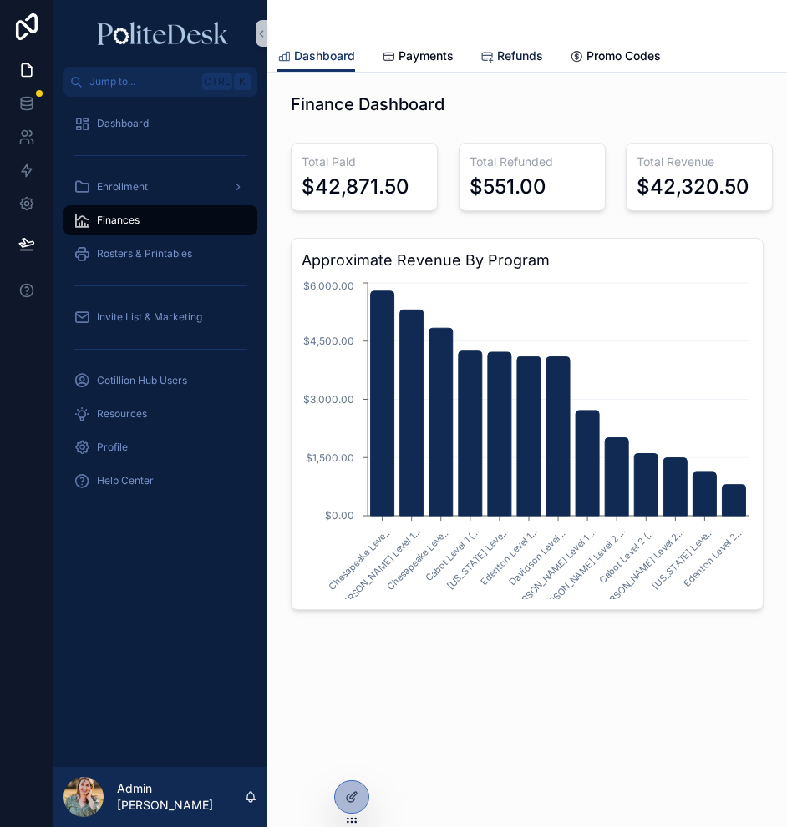
click at [497, 57] on span "Refunds" at bounding box center [520, 56] width 46 height 17
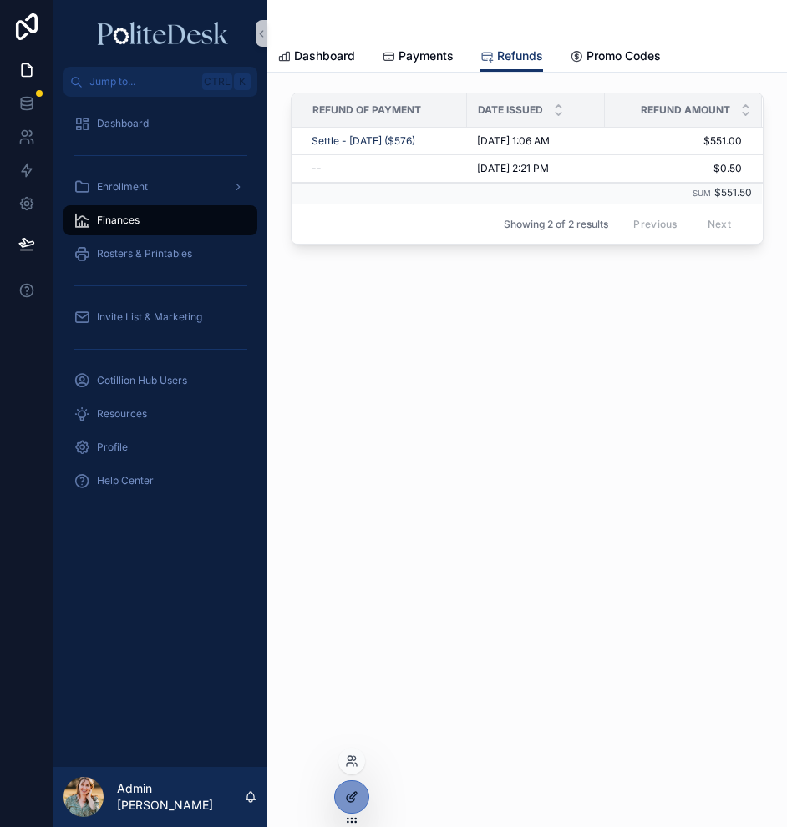
click at [355, 797] on icon at bounding box center [351, 797] width 13 height 13
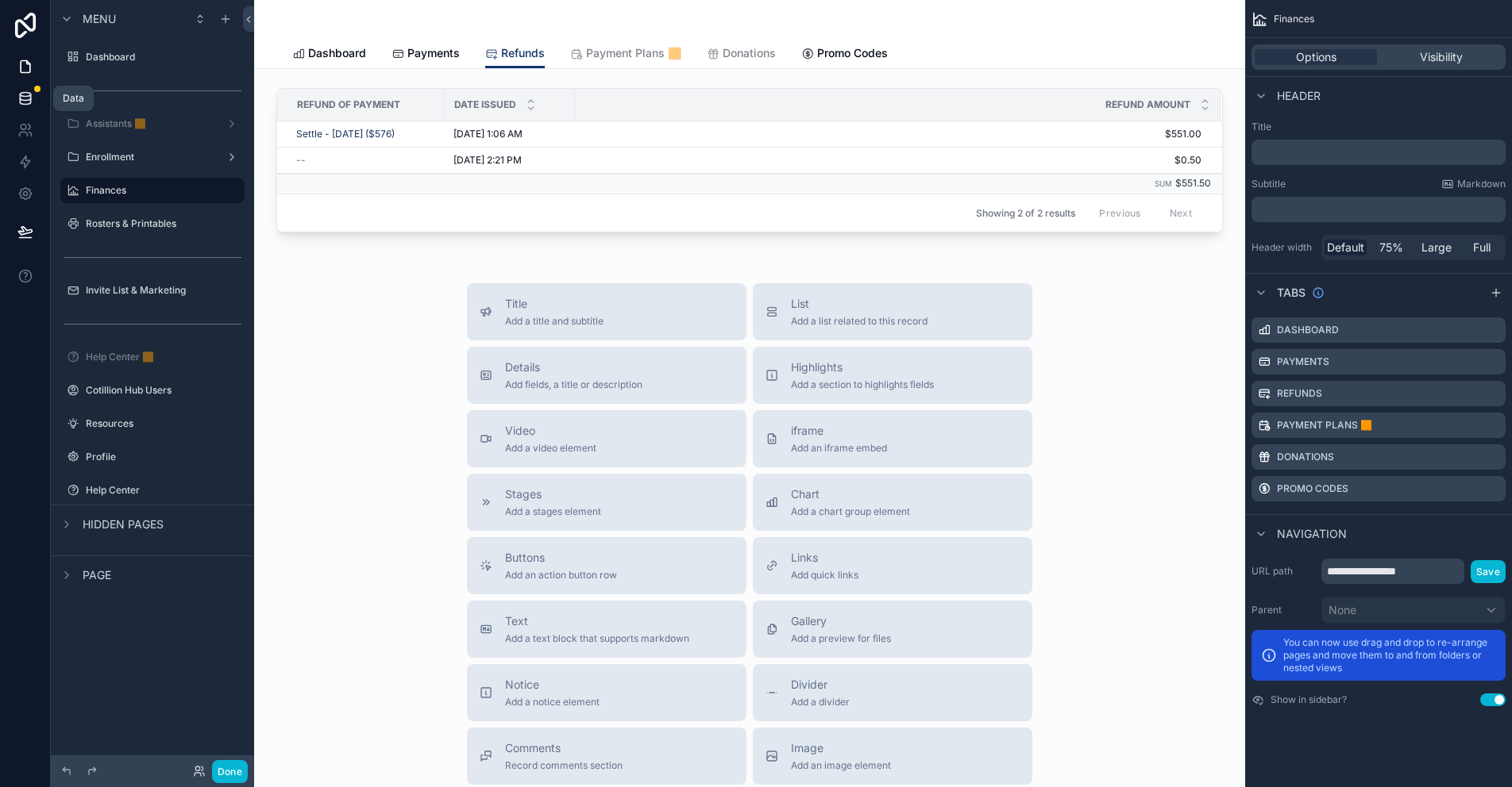
click at [34, 99] on link at bounding box center [25, 98] width 50 height 31
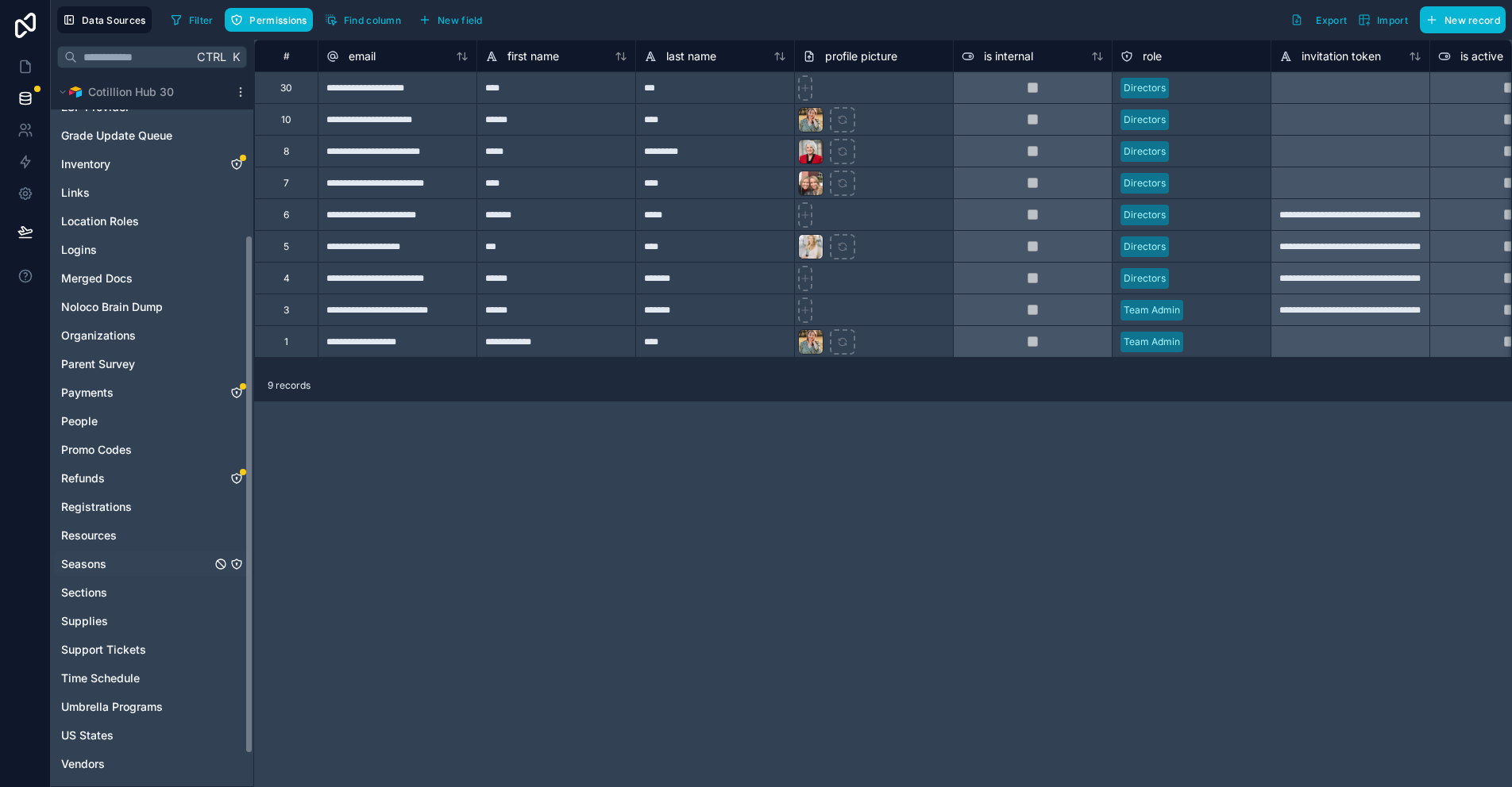
scroll to position [239, 0]
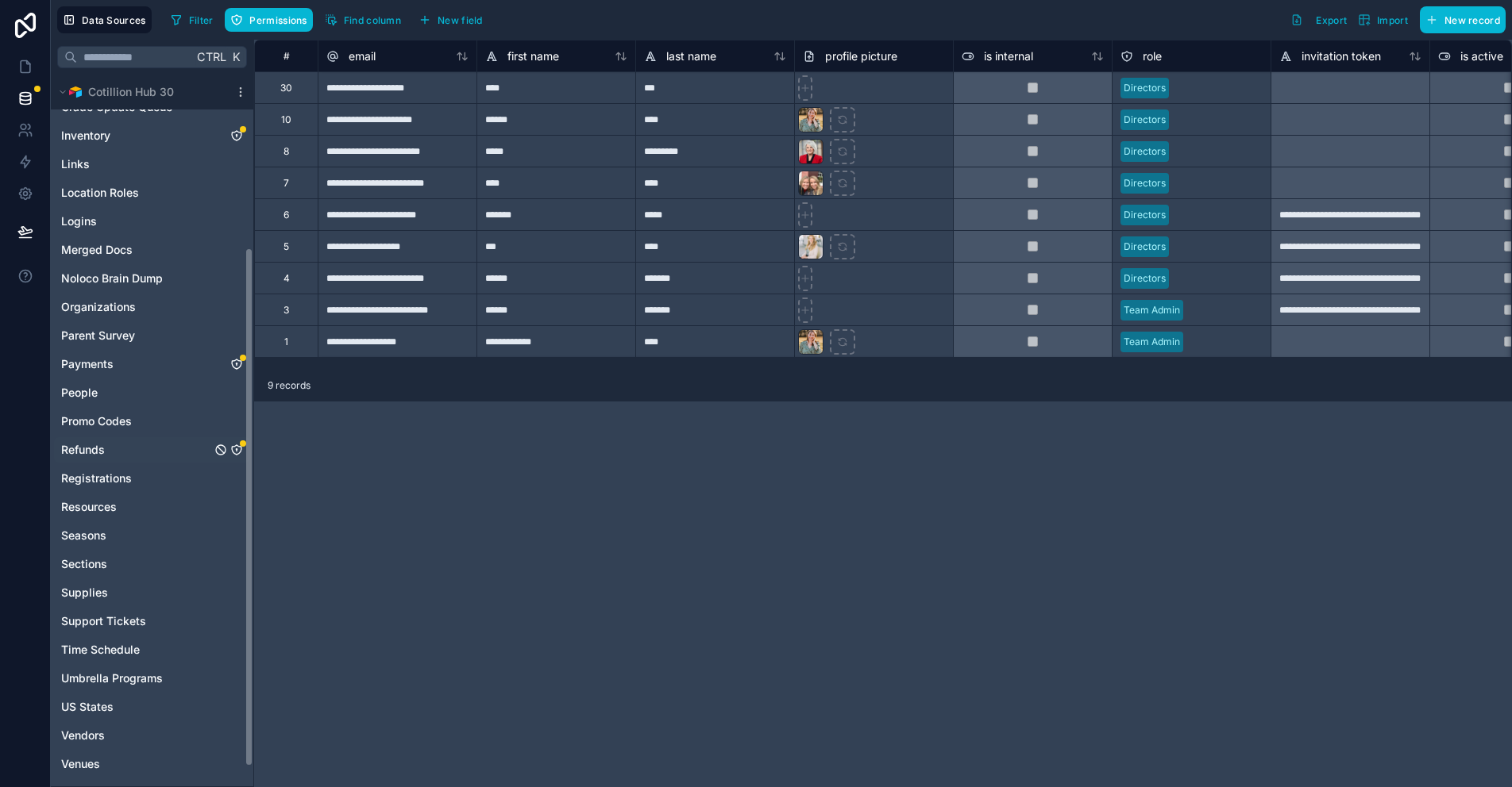
click at [239, 449] on icon "Refunds" at bounding box center [236, 450] width 12 height 12
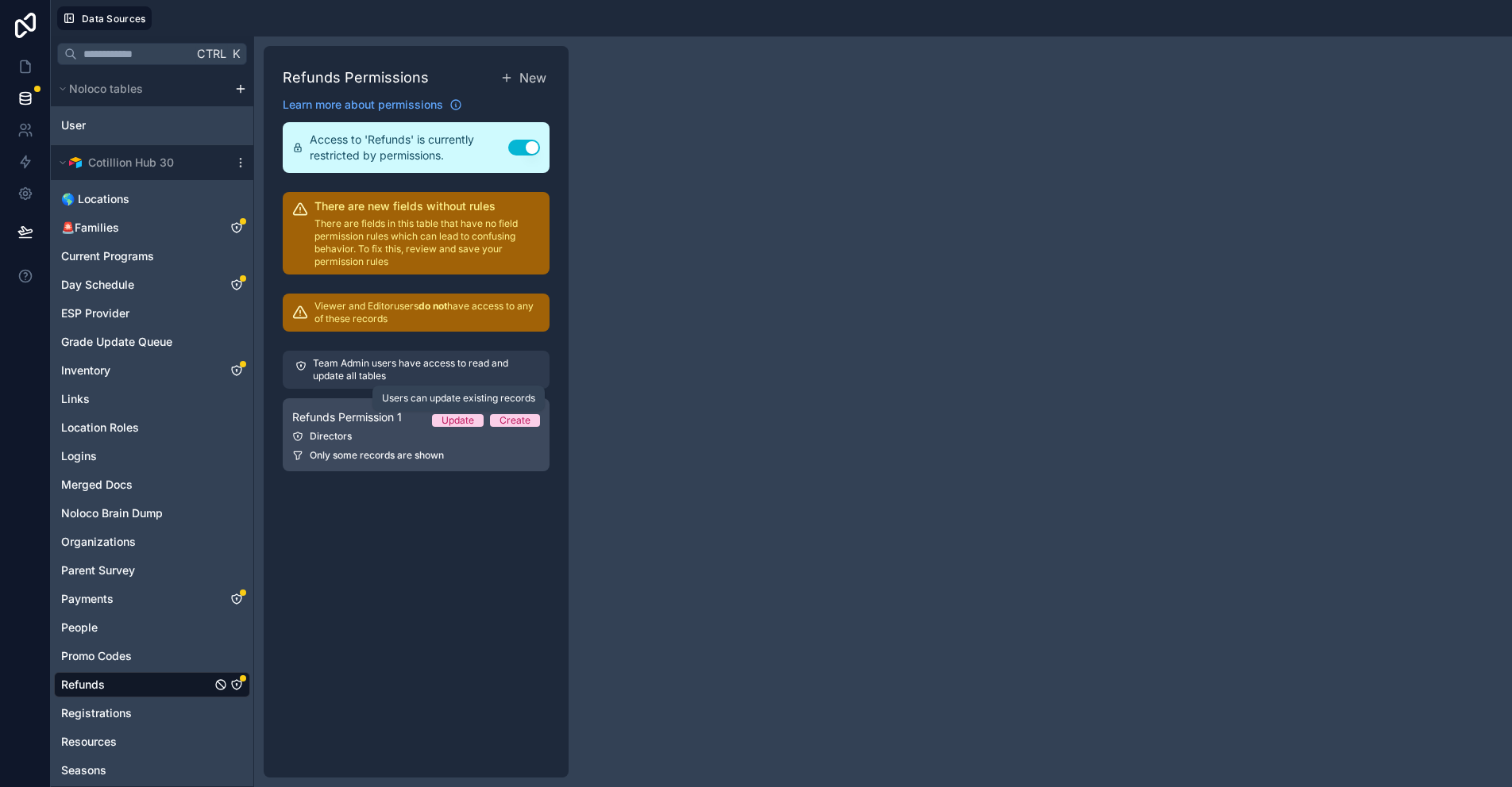
click at [471, 416] on div "Update" at bounding box center [457, 420] width 32 height 12
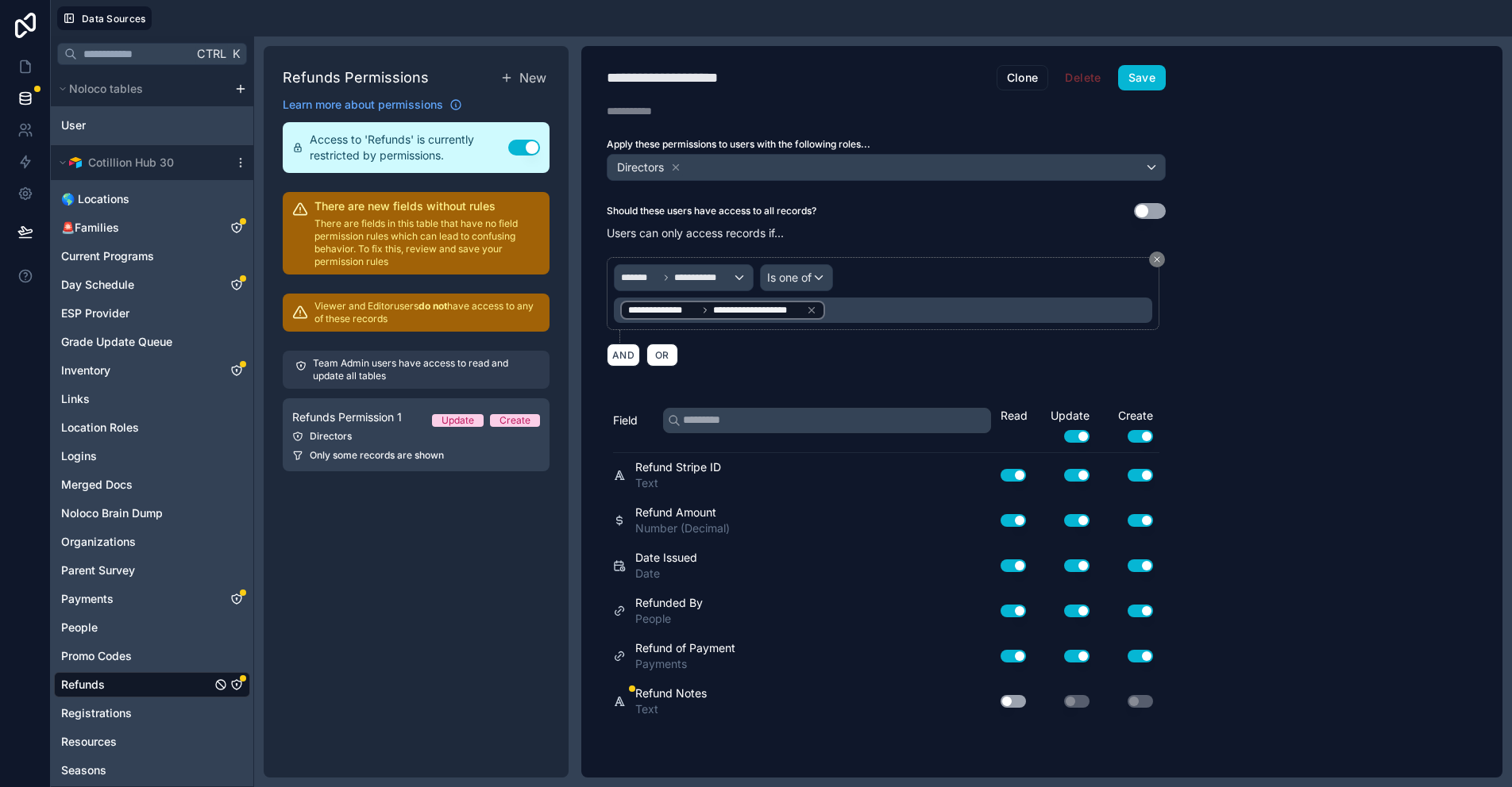
click at [747, 702] on button "Use setting" at bounding box center [1013, 701] width 26 height 12
click at [747, 82] on button "Save" at bounding box center [1142, 77] width 48 height 26
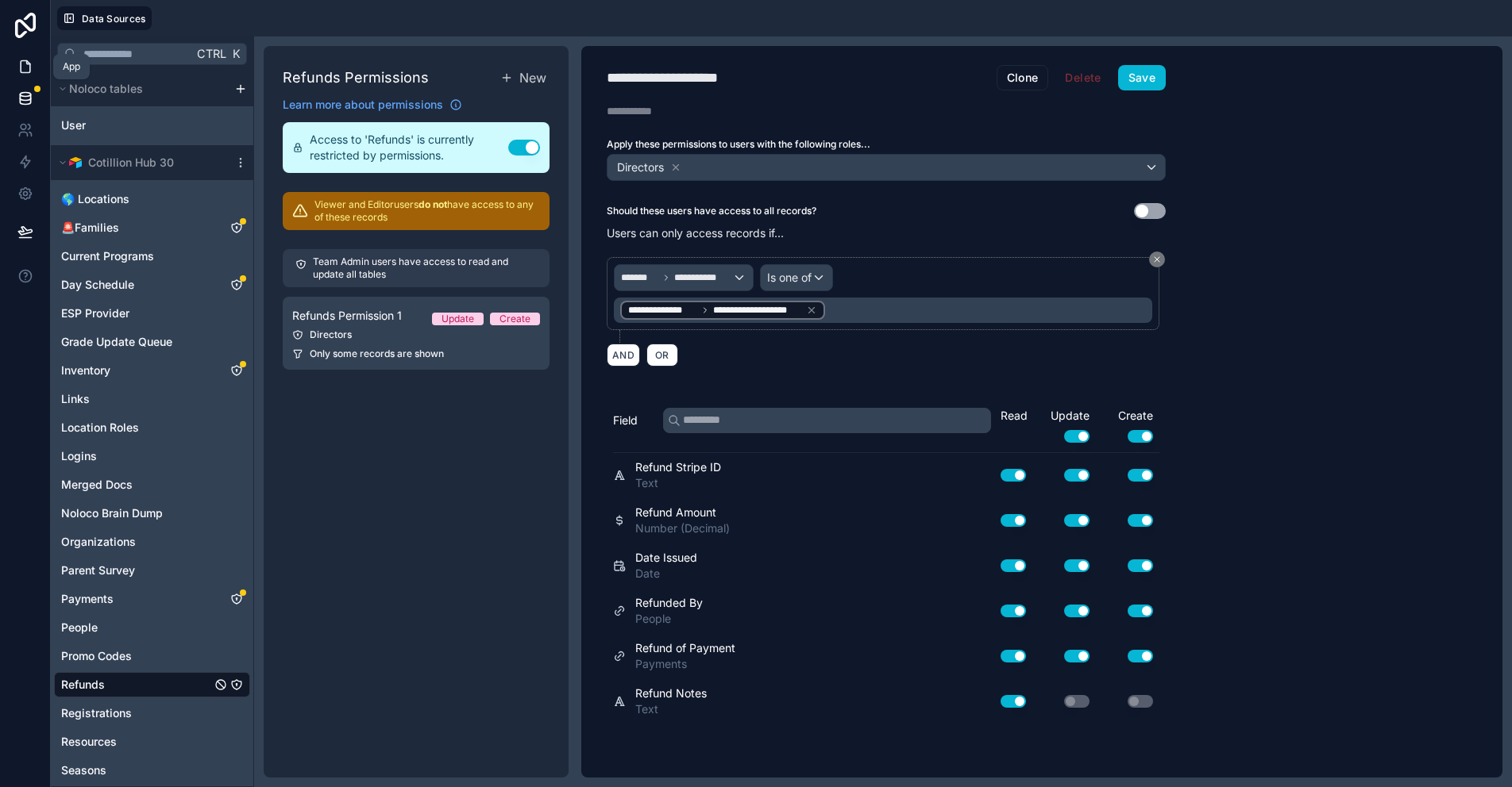
click at [19, 60] on icon at bounding box center [25, 67] width 16 height 16
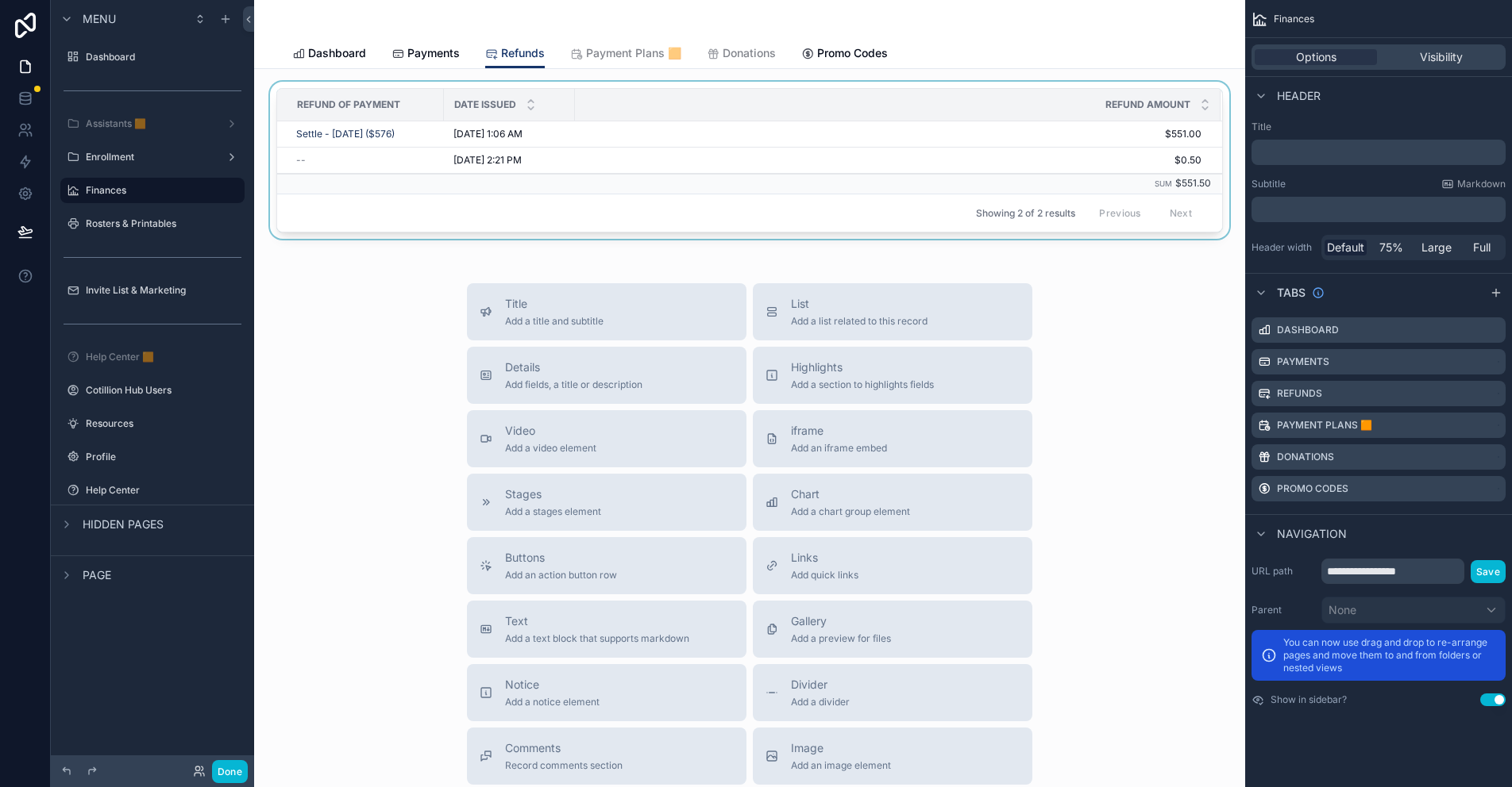
click at [647, 86] on div "scrollable content" at bounding box center [749, 163] width 965 height 163
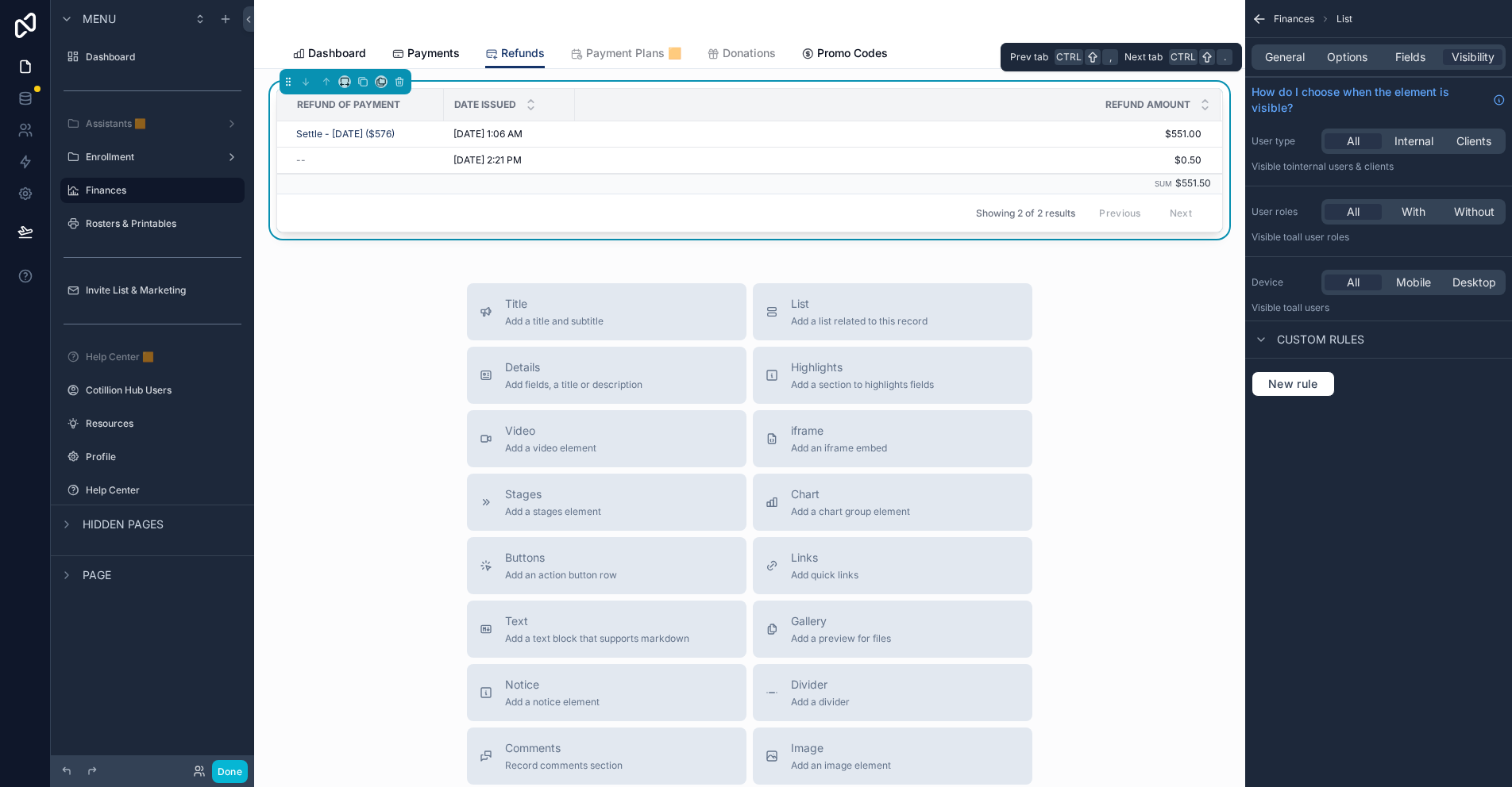
drag, startPoint x: 1420, startPoint y: 55, endPoint x: 1420, endPoint y: 66, distance: 11.0
click at [747, 55] on span "Fields" at bounding box center [1410, 57] width 30 height 16
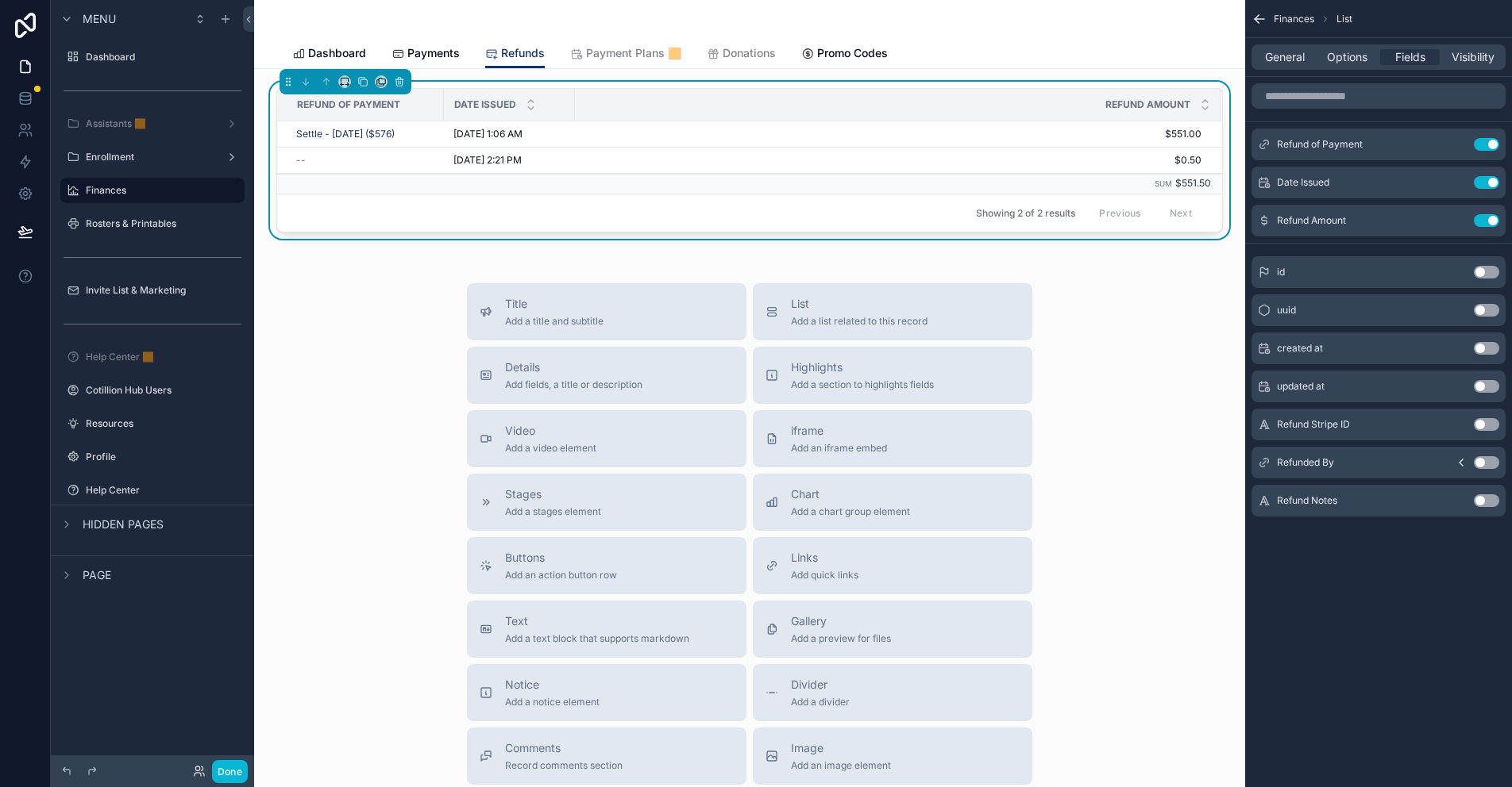
click at [747, 499] on button "Use setting" at bounding box center [1486, 500] width 26 height 12
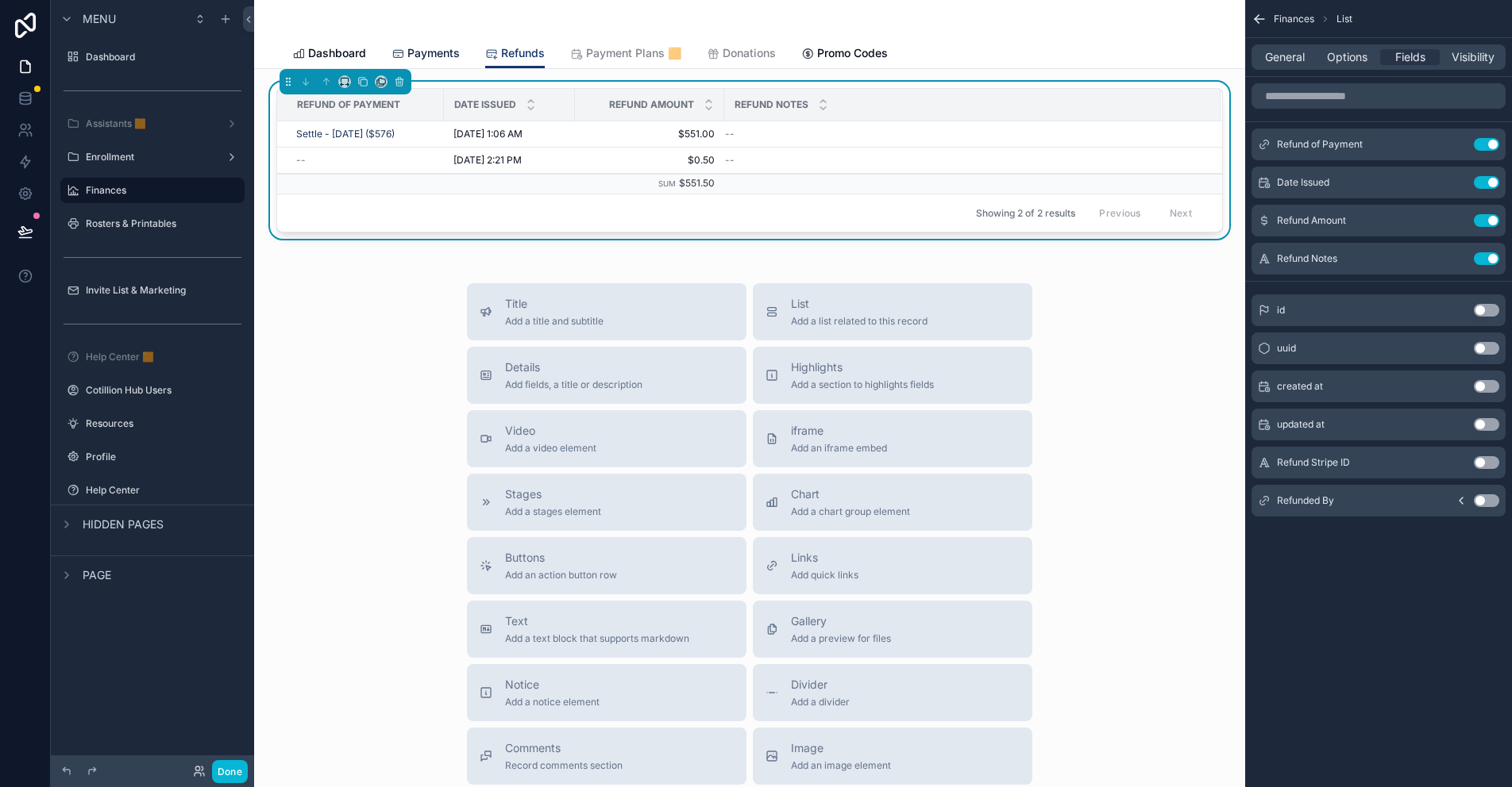
click at [432, 51] on span "Payments" at bounding box center [433, 53] width 52 height 16
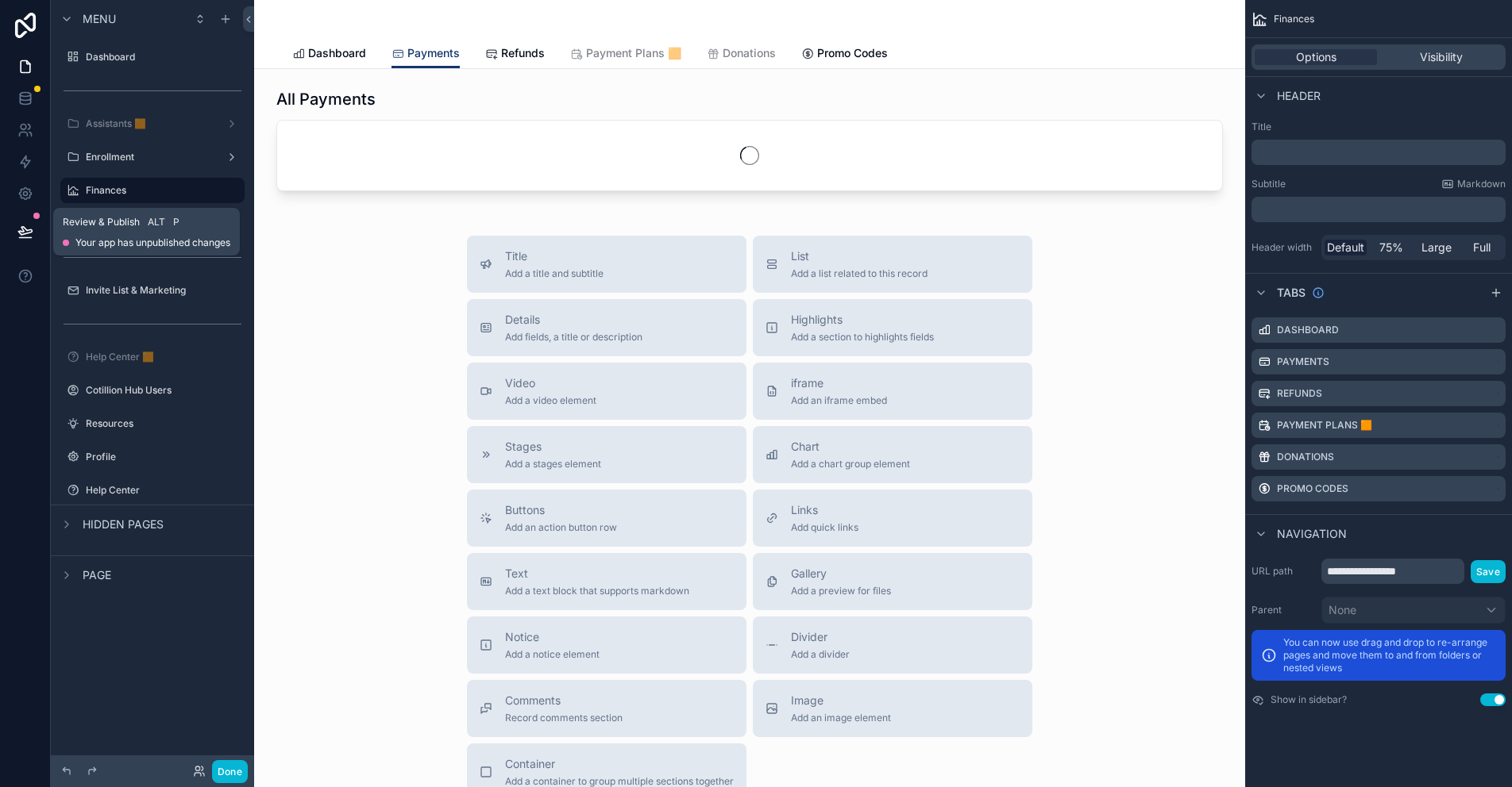
click at [21, 240] on button at bounding box center [25, 231] width 35 height 45
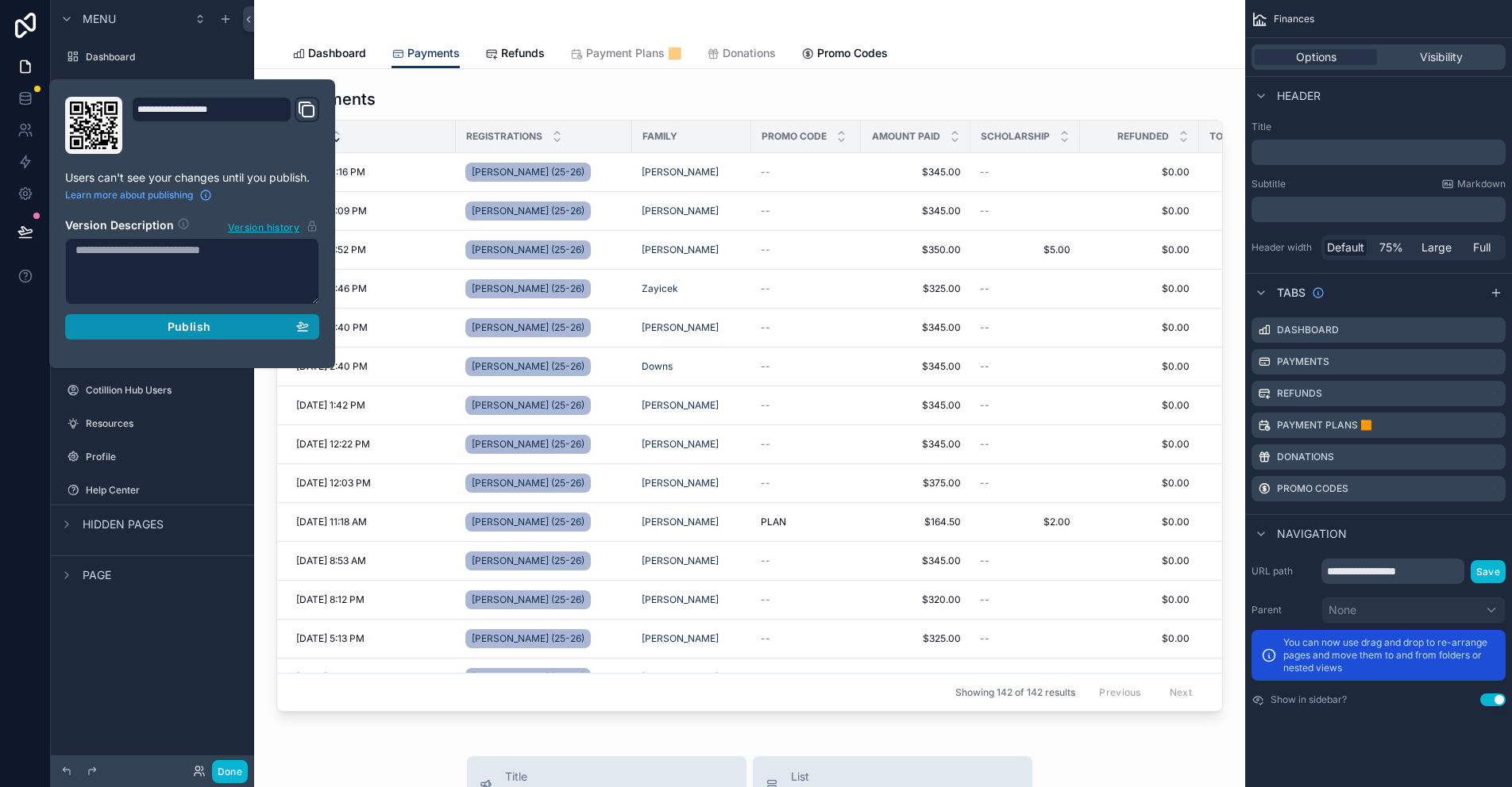
click at [180, 328] on span "Publish" at bounding box center [188, 327] width 43 height 14
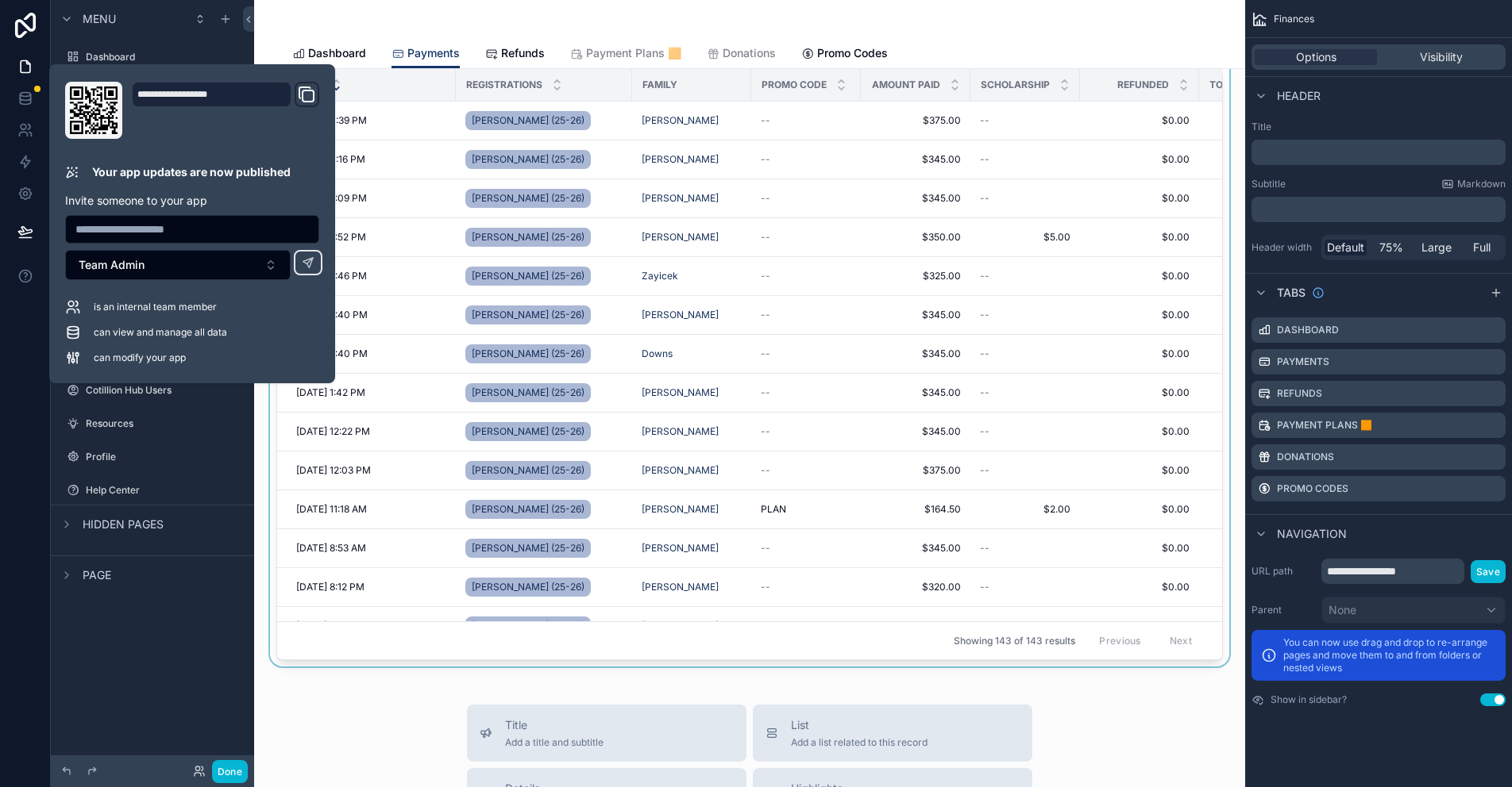
scroll to position [80, 0]
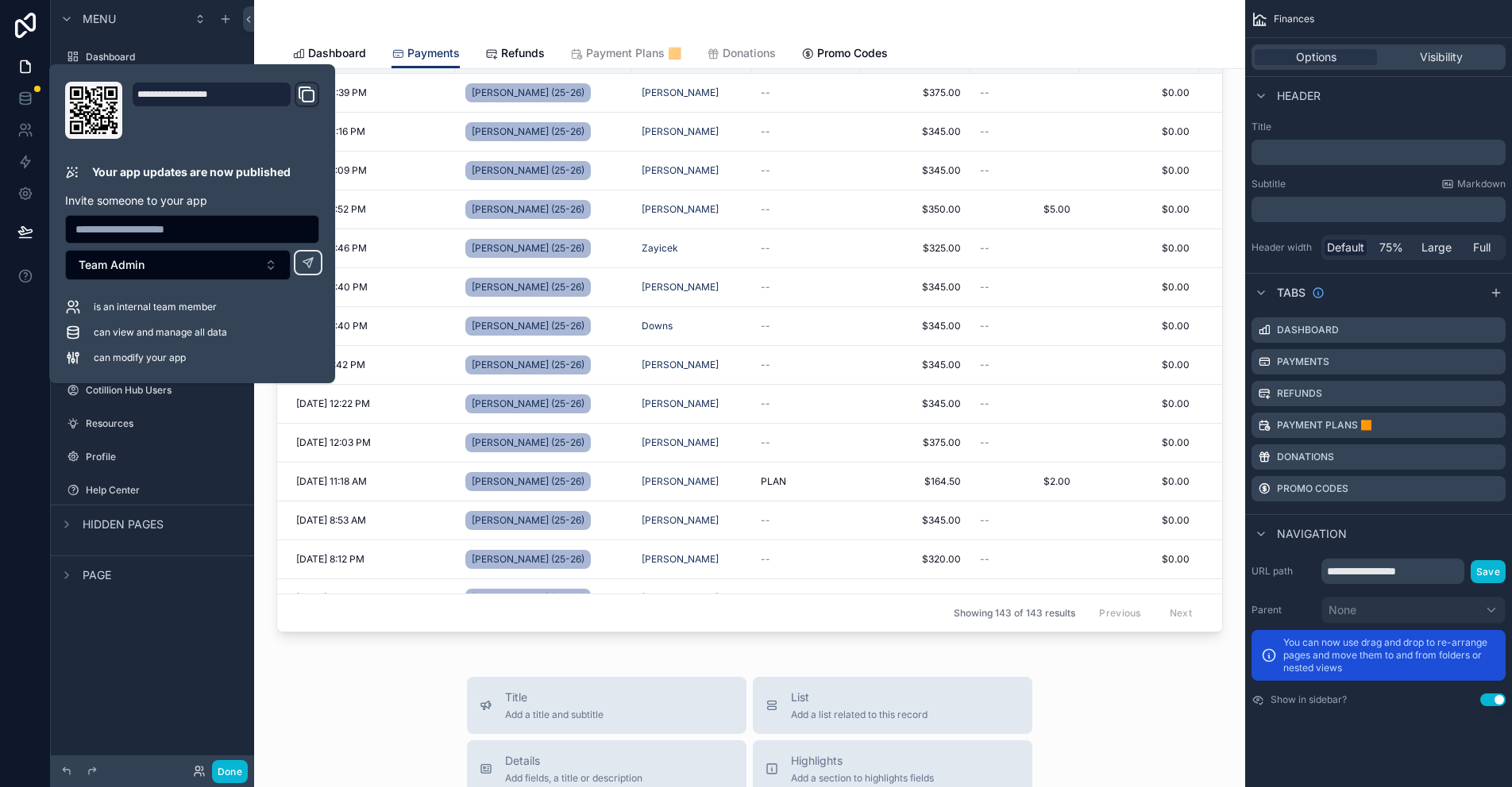
drag, startPoint x: 345, startPoint y: 668, endPoint x: 351, endPoint y: 652, distance: 17.1
click at [345, 668] on div "All Payments Date Registrations Family Promo Code Amount Paid Scholarship Refun…" at bounding box center [749, 679] width 991 height 1379
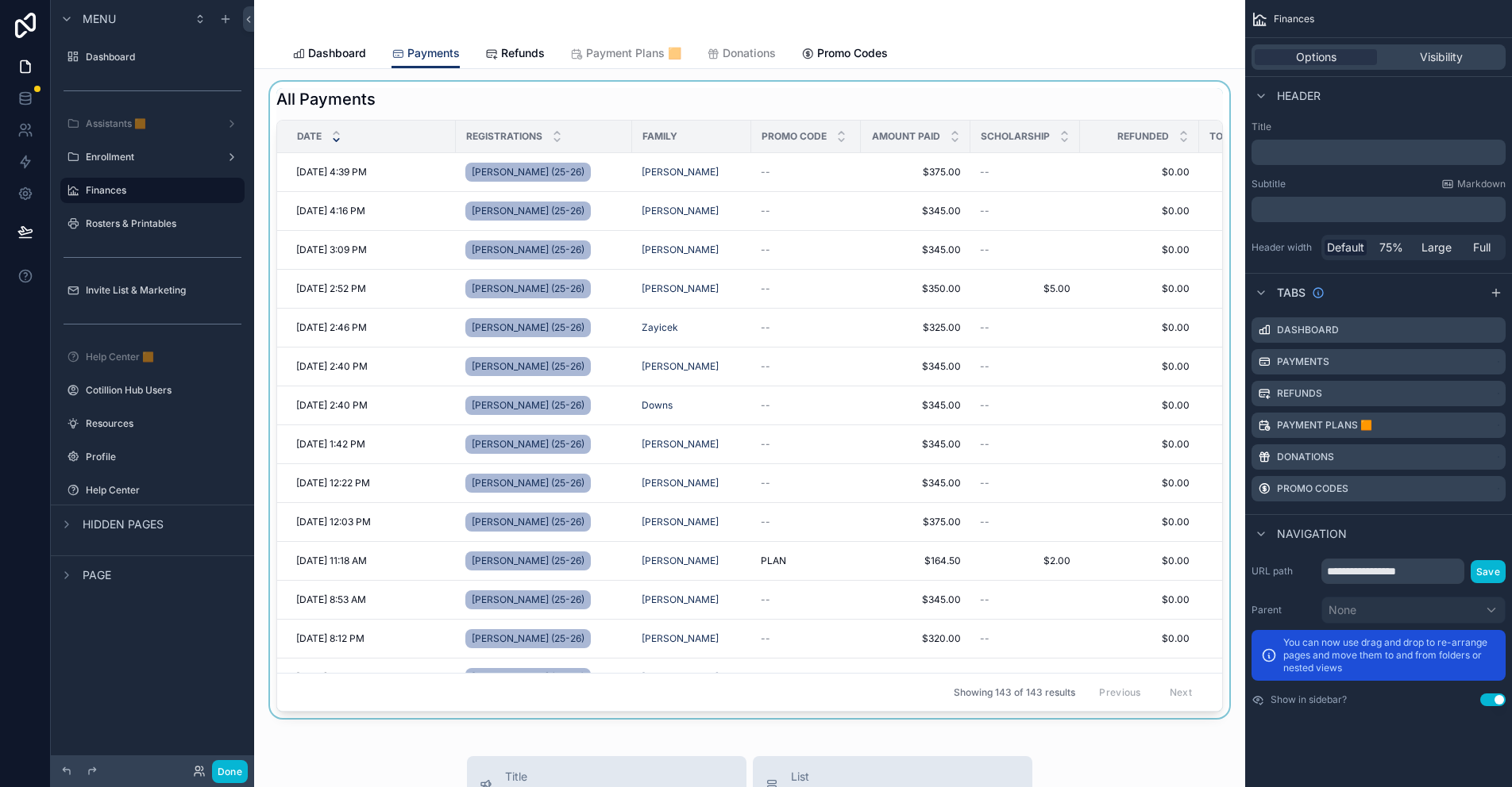
click at [747, 166] on div "scrollable content" at bounding box center [749, 400] width 965 height 637
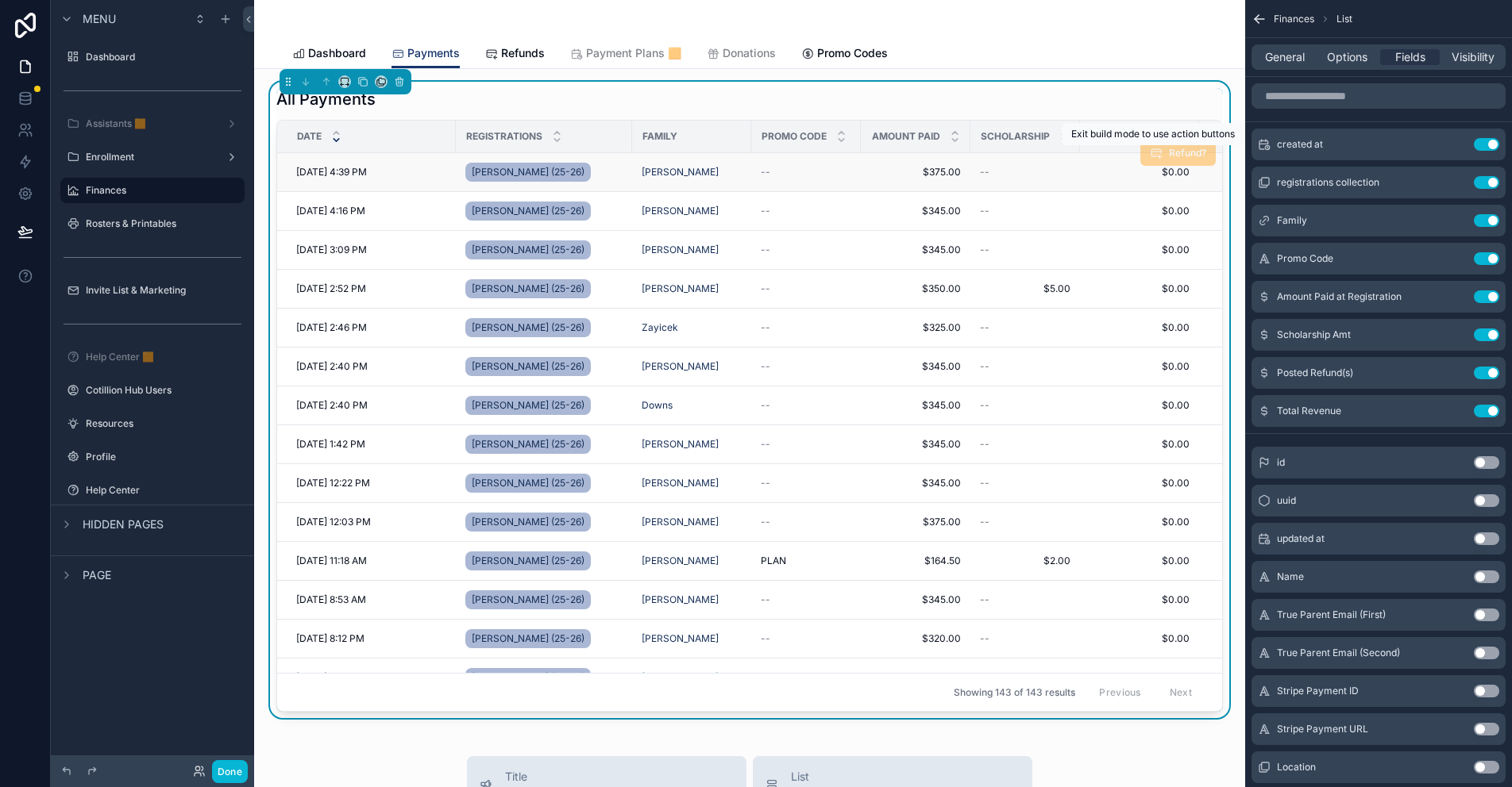
click at [747, 153] on span "Refund?" at bounding box center [1177, 154] width 75 height 12
click at [747, 109] on div "All Payments" at bounding box center [749, 99] width 946 height 22
drag, startPoint x: 1305, startPoint y: 60, endPoint x: 1308, endPoint y: 72, distance: 12.4
click at [747, 60] on span "General" at bounding box center [1285, 57] width 40 height 16
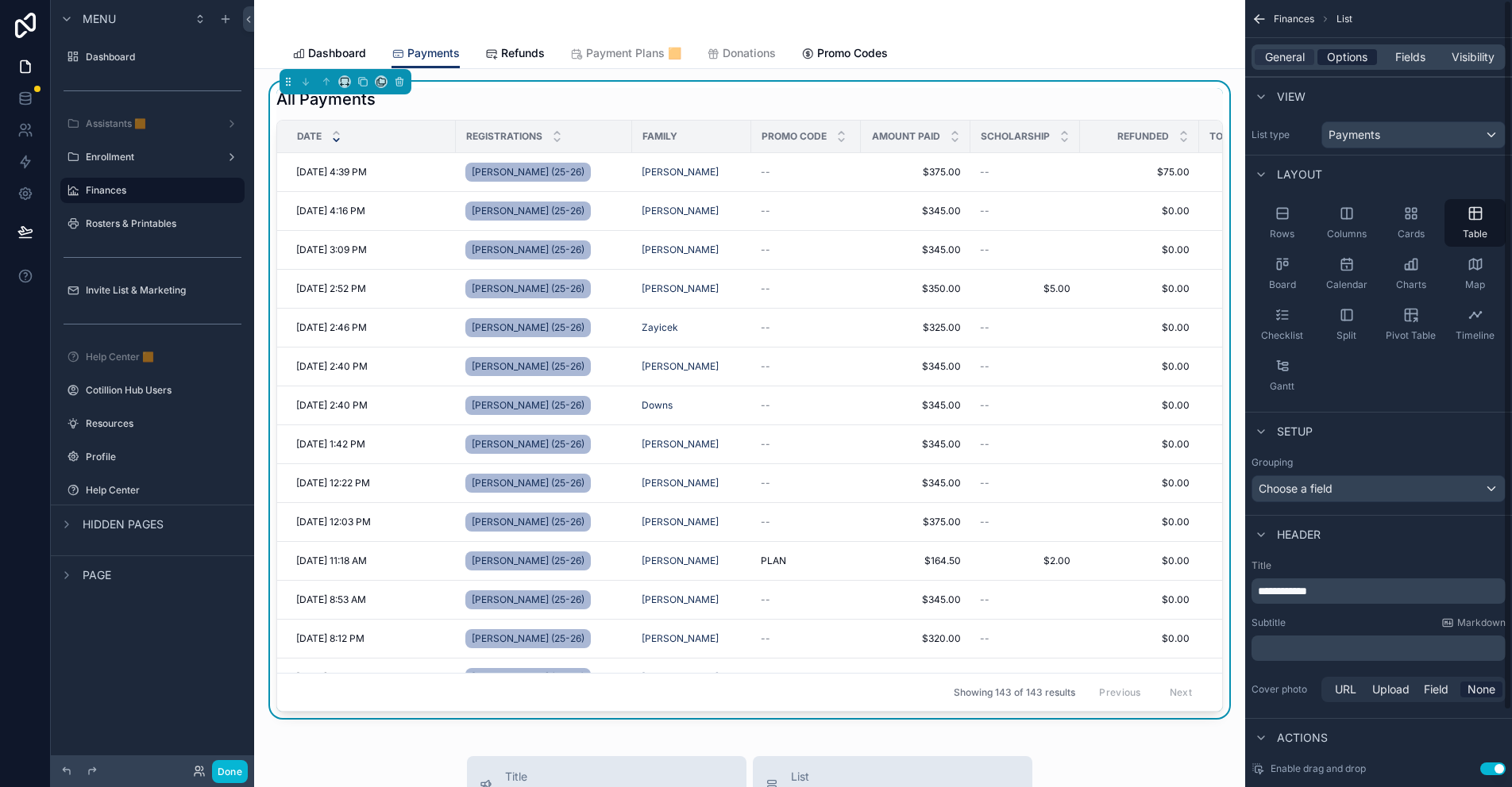
click at [747, 53] on span "Options" at bounding box center [1347, 57] width 41 height 16
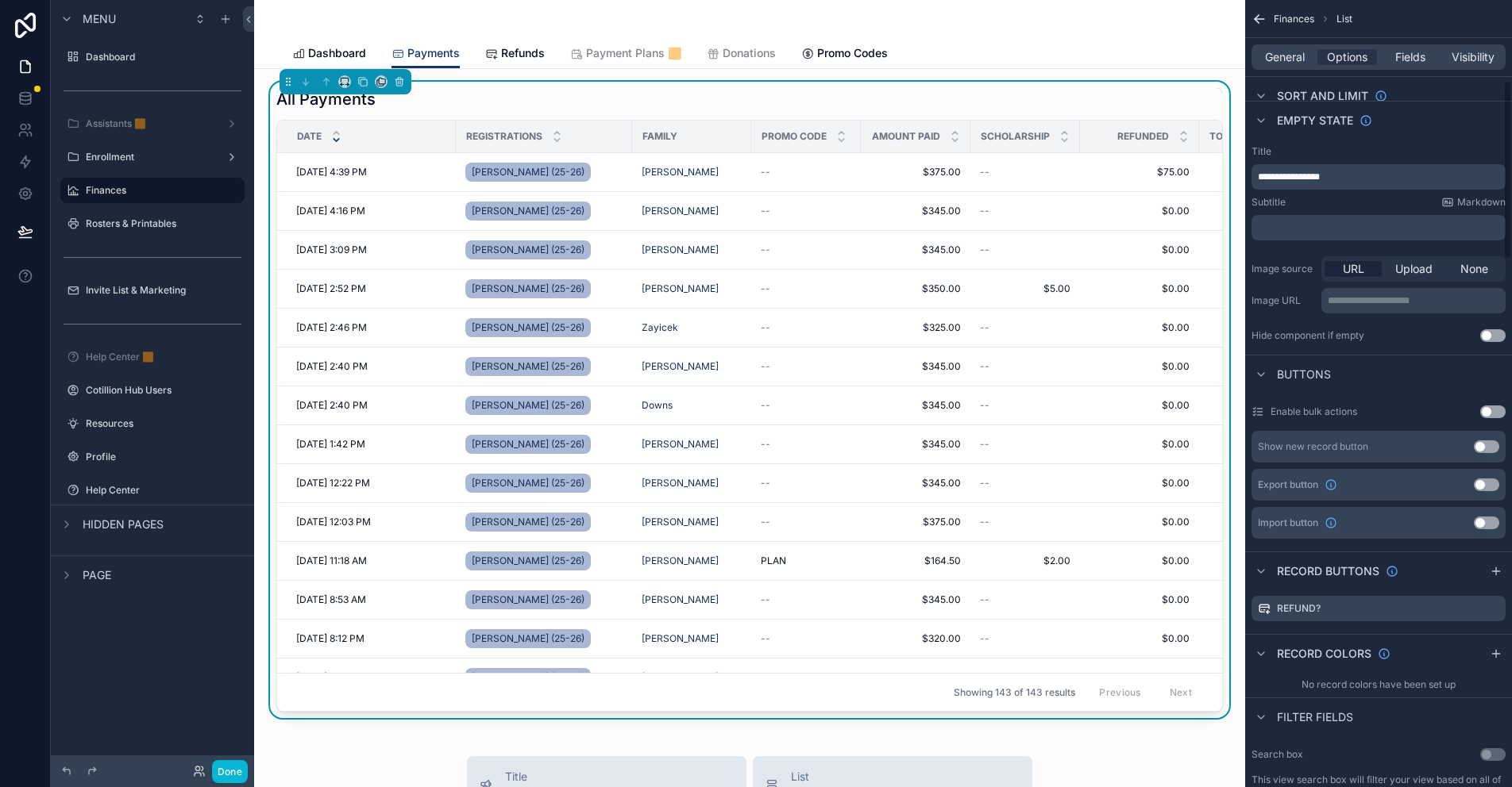
scroll to position [397, 0]
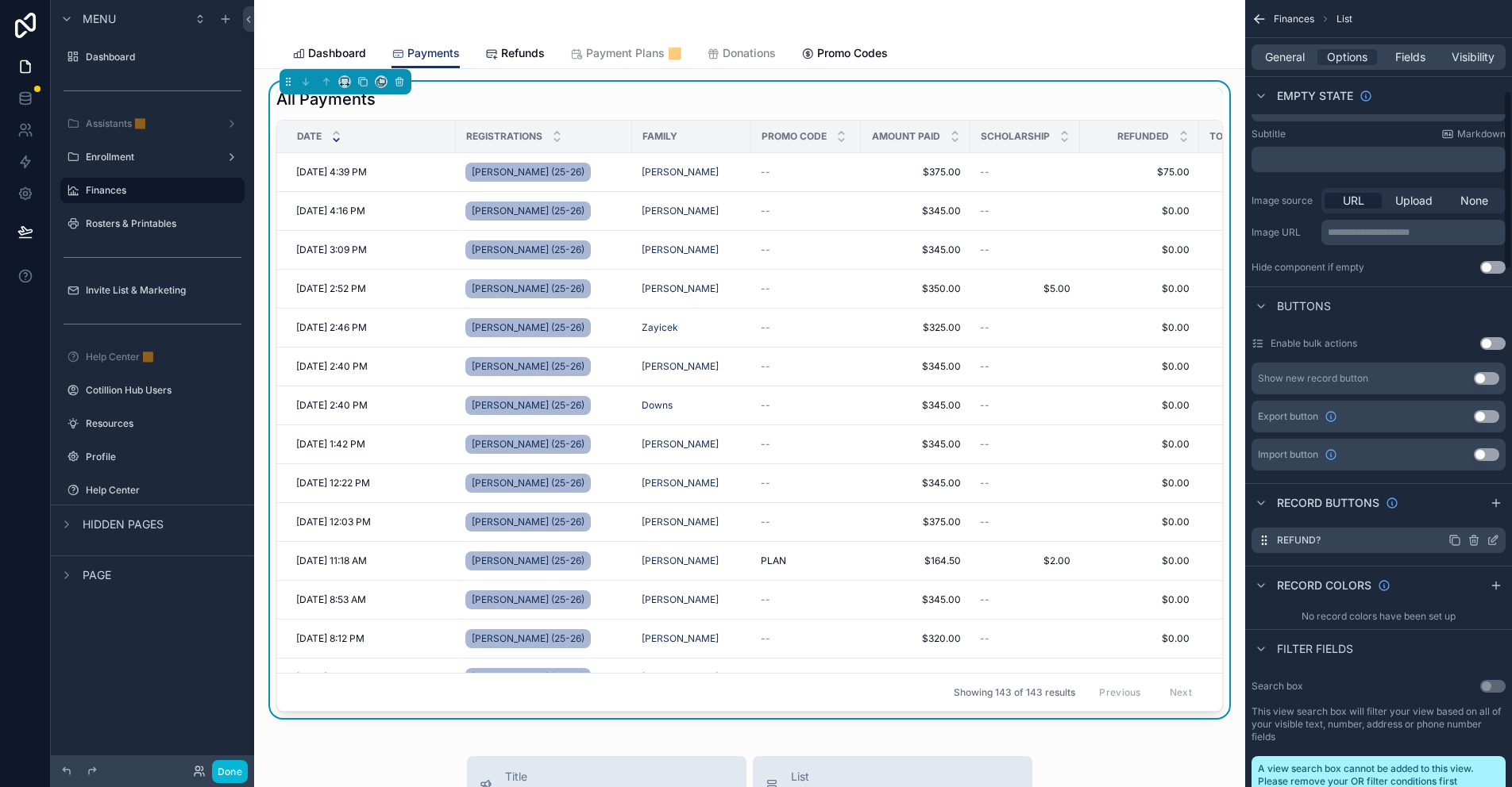
click at [747, 539] on icon "scrollable content" at bounding box center [1492, 540] width 12 height 12
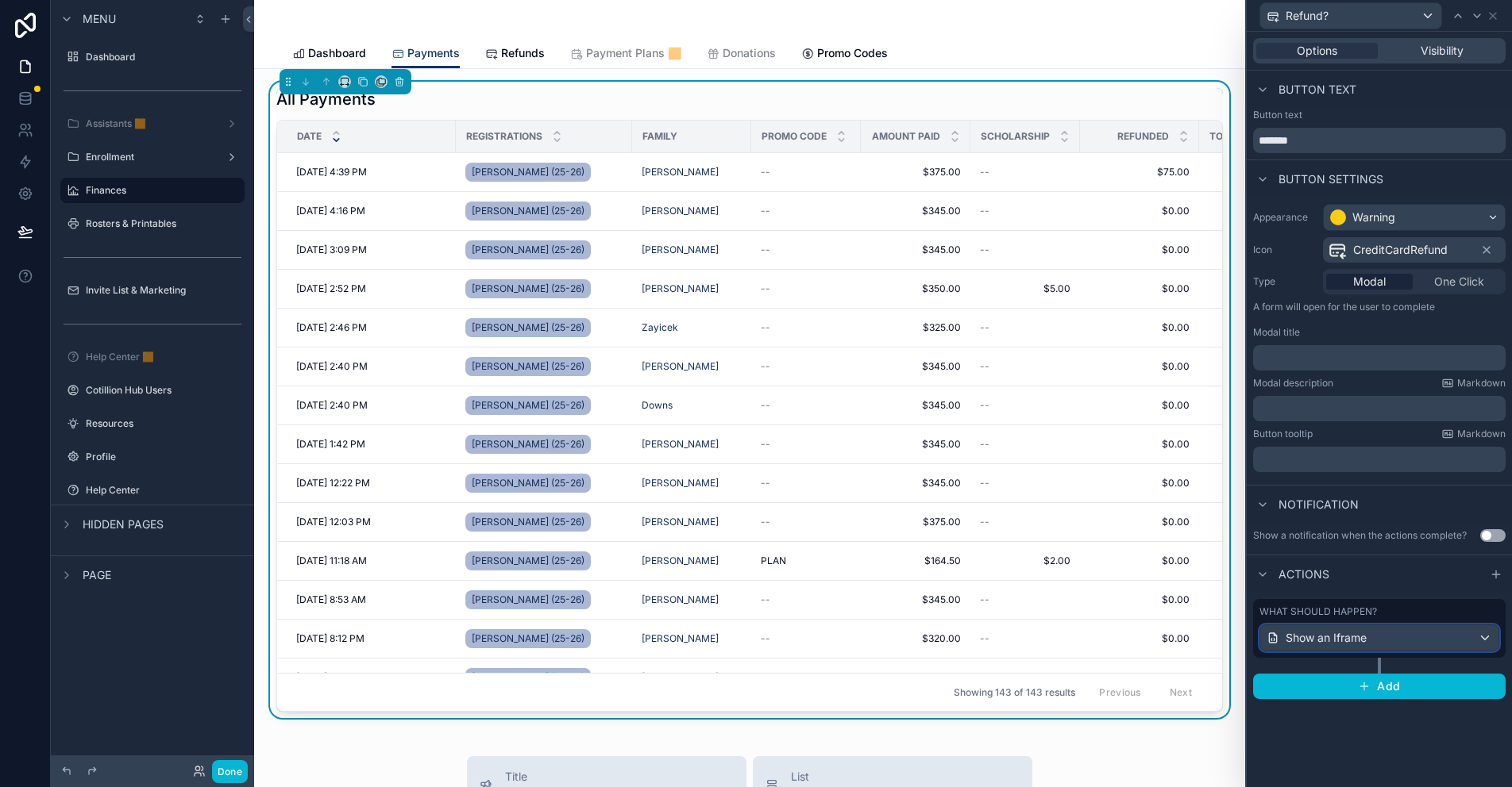
click at [747, 632] on div "Show an Iframe" at bounding box center [1379, 638] width 239 height 26
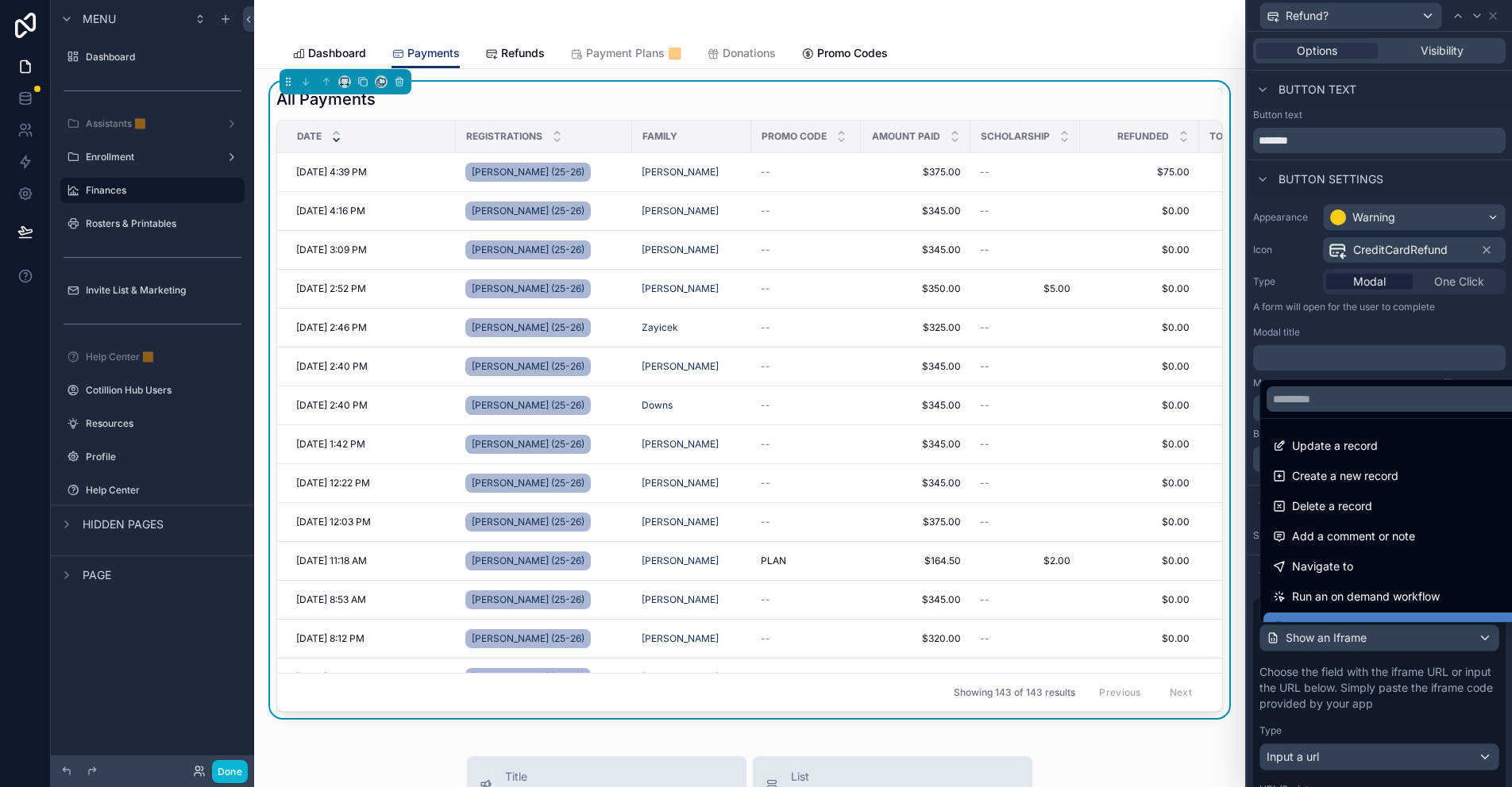
click at [747, 633] on div at bounding box center [1379, 394] width 265 height 787
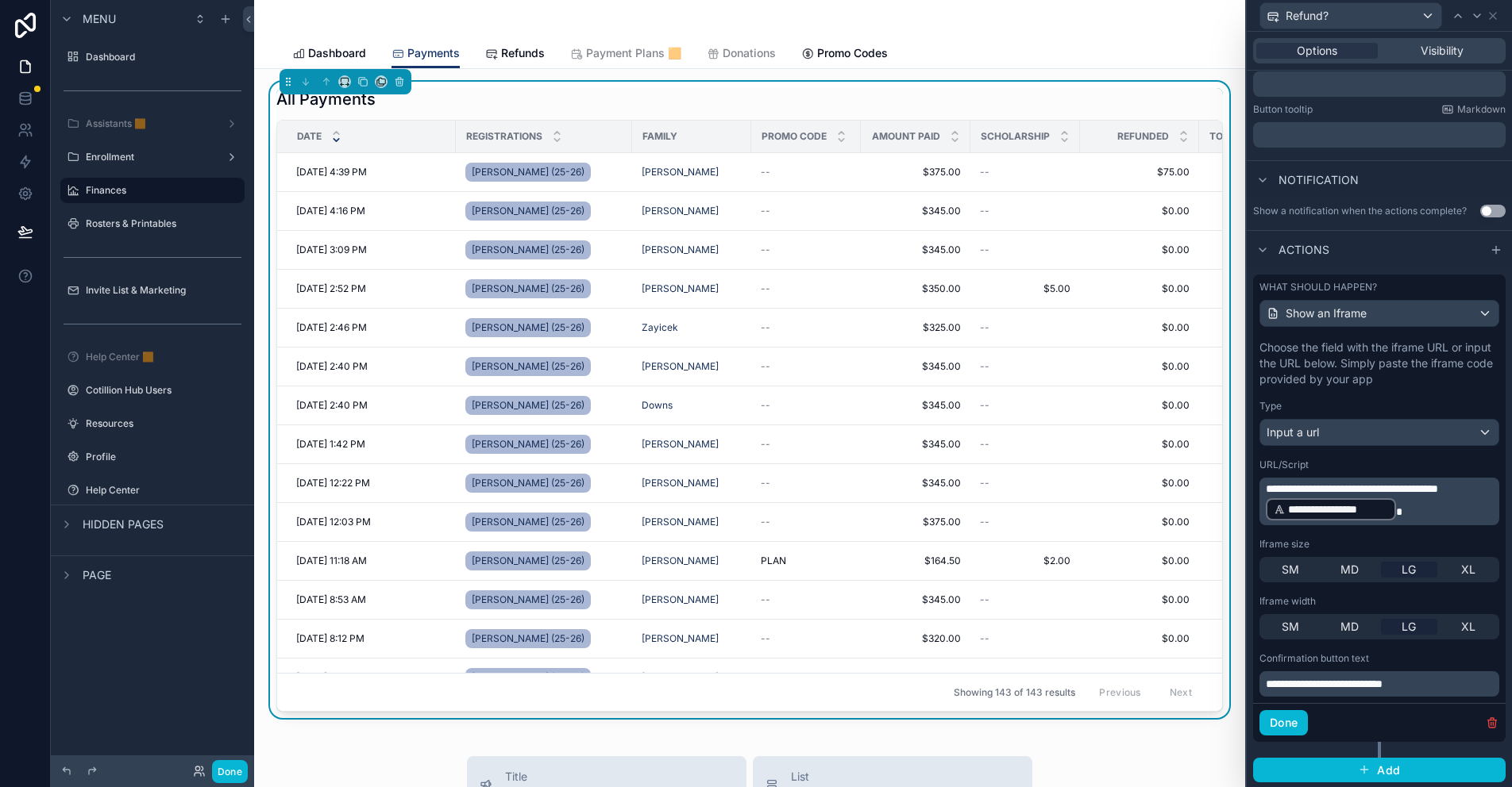
scroll to position [326, 0]
click at [747, 678] on span "**********" at bounding box center [1324, 682] width 117 height 11
click at [747, 679] on span "**********" at bounding box center [1331, 682] width 132 height 11
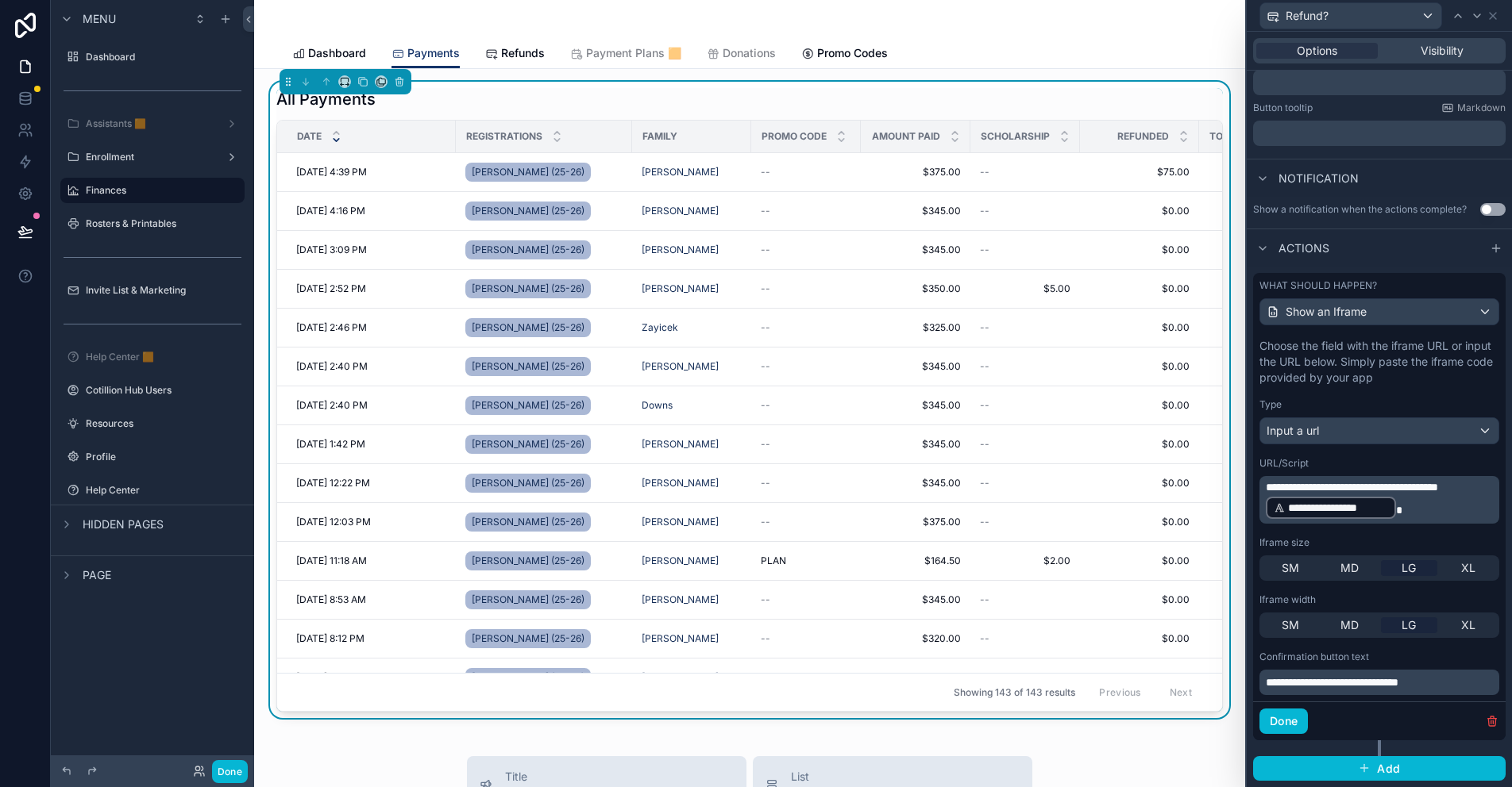
click at [747, 681] on span "**********" at bounding box center [1331, 682] width 132 height 11
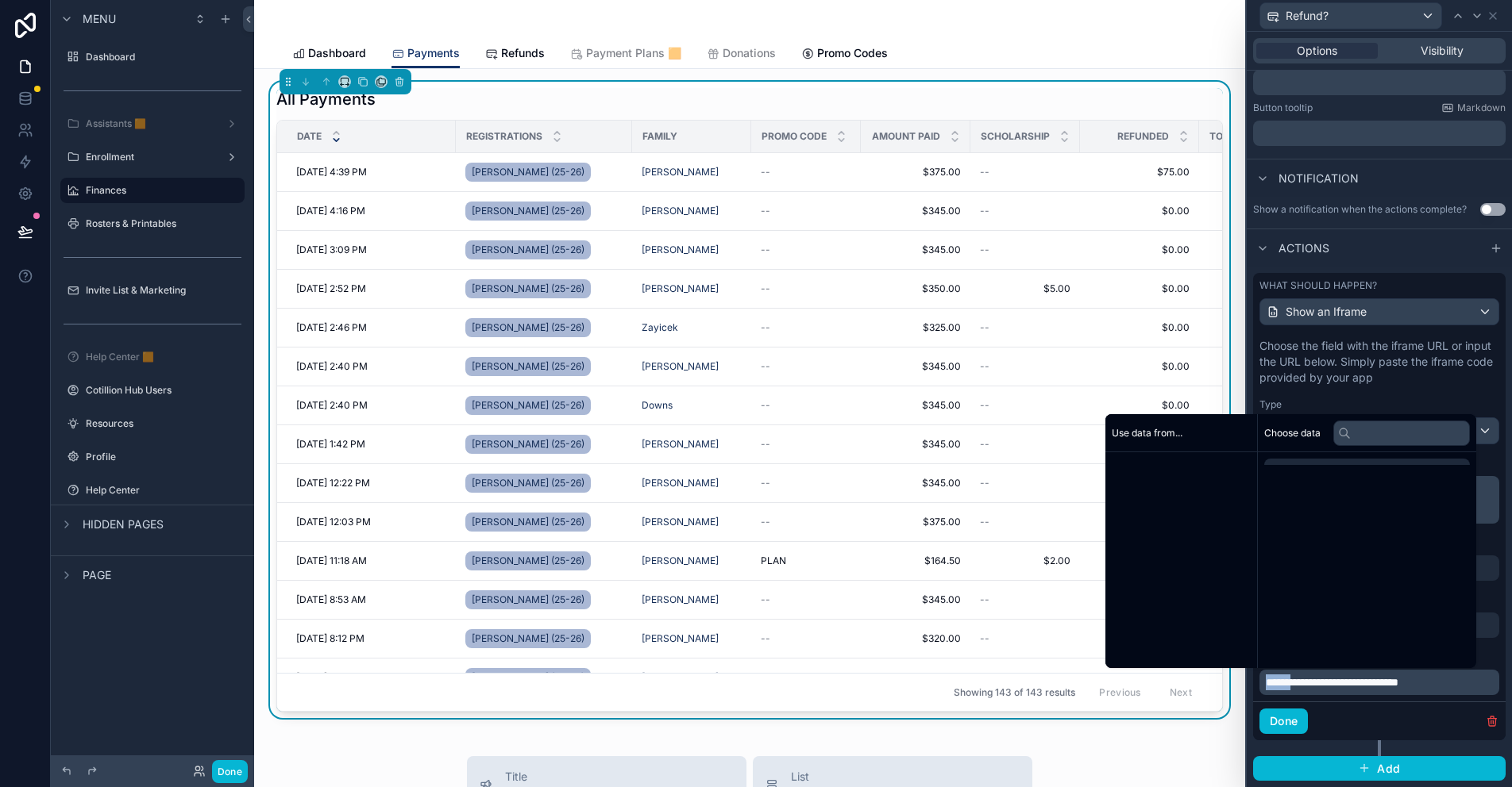
click at [747, 681] on span "**********" at bounding box center [1331, 682] width 132 height 11
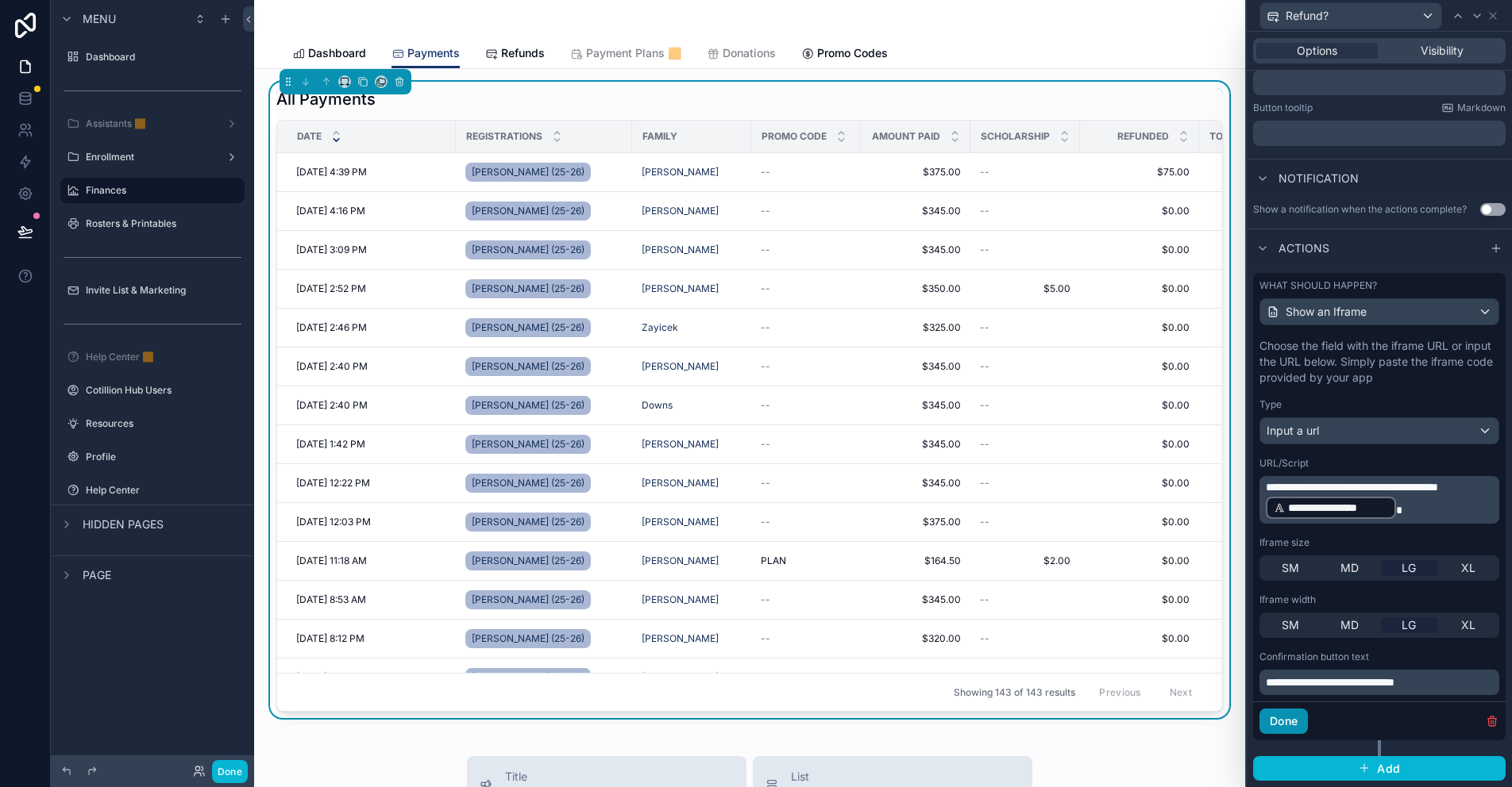
click at [747, 715] on button "Done" at bounding box center [1283, 721] width 48 height 26
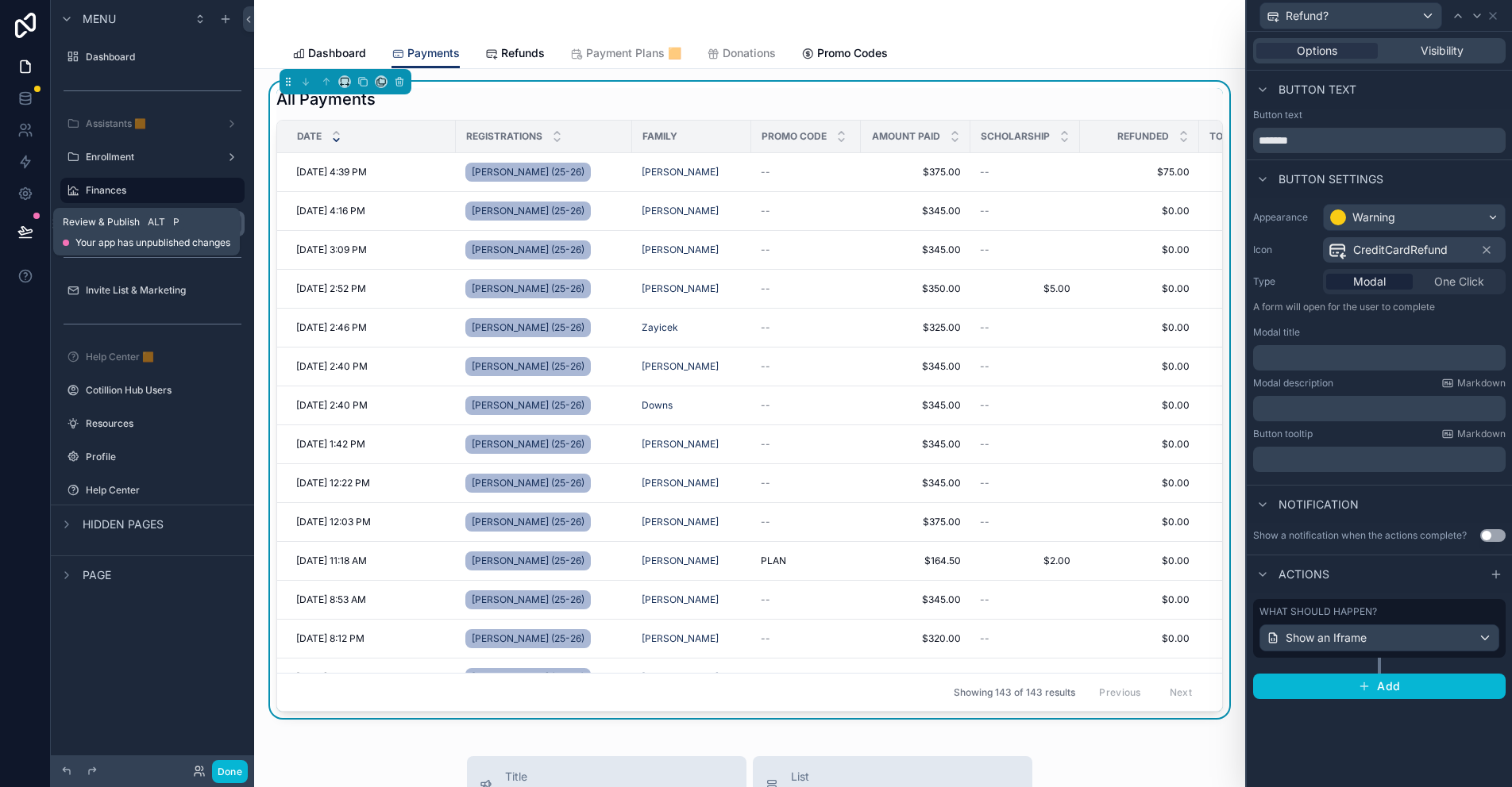
drag, startPoint x: 27, startPoint y: 225, endPoint x: 85, endPoint y: 230, distance: 58.2
click at [27, 225] on icon at bounding box center [25, 231] width 16 height 16
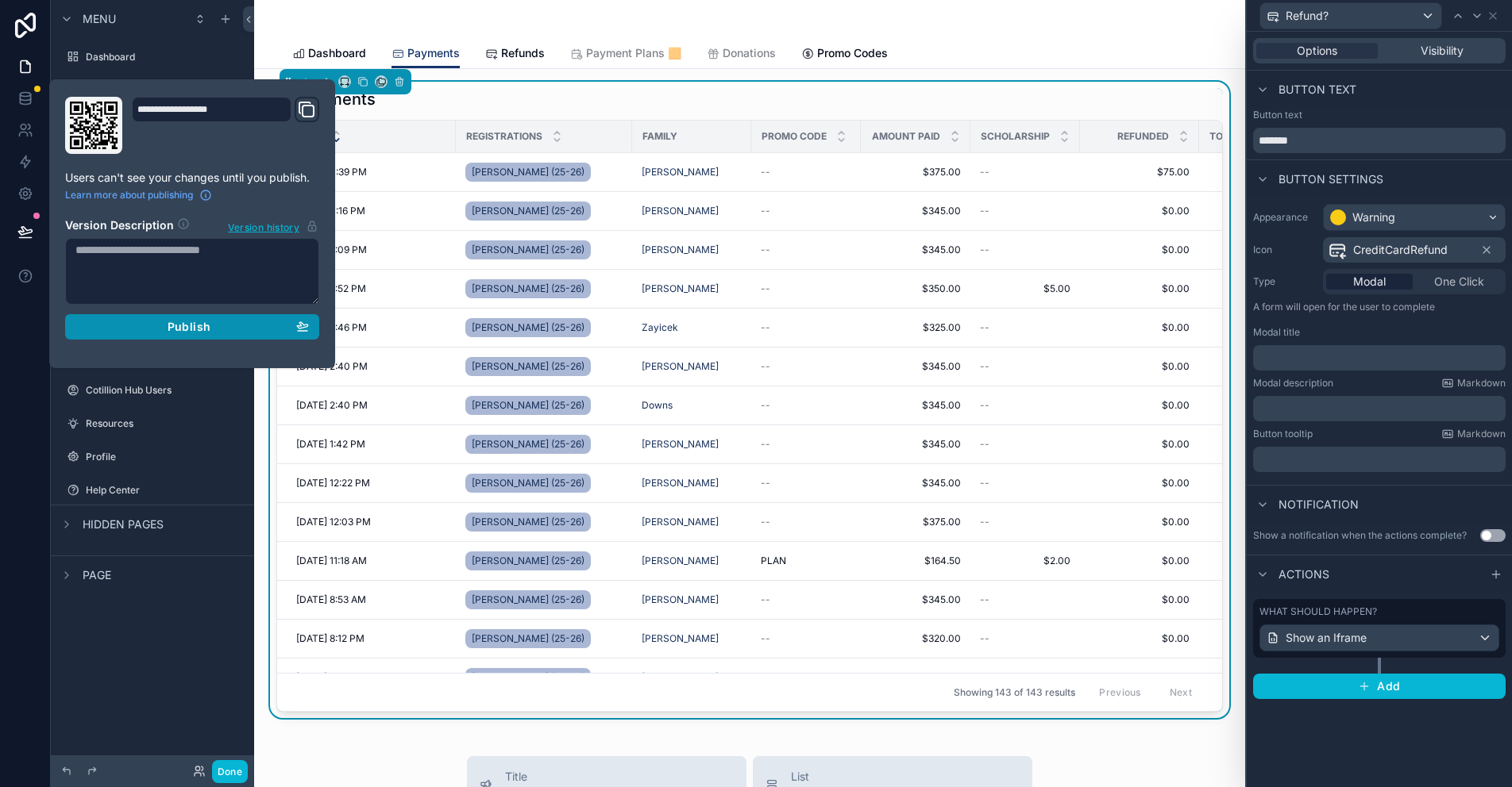
click at [222, 332] on div "Publish" at bounding box center [191, 327] width 233 height 14
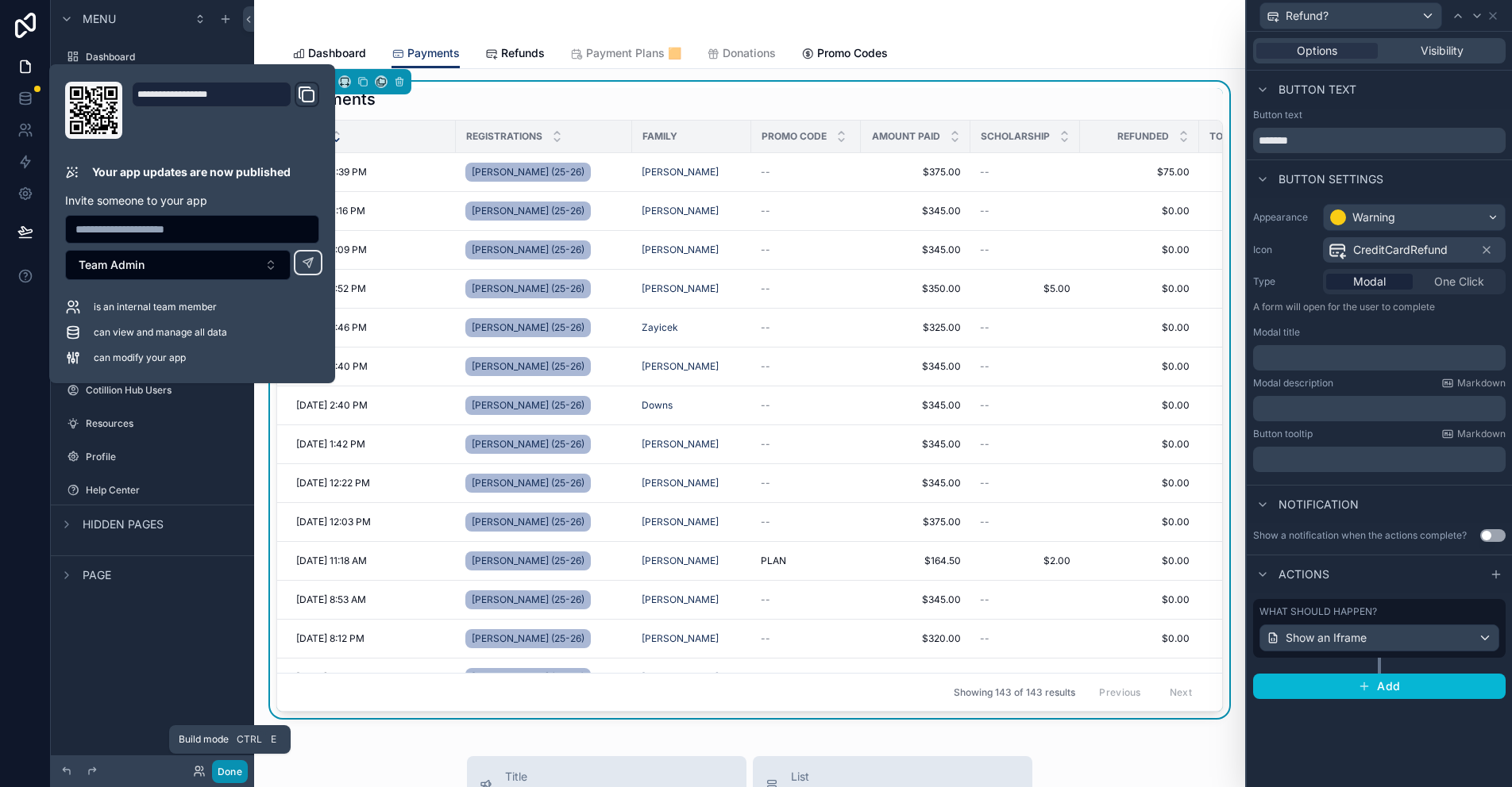
click at [233, 775] on button "Done" at bounding box center [230, 772] width 36 height 23
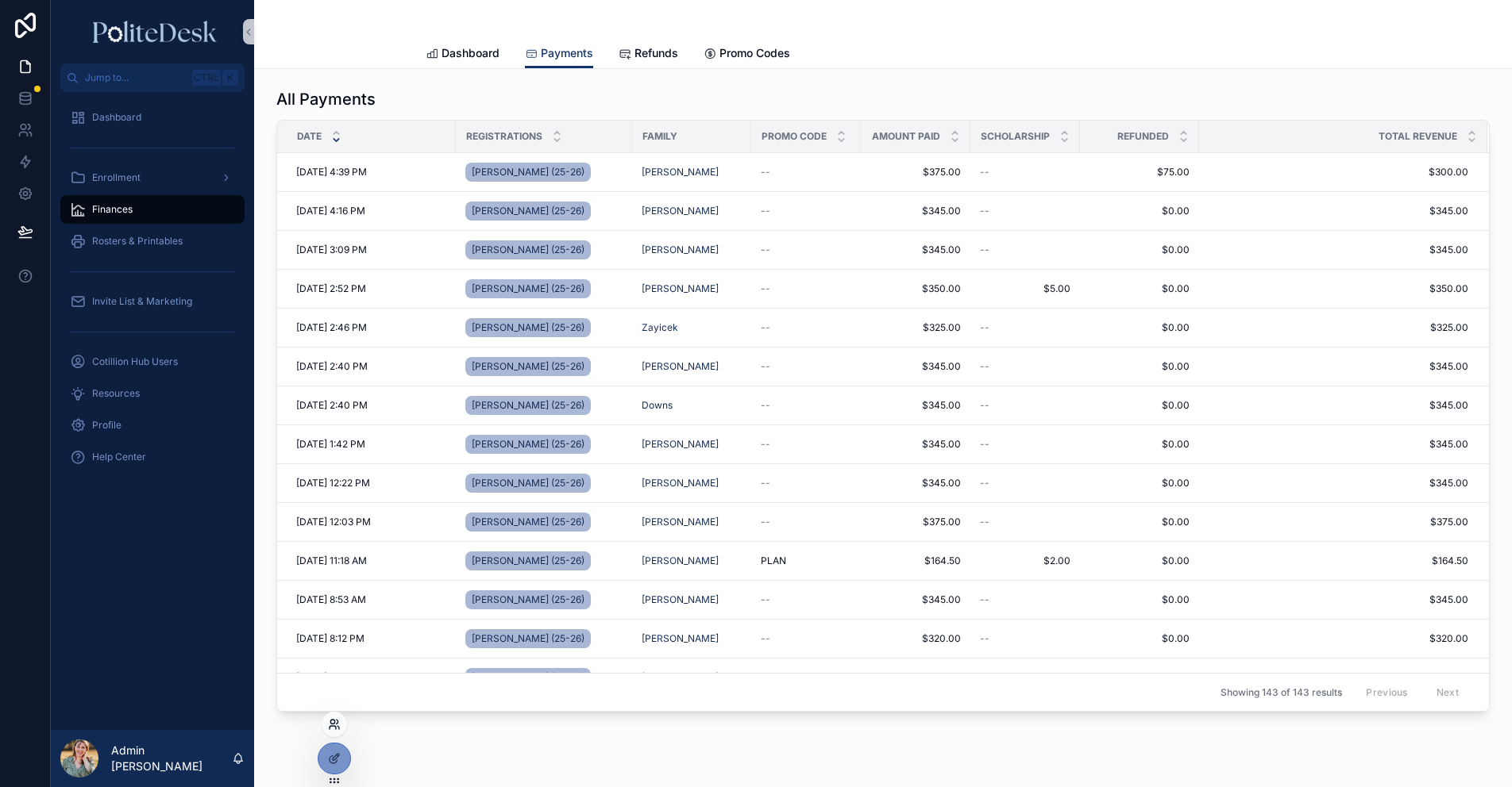
click at [332, 726] on icon at bounding box center [333, 727] width 7 height 3
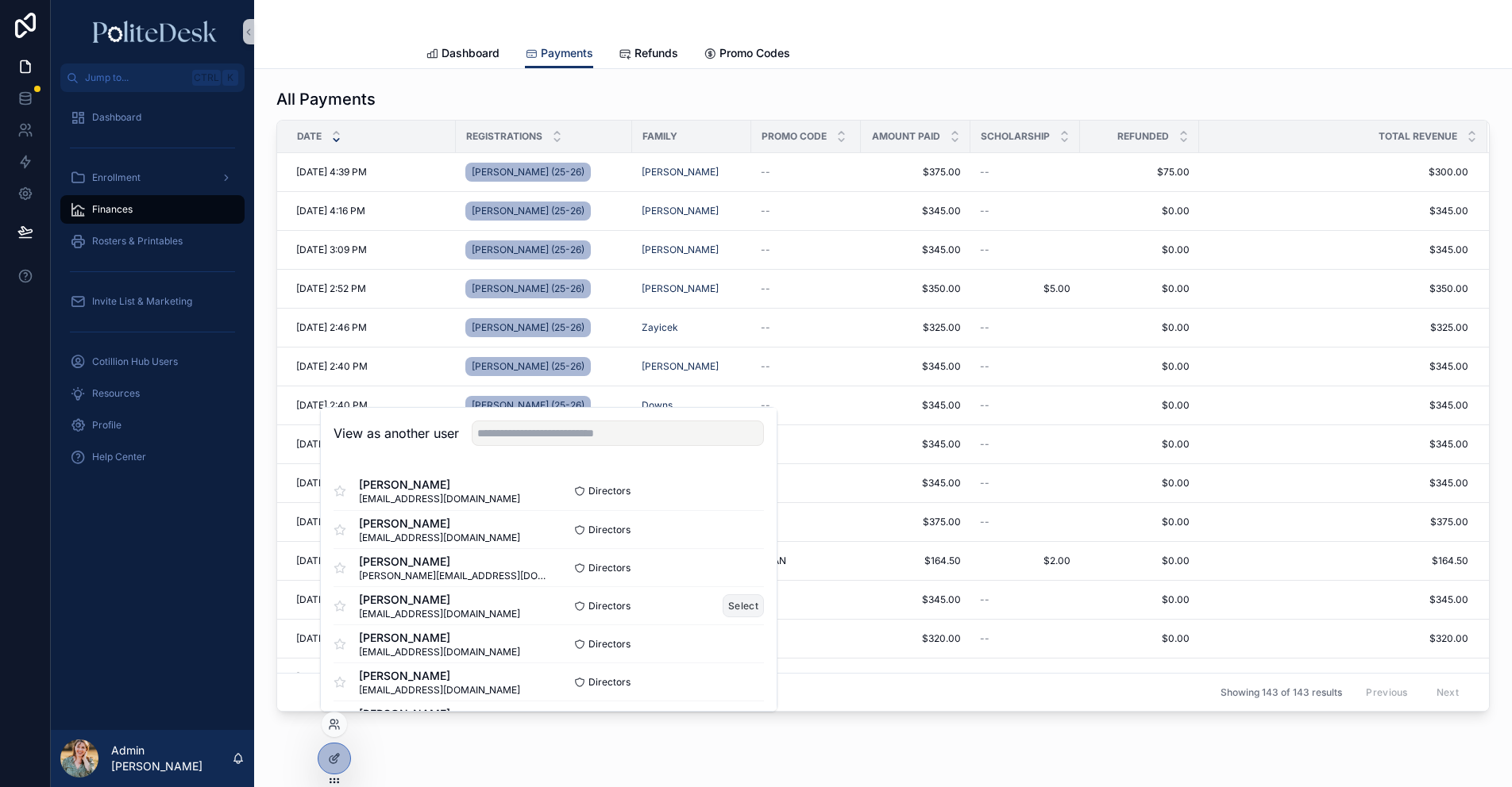
click at [738, 603] on button "Select" at bounding box center [743, 605] width 41 height 23
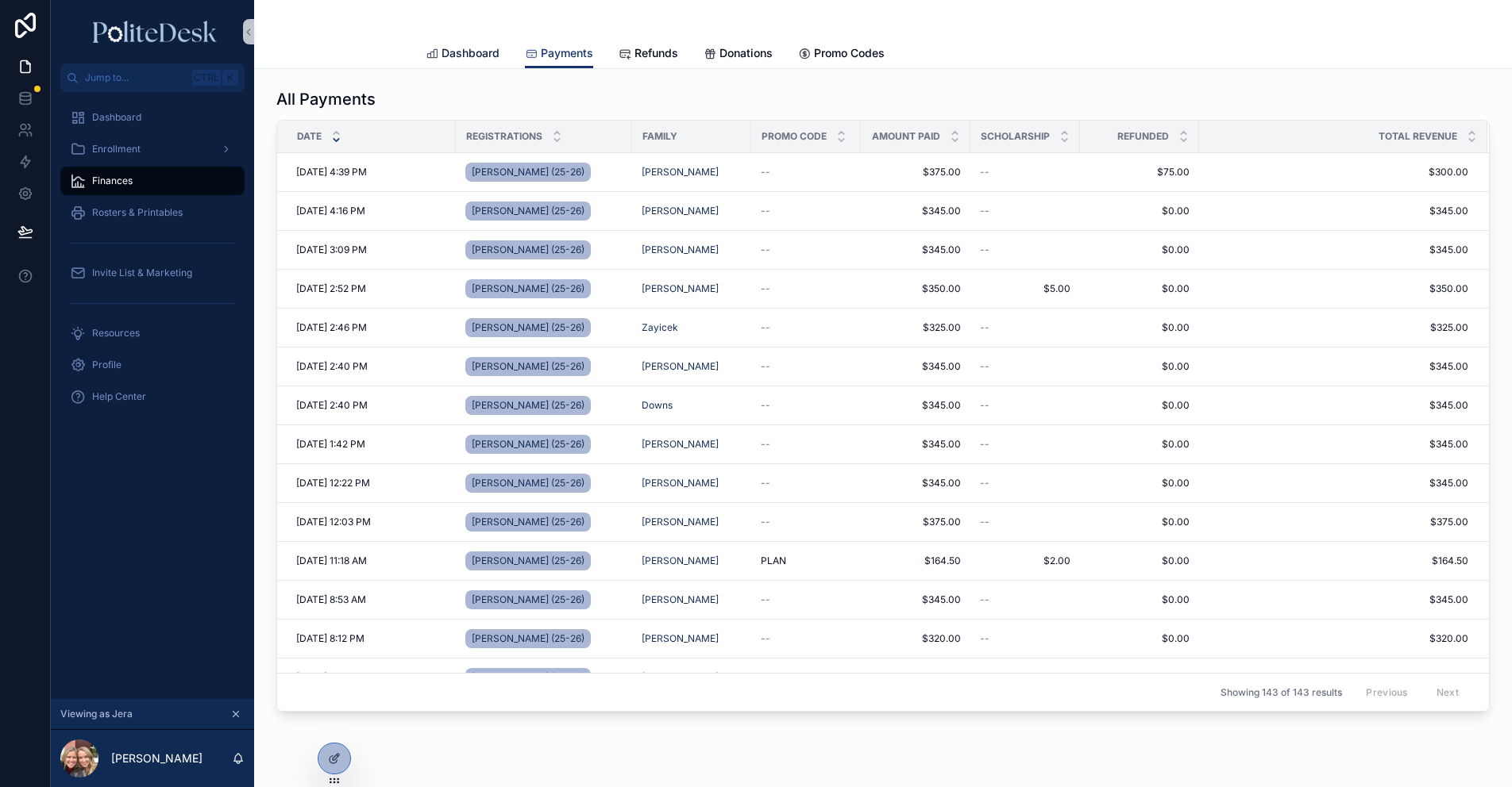
click at [435, 58] on div "Dashboard" at bounding box center [463, 53] width 74 height 16
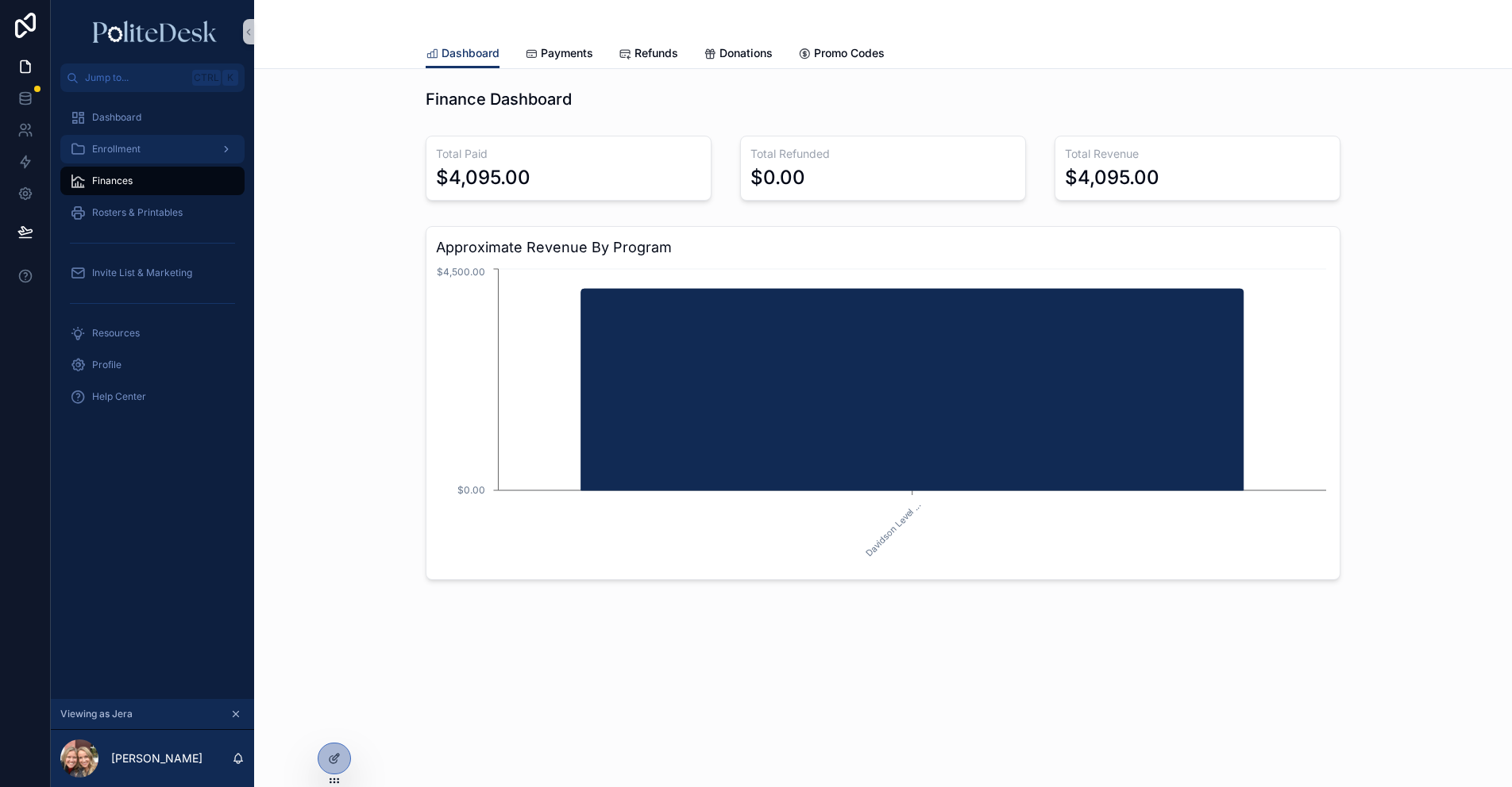
click at [122, 145] on span "Enrollment" at bounding box center [116, 148] width 48 height 12
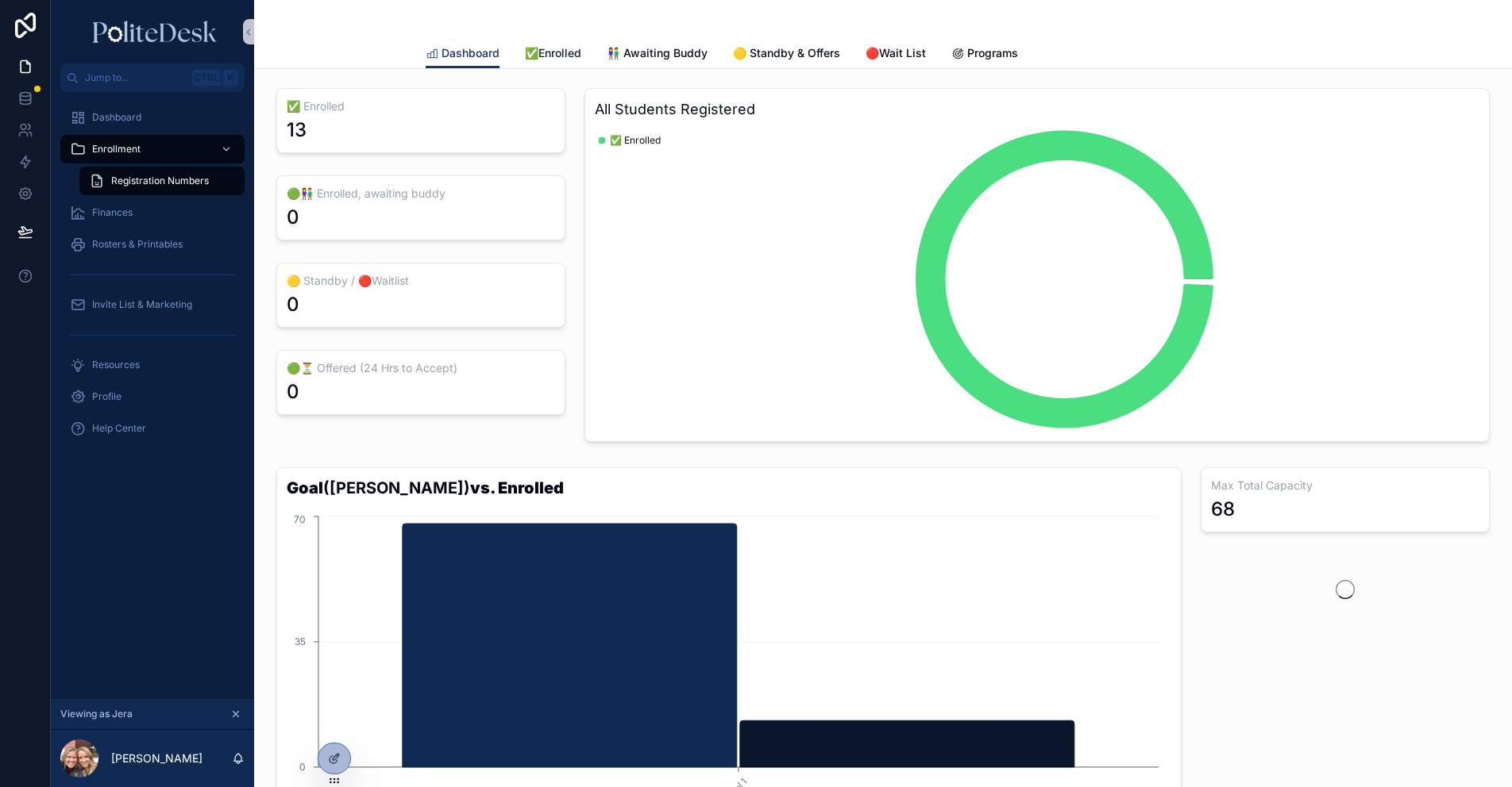
click at [540, 54] on span "✅Enrolled" at bounding box center [552, 53] width 56 height 16
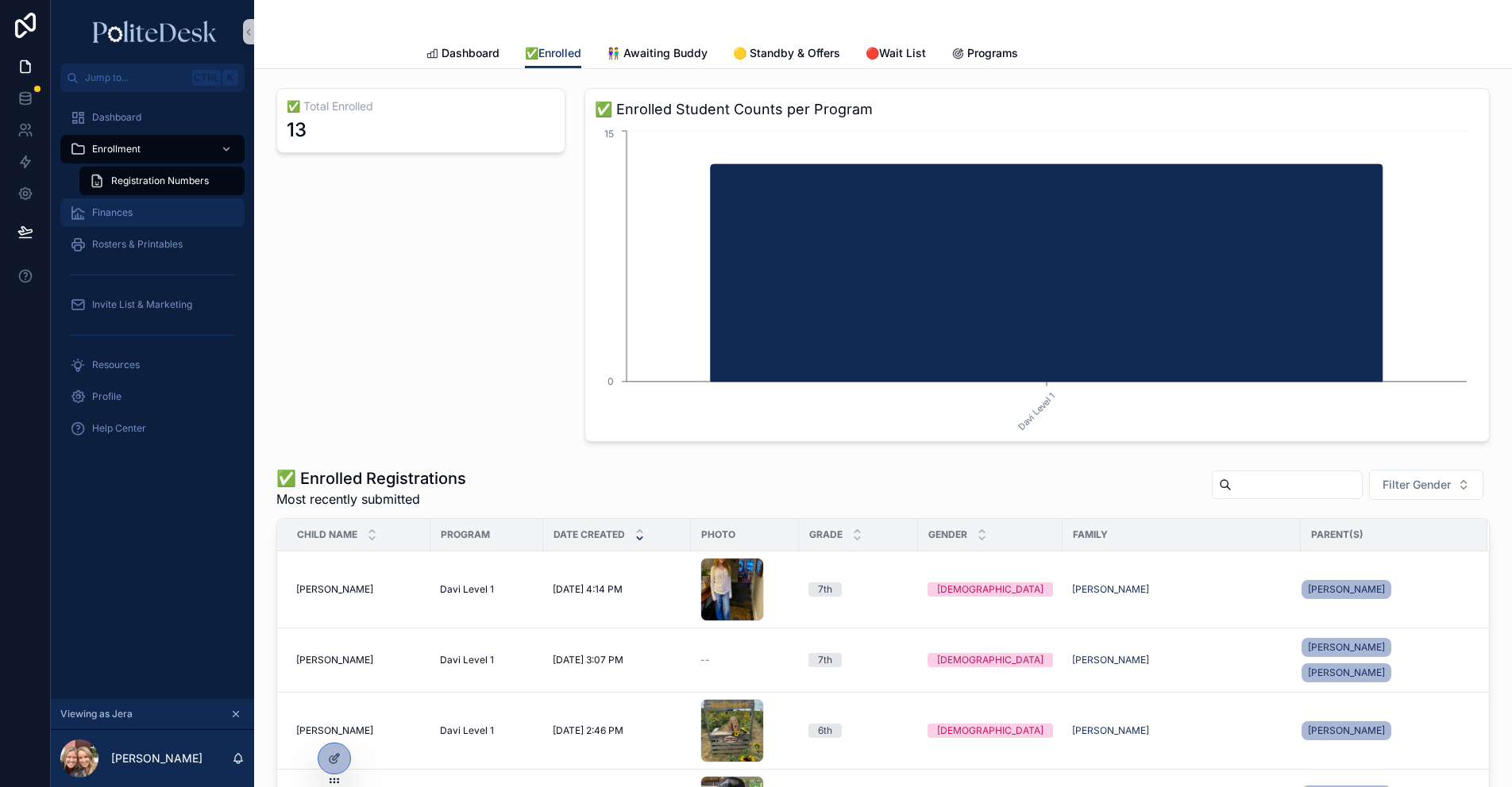
click at [128, 212] on span "Finances" at bounding box center [112, 212] width 41 height 12
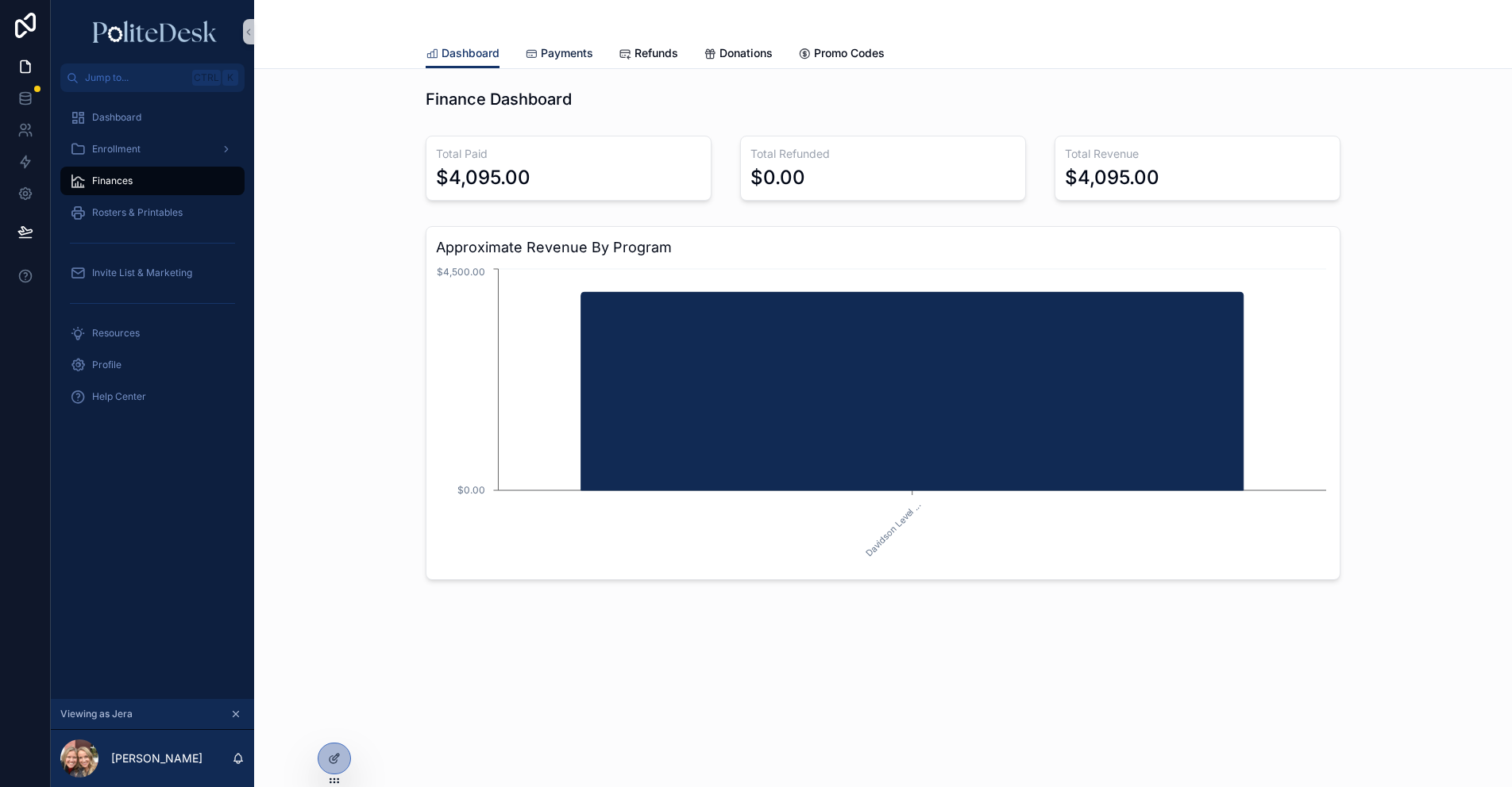
click at [554, 48] on span "Payments" at bounding box center [567, 53] width 52 height 16
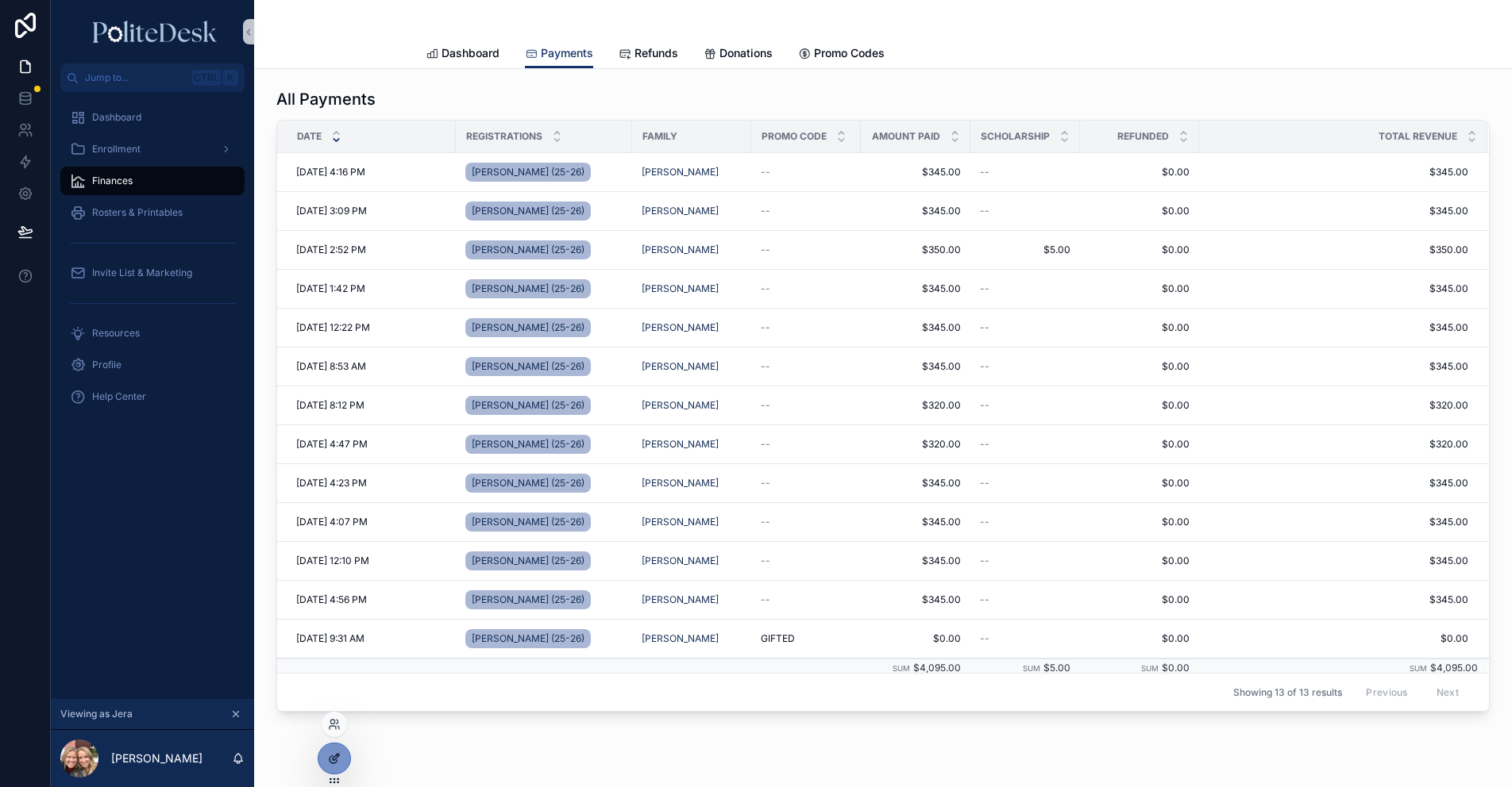
click at [344, 762] on div at bounding box center [334, 758] width 31 height 30
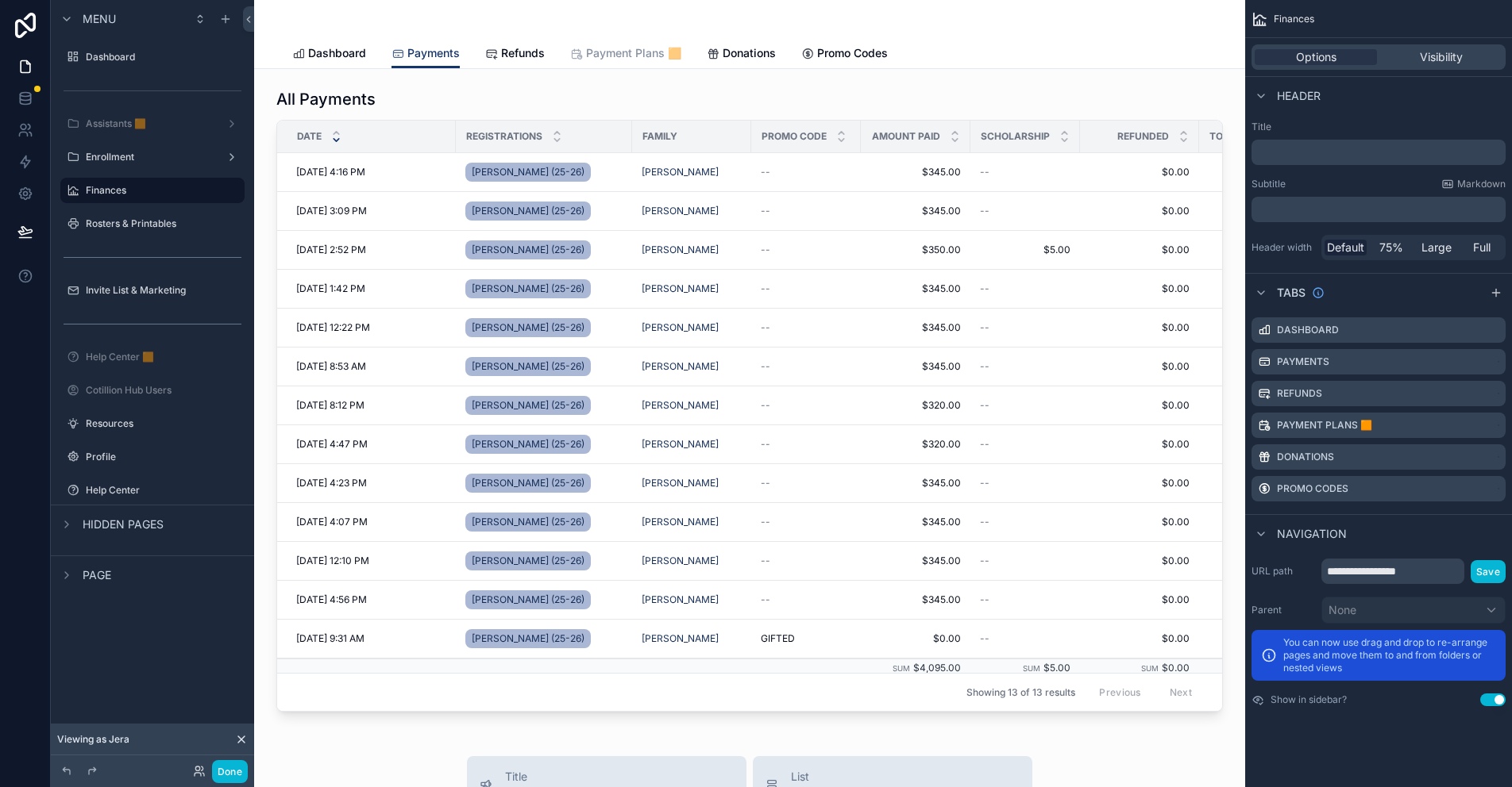
click at [648, 55] on span "Payment Plans 🟧" at bounding box center [633, 53] width 95 height 16
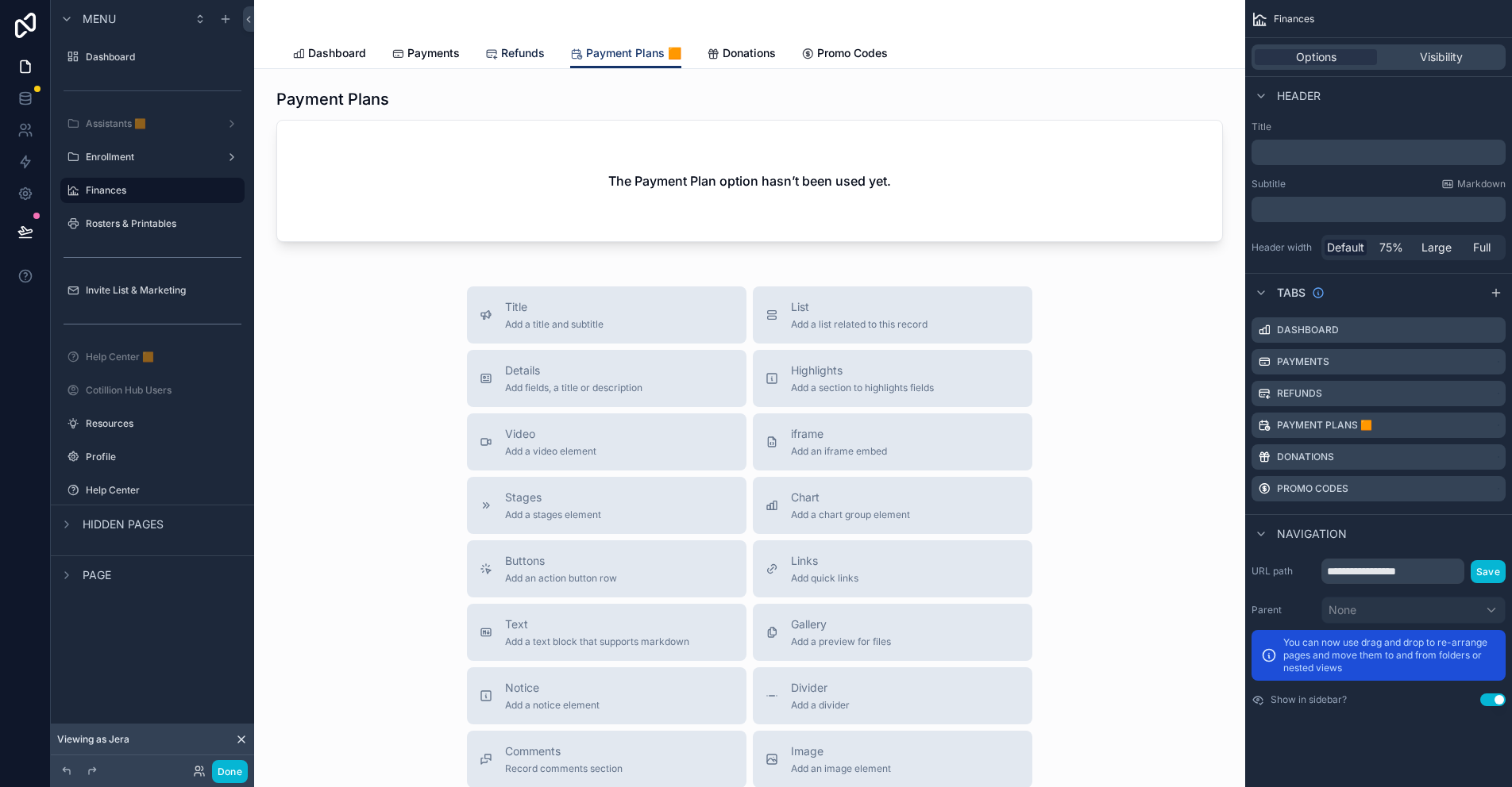
click at [502, 50] on span "Refunds" at bounding box center [523, 53] width 44 height 16
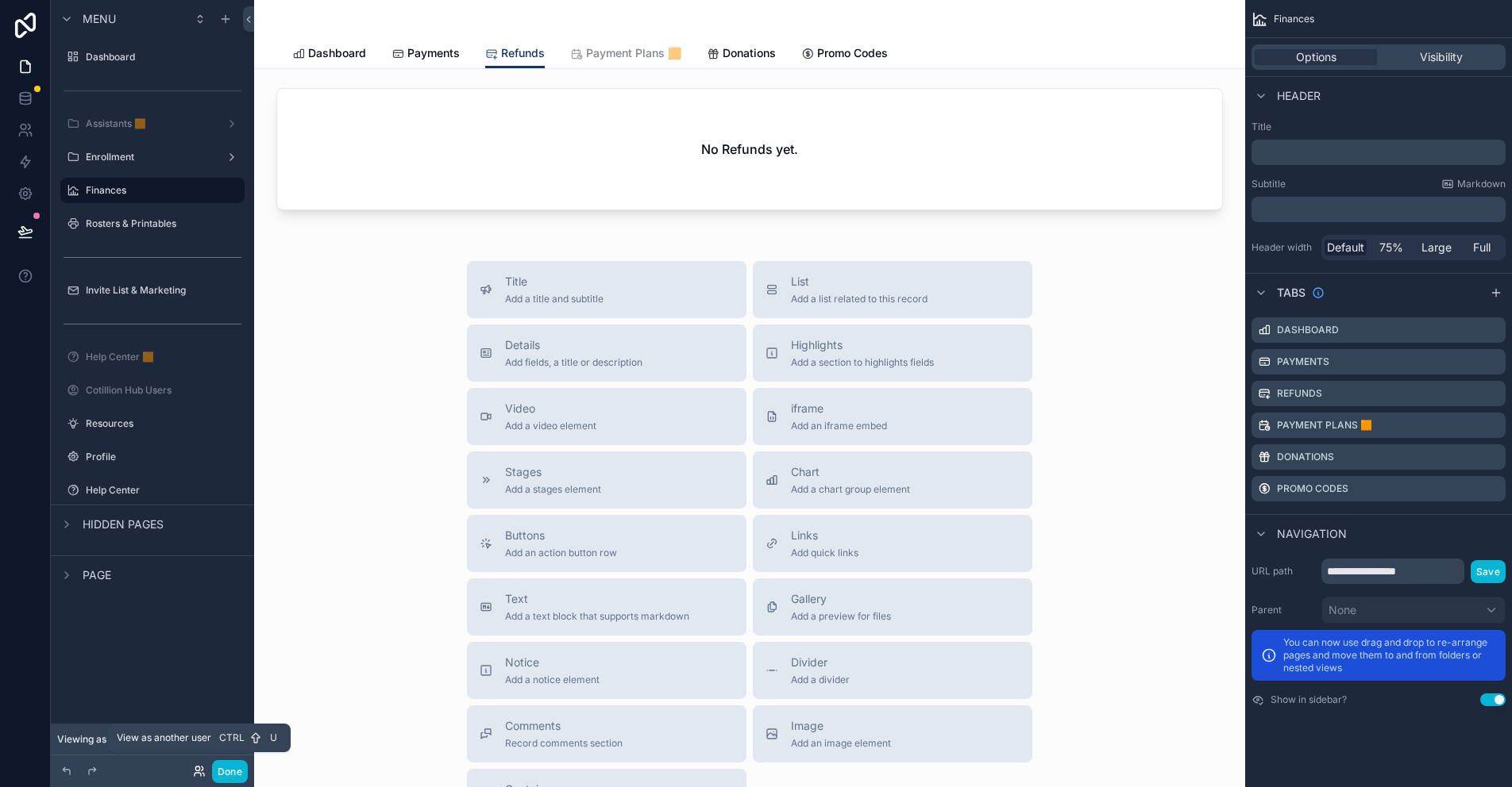
click at [200, 772] on icon at bounding box center [199, 771] width 12 height 12
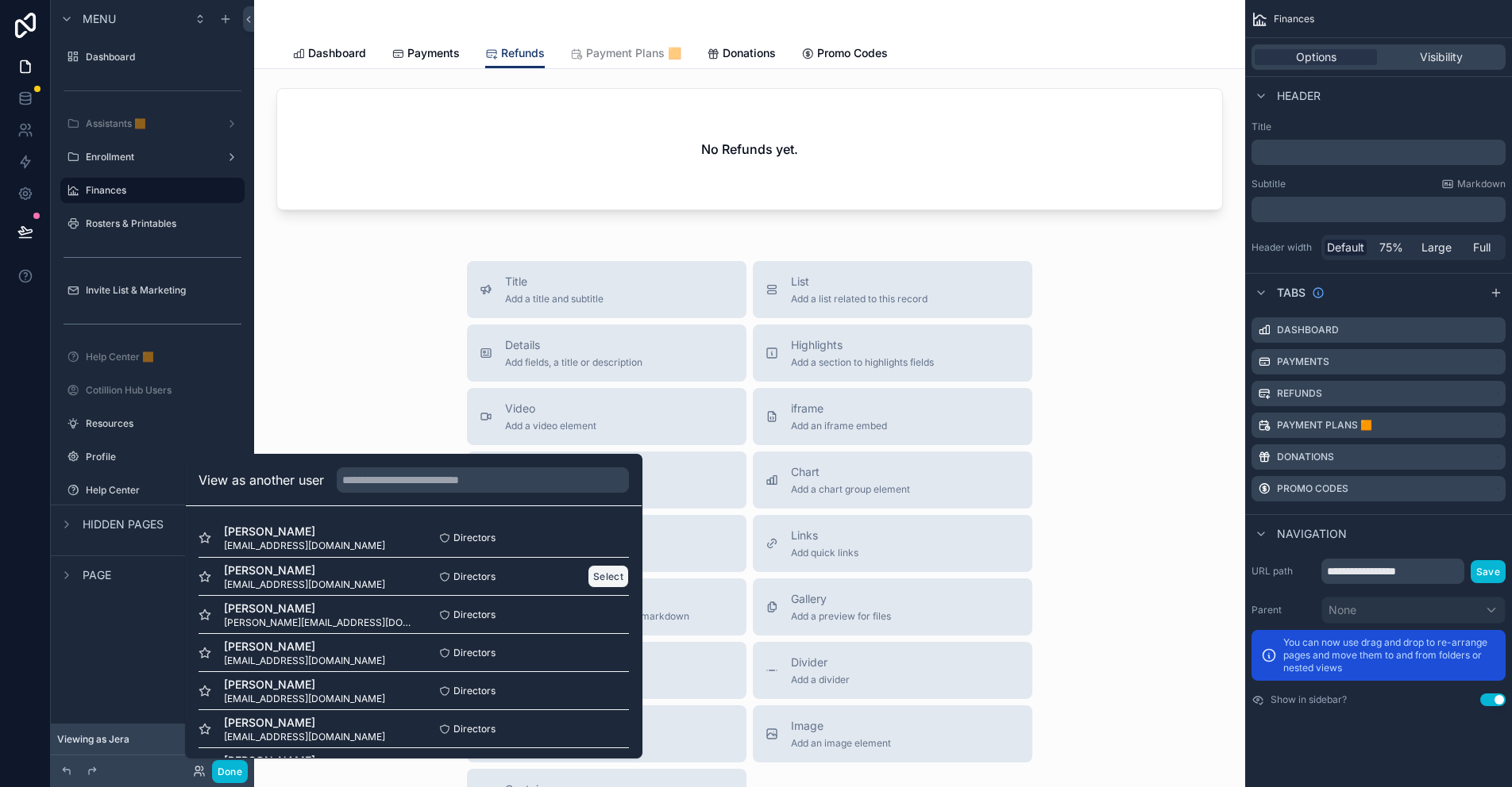
click at [588, 574] on button "Select" at bounding box center [608, 577] width 41 height 23
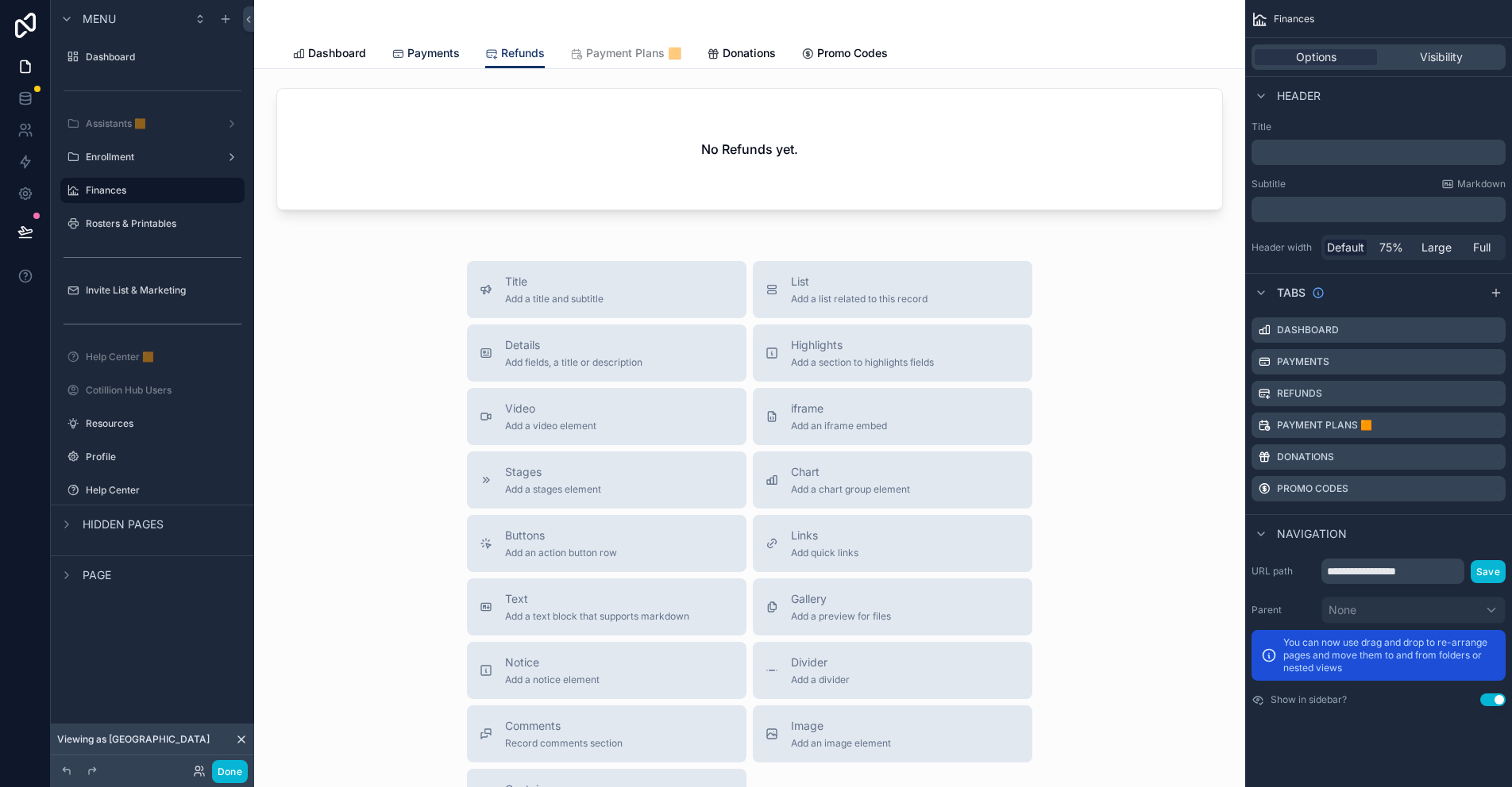
click at [426, 57] on span "Payments" at bounding box center [433, 53] width 52 height 16
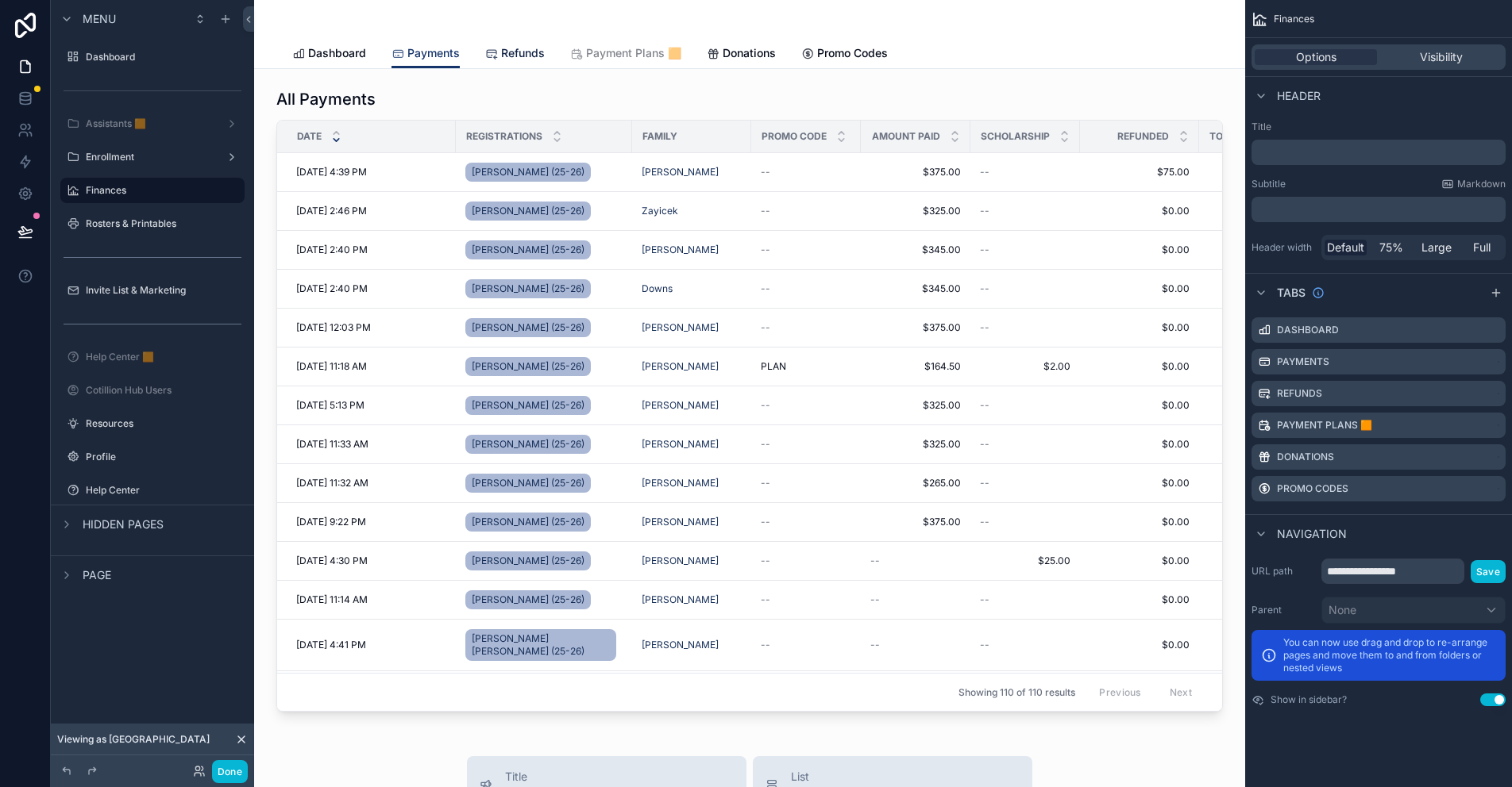
click at [501, 48] on span "Refunds" at bounding box center [523, 53] width 44 height 16
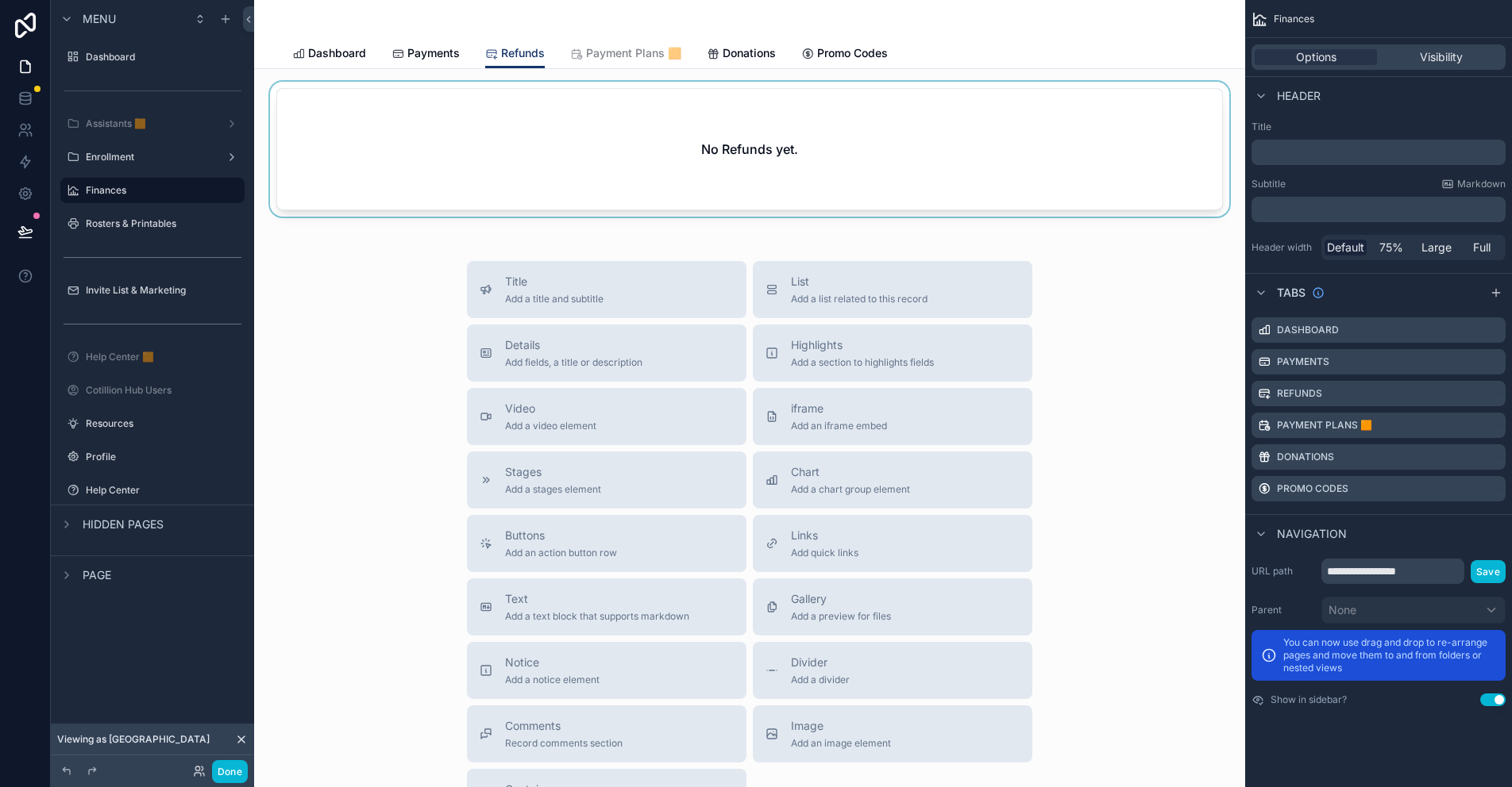
click at [554, 97] on div "scrollable content" at bounding box center [749, 152] width 965 height 142
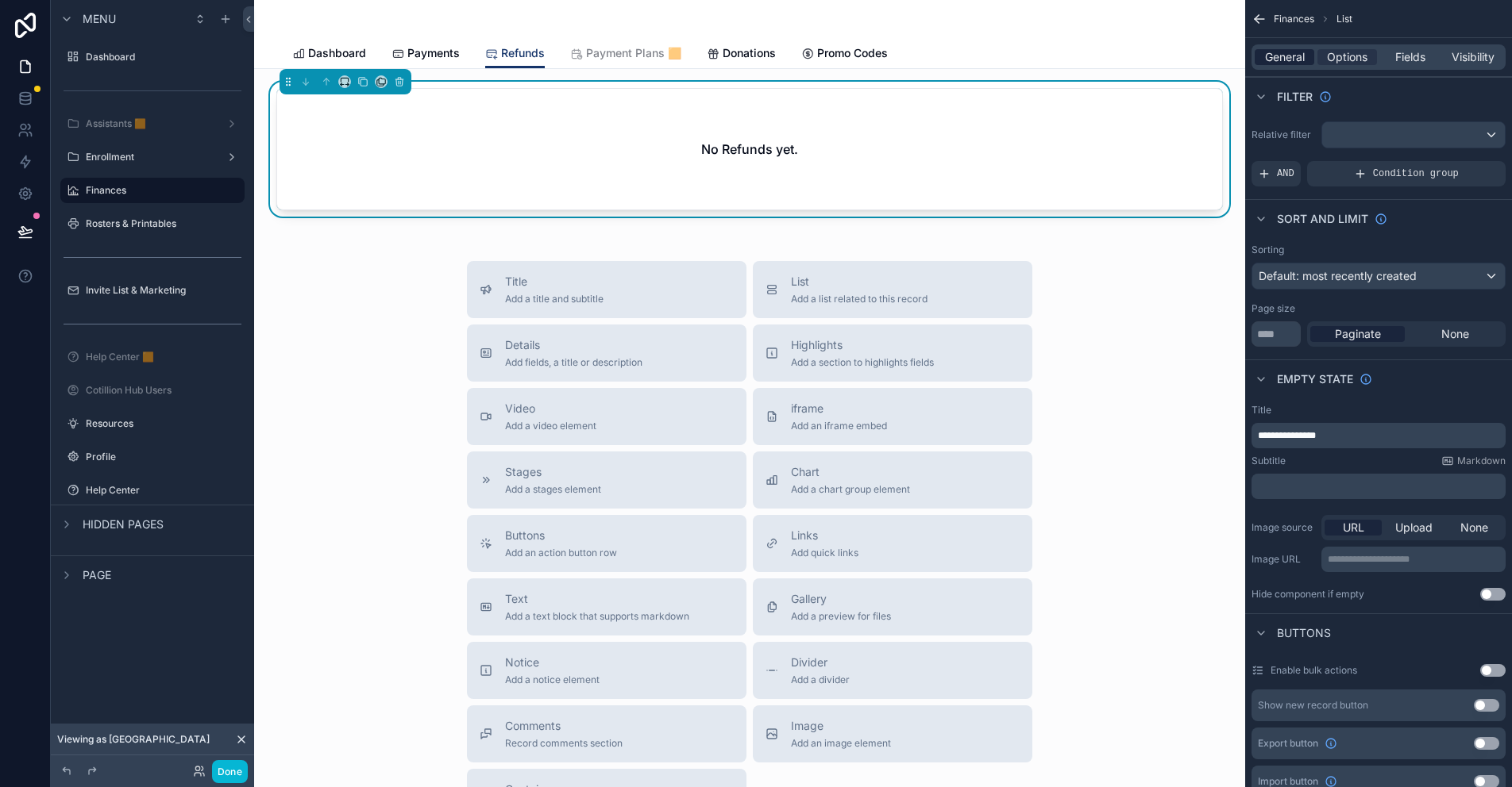
click at [1293, 60] on span "General" at bounding box center [1285, 57] width 40 height 16
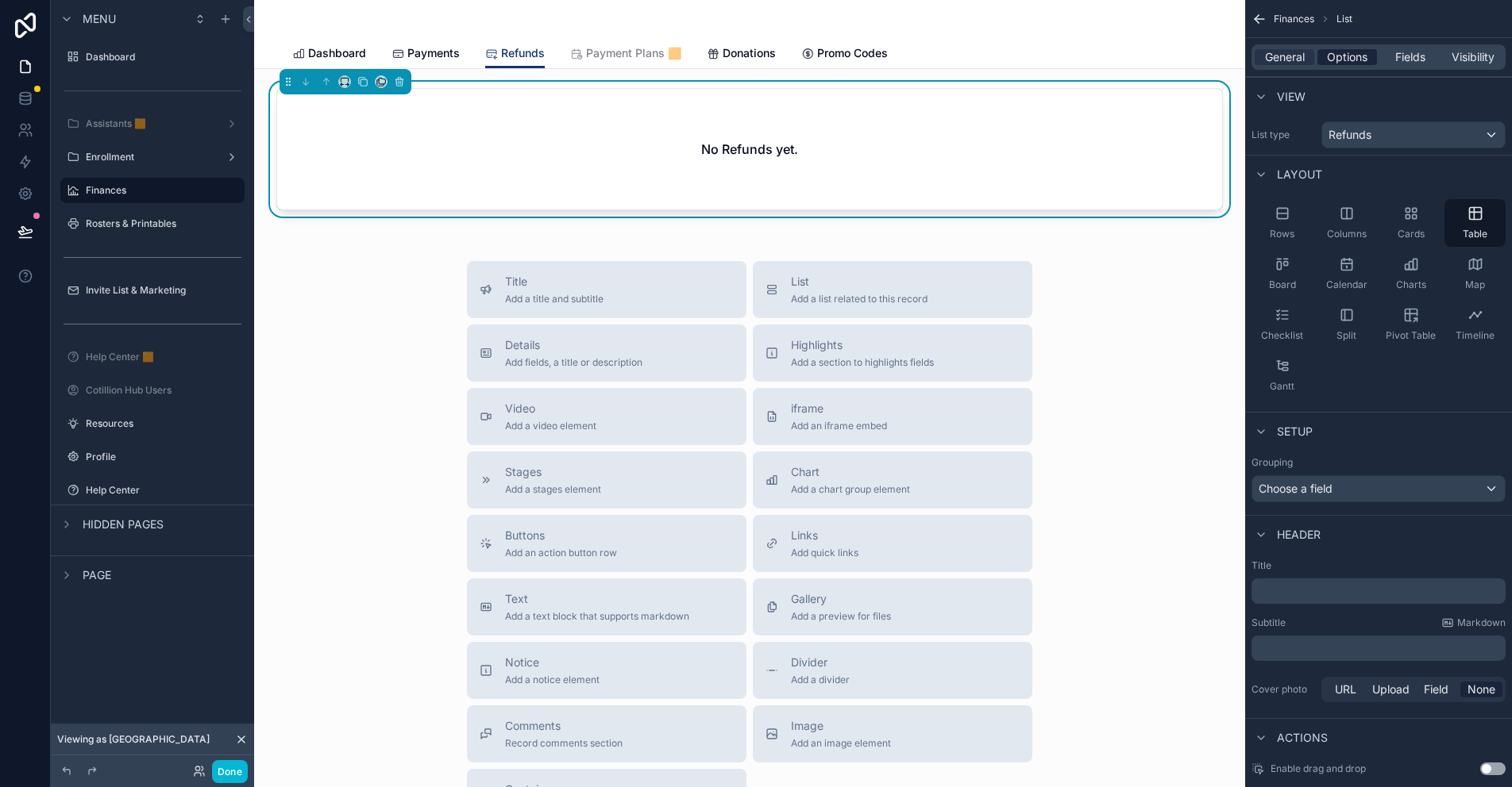
click at [1339, 58] on span "Options" at bounding box center [1347, 57] width 41 height 16
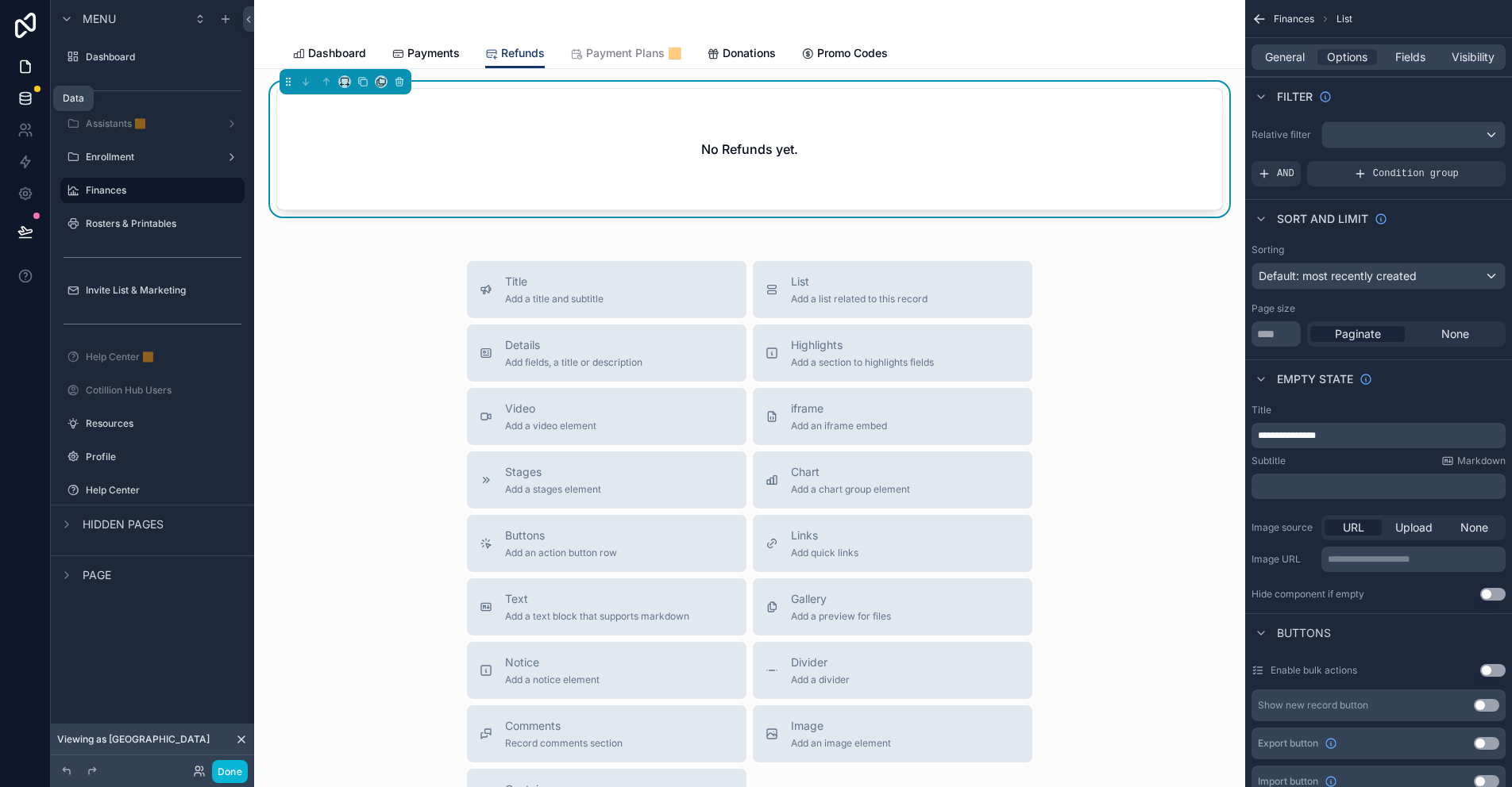
click at [29, 97] on icon at bounding box center [25, 98] width 16 height 16
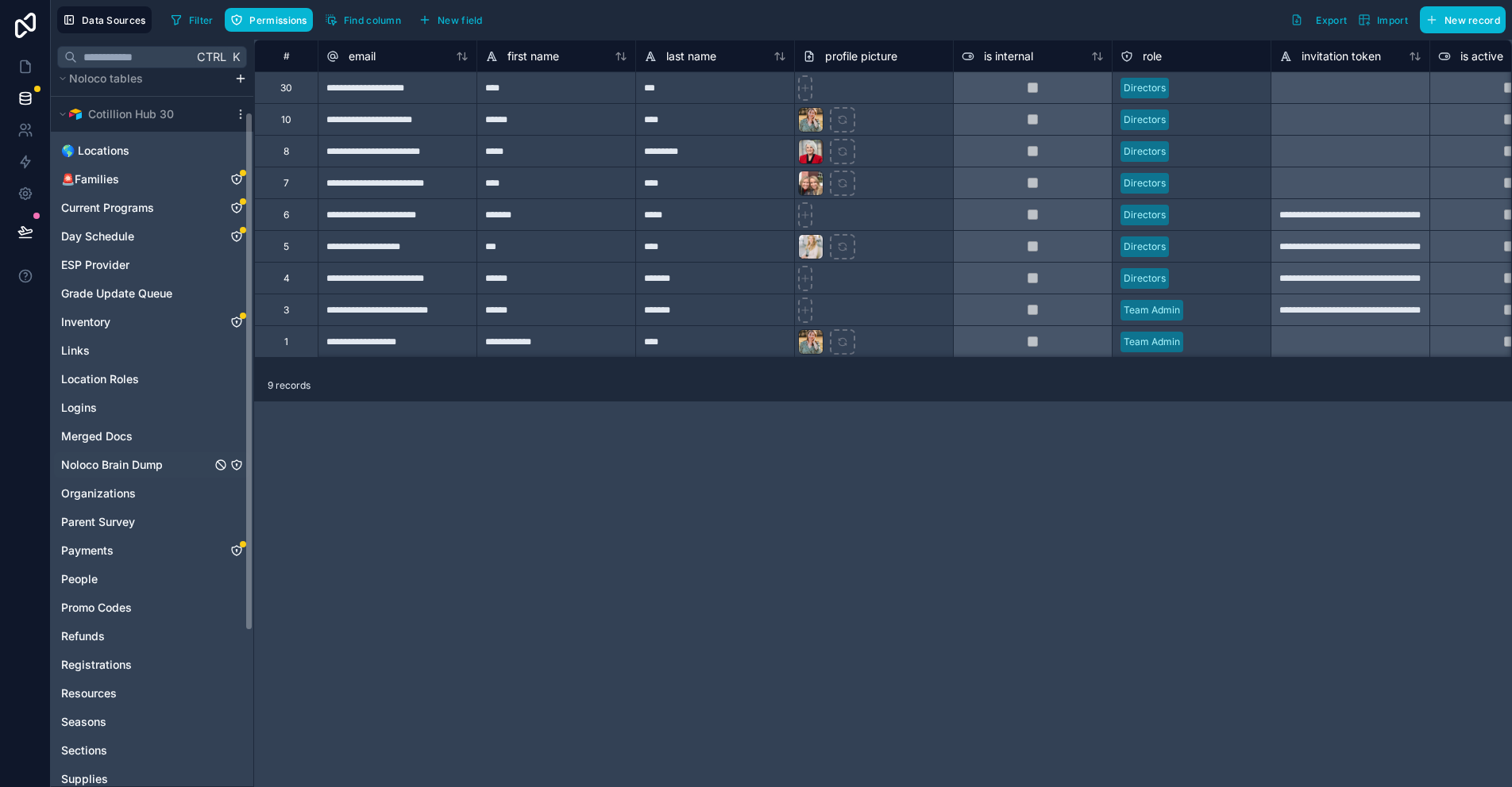
scroll to position [80, 0]
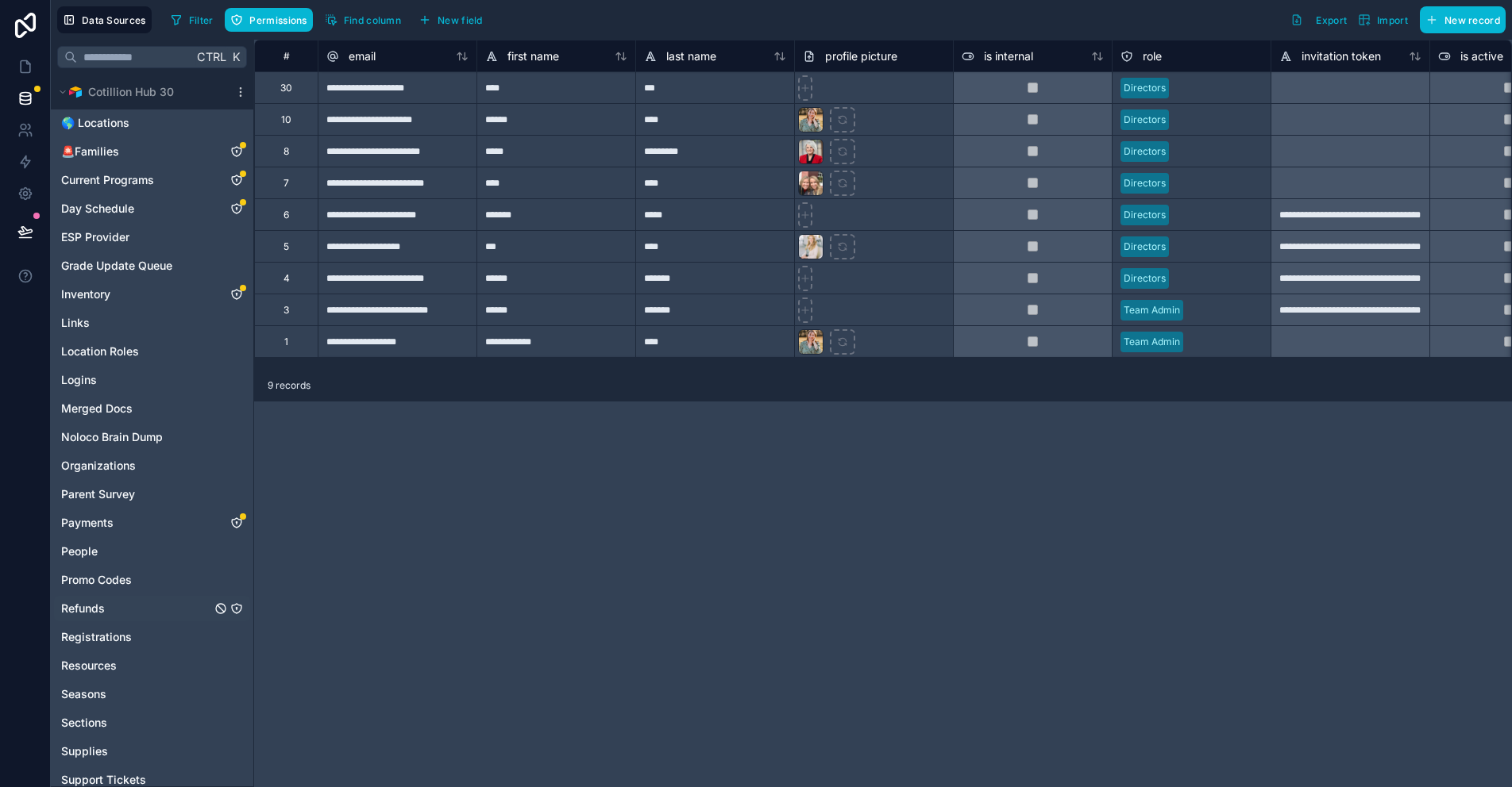
click at [239, 608] on icon "Refunds" at bounding box center [236, 608] width 12 height 12
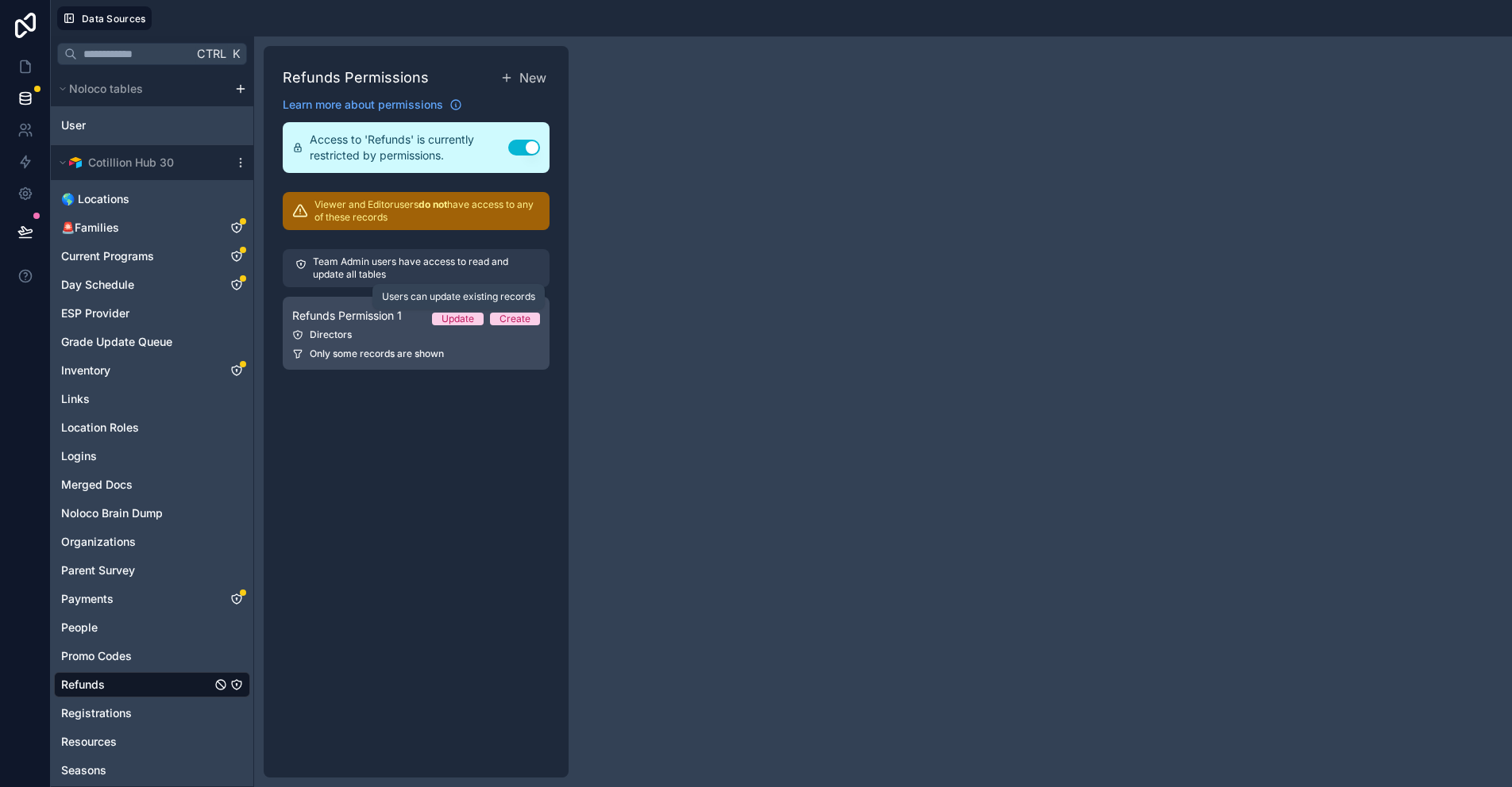
click at [454, 315] on div "Update" at bounding box center [457, 318] width 32 height 12
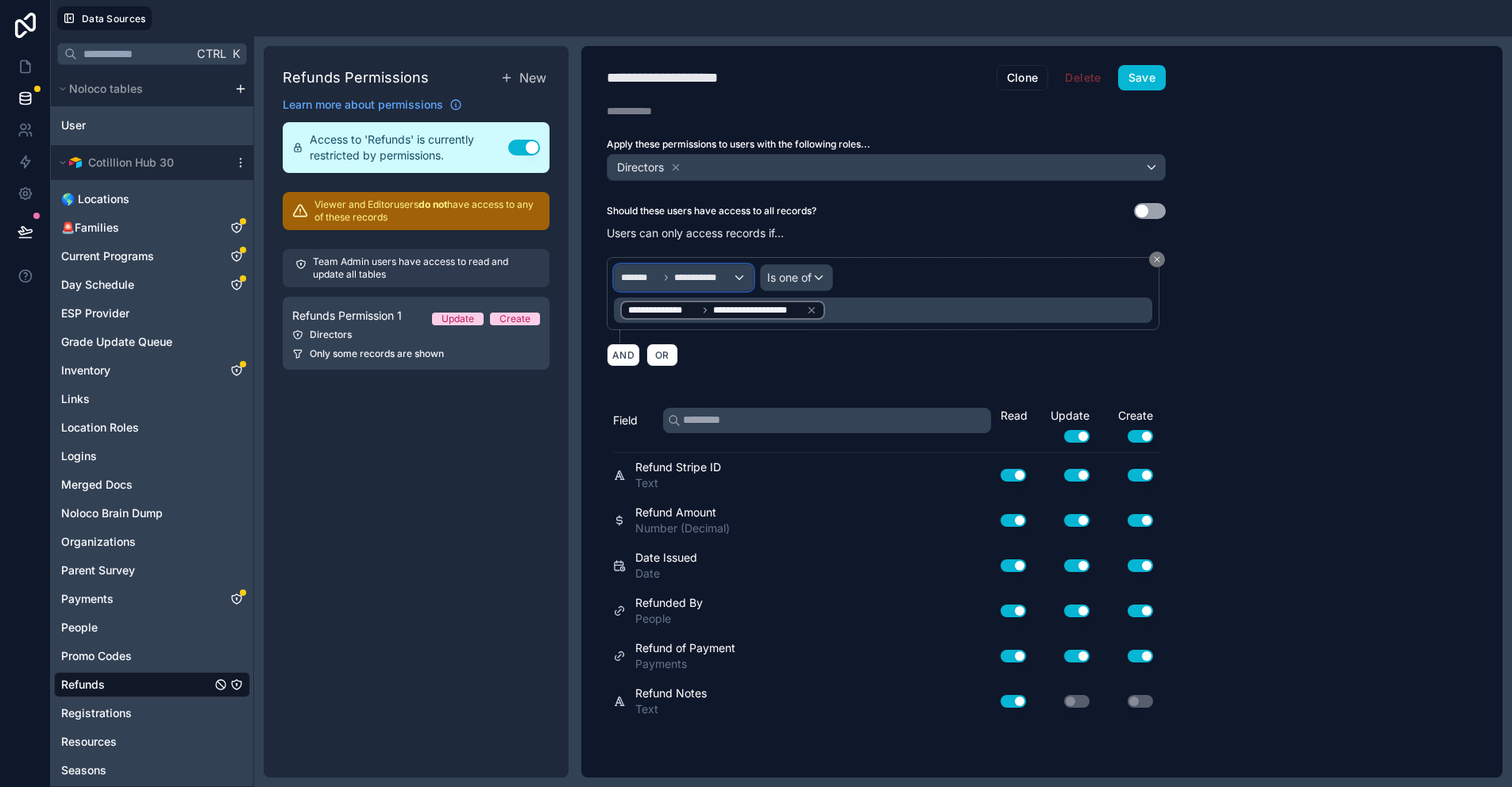
click at [731, 275] on span "**********" at bounding box center [703, 278] width 58 height 12
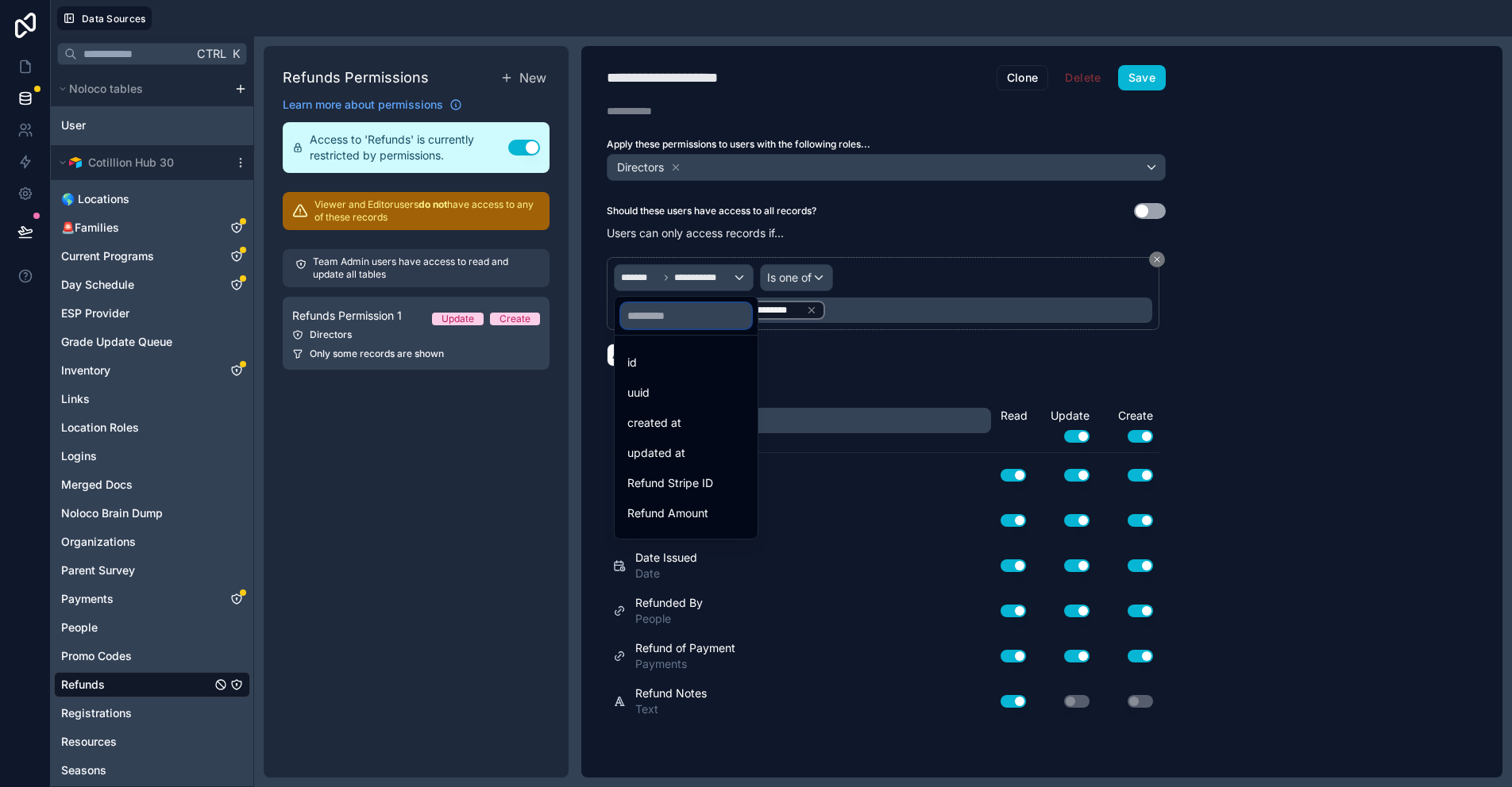
click at [693, 323] on input "text" at bounding box center [686, 316] width 130 height 26
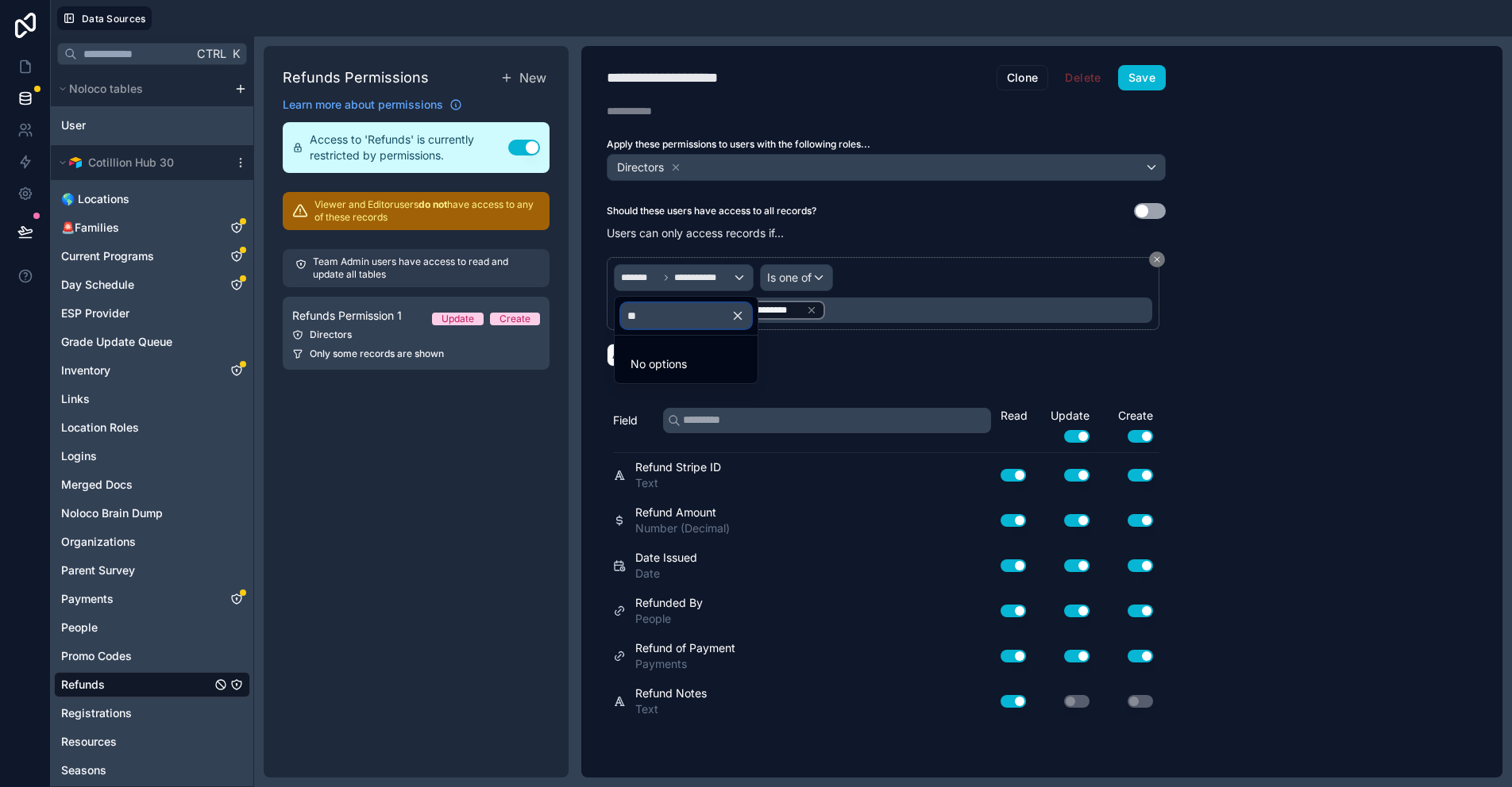
type input "*"
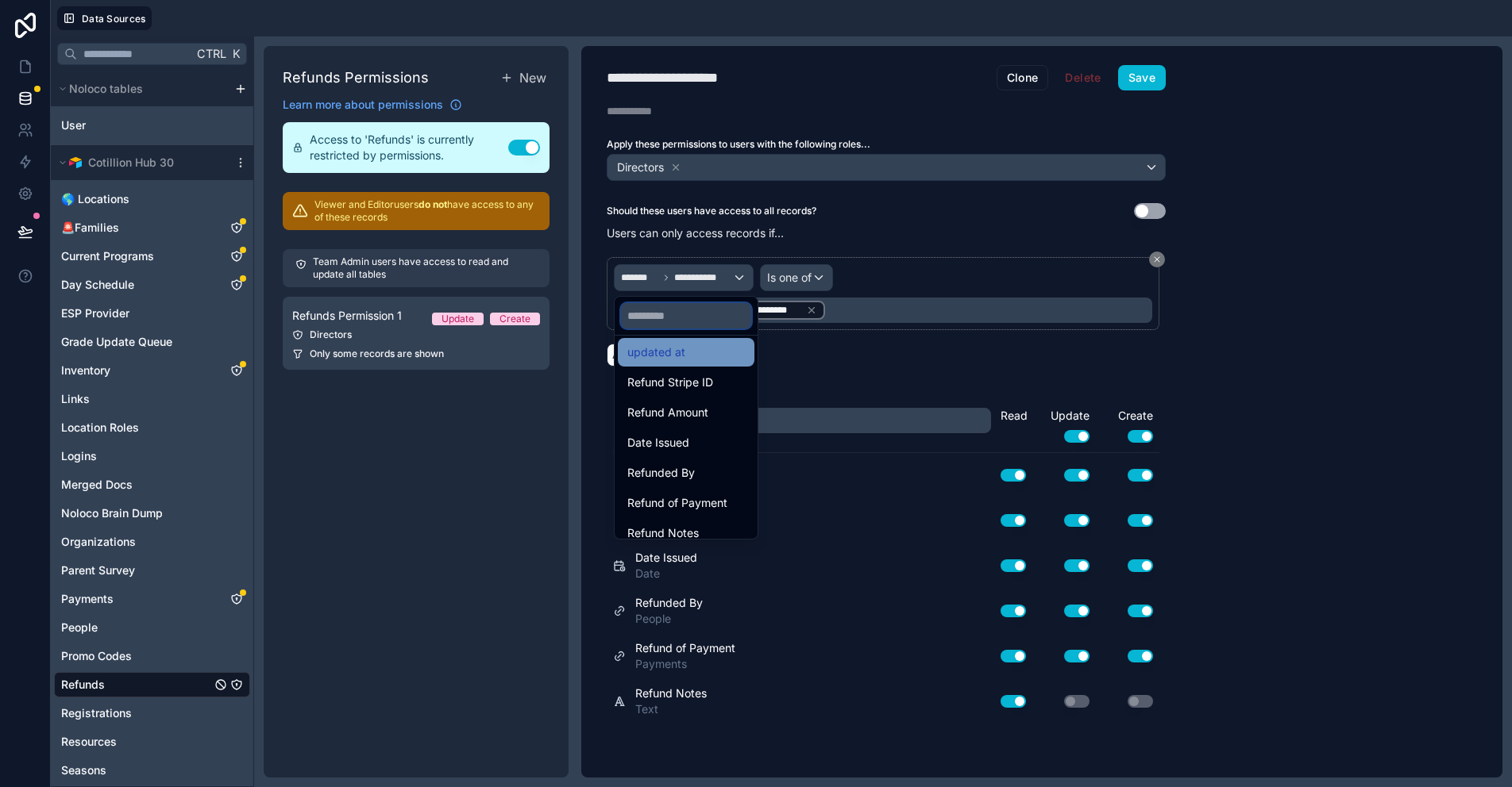
scroll to position [113, 0]
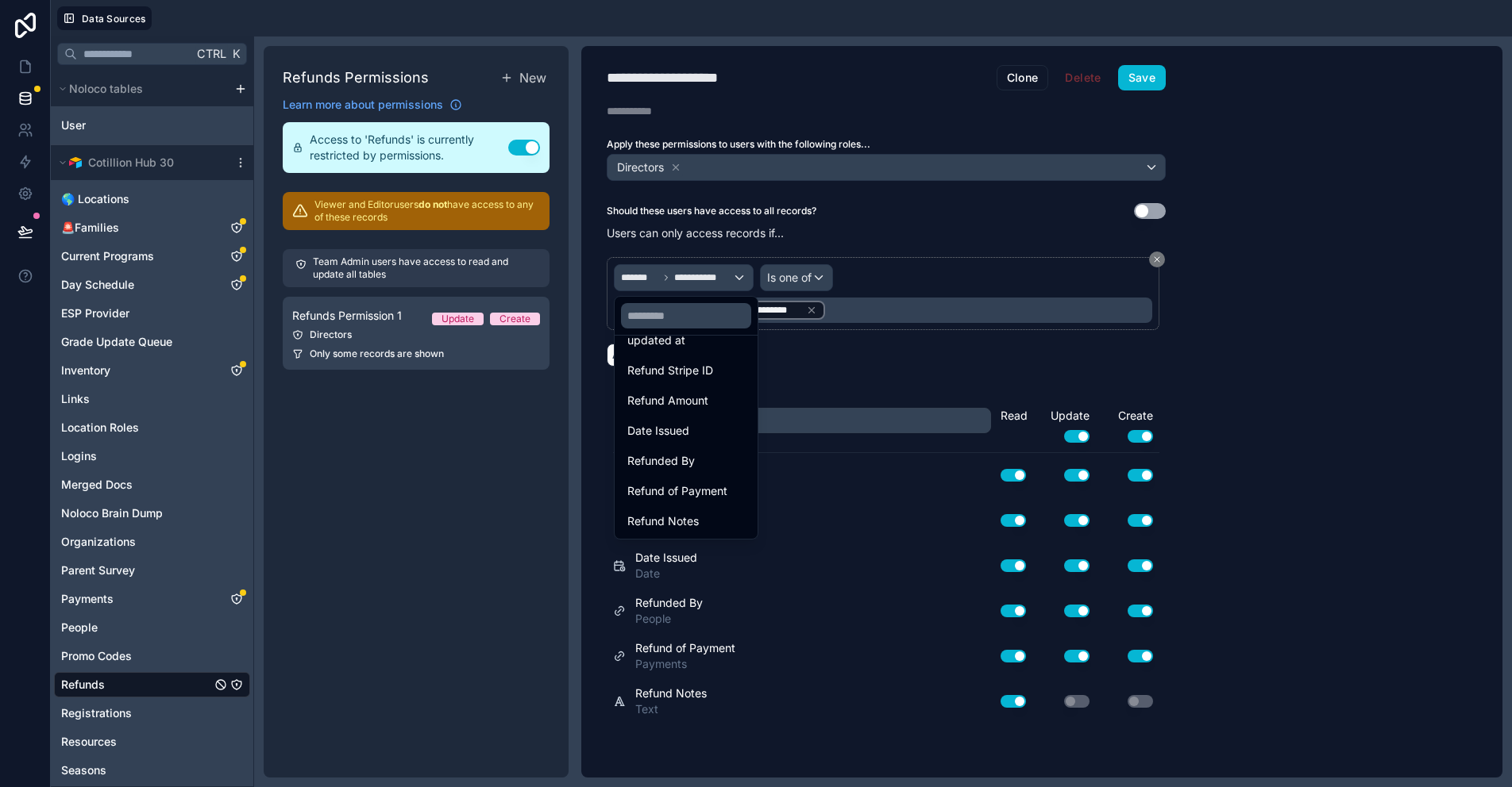
click at [1215, 296] on div at bounding box center [756, 394] width 1512 height 787
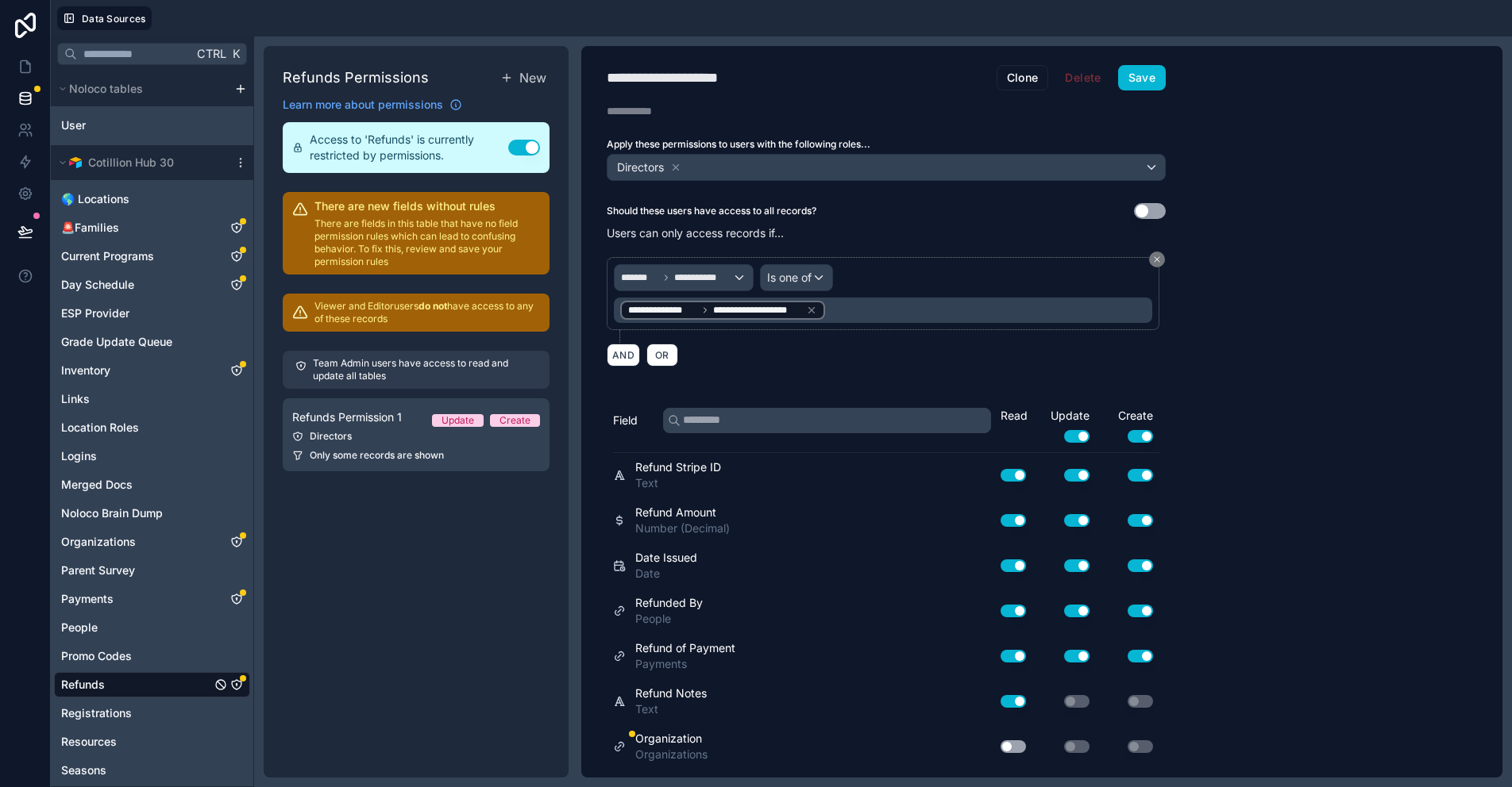
click at [1005, 746] on button "Use setting" at bounding box center [1013, 746] width 26 height 12
click at [717, 276] on span "**********" at bounding box center [703, 278] width 58 height 12
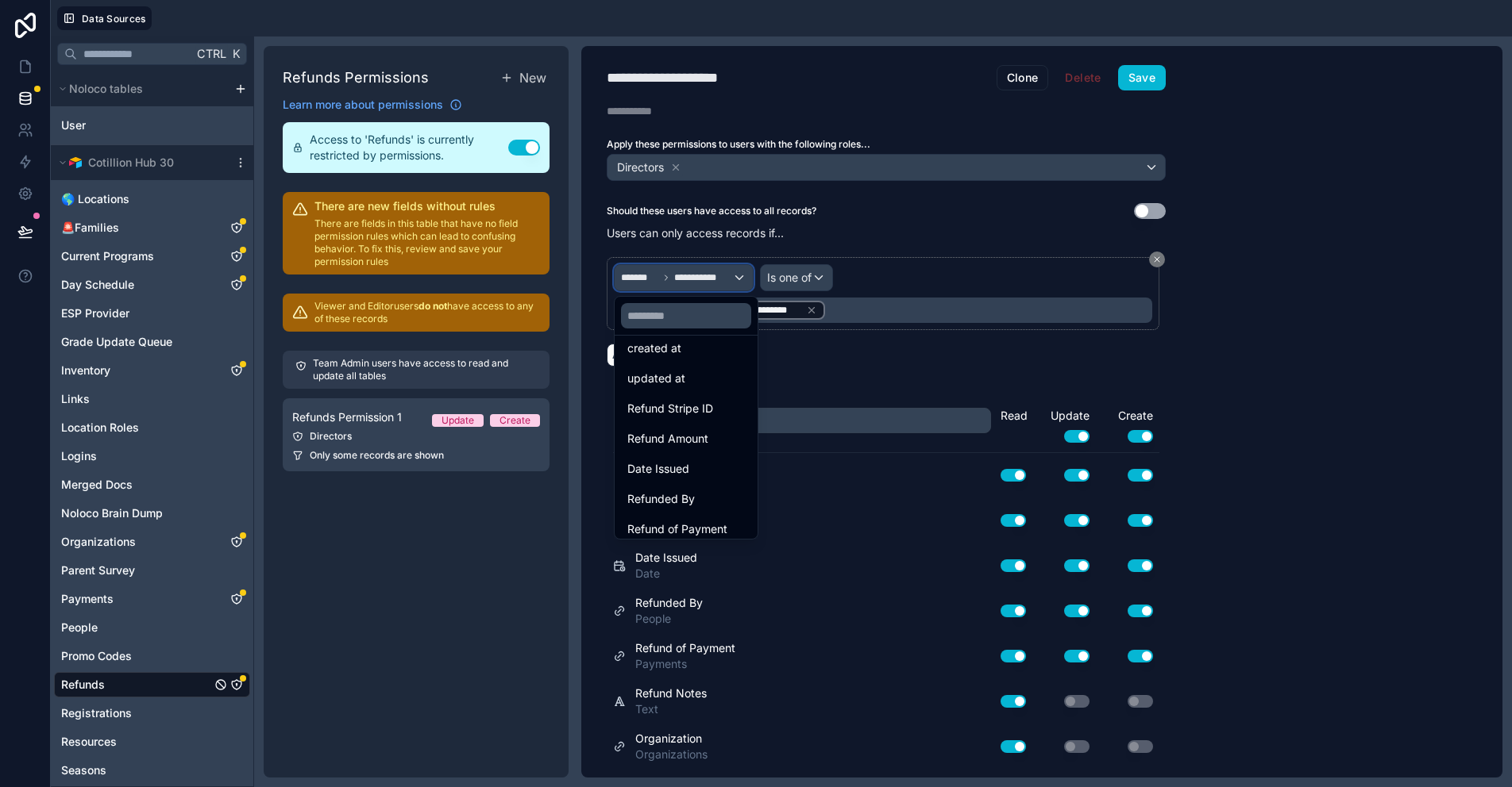
scroll to position [143, 0]
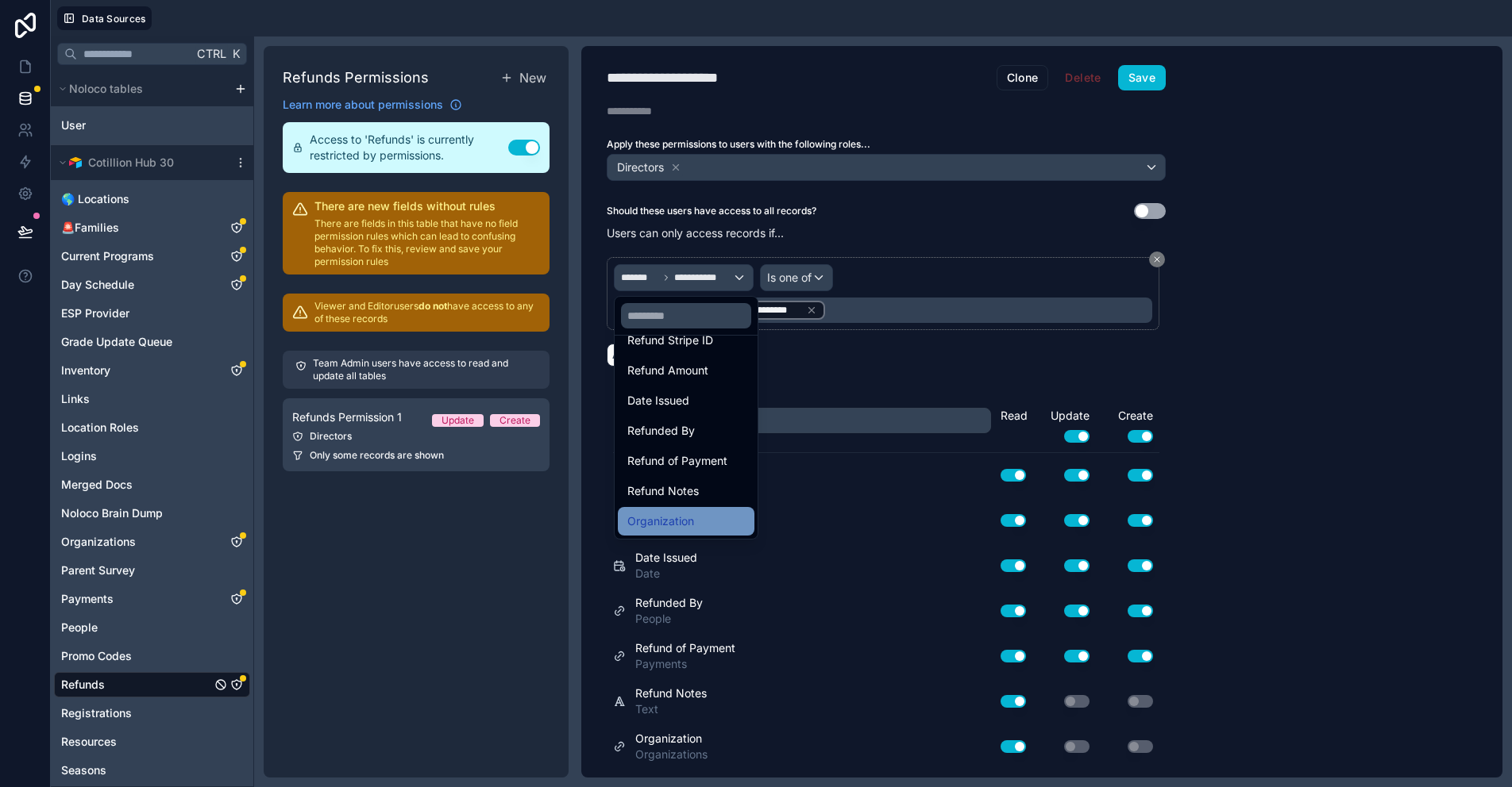
click at [695, 521] on div "Organization" at bounding box center [687, 522] width 118 height 19
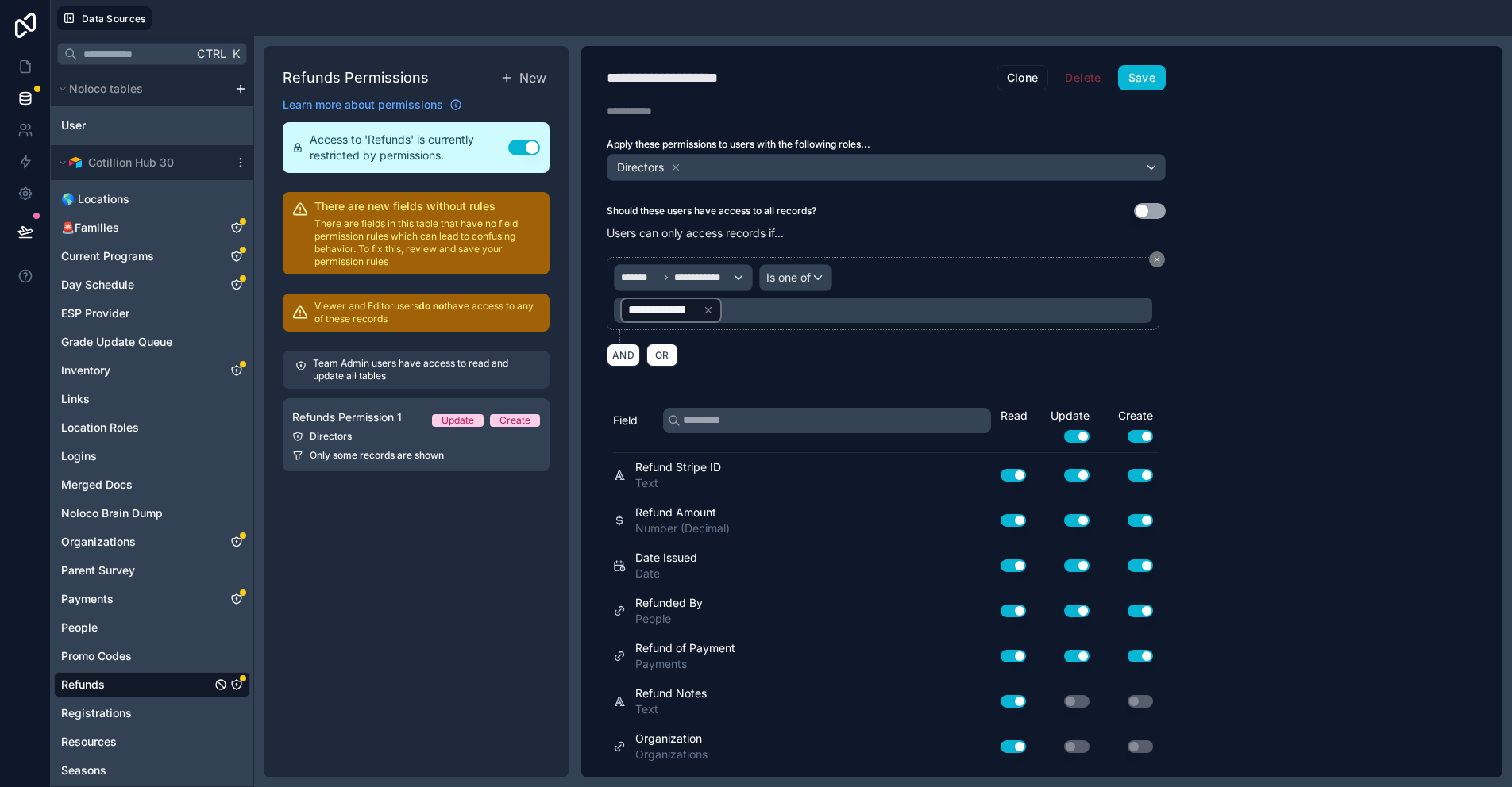
click at [715, 306] on div "**********" at bounding box center [670, 310] width 102 height 26
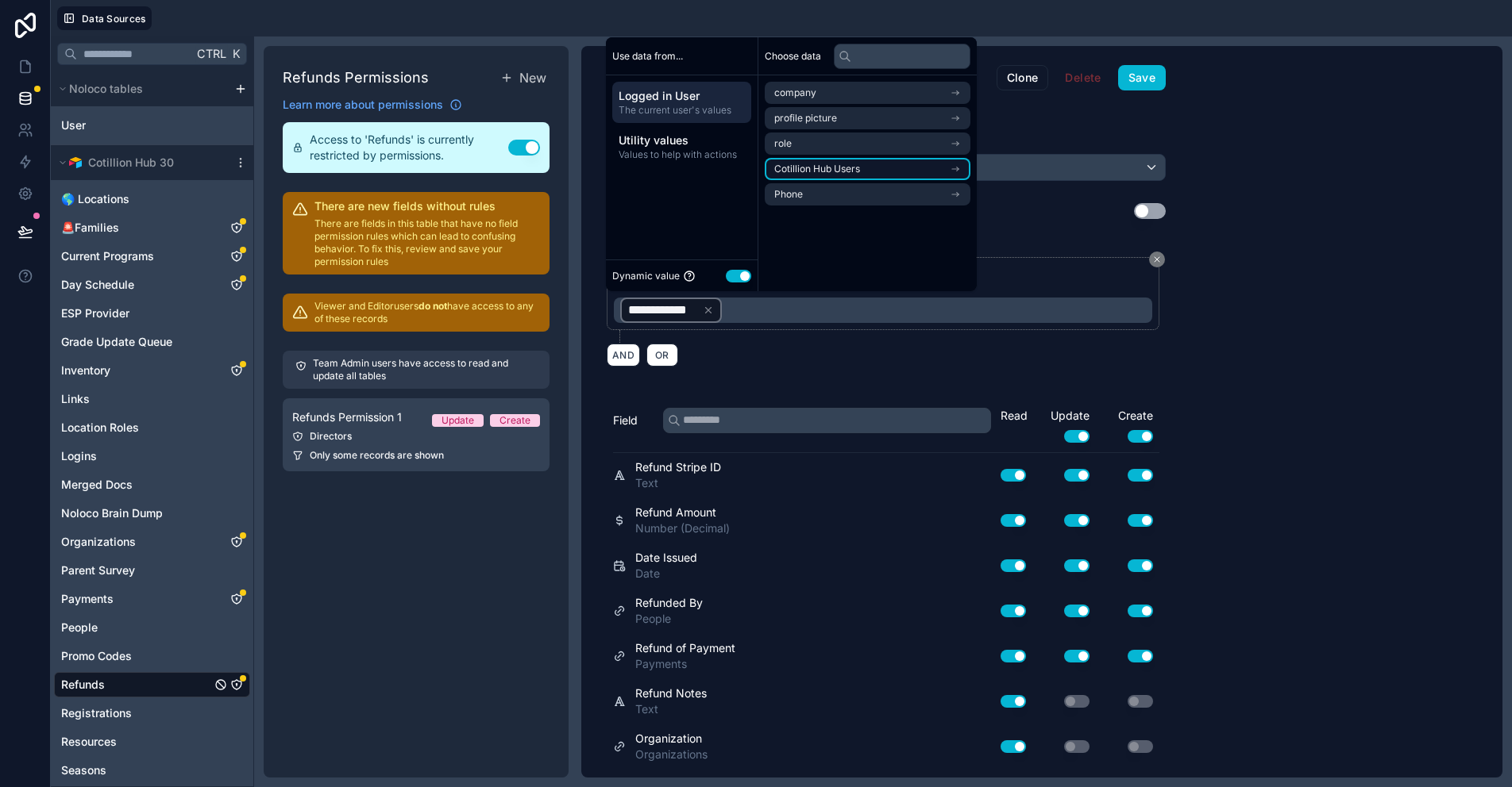
click at [818, 168] on span "Cotillion Hub Users" at bounding box center [817, 168] width 86 height 12
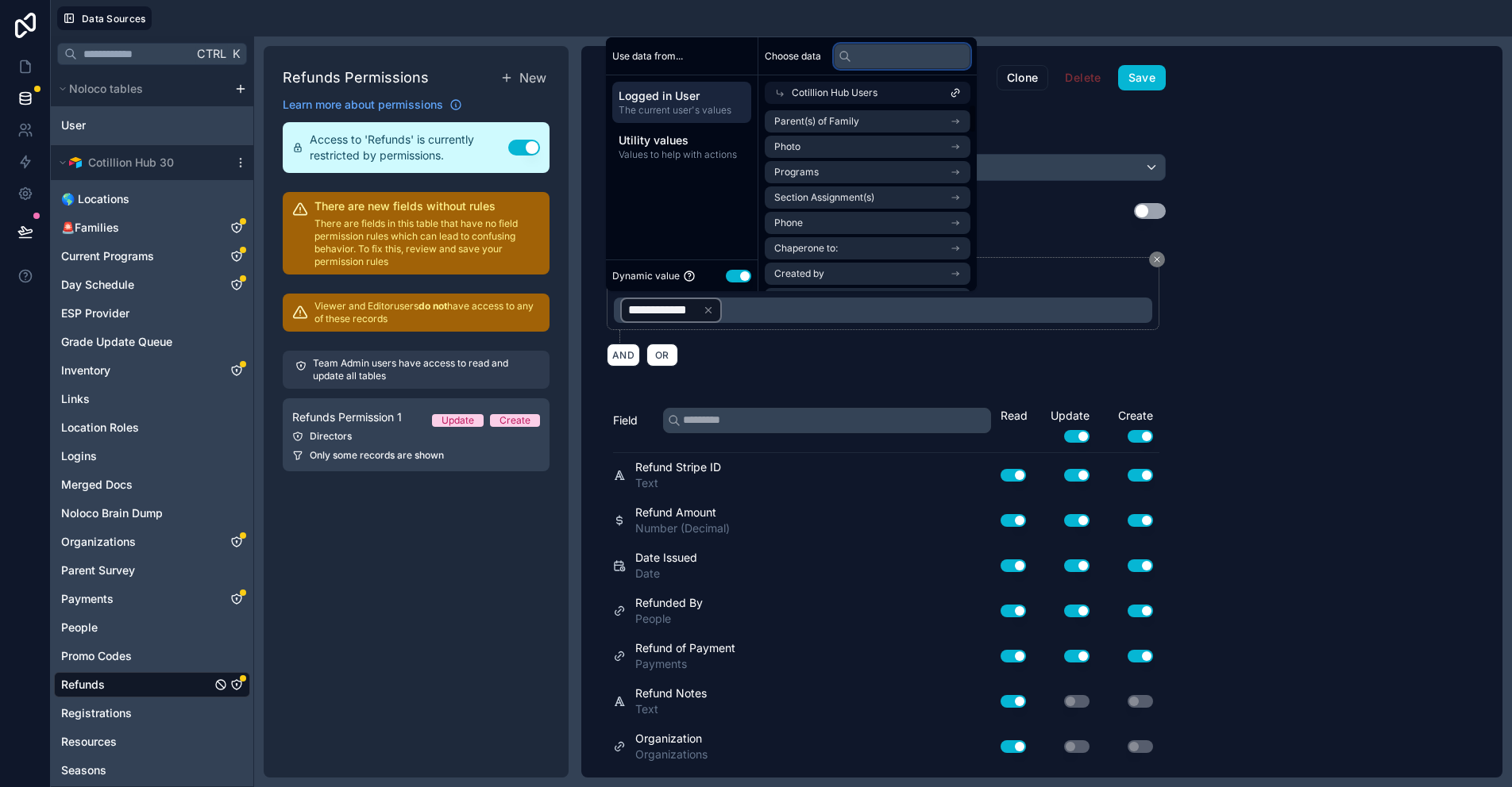
click at [883, 55] on input "text" at bounding box center [902, 56] width 137 height 26
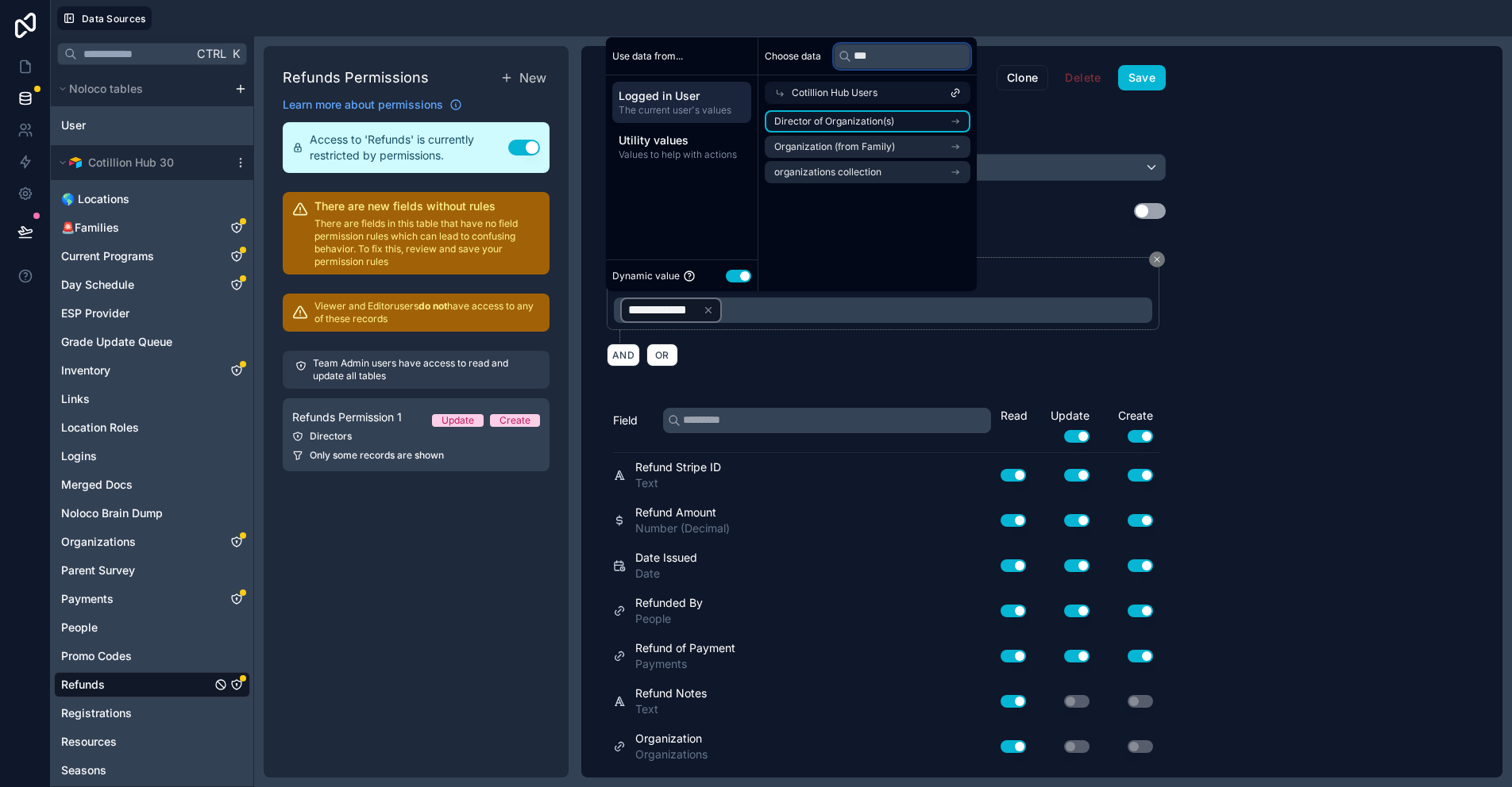
type input "***"
click at [886, 118] on span "Director of Organization(s)" at bounding box center [834, 121] width 120 height 12
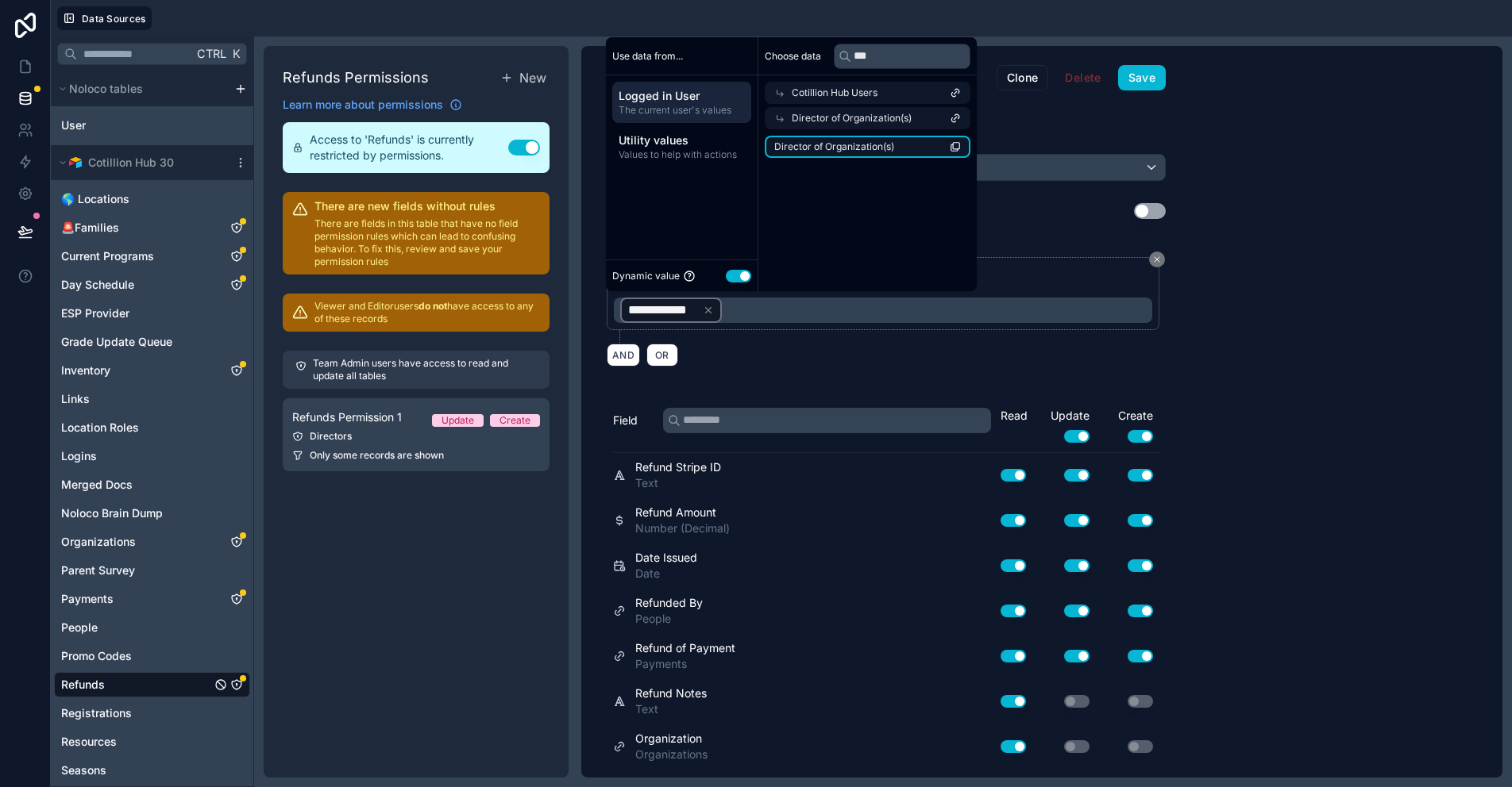
click at [876, 144] on span "Director of Organization(s)" at bounding box center [834, 146] width 120 height 12
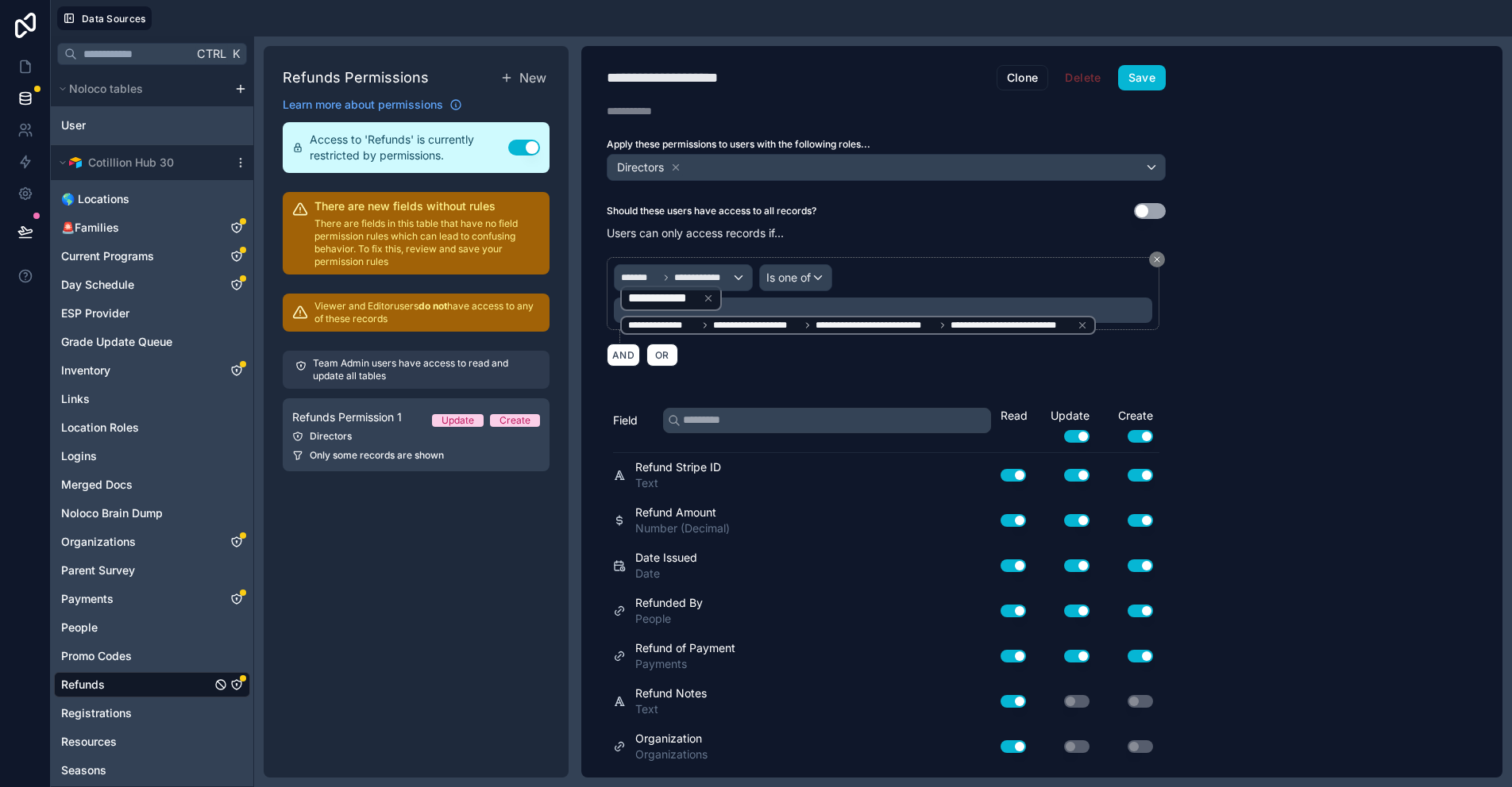
click at [1249, 315] on div "**********" at bounding box center [1041, 412] width 921 height 732
click at [708, 298] on icon at bounding box center [708, 298] width 6 height 6
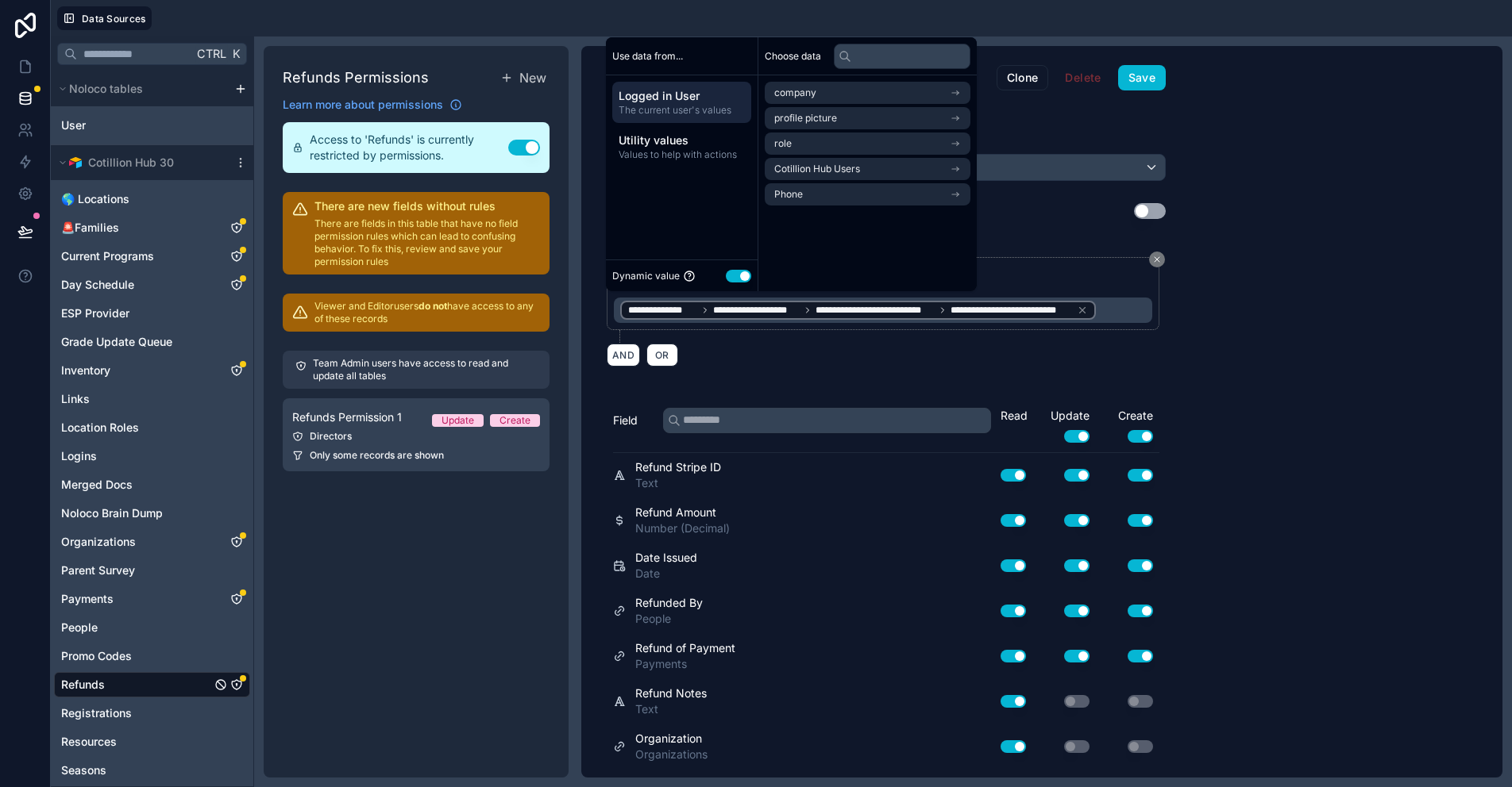
click at [1203, 344] on div "**********" at bounding box center [1041, 412] width 921 height 732
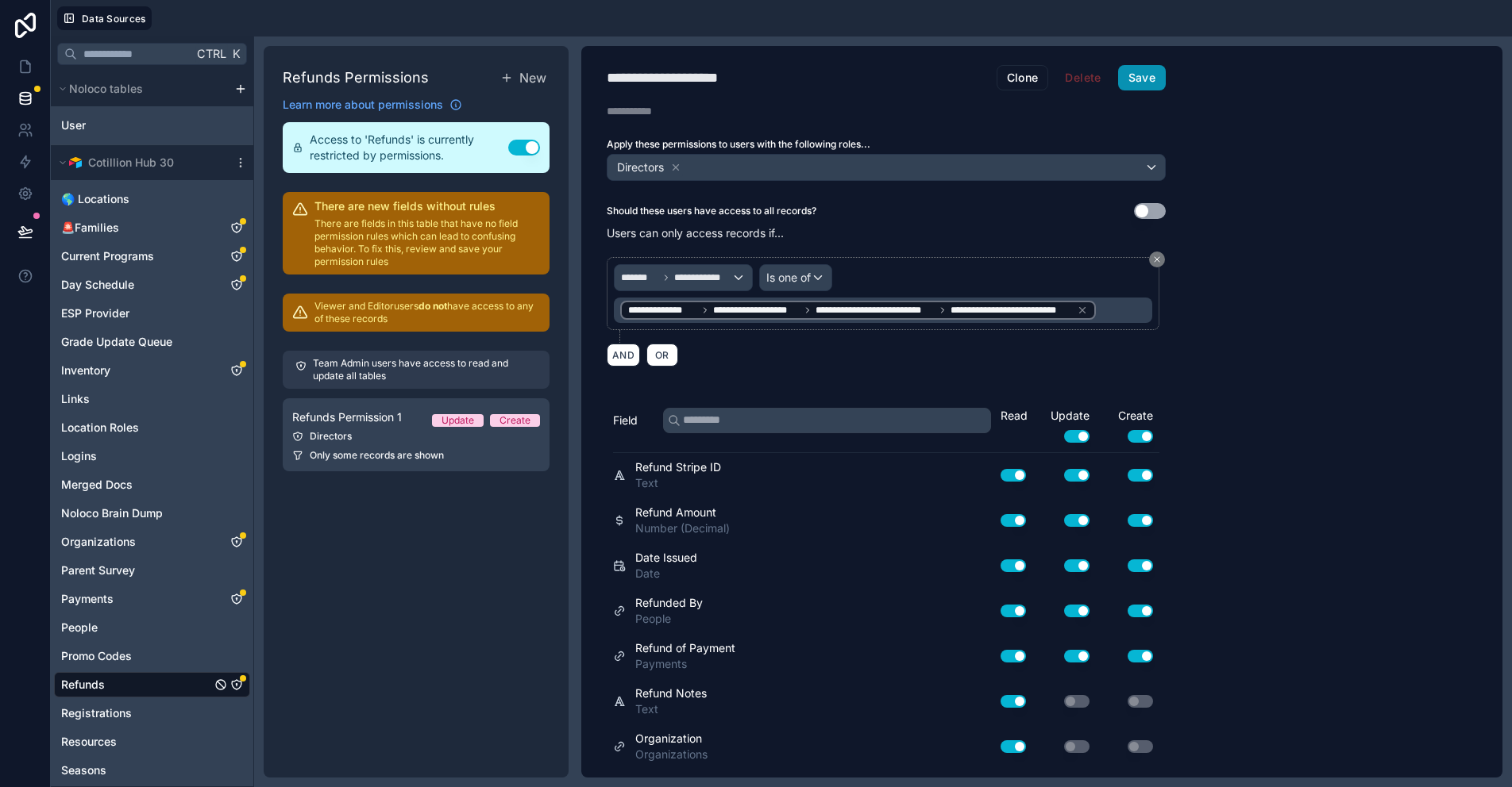
click at [1144, 79] on button "Save" at bounding box center [1142, 77] width 48 height 26
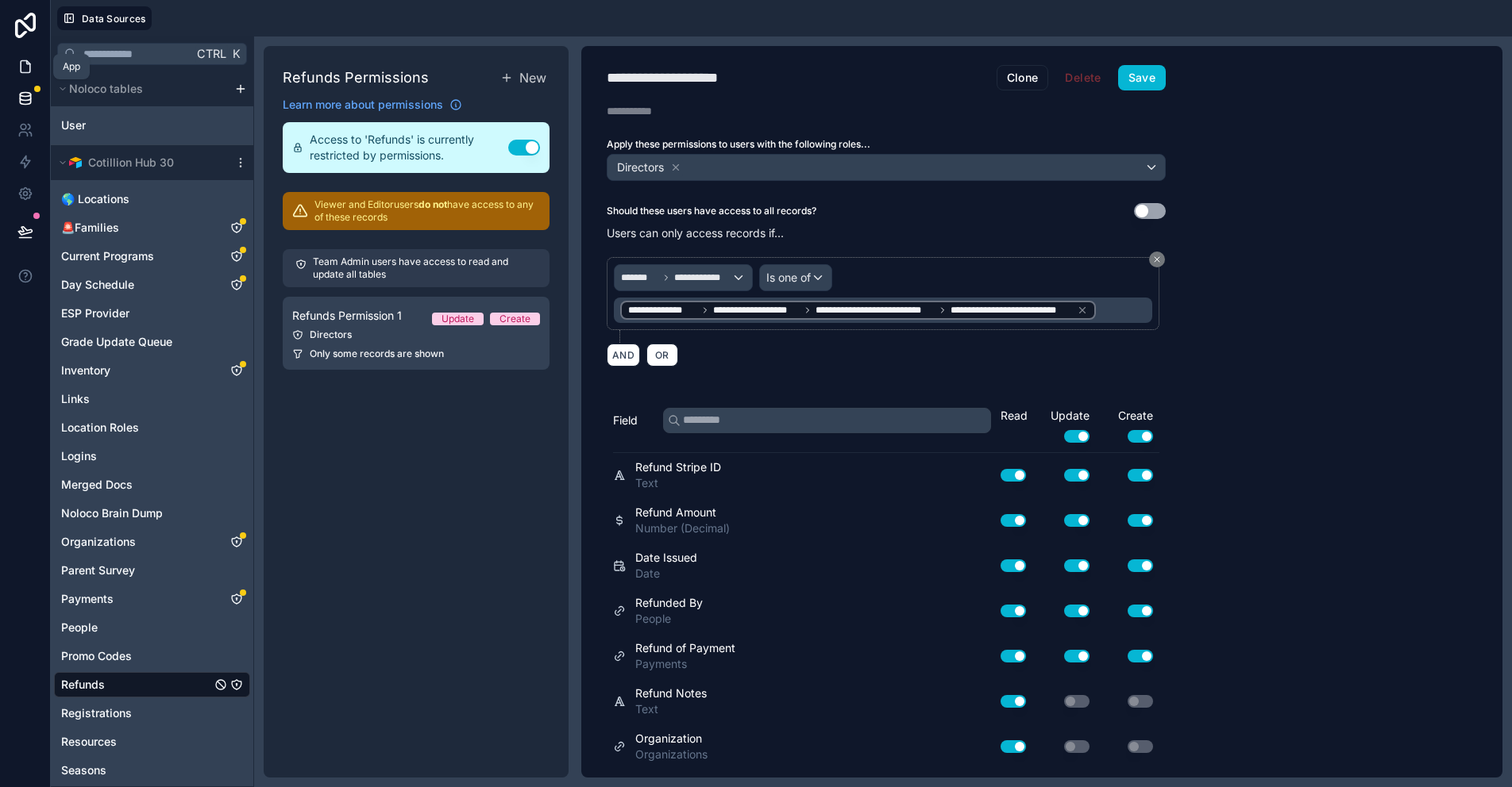
click at [32, 66] on icon at bounding box center [25, 67] width 16 height 16
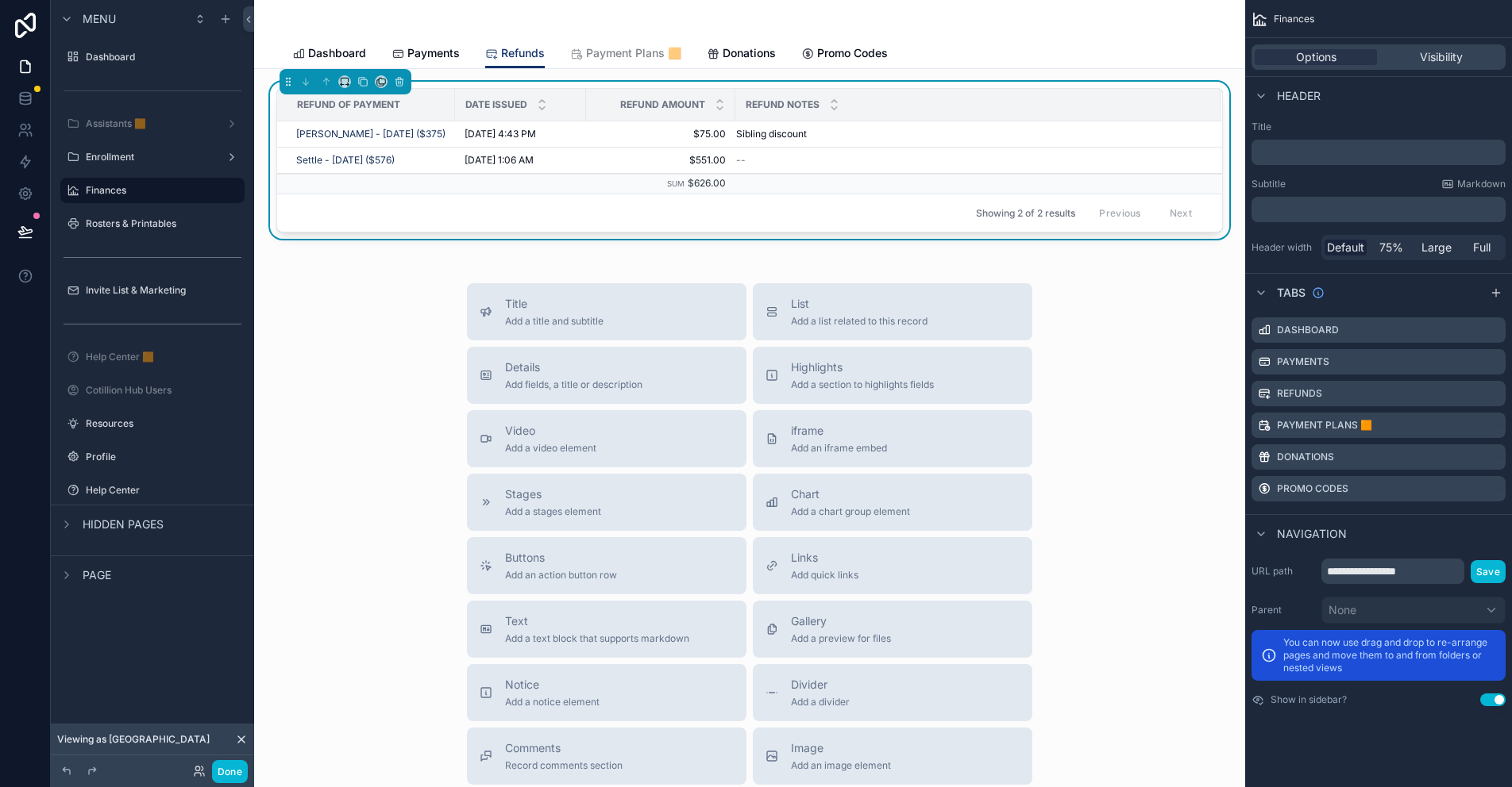
click at [842, 101] on div "Refund Notes" at bounding box center [978, 105] width 484 height 30
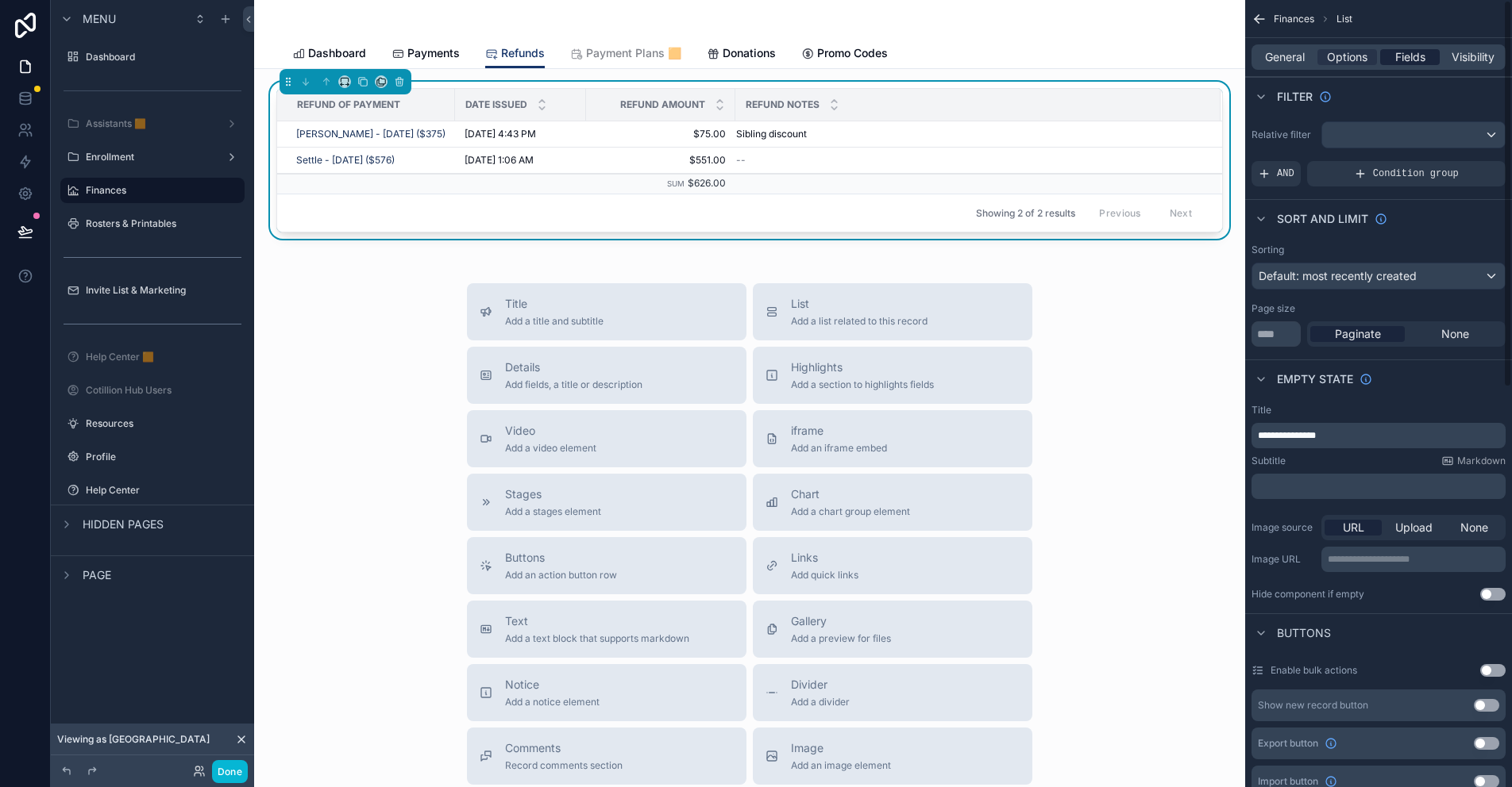
click at [1398, 58] on span "Fields" at bounding box center [1410, 57] width 30 height 16
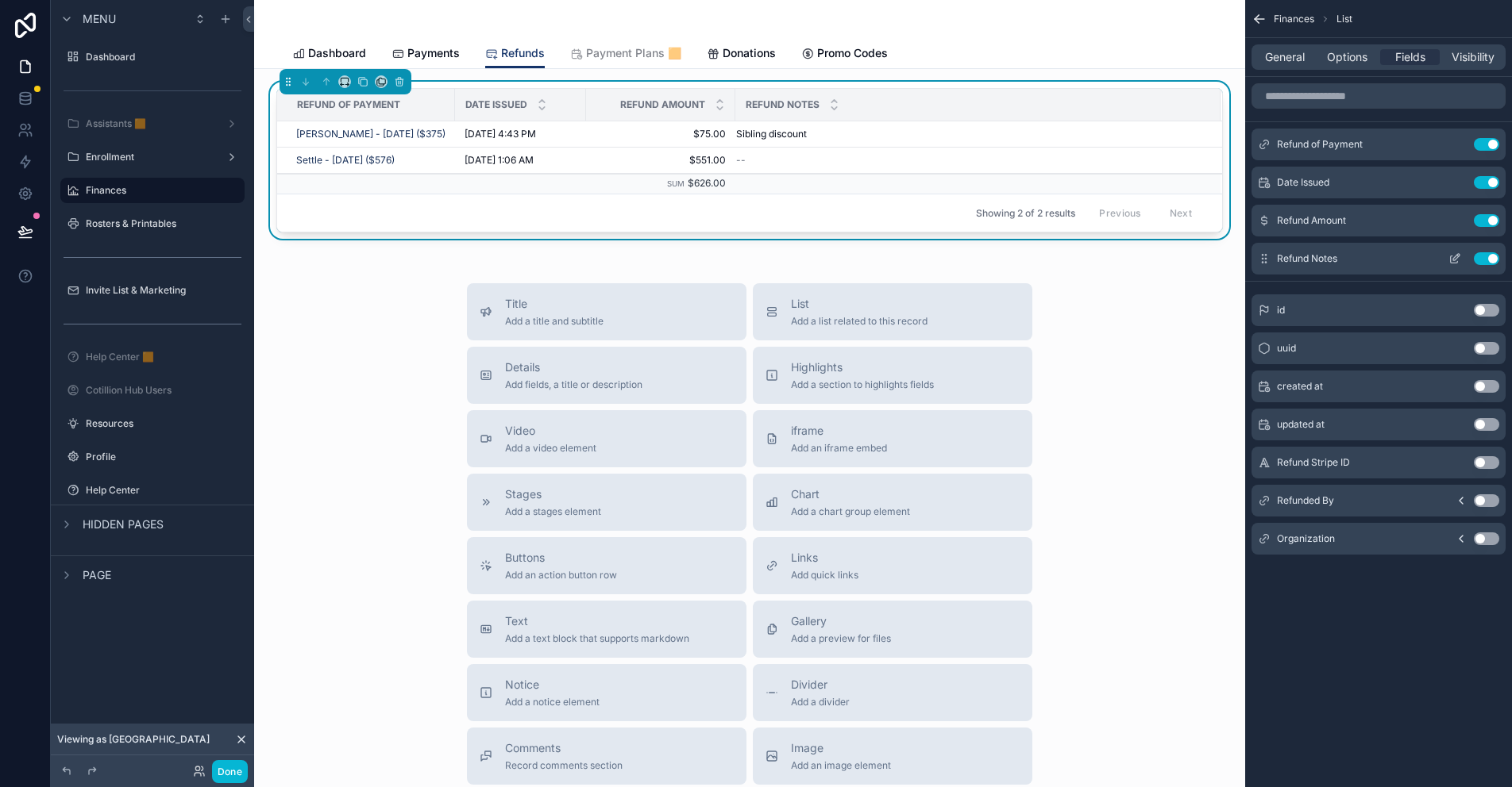
click at [1458, 257] on icon "scrollable content" at bounding box center [1458, 256] width 2 height 2
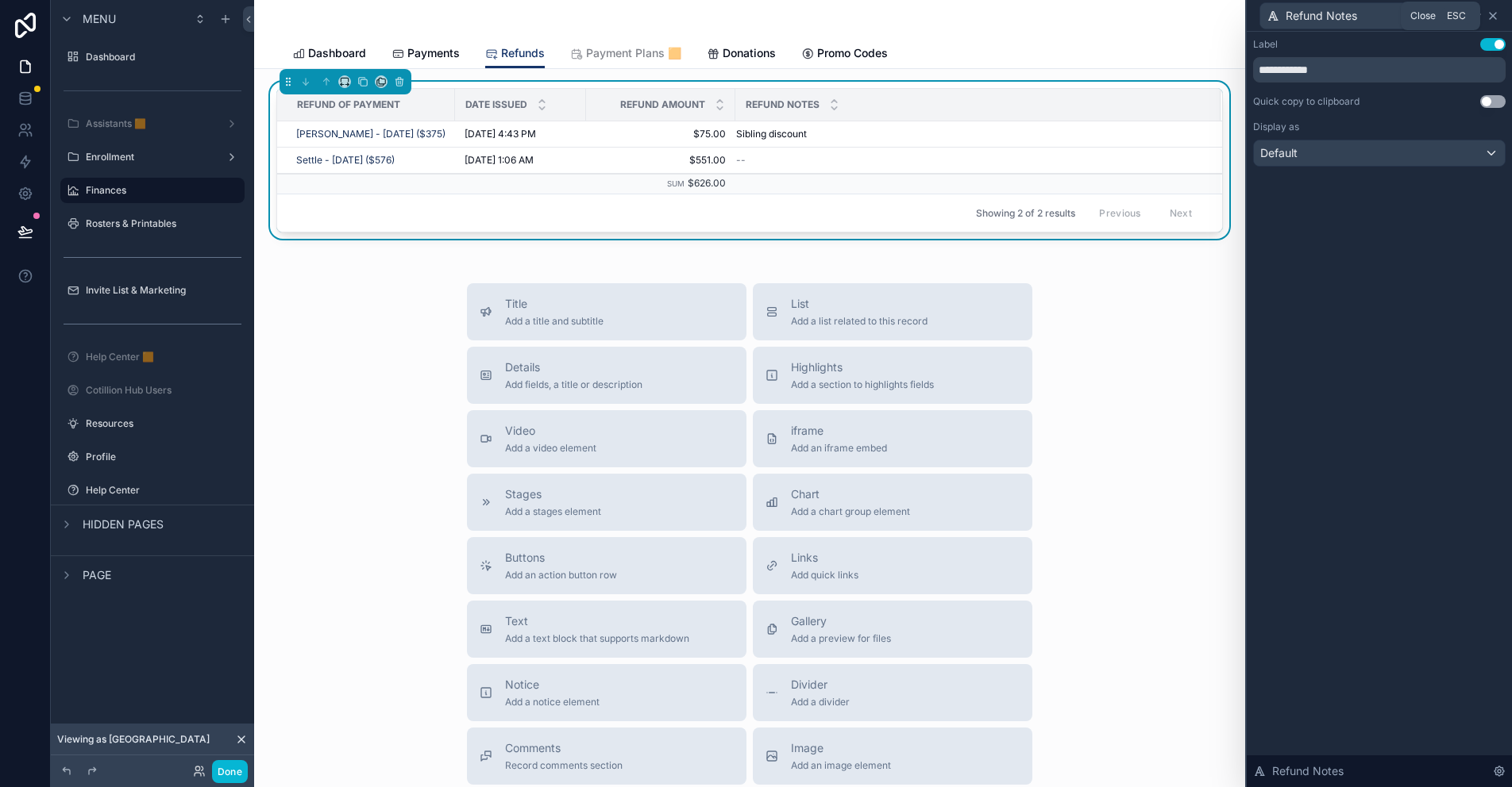
click at [1491, 18] on icon at bounding box center [1492, 15] width 12 height 12
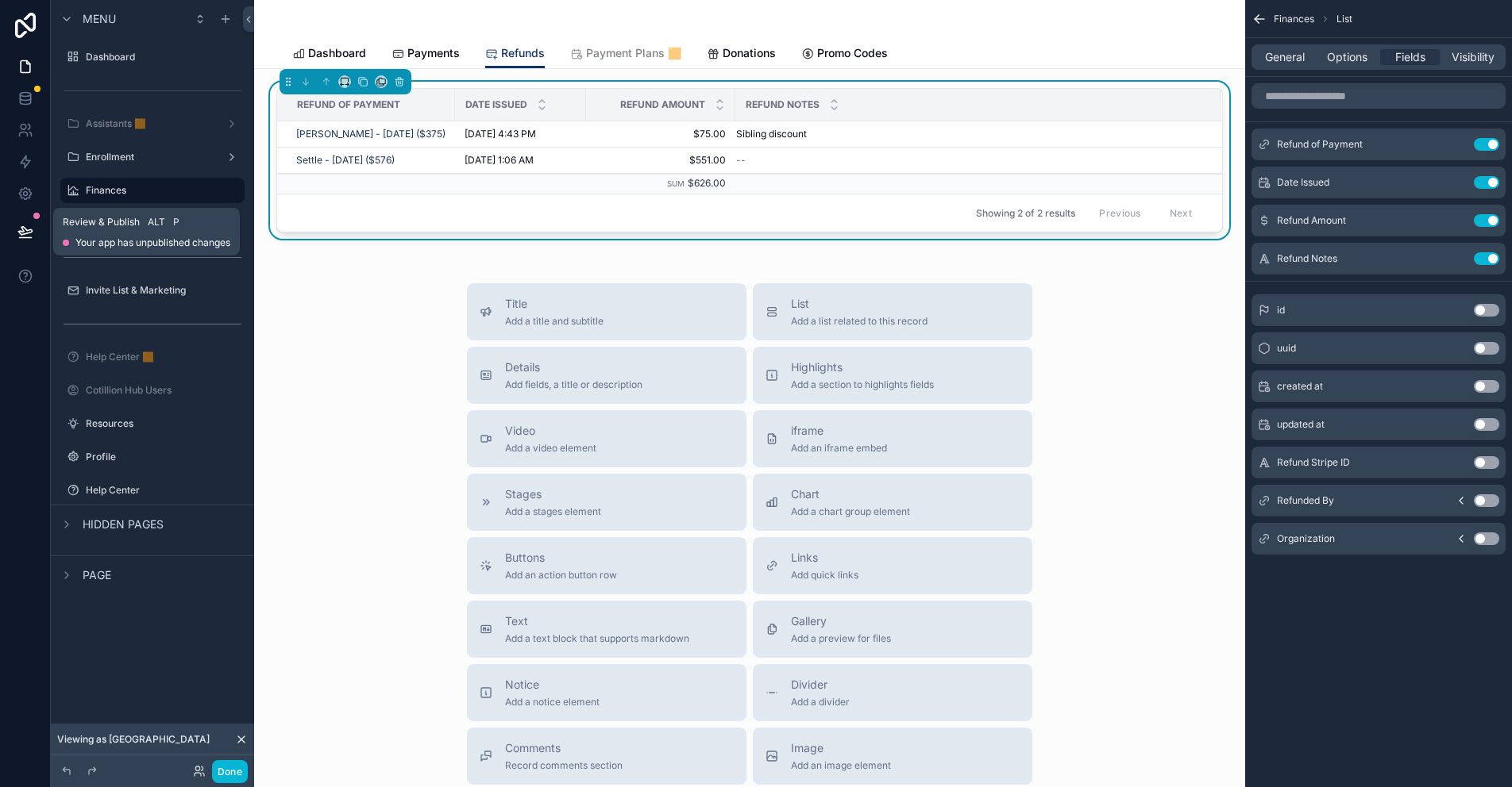
click at [30, 227] on icon at bounding box center [25, 231] width 16 height 16
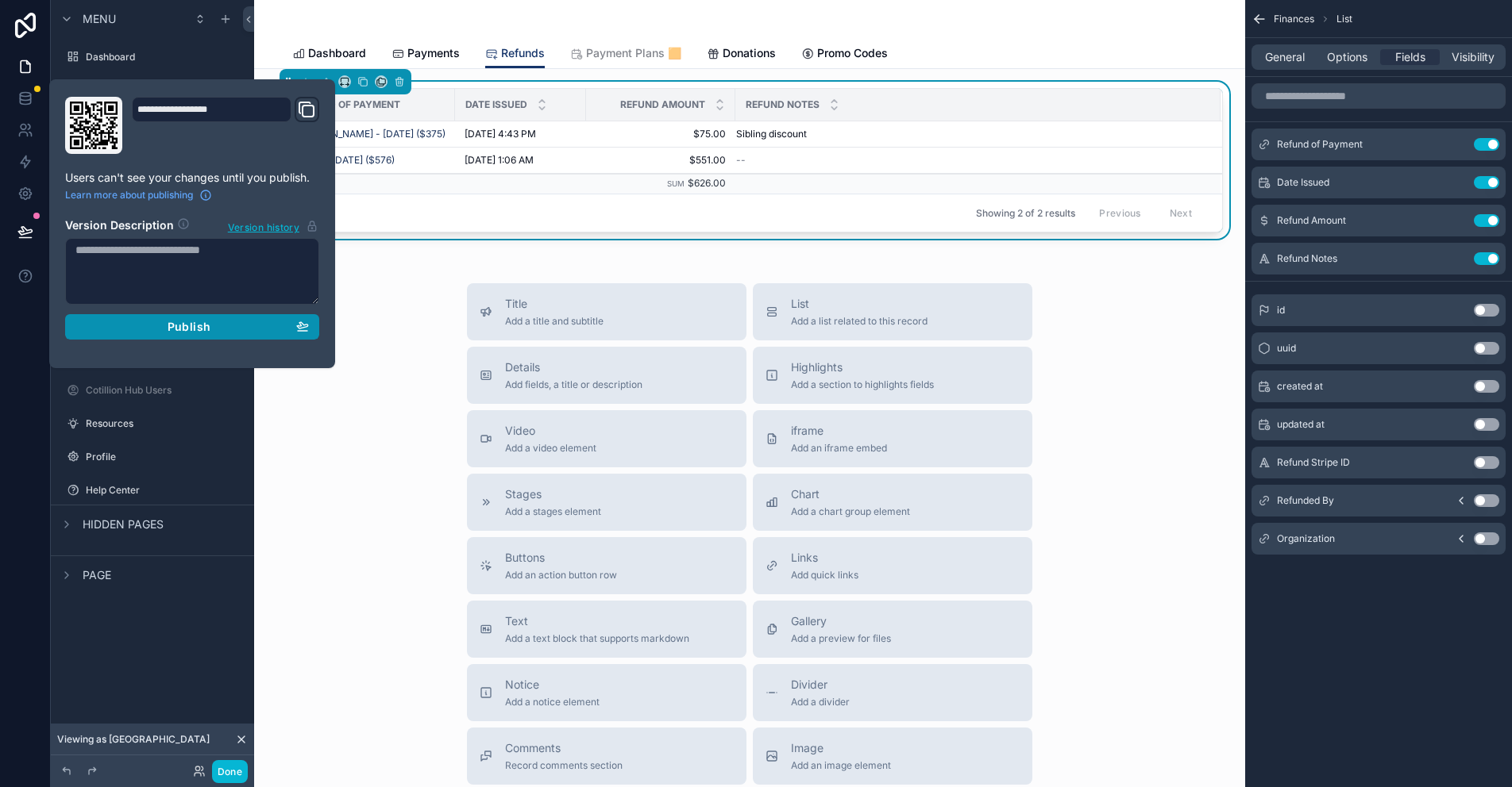
click at [220, 329] on div "Publish" at bounding box center [191, 327] width 233 height 14
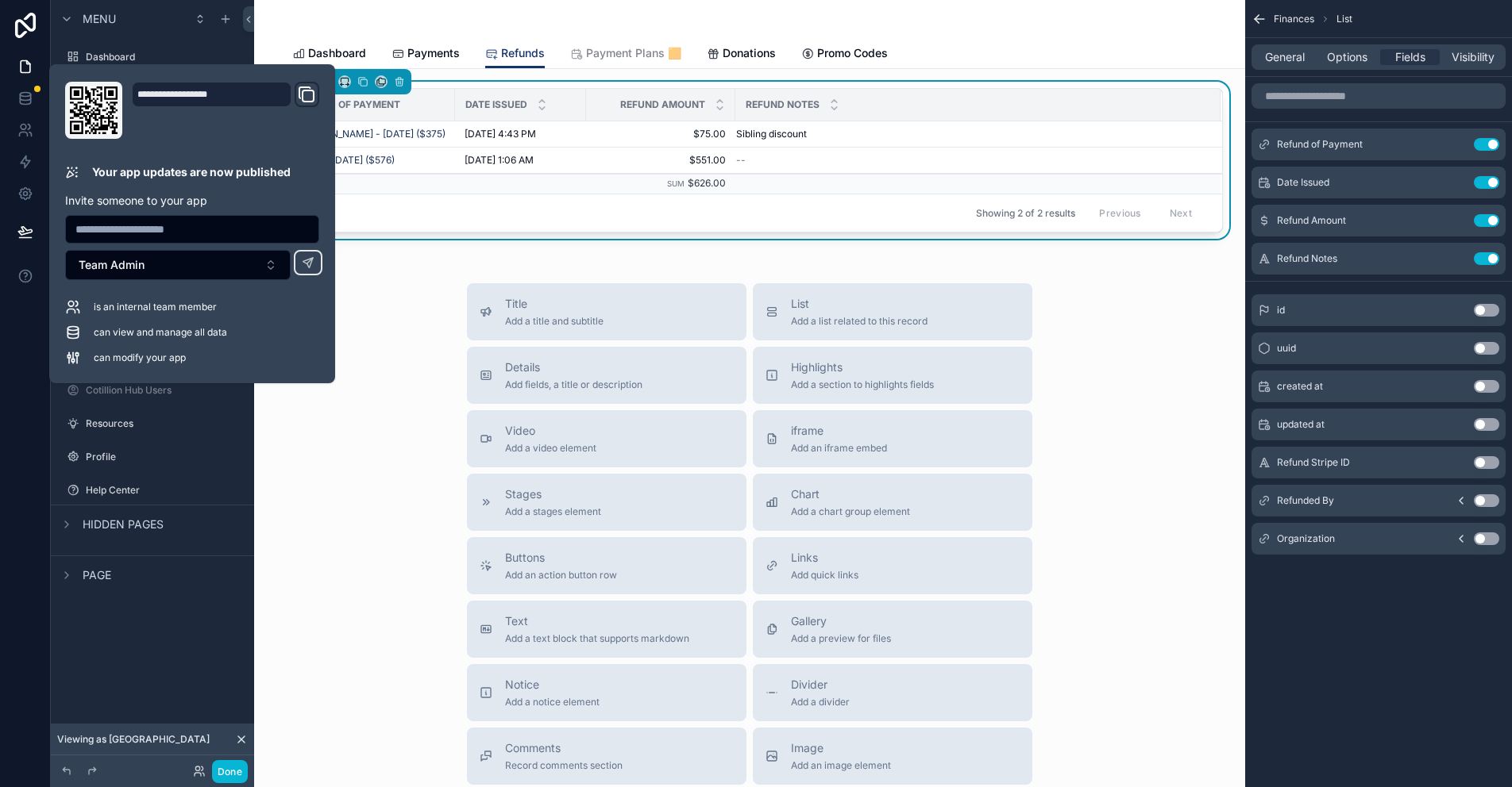
click at [396, 547] on div "Title Add a title and subtitle List Add a list related to this record Details A…" at bounding box center [749, 566] width 965 height 566
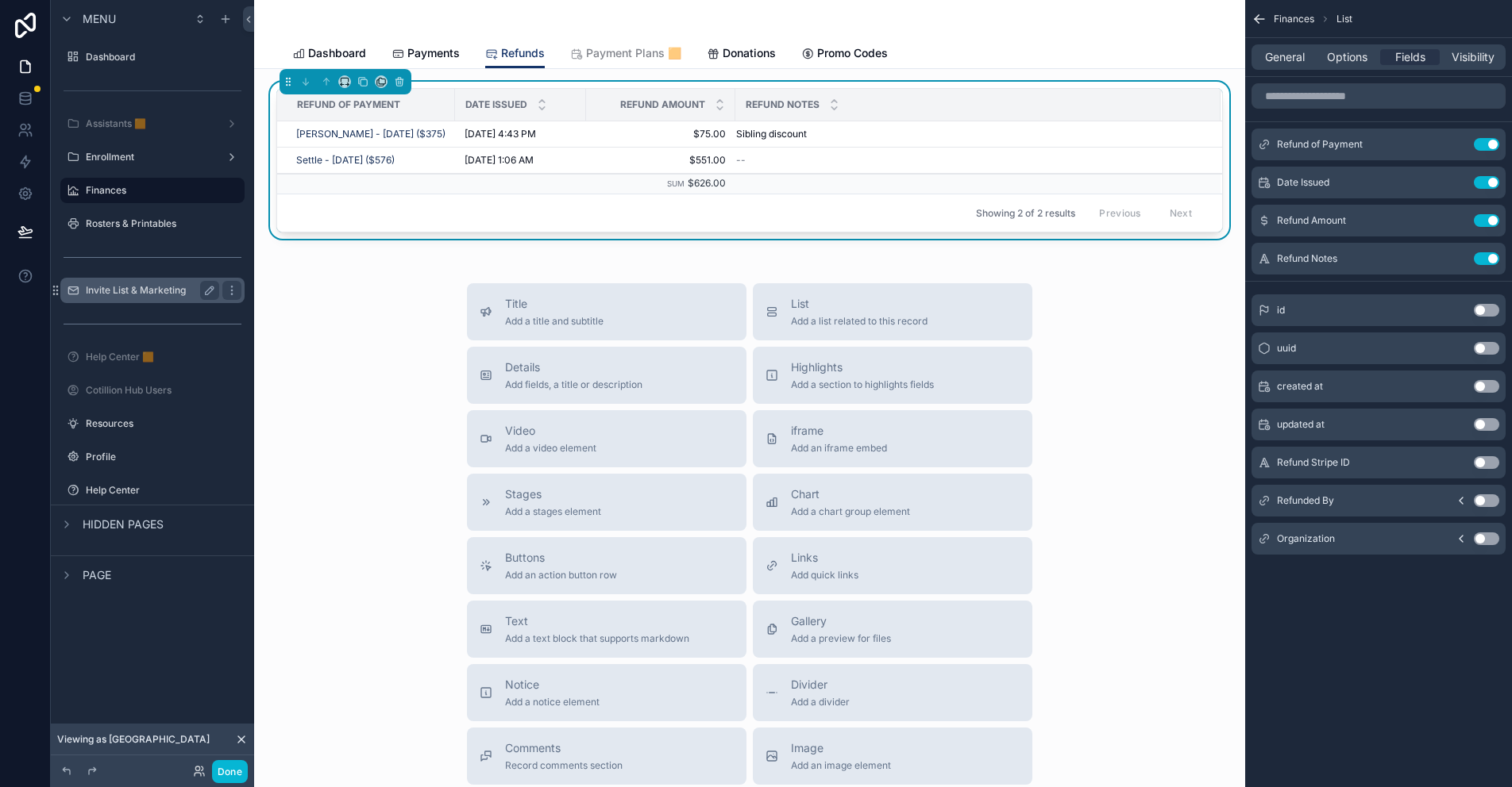
click at [141, 287] on label "Invite List & Marketing" at bounding box center [149, 290] width 127 height 12
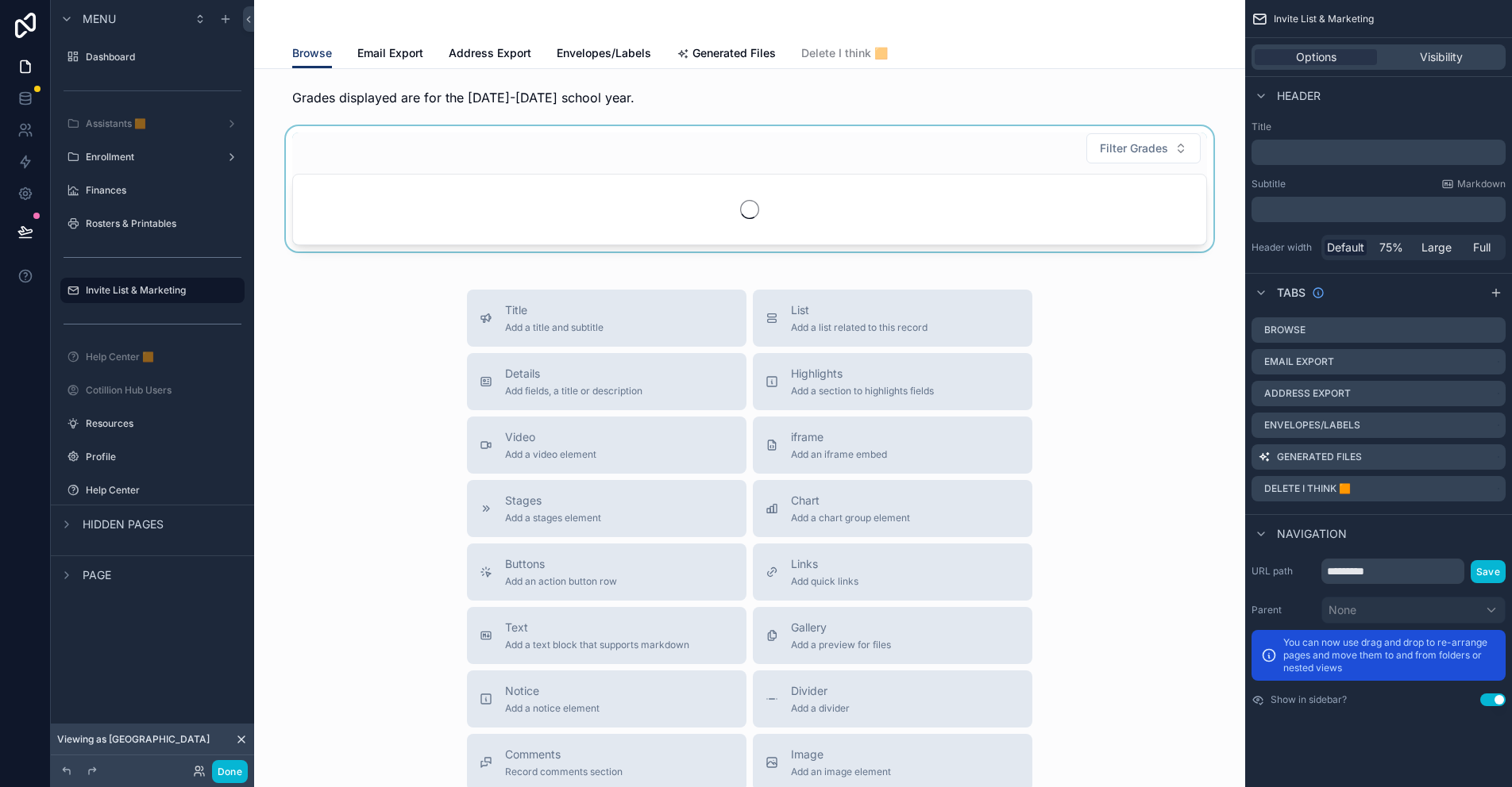
click at [430, 157] on div "scrollable content" at bounding box center [749, 189] width 965 height 125
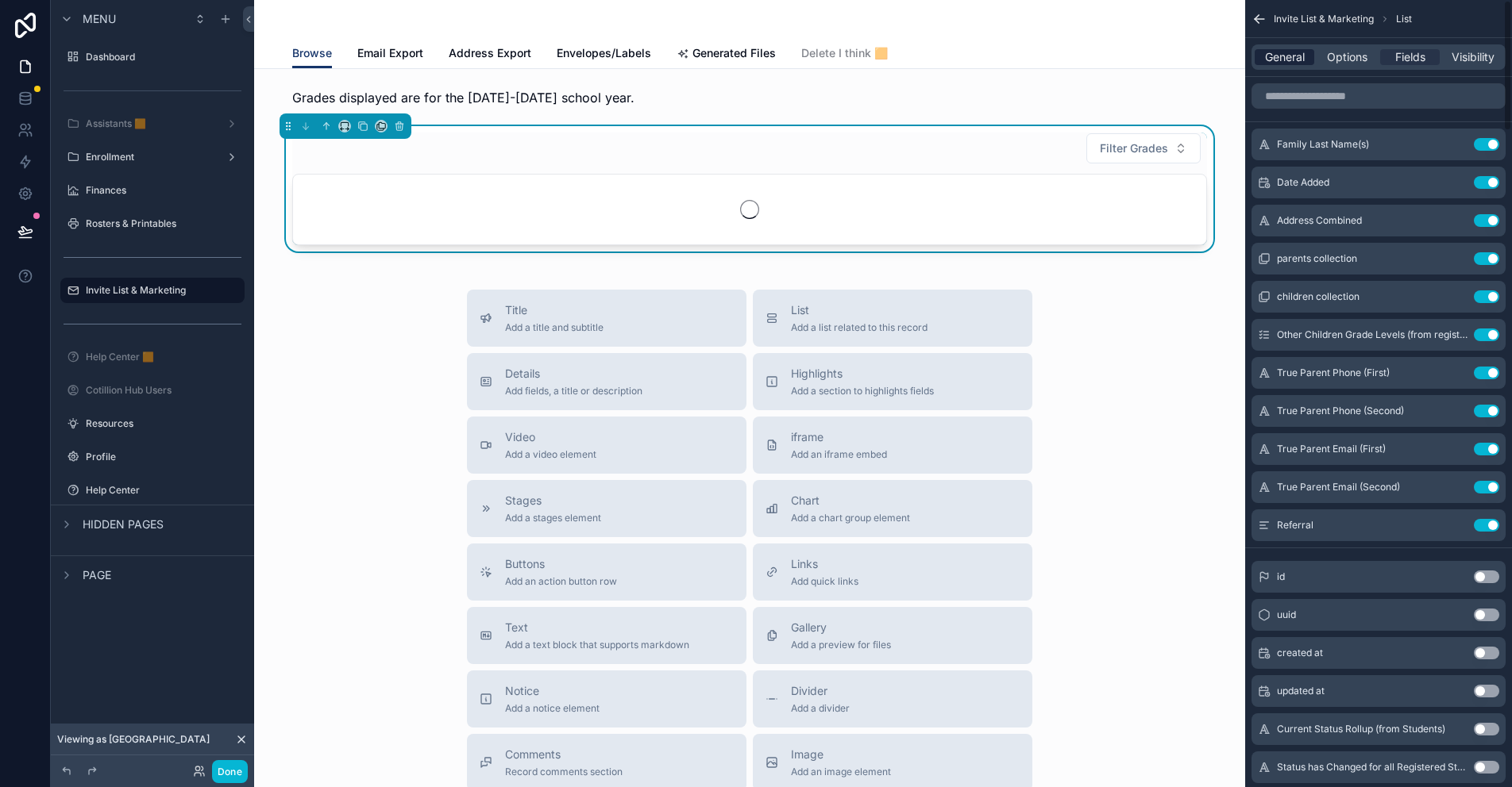
click at [1279, 64] on span "General" at bounding box center [1285, 57] width 40 height 16
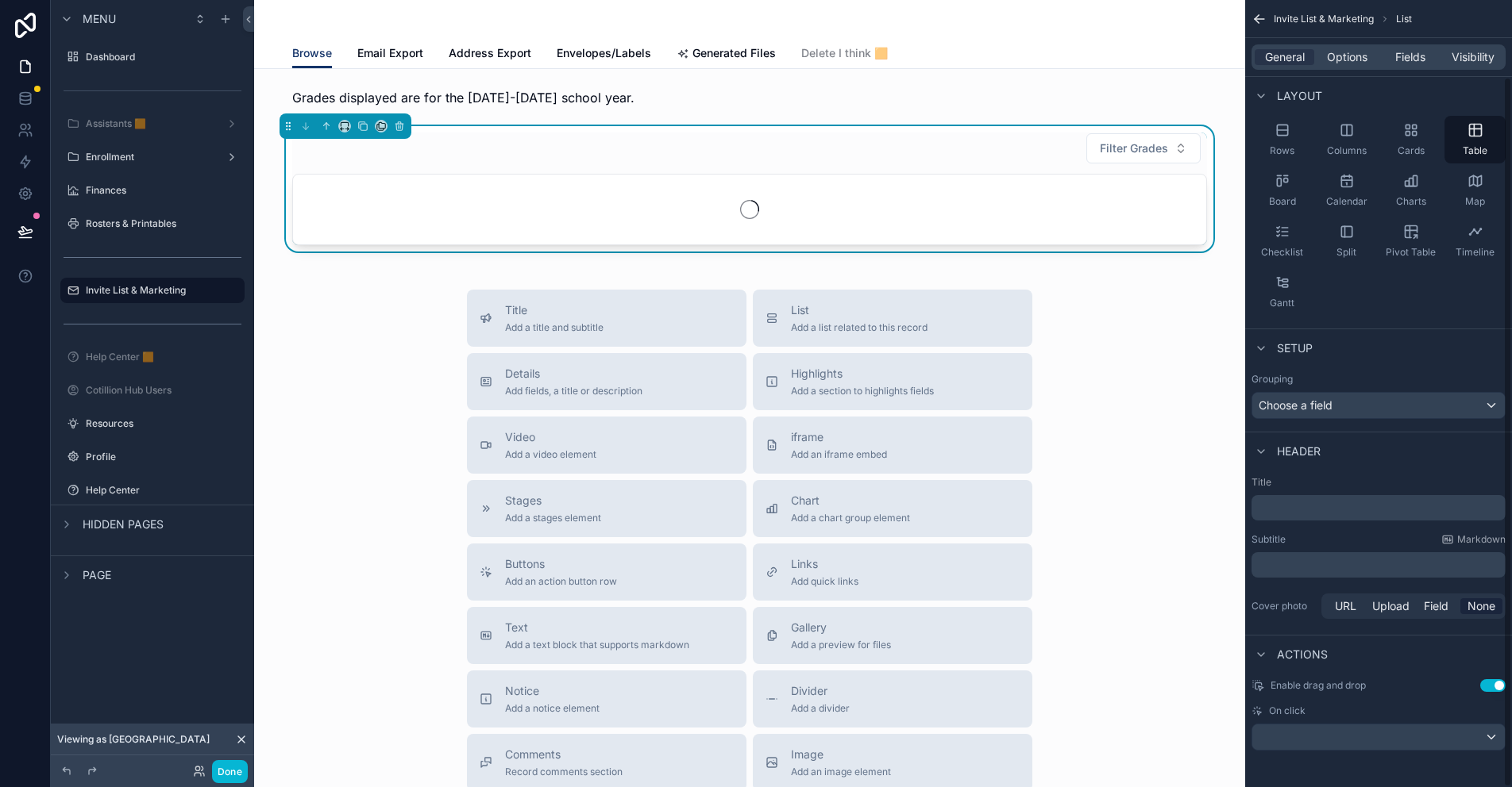
scroll to position [85, 0]
click at [1336, 64] on span "Options" at bounding box center [1347, 57] width 41 height 16
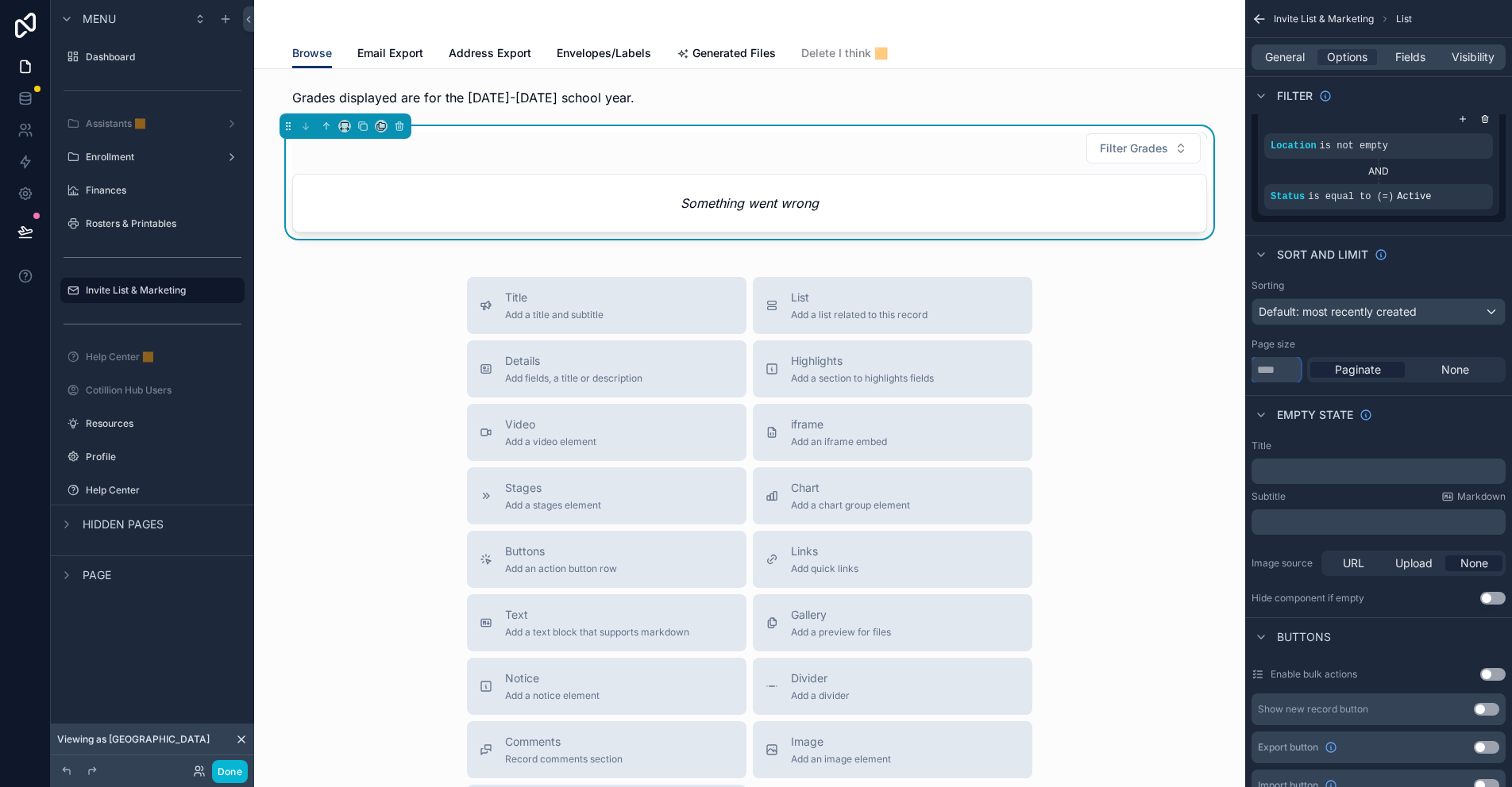
click at [1288, 368] on input "*****" at bounding box center [1276, 370] width 49 height 26
type input "*"
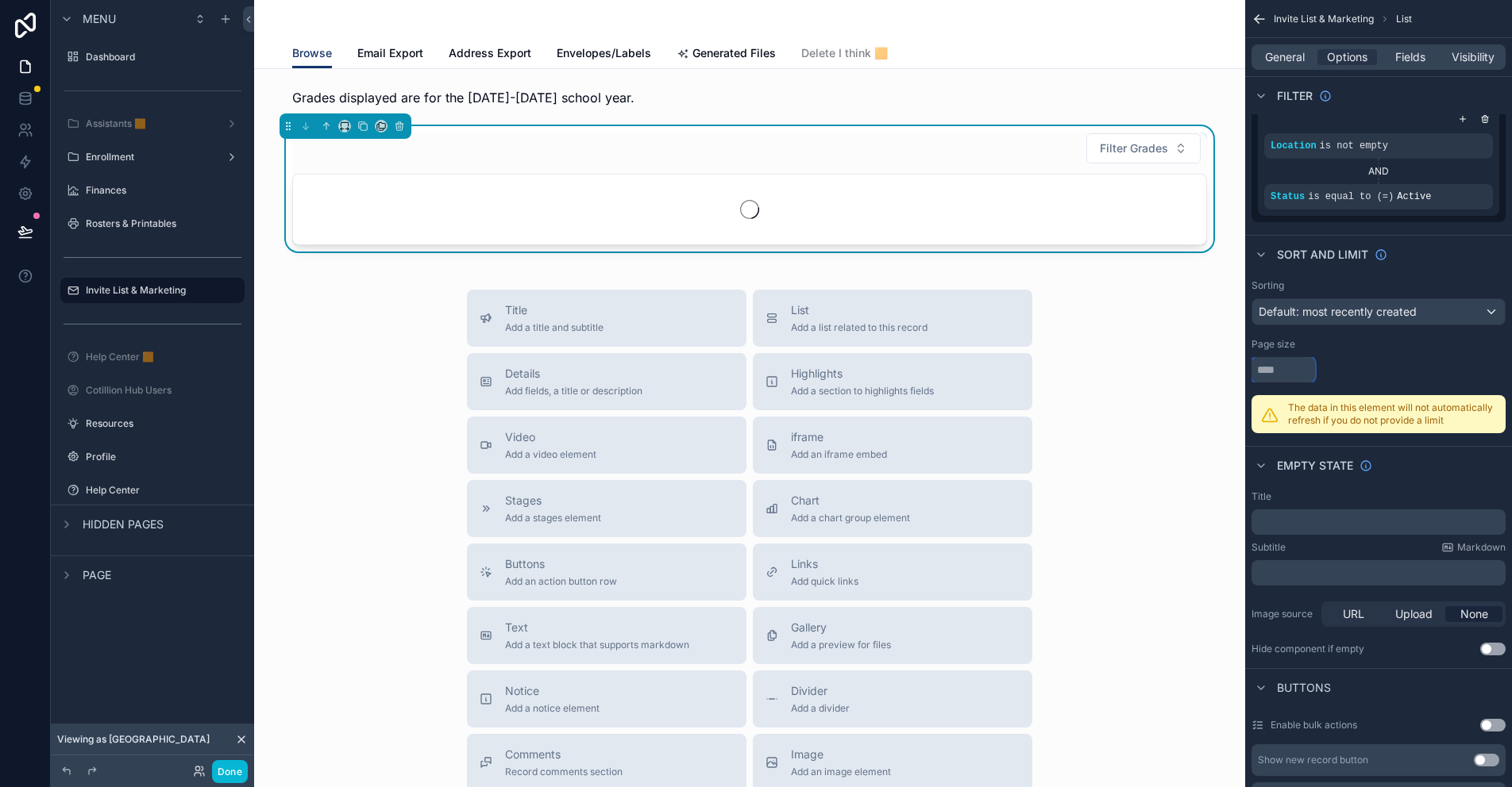
type input "*"
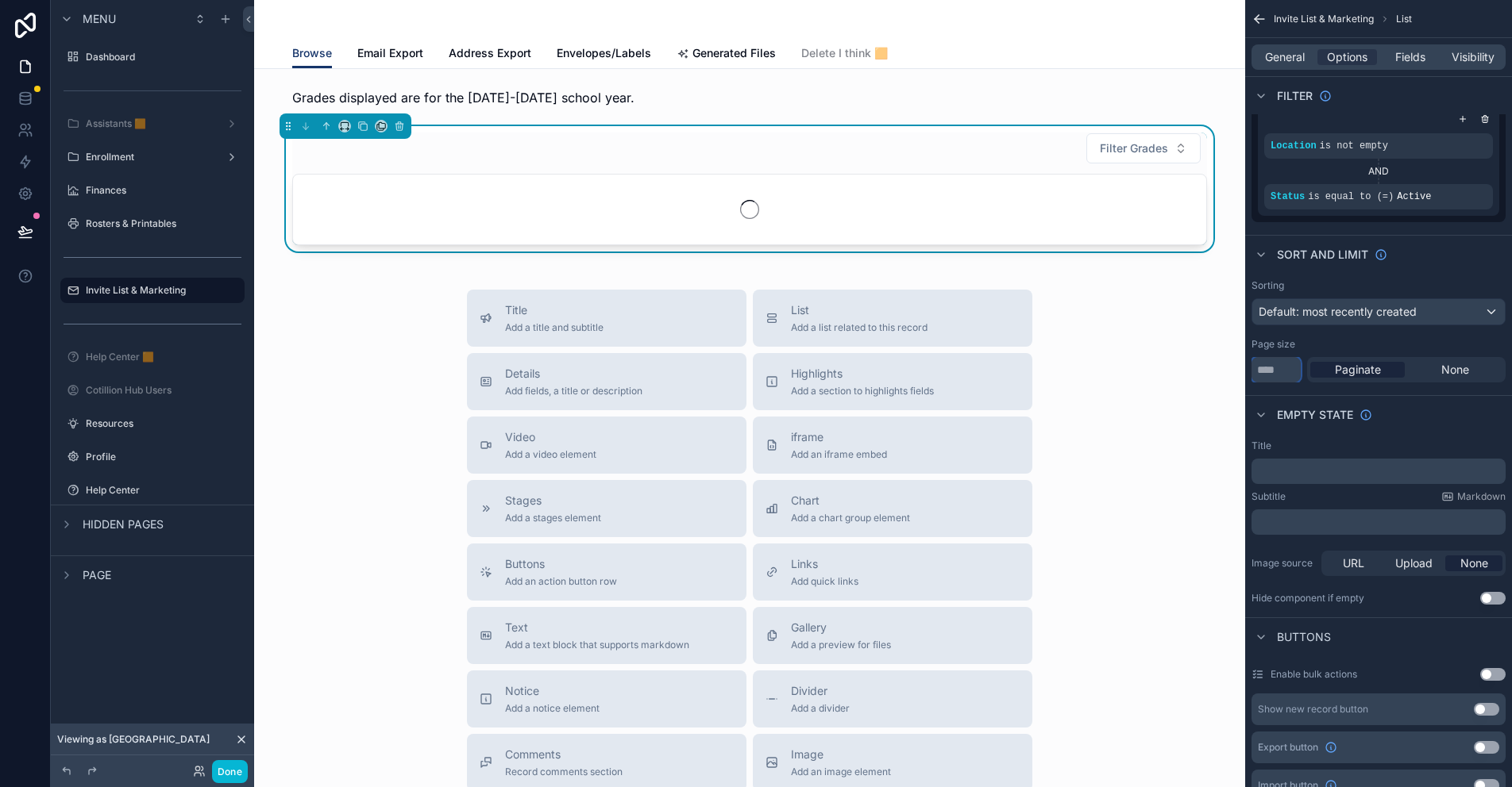
type input "***"
click at [1327, 337] on div "Sorting Default: most recently created Page size *** Paginate None" at bounding box center [1378, 331] width 267 height 116
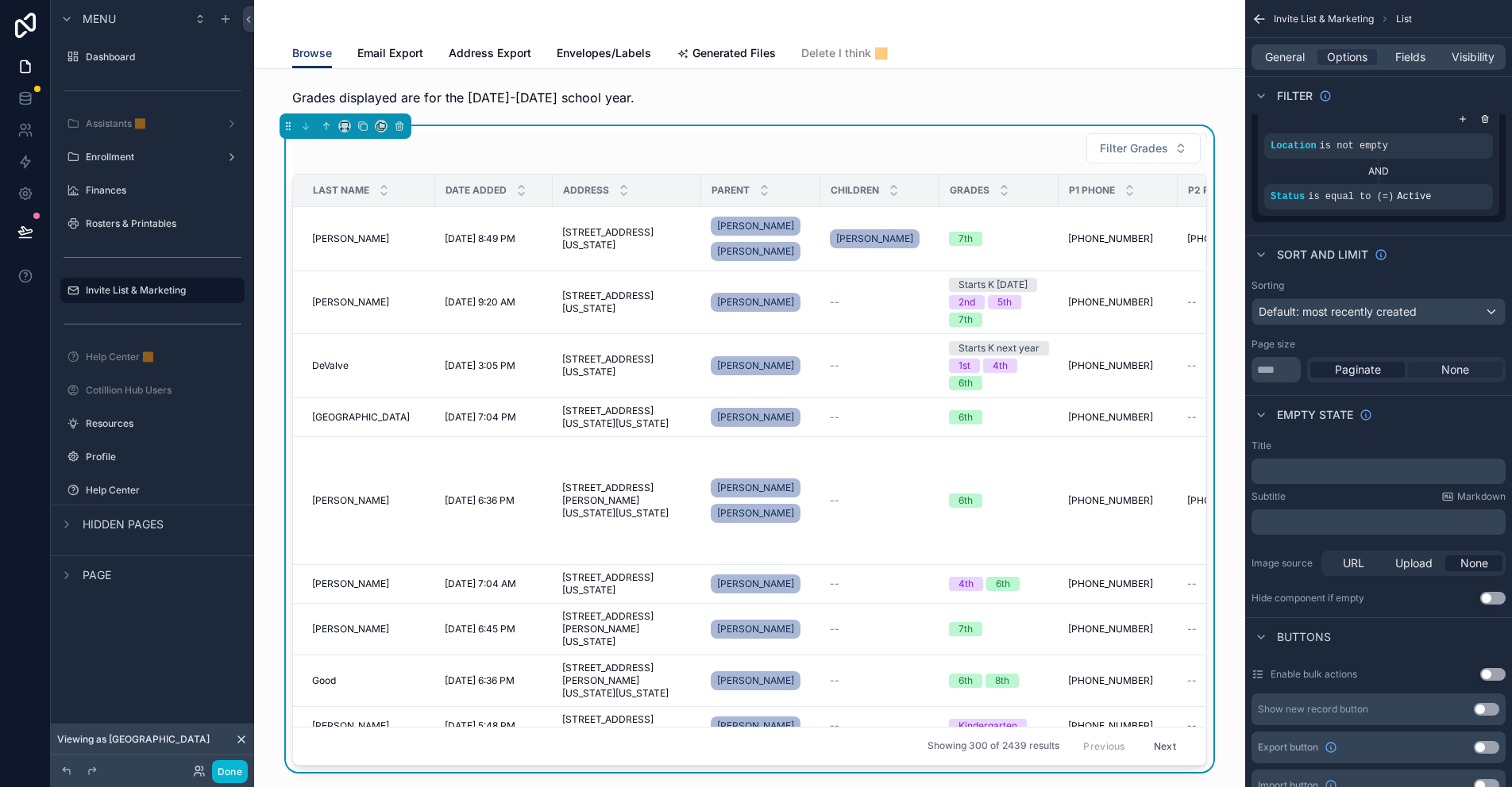
click at [1453, 370] on span "None" at bounding box center [1455, 370] width 28 height 16
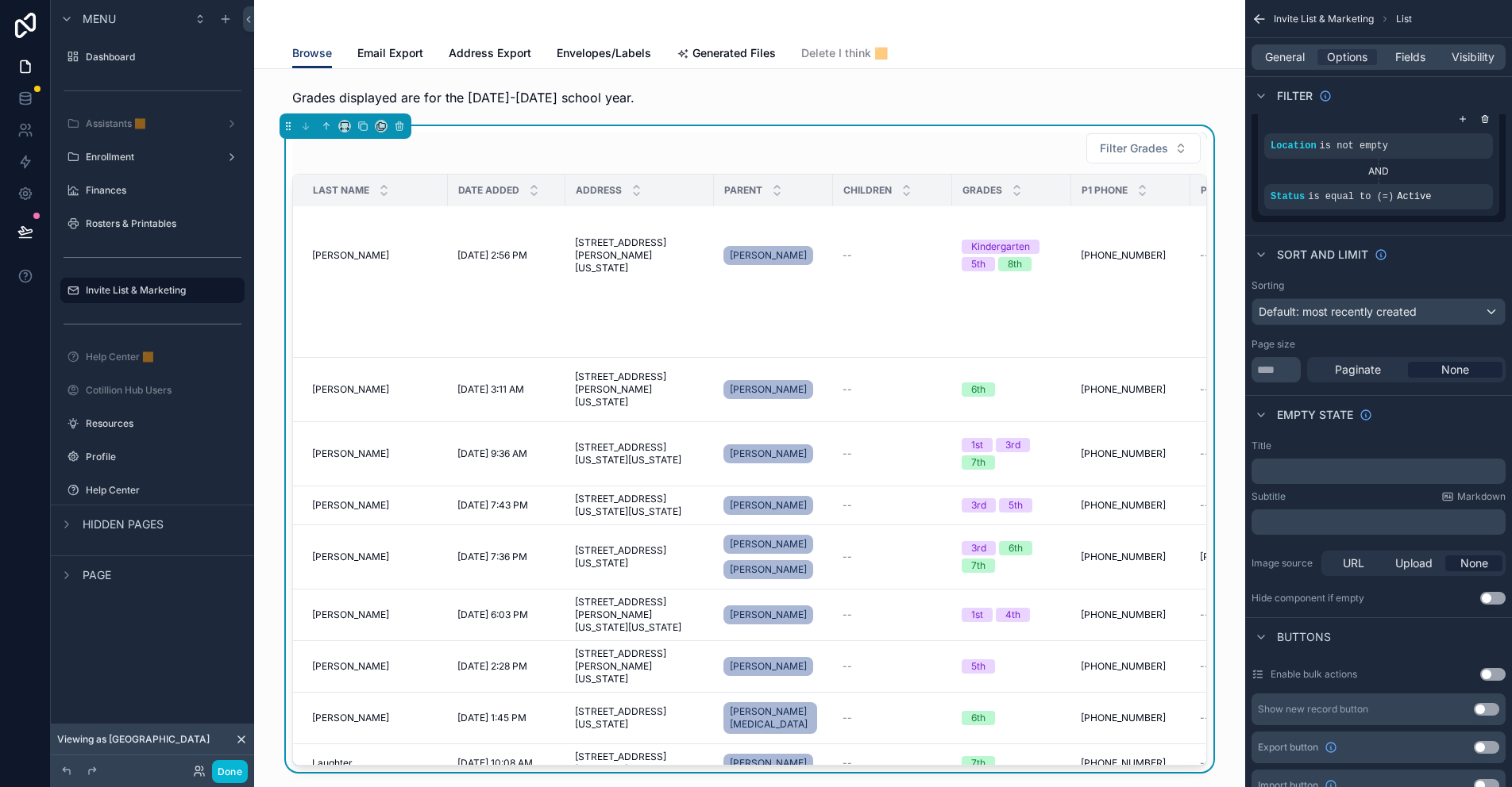
scroll to position [0, 0]
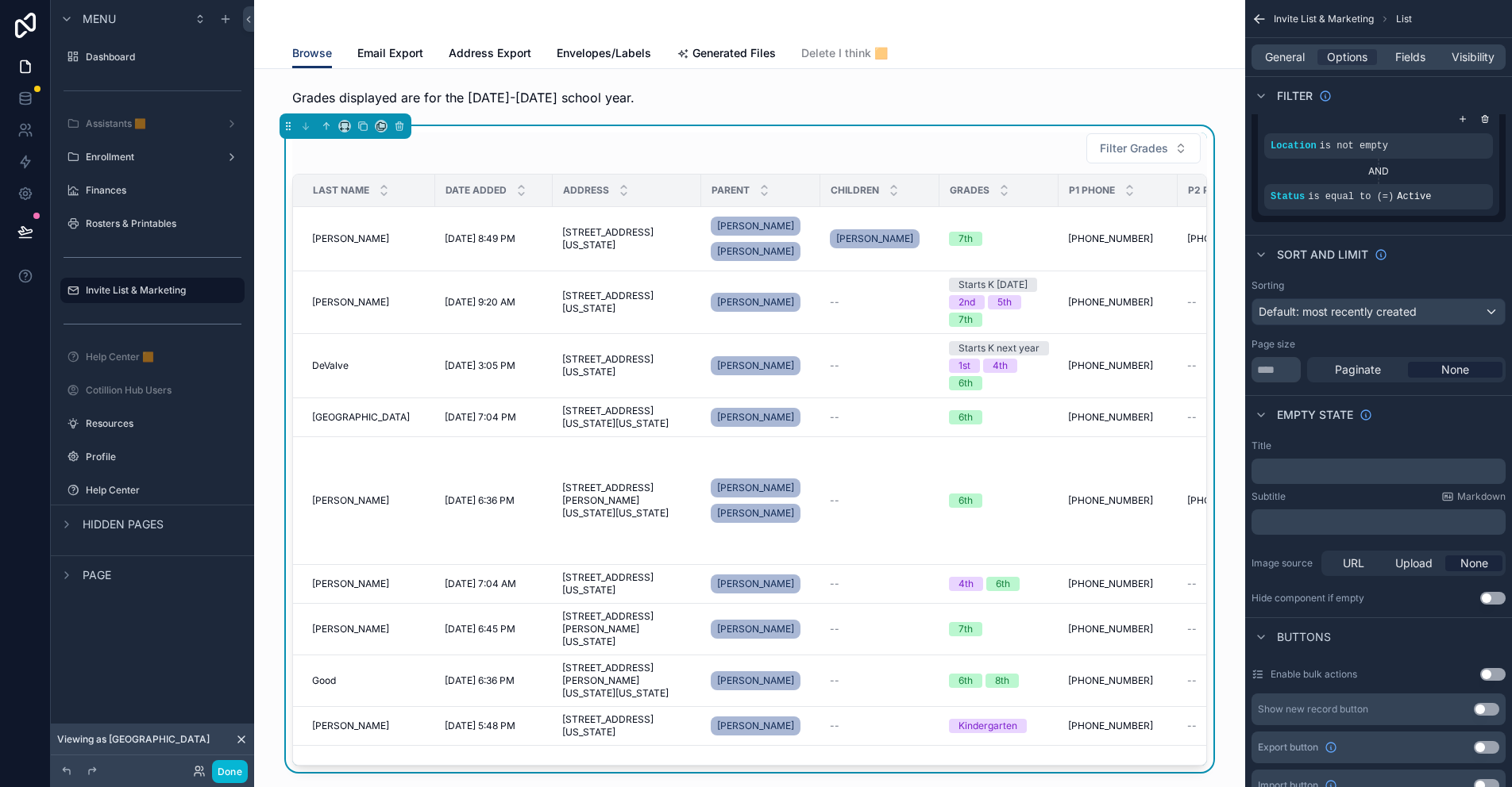
click at [1328, 339] on div "Page size" at bounding box center [1378, 344] width 254 height 12
click at [387, 42] on link "Email Export" at bounding box center [390, 54] width 66 height 31
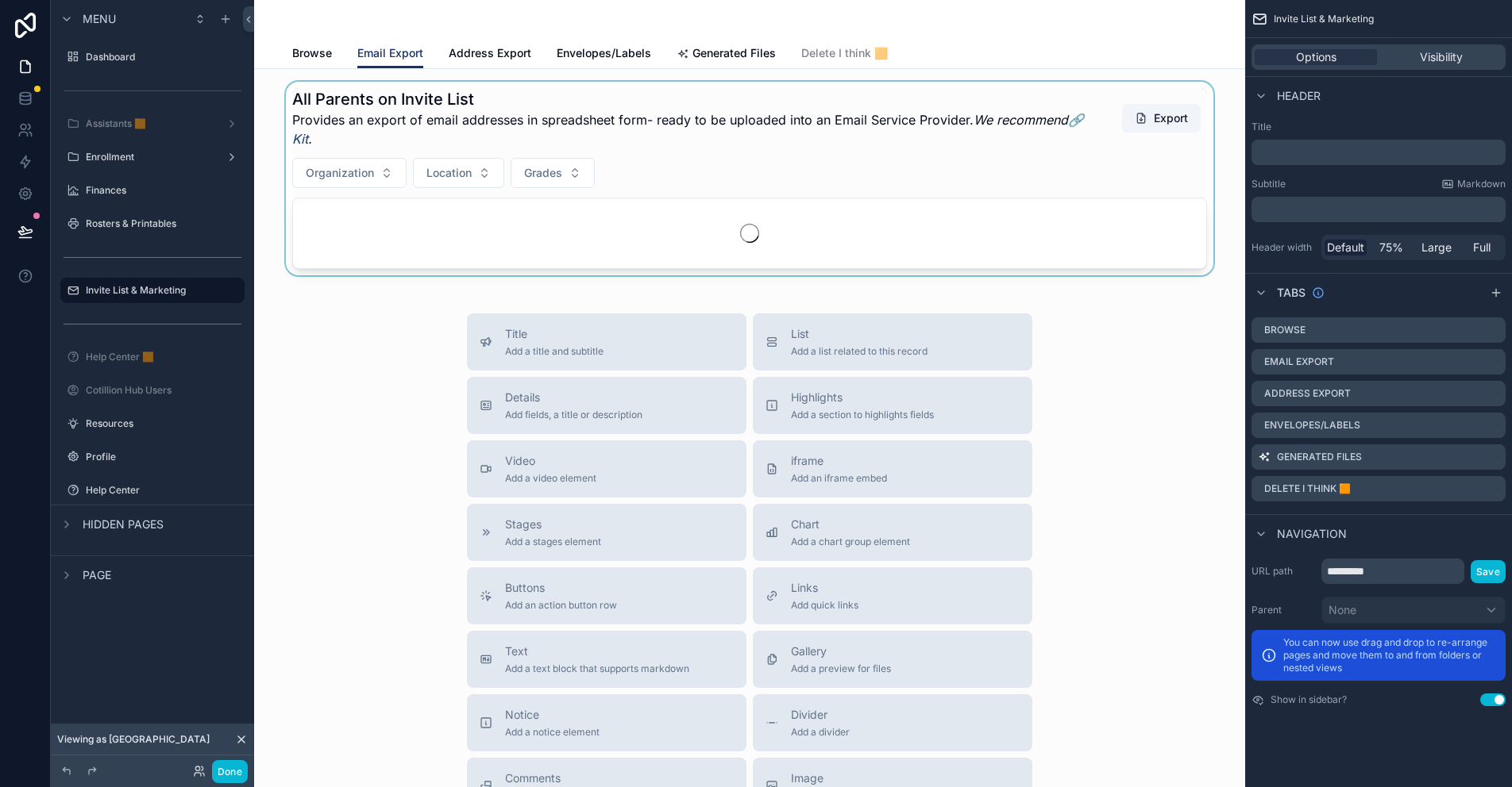
click at [687, 160] on div "scrollable content" at bounding box center [749, 179] width 965 height 194
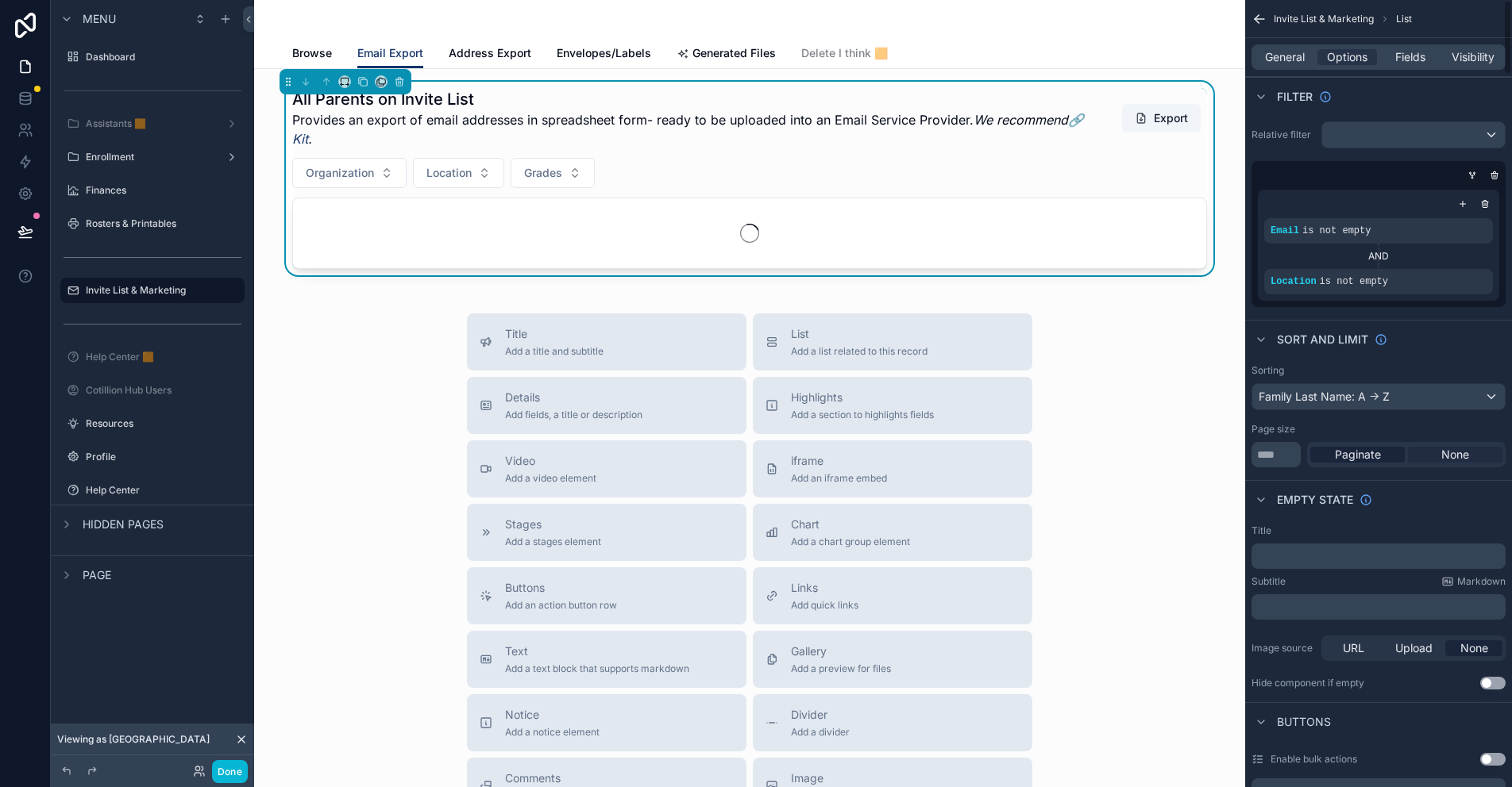
click at [1442, 454] on span "None" at bounding box center [1455, 454] width 28 height 16
click at [1271, 53] on span "General" at bounding box center [1285, 57] width 40 height 16
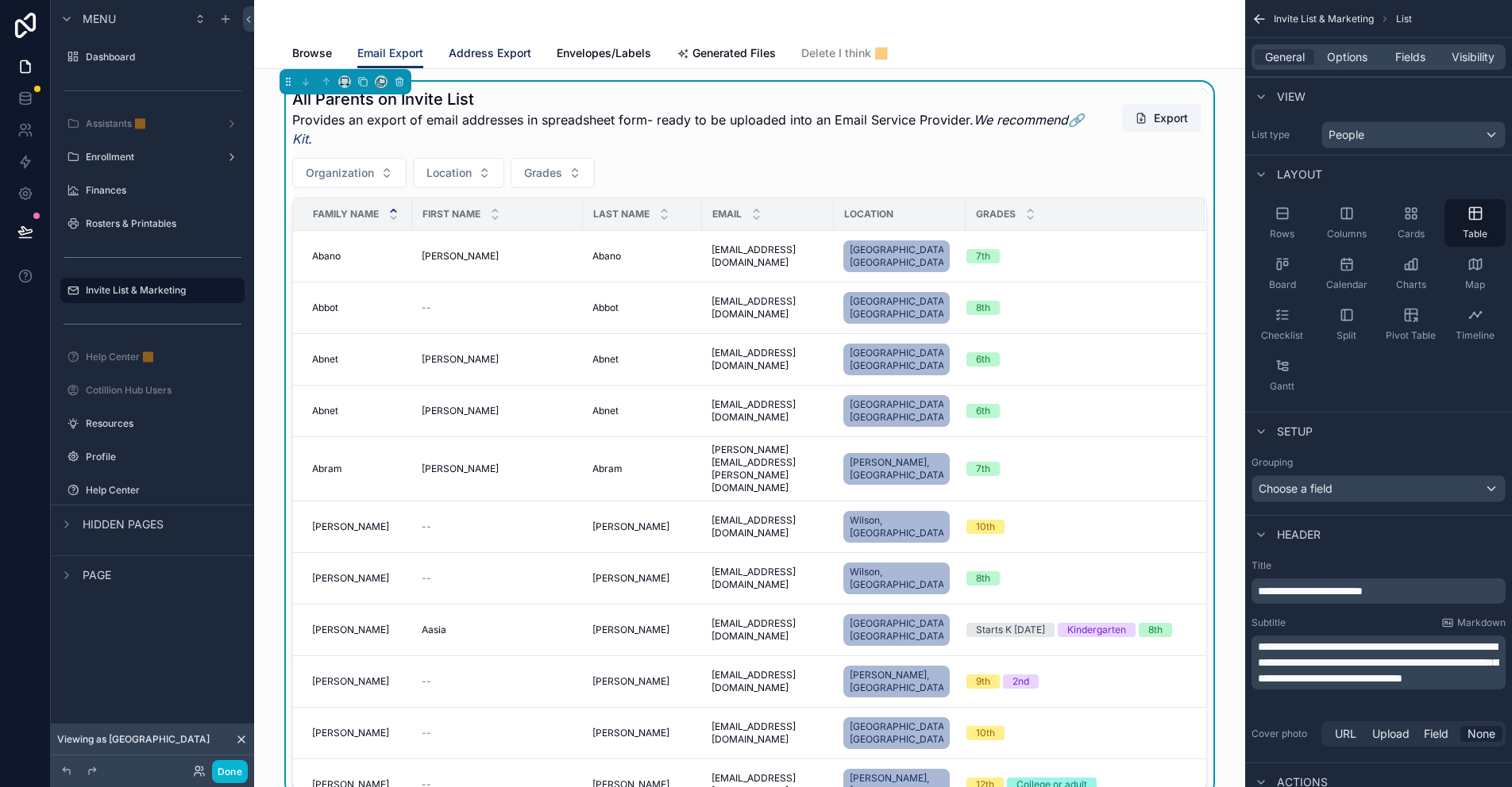
click at [508, 58] on span "Address Export" at bounding box center [490, 53] width 83 height 16
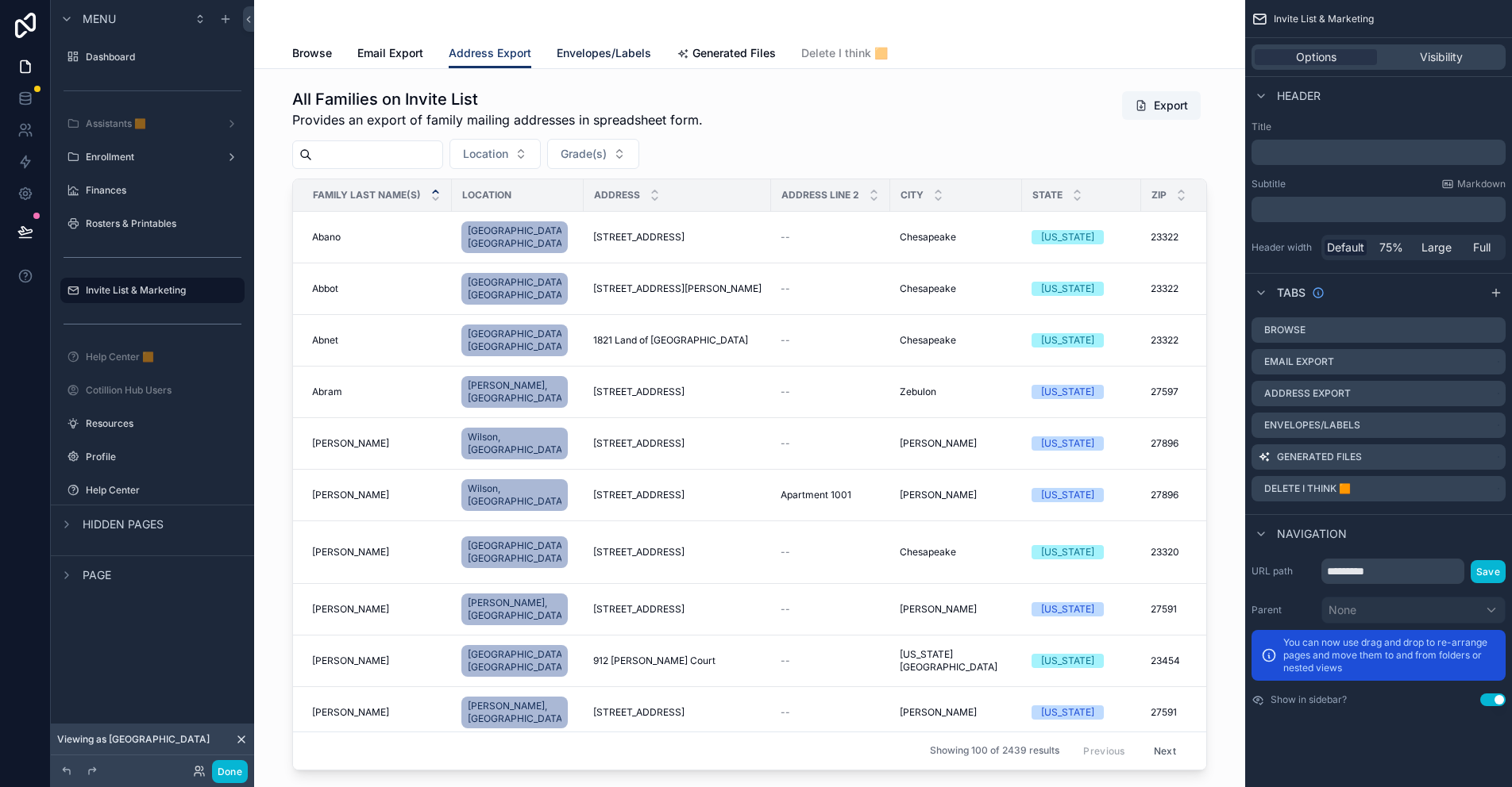
click at [618, 54] on span "Envelopes/Labels" at bounding box center [603, 53] width 94 height 16
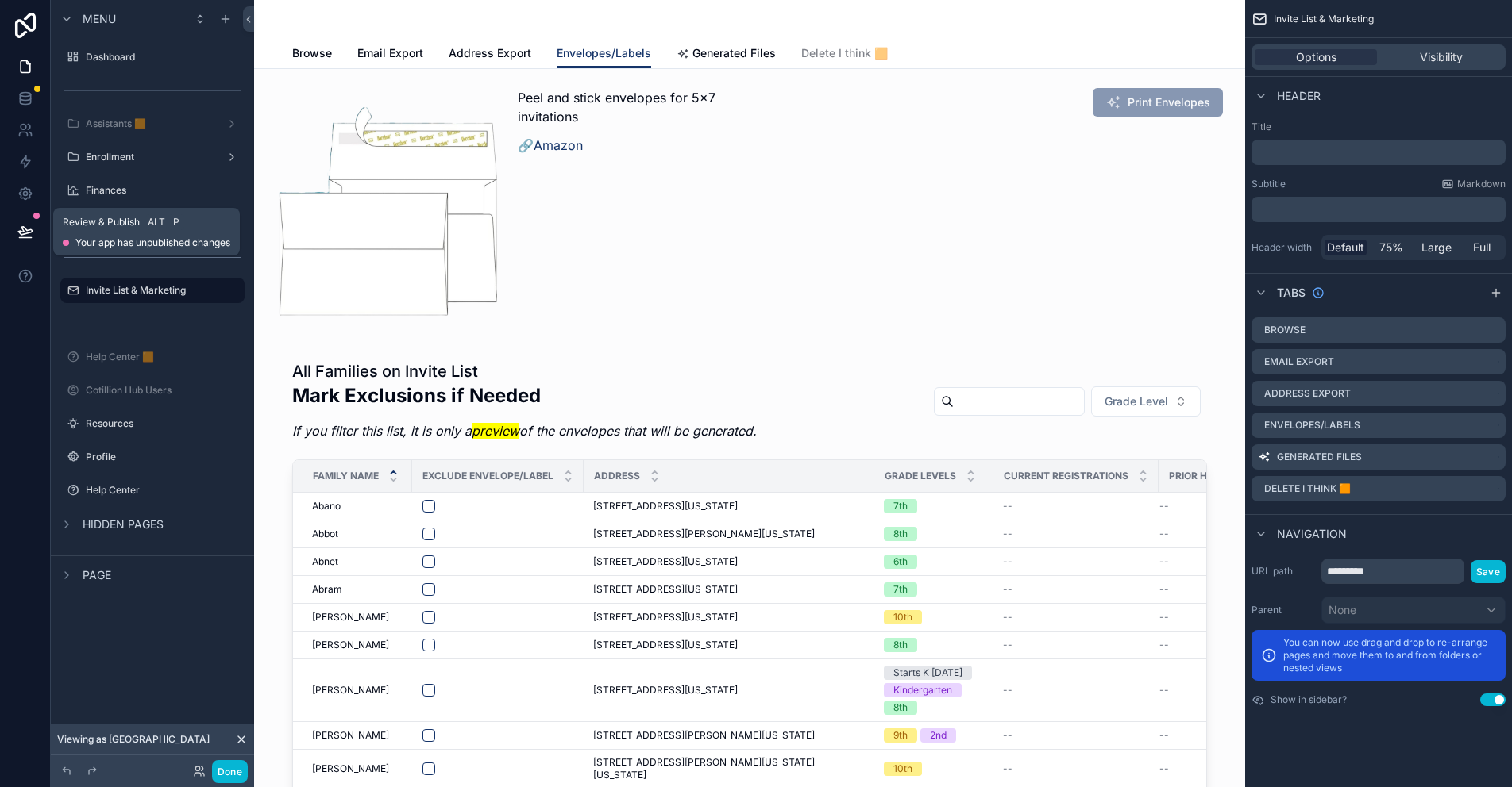
click at [20, 234] on icon at bounding box center [25, 231] width 13 height 8
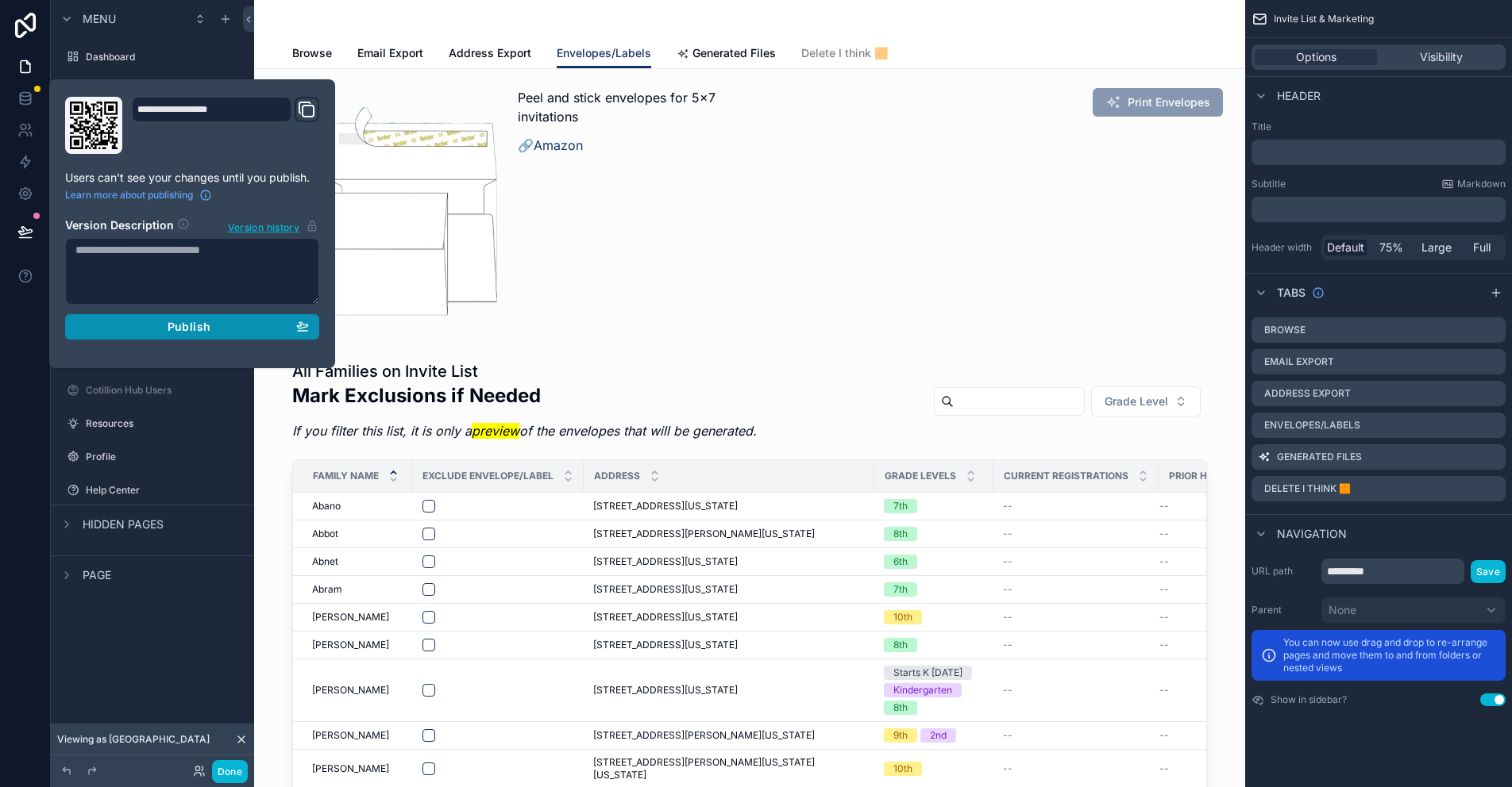
click at [209, 330] on span "Publish" at bounding box center [188, 327] width 43 height 14
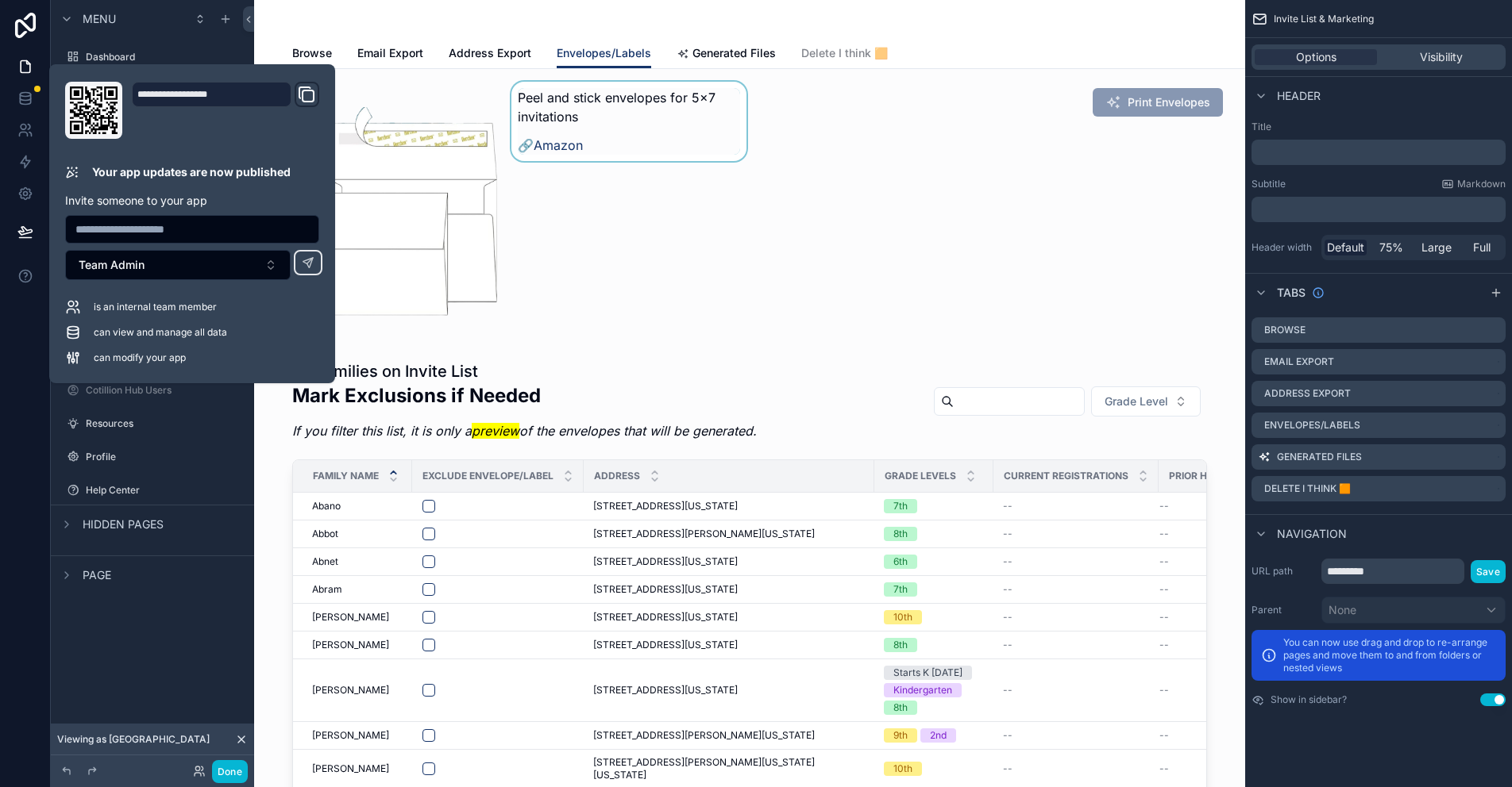
drag, startPoint x: 646, startPoint y: 276, endPoint x: 352, endPoint y: 46, distance: 373.3
click at [646, 276] on div "scrollable content" at bounding box center [629, 211] width 242 height 259
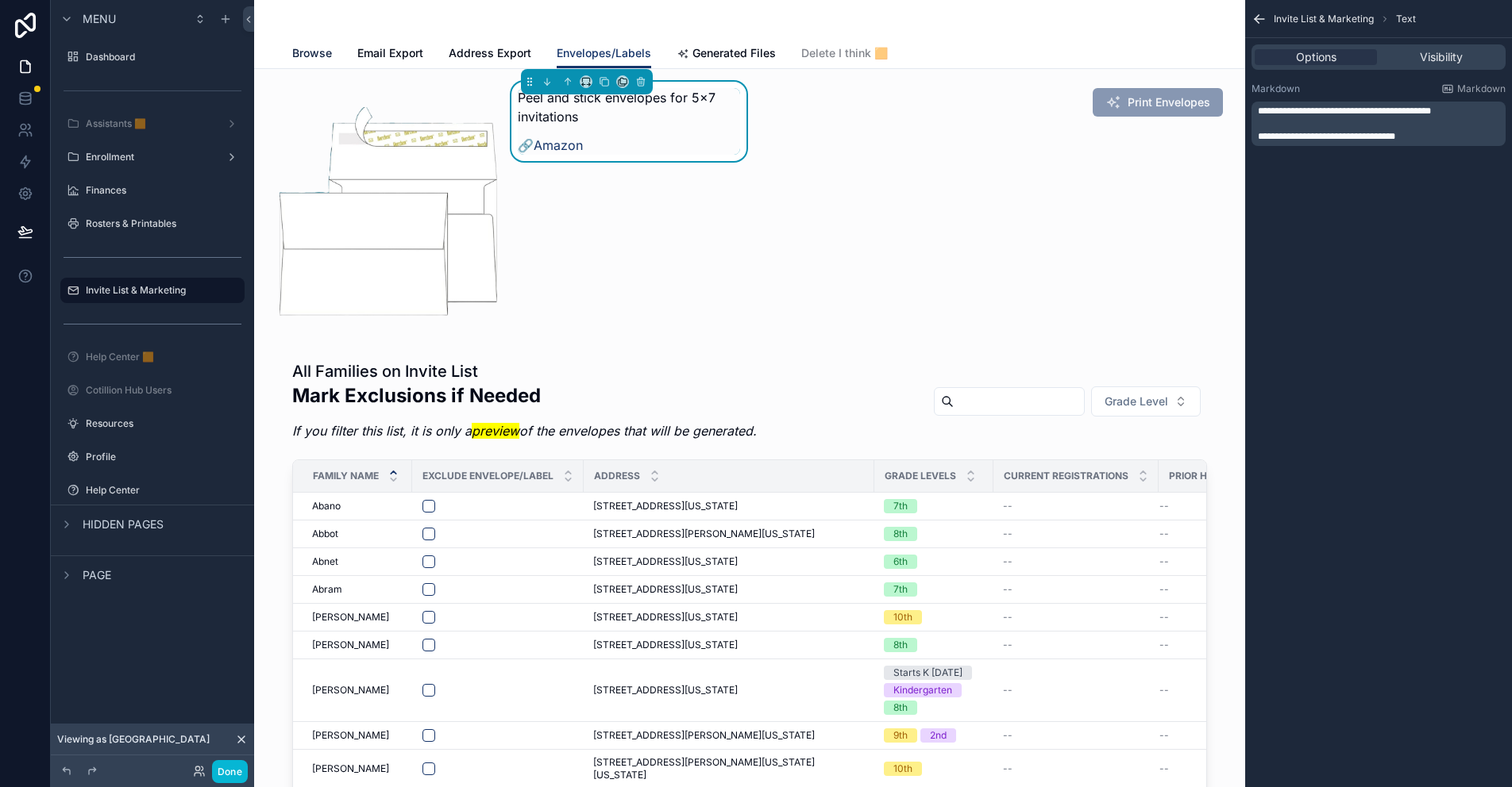
click at [325, 49] on div "Browse Email Export Address Export Envelopes/Labels Generated Files Delete I th…" at bounding box center [749, 53] width 915 height 30
click at [318, 49] on span "Browse" at bounding box center [312, 53] width 40 height 16
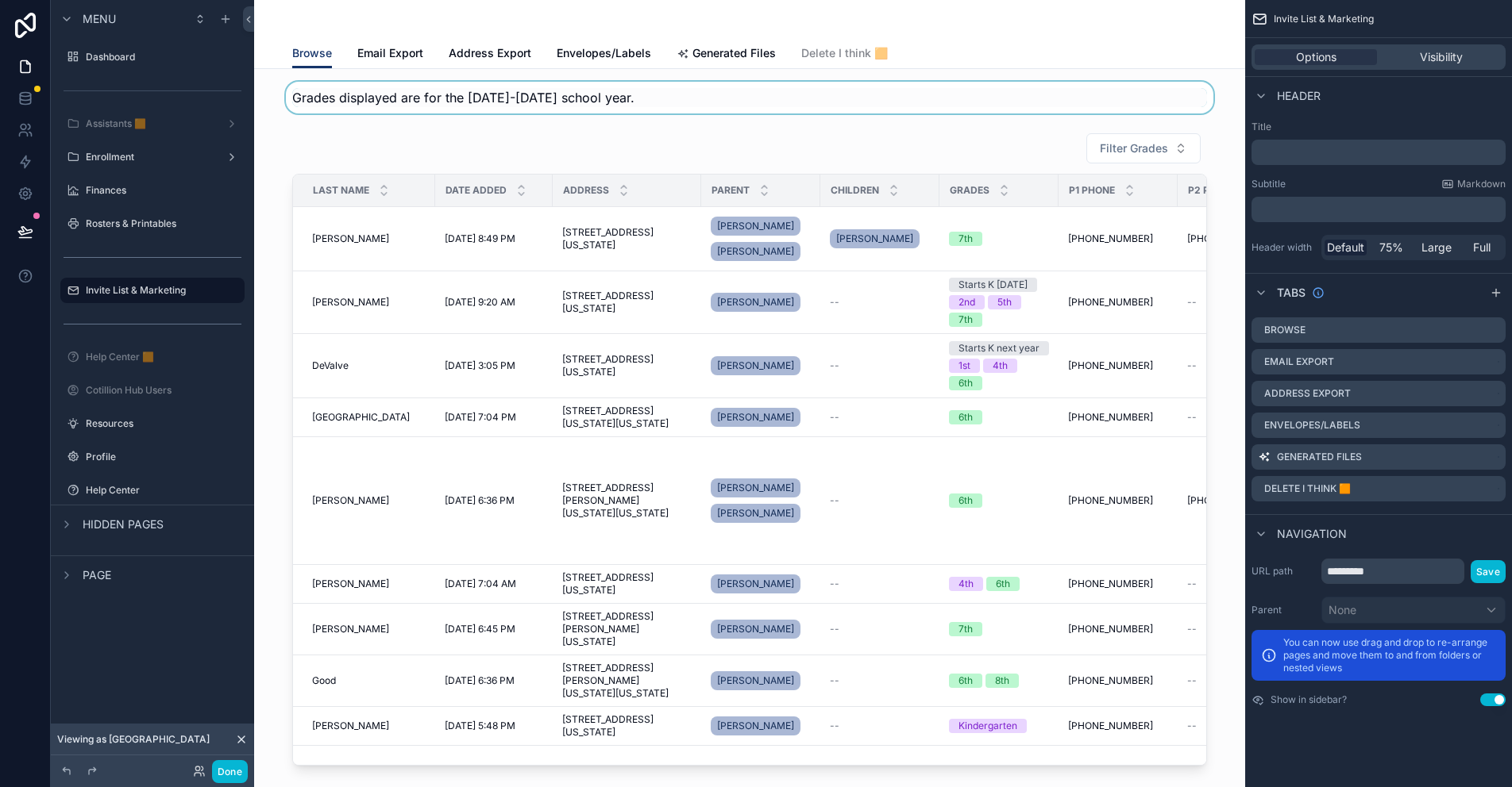
click at [641, 101] on div "scrollable content" at bounding box center [749, 97] width 965 height 31
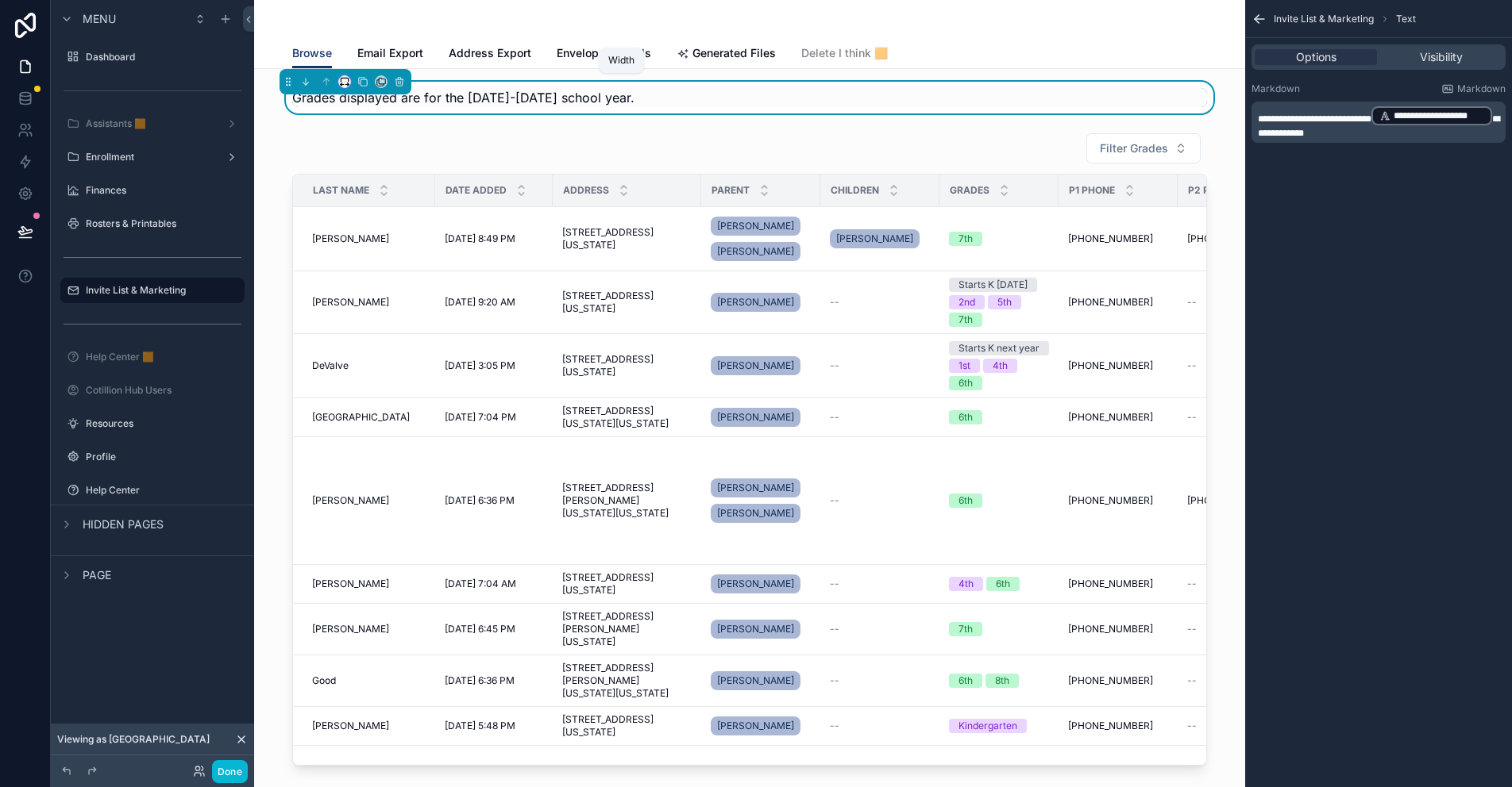
click at [345, 82] on icon "scrollable content" at bounding box center [345, 82] width 11 height 11
click at [371, 253] on span "75%" at bounding box center [363, 262] width 24 height 19
click at [363, 82] on icon "scrollable content" at bounding box center [363, 82] width 11 height 11
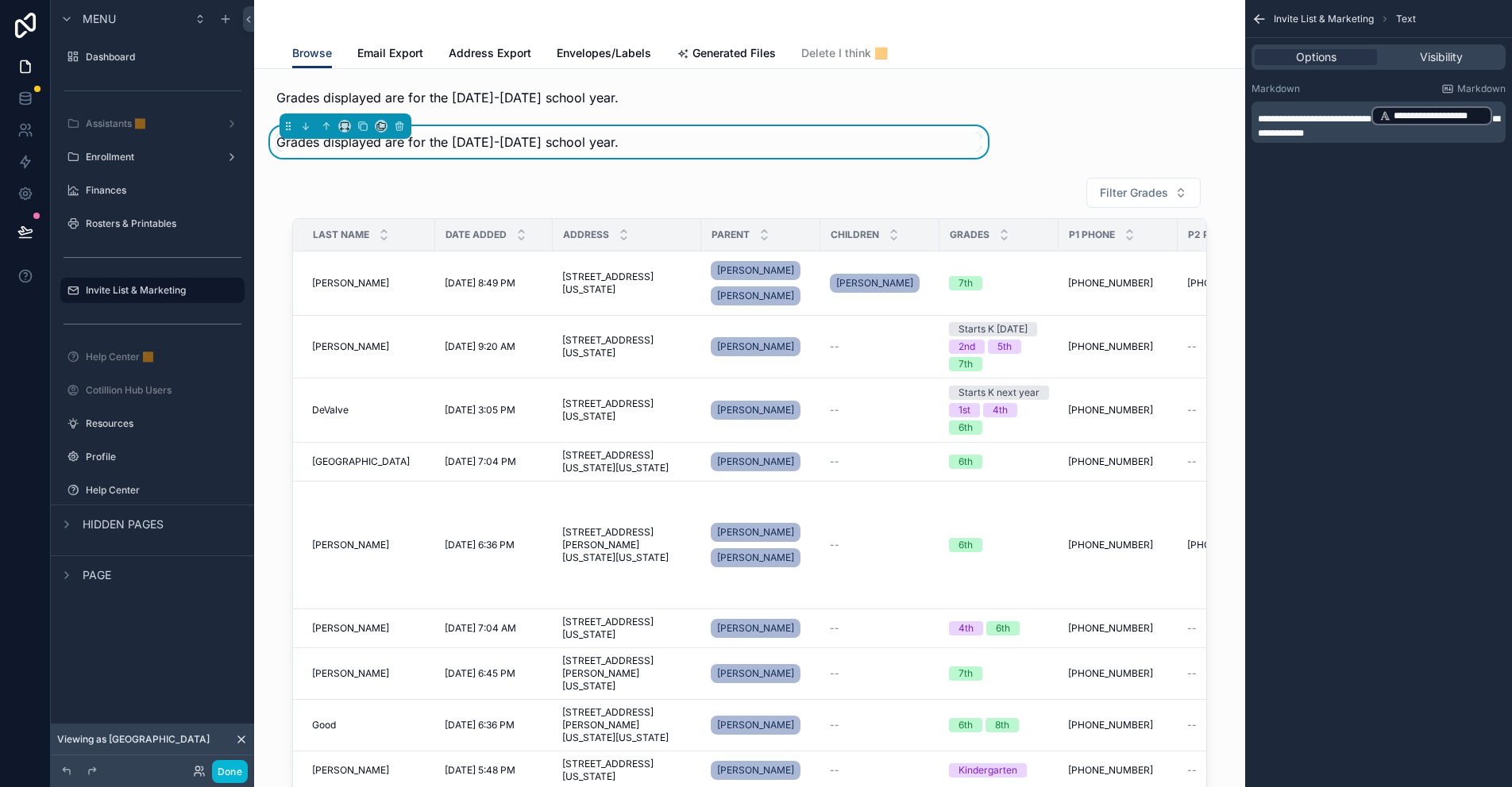
click at [336, 143] on span "Grades displayed are for the 2025-2026 school year." at bounding box center [448, 142] width 342 height 16
click at [347, 127] on icon "scrollable content" at bounding box center [345, 126] width 11 height 11
click at [373, 190] on span "25%" at bounding box center [364, 185] width 25 height 19
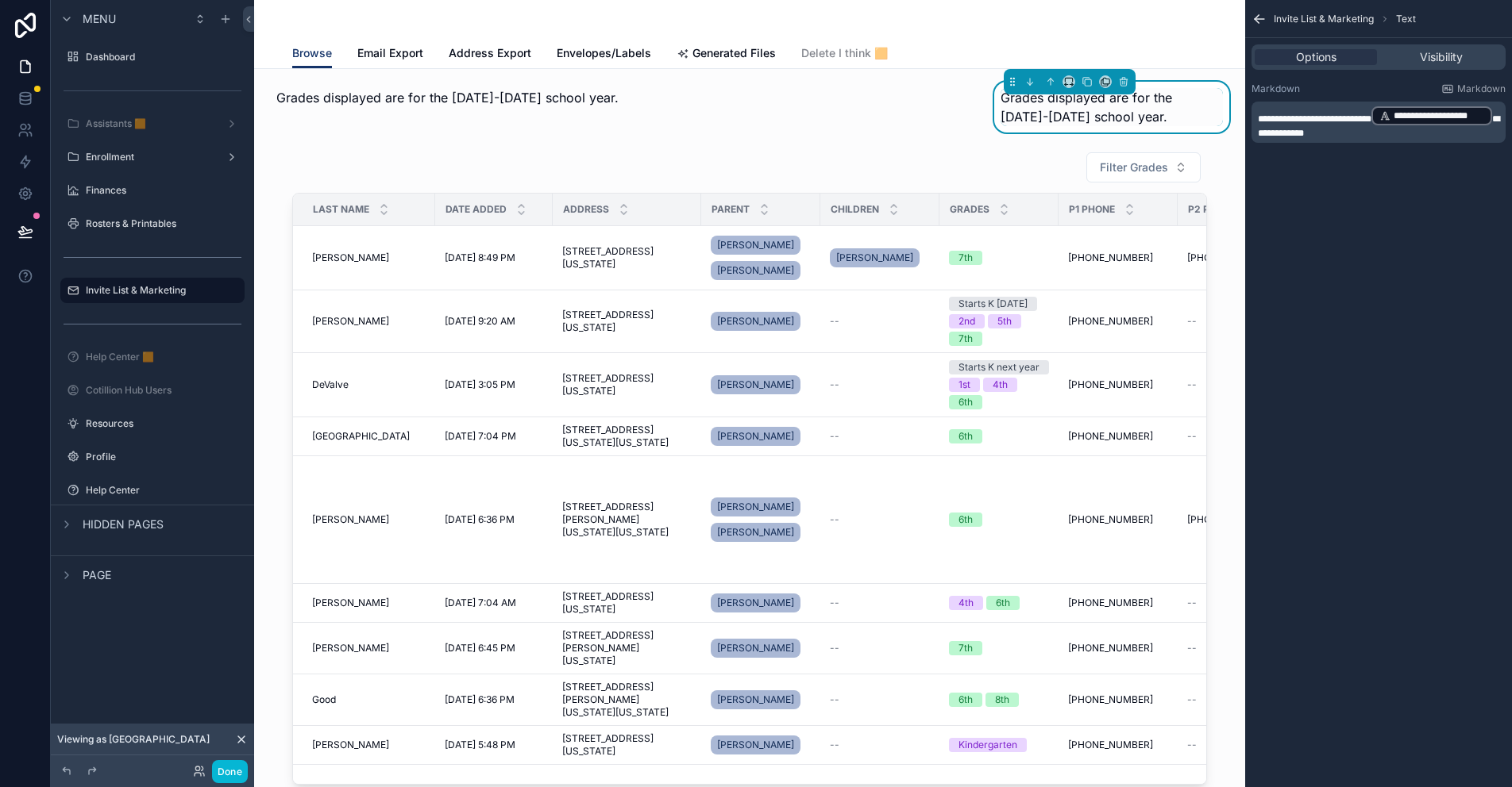
click at [1082, 113] on span "Grades displayed are for the 2025-2026 school year." at bounding box center [1086, 106] width 171 height 35
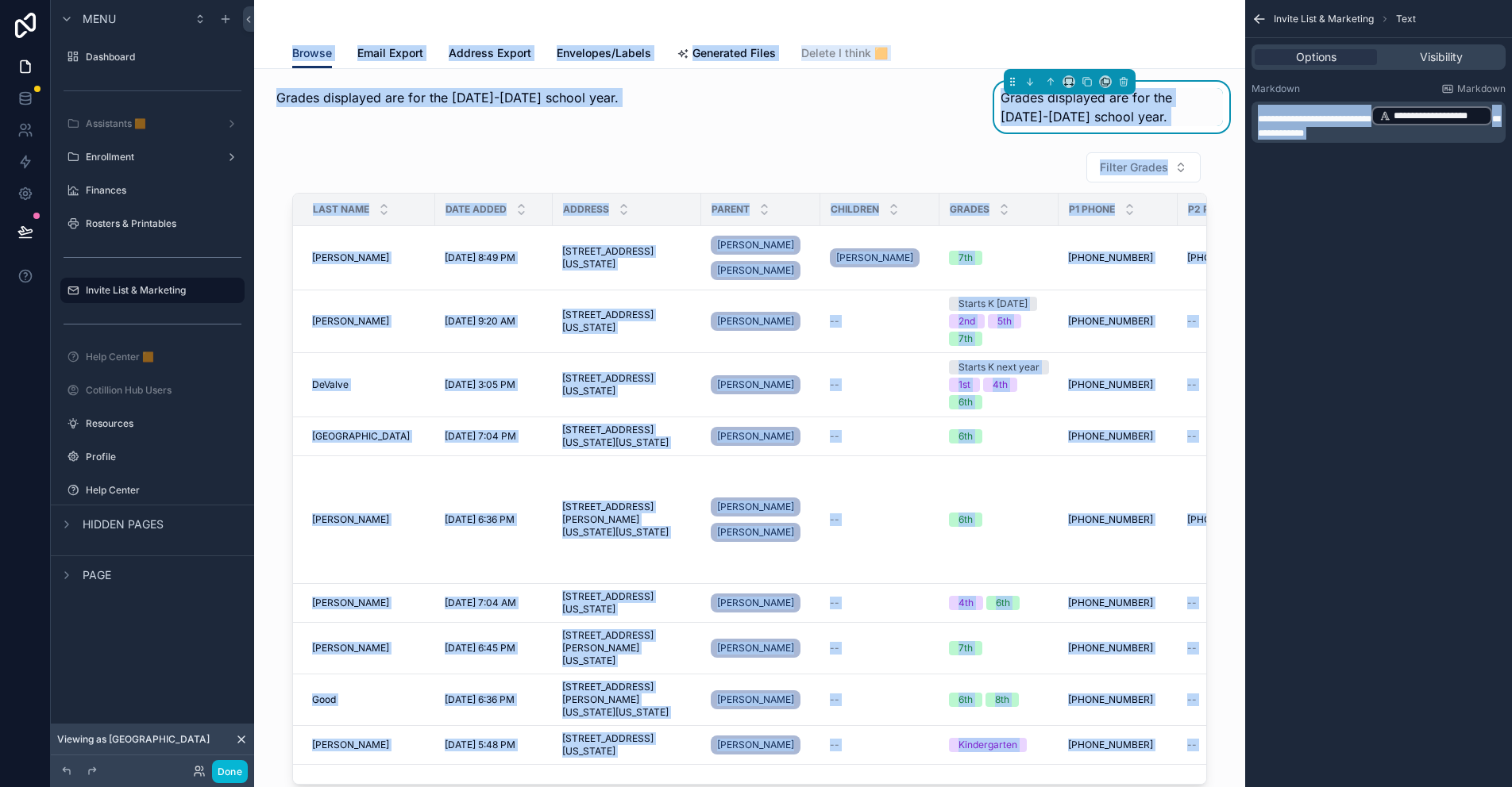
click at [1076, 118] on span "Grades displayed are for the 2025-2026 school year." at bounding box center [1086, 106] width 171 height 35
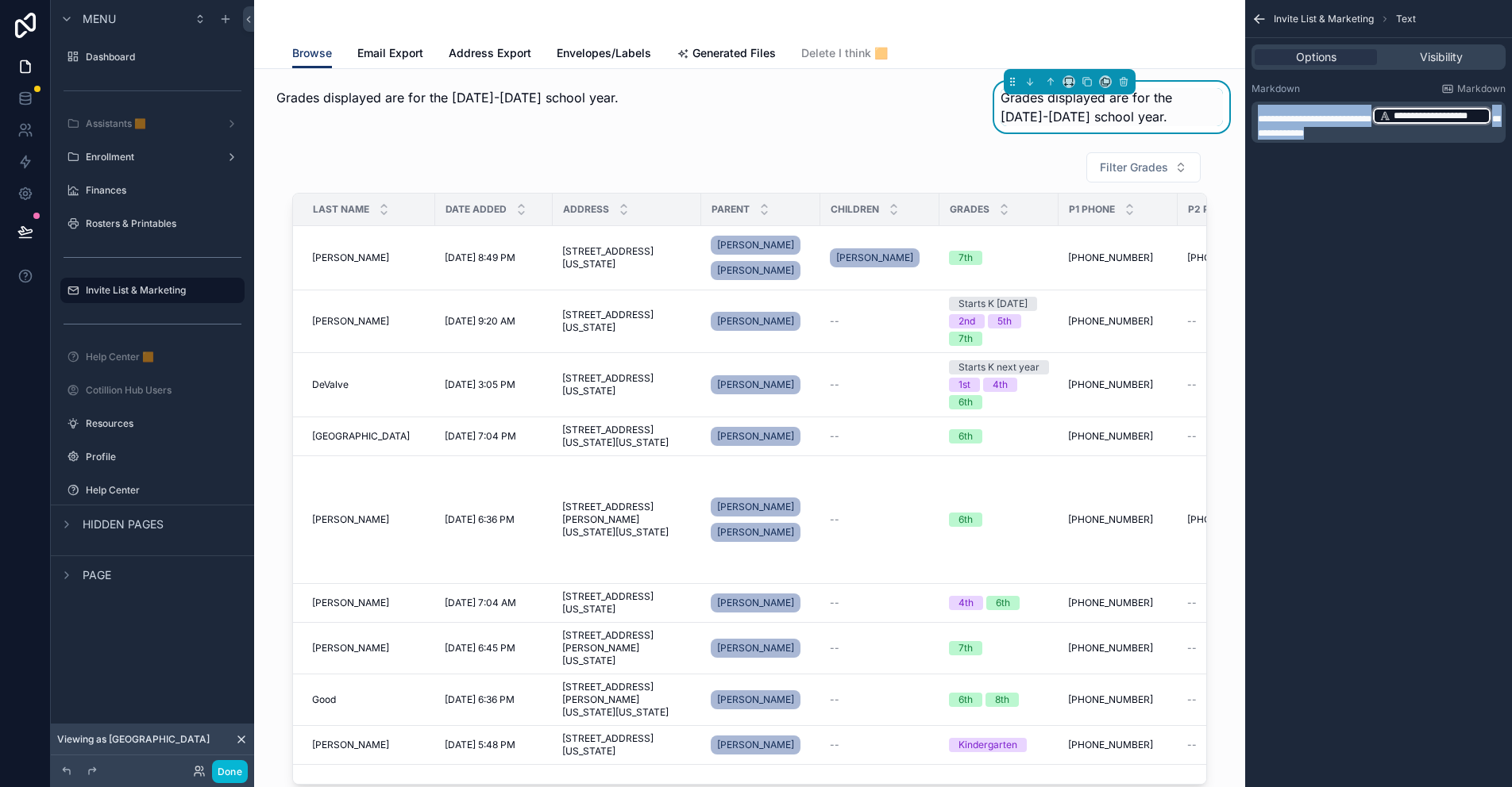
drag, startPoint x: 1454, startPoint y: 135, endPoint x: 1252, endPoint y: 106, distance: 204.1
click at [1252, 106] on div "**********" at bounding box center [1378, 122] width 254 height 41
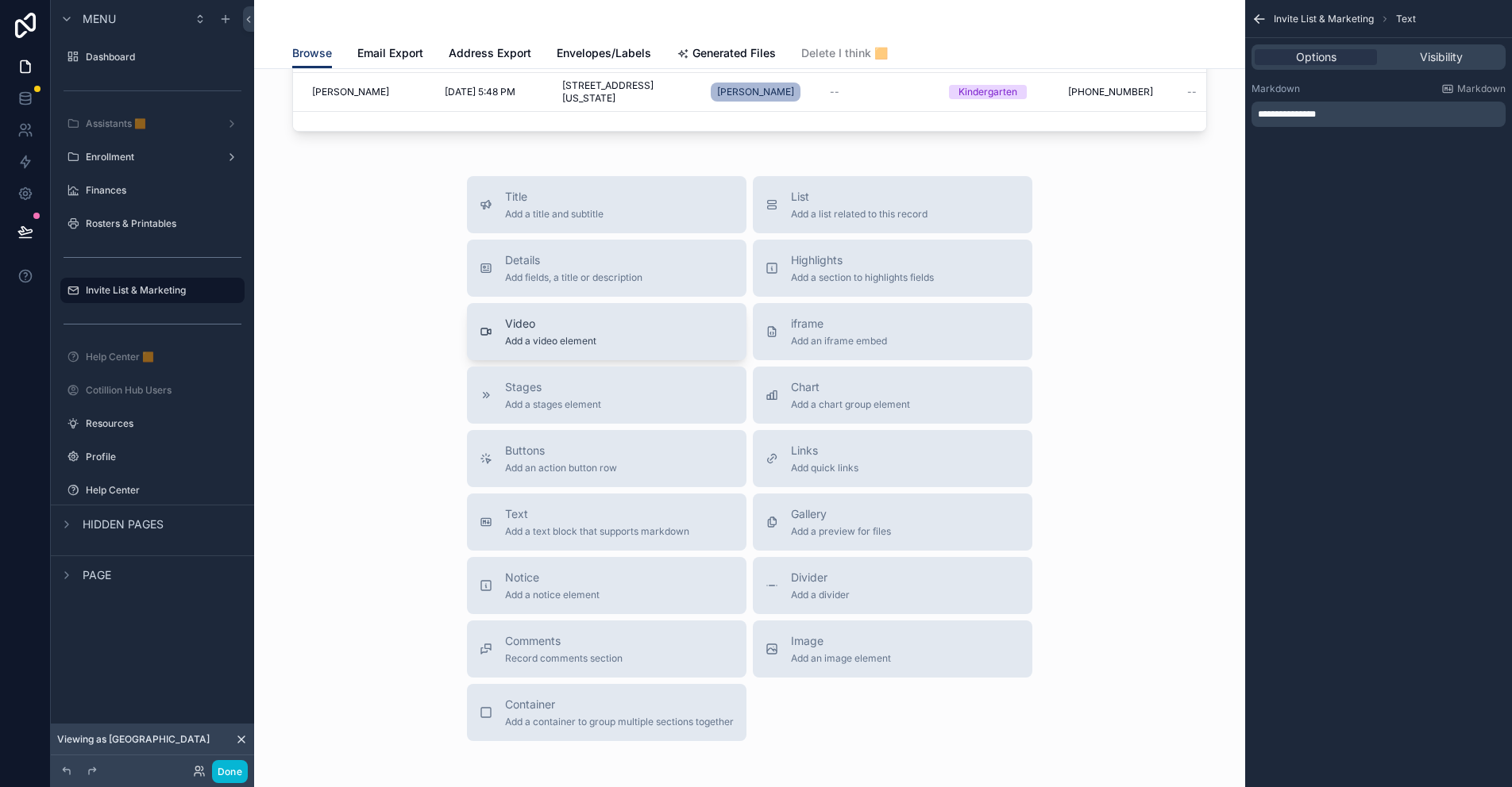
scroll to position [635, 0]
click at [801, 262] on span "Highlights" at bounding box center [863, 259] width 143 height 16
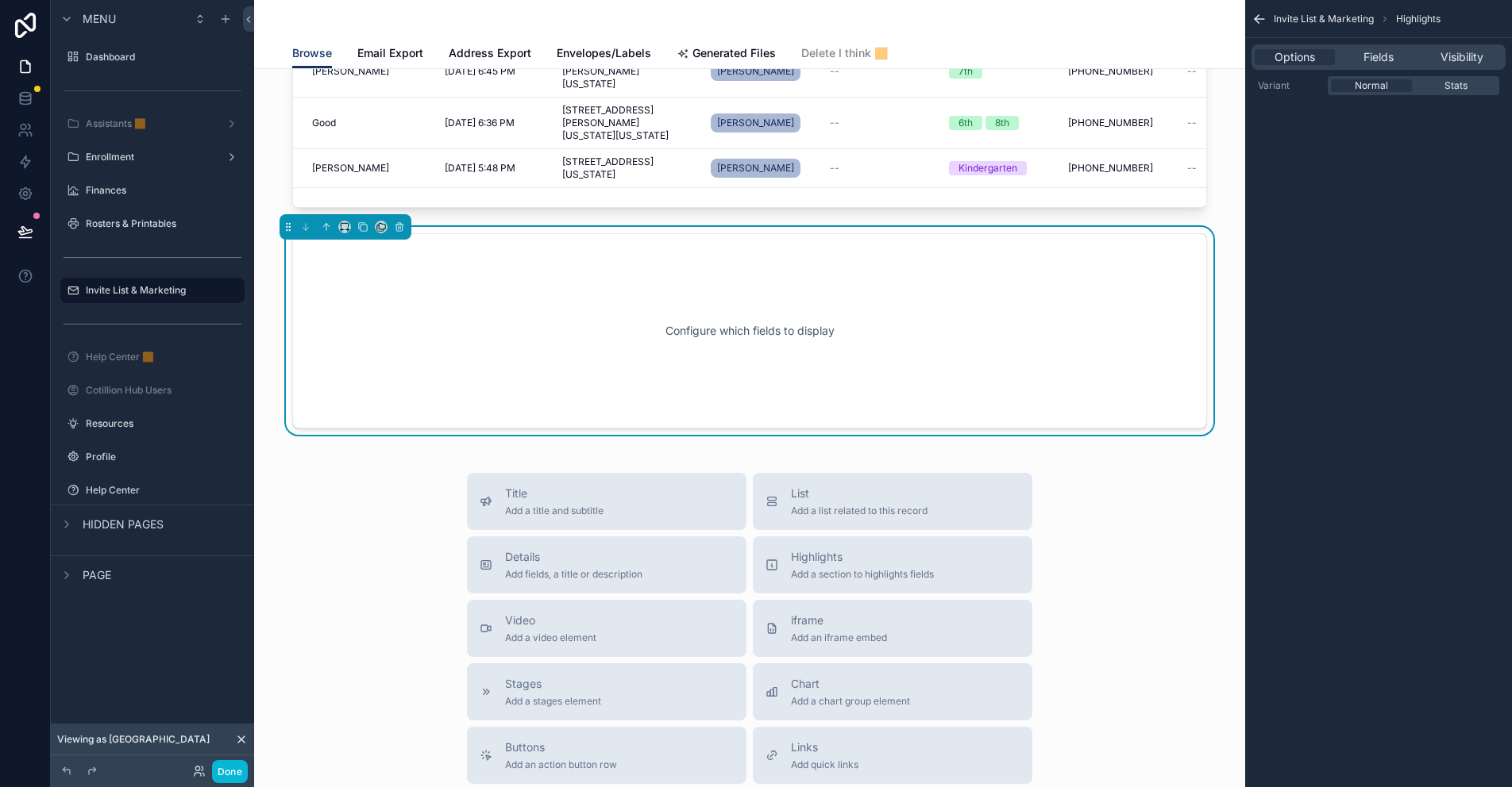
scroll to position [495, 0]
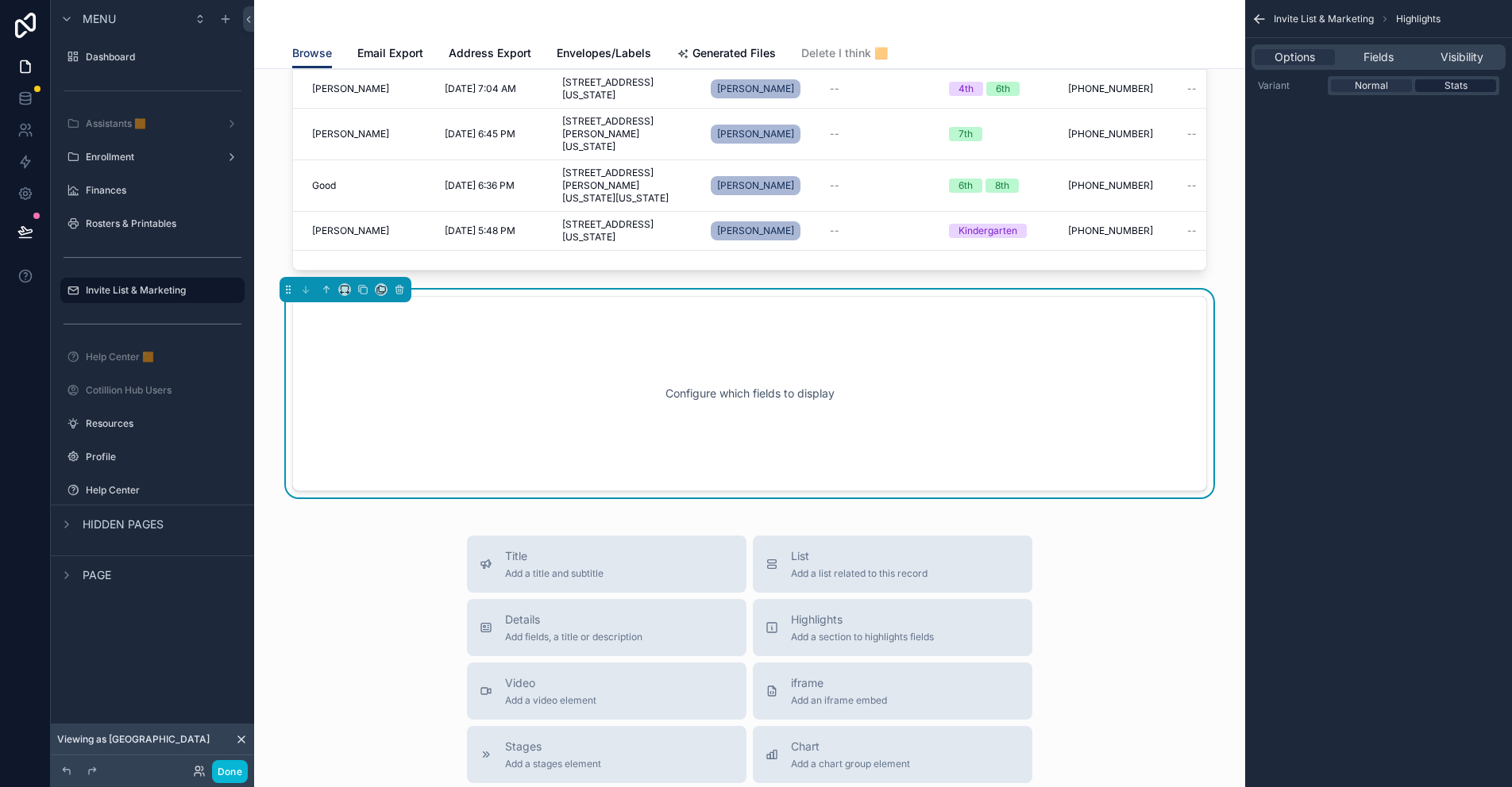
click at [1451, 84] on span "Stats" at bounding box center [1456, 86] width 23 height 12
click at [1375, 60] on span "Fields" at bounding box center [1379, 57] width 30 height 16
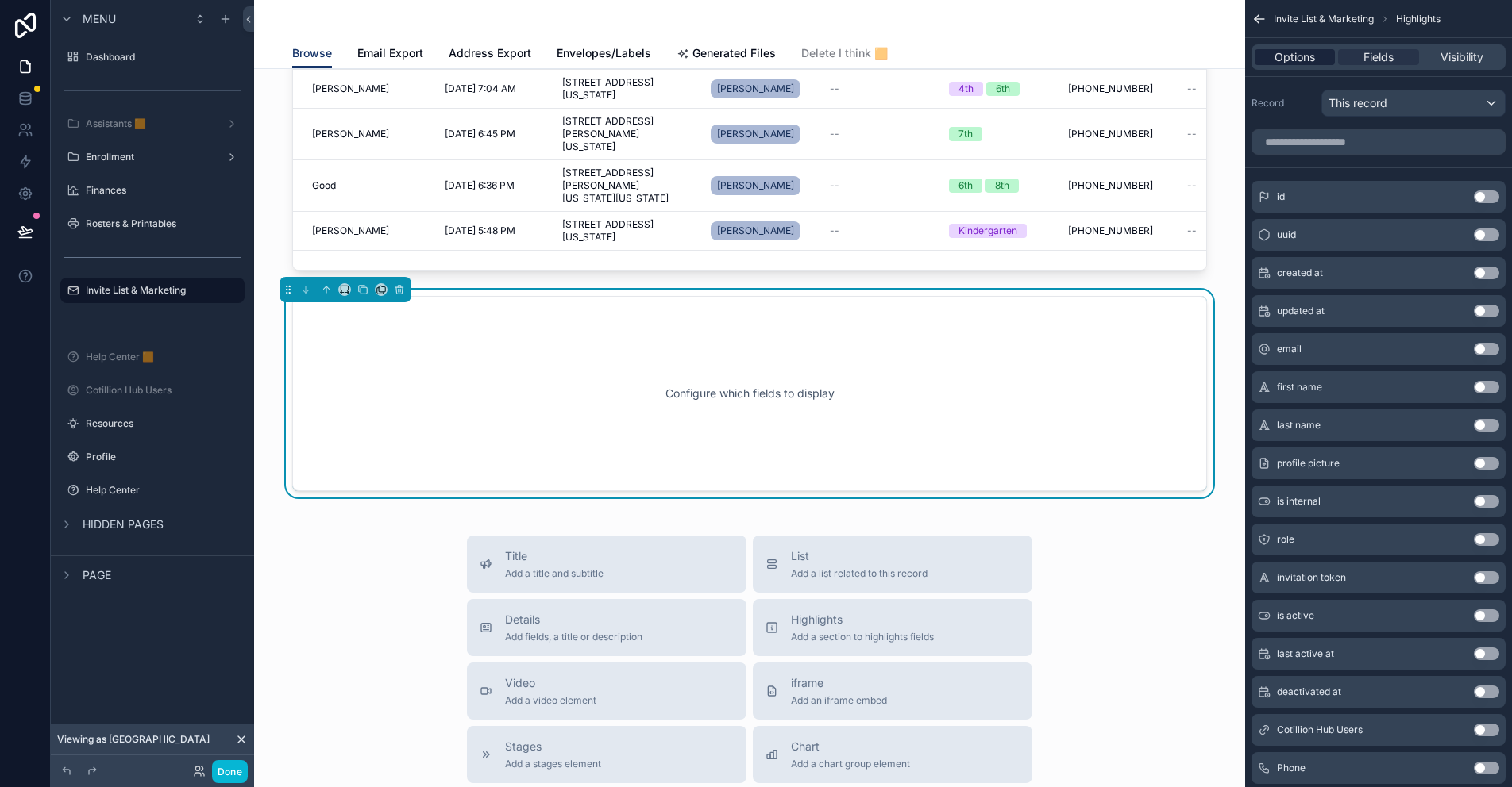
click at [1297, 56] on span "Options" at bounding box center [1294, 57] width 41 height 16
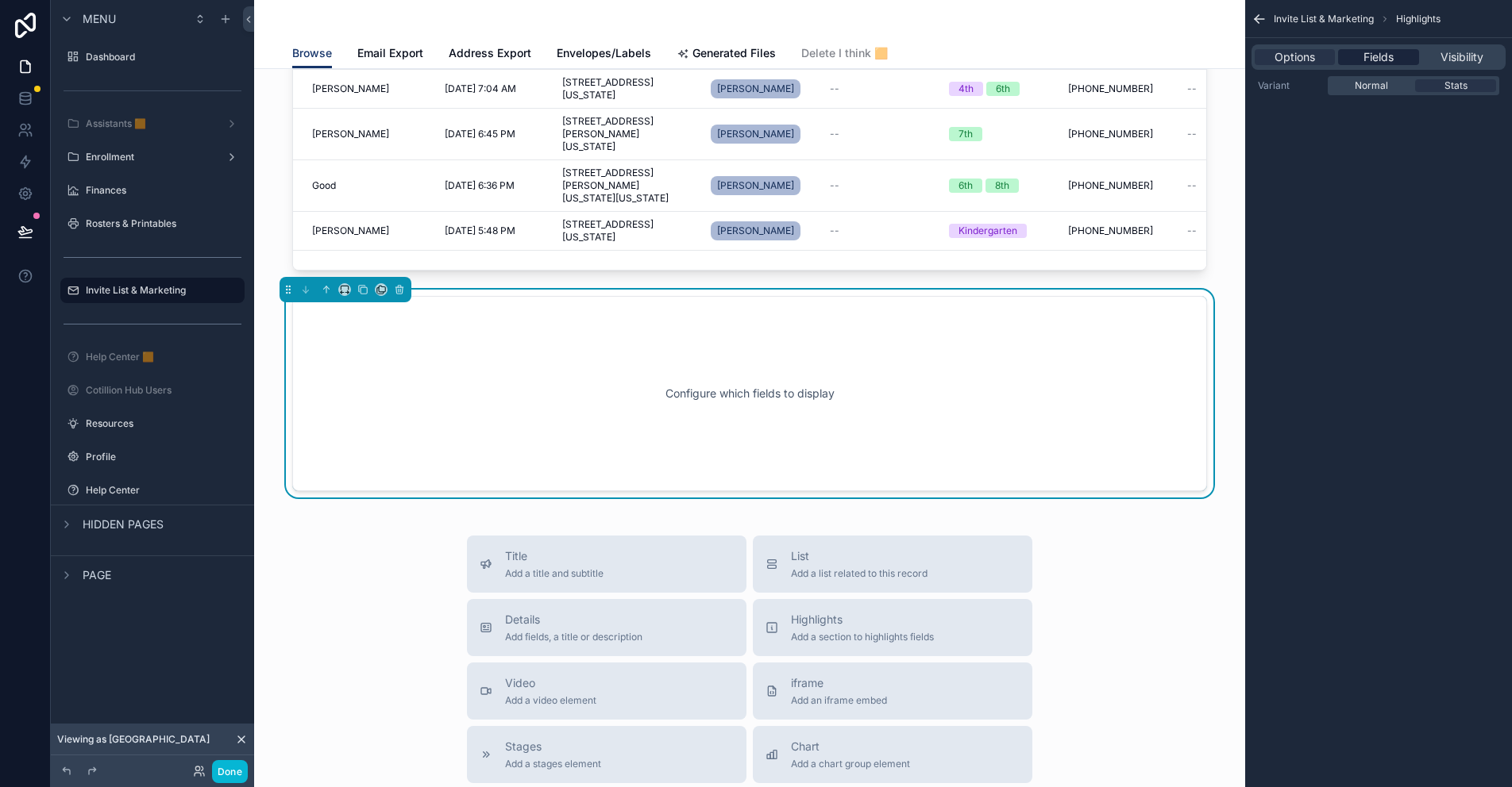
click at [1381, 60] on span "Fields" at bounding box center [1379, 57] width 30 height 16
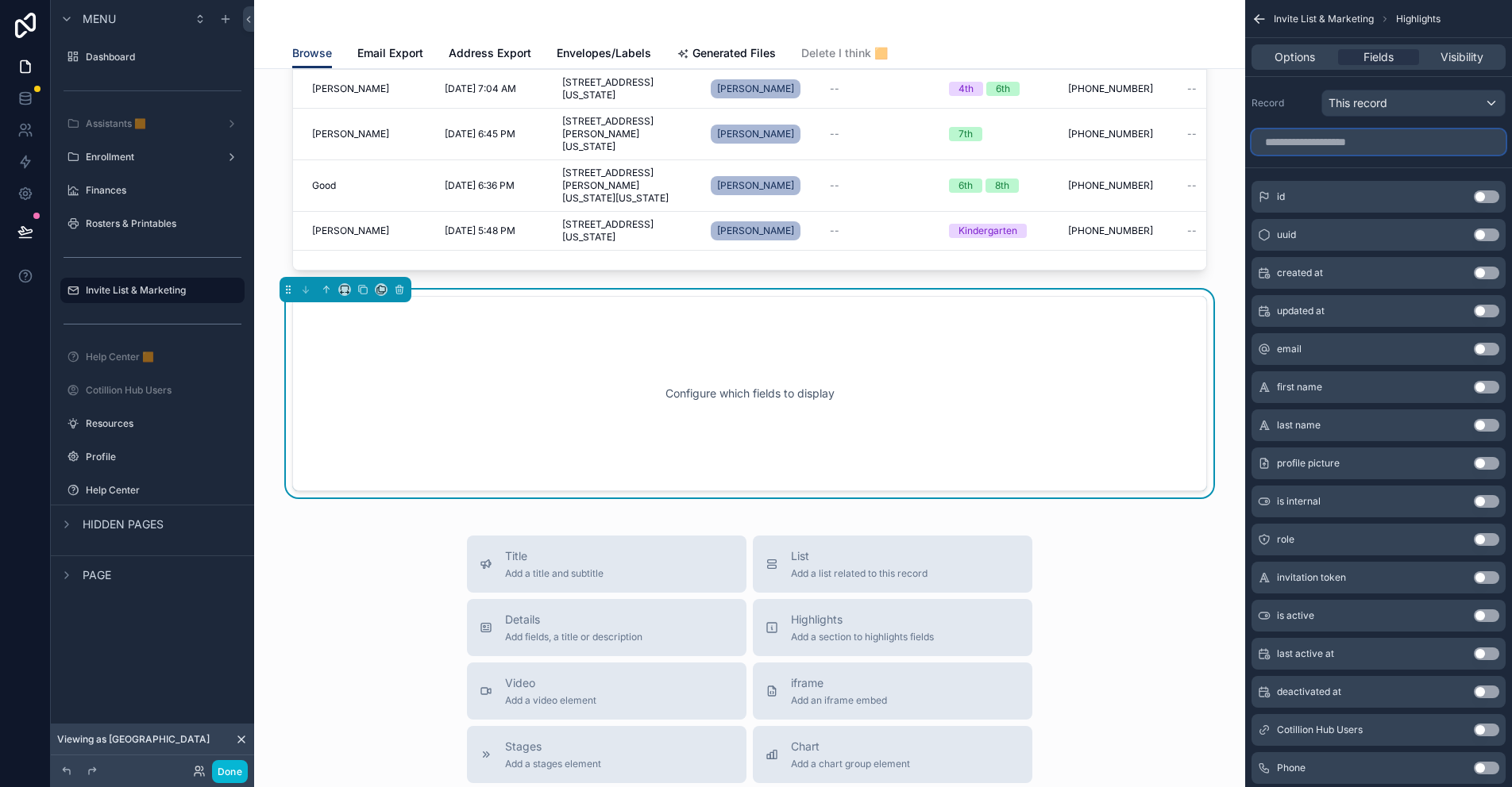
click at [1329, 137] on input "scrollable content" at bounding box center [1378, 142] width 254 height 26
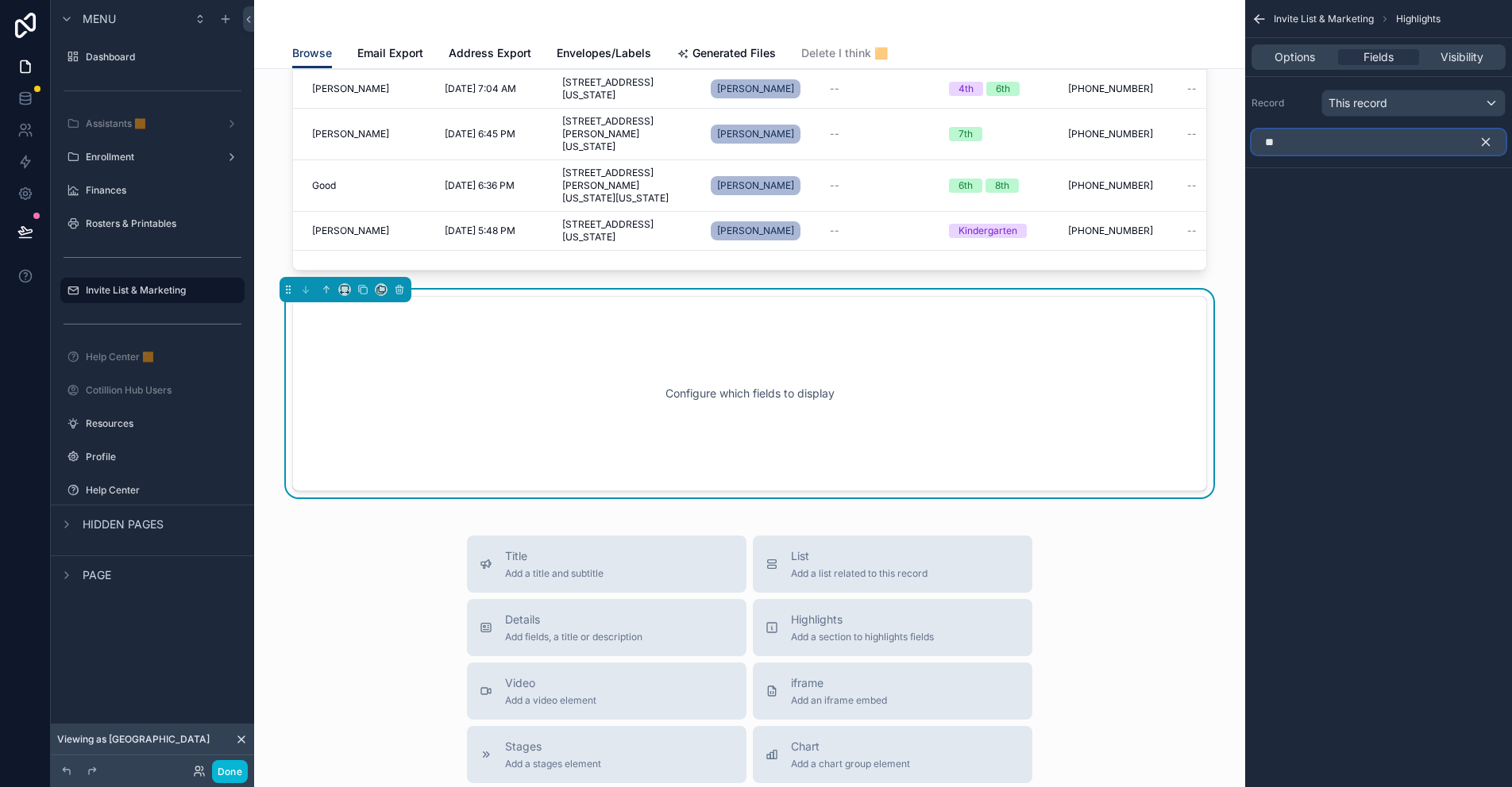
type input "*"
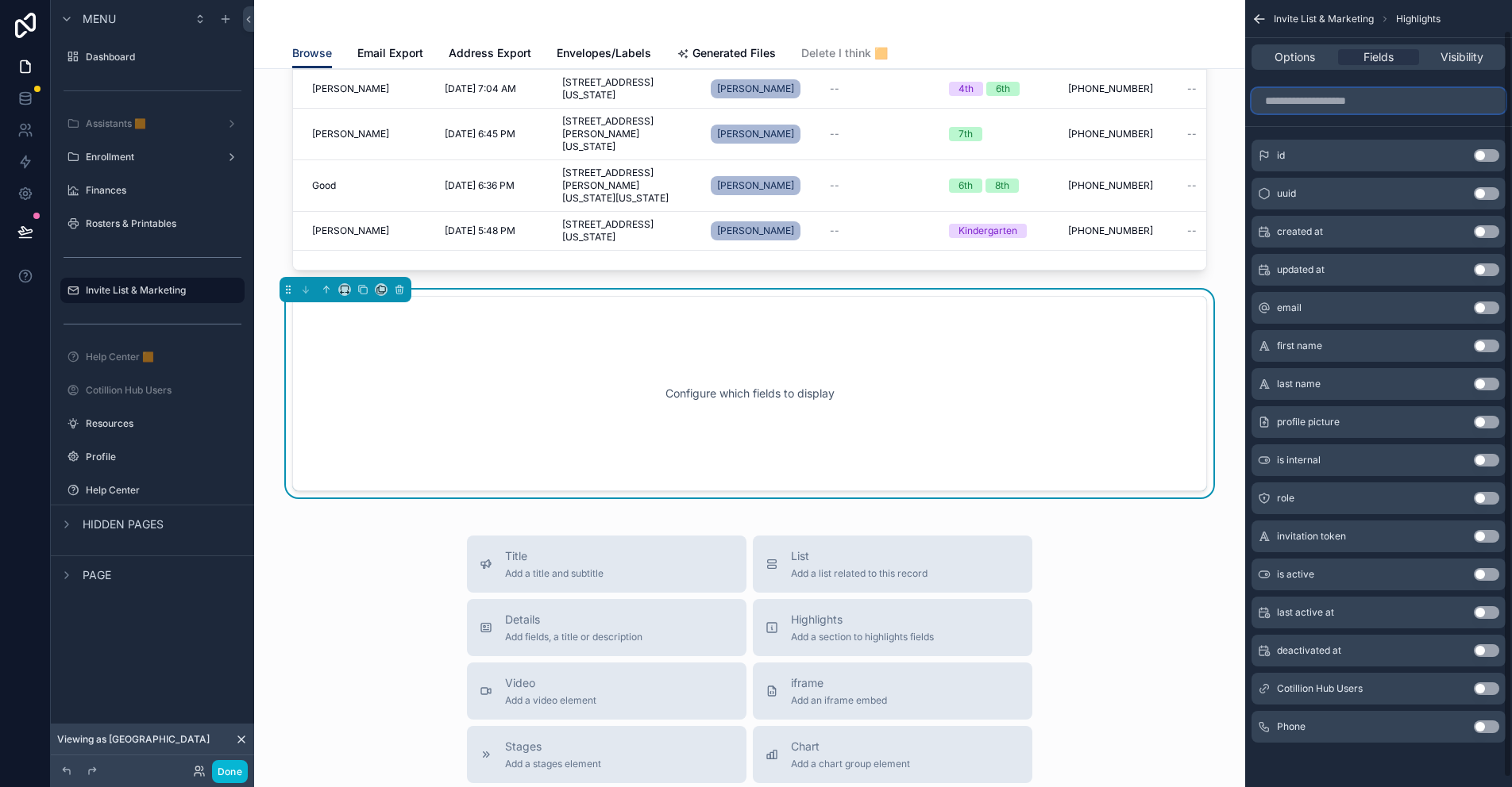
scroll to position [0, 0]
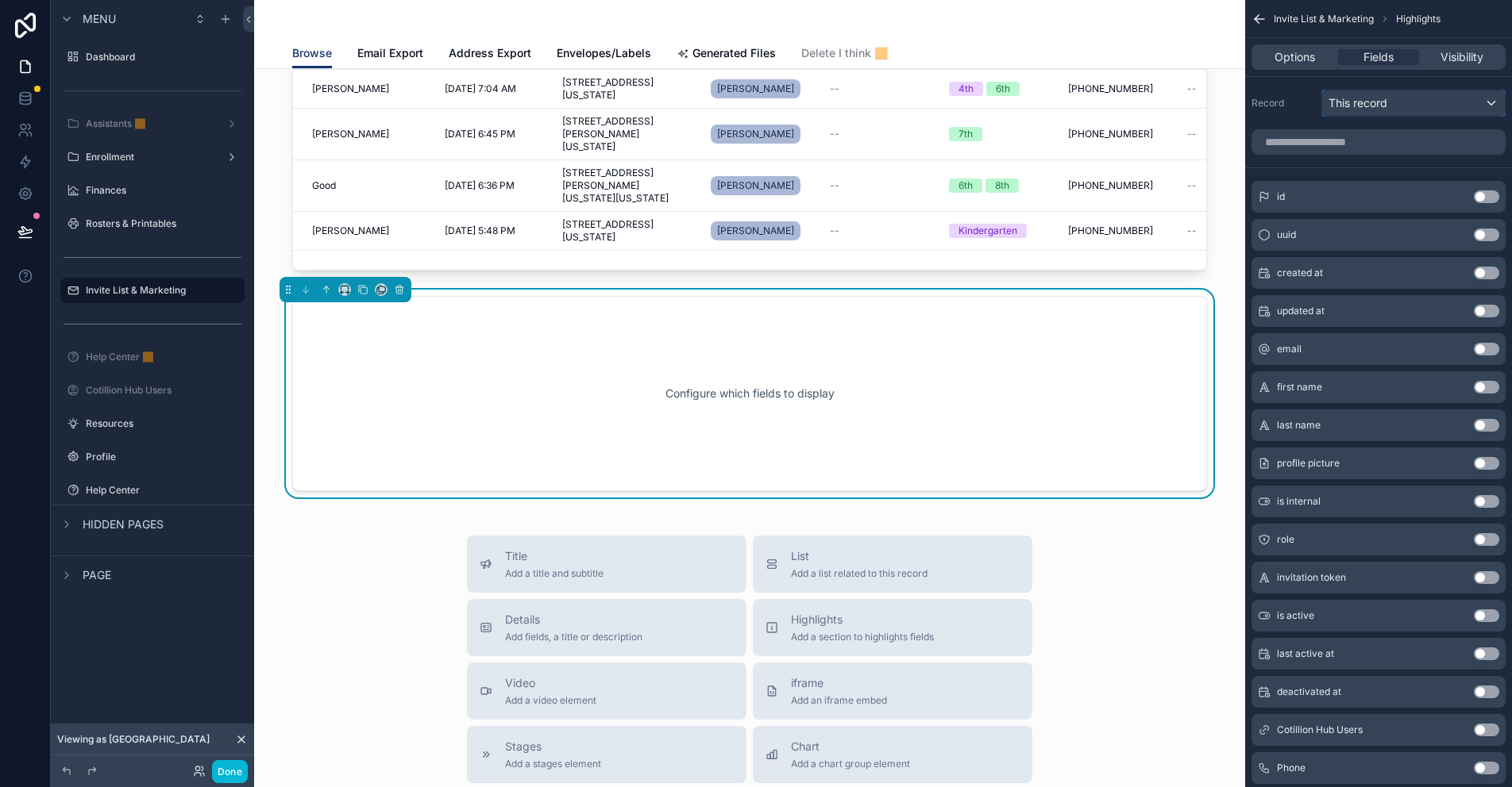
click at [1389, 104] on div "This record" at bounding box center [1413, 103] width 183 height 26
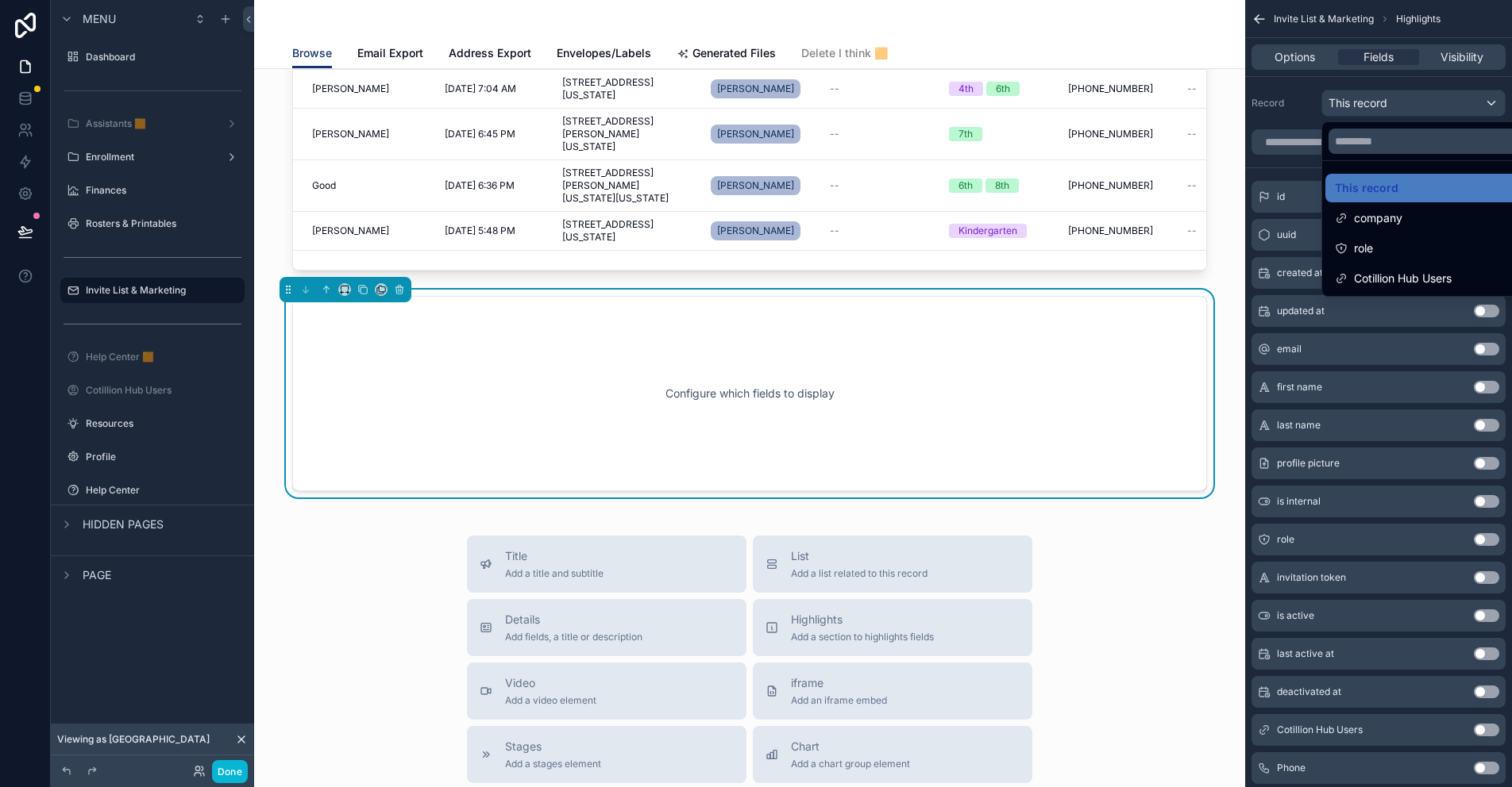
drag, startPoint x: 1389, startPoint y: 104, endPoint x: 1367, endPoint y: 96, distance: 23.4
click at [1389, 104] on div "scrollable content" at bounding box center [756, 394] width 1512 height 787
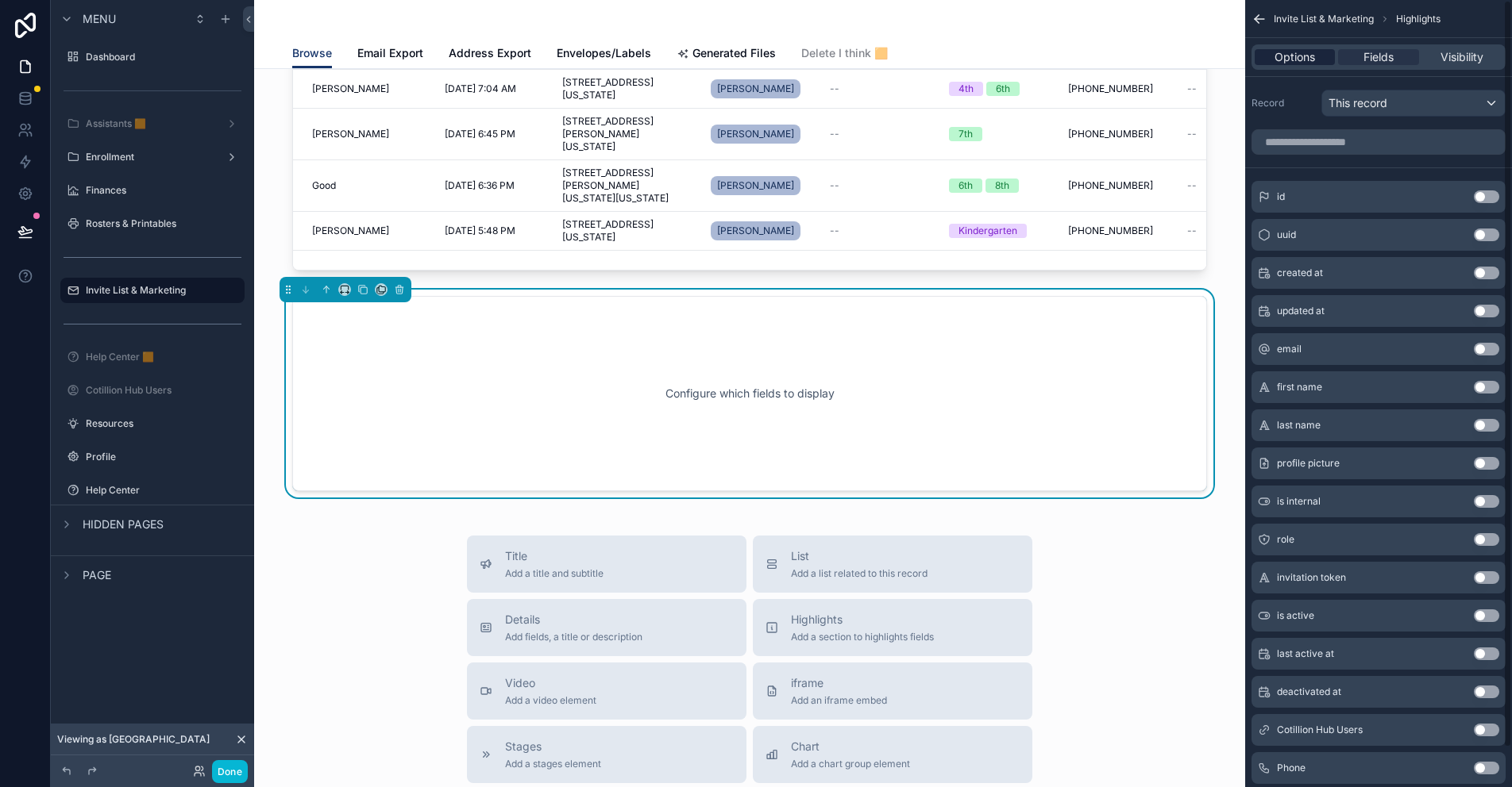
click at [1292, 56] on span "Options" at bounding box center [1294, 57] width 41 height 16
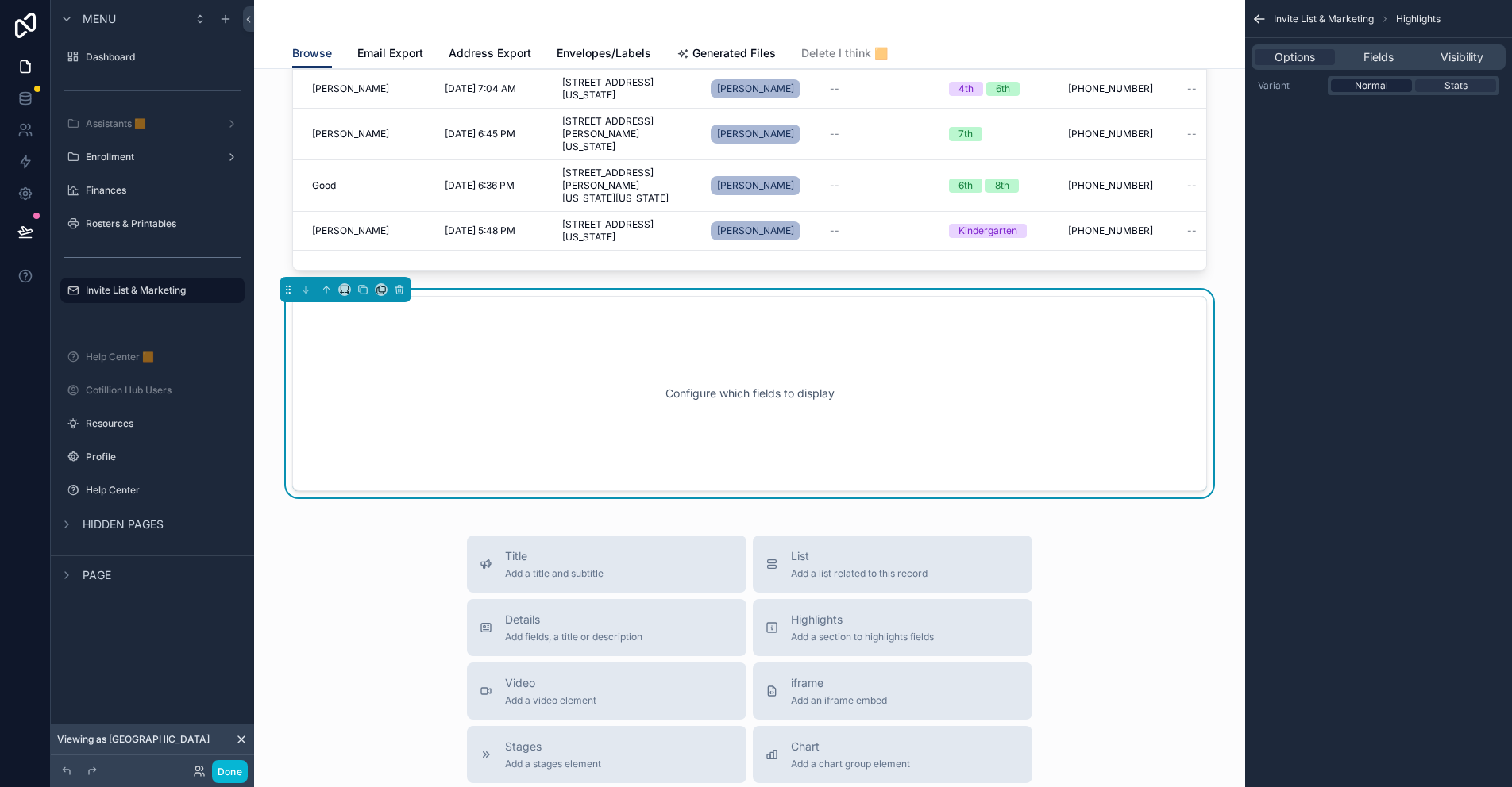
click at [1359, 82] on span "Normal" at bounding box center [1371, 86] width 33 height 12
click at [1378, 64] on span "Fields" at bounding box center [1379, 57] width 30 height 16
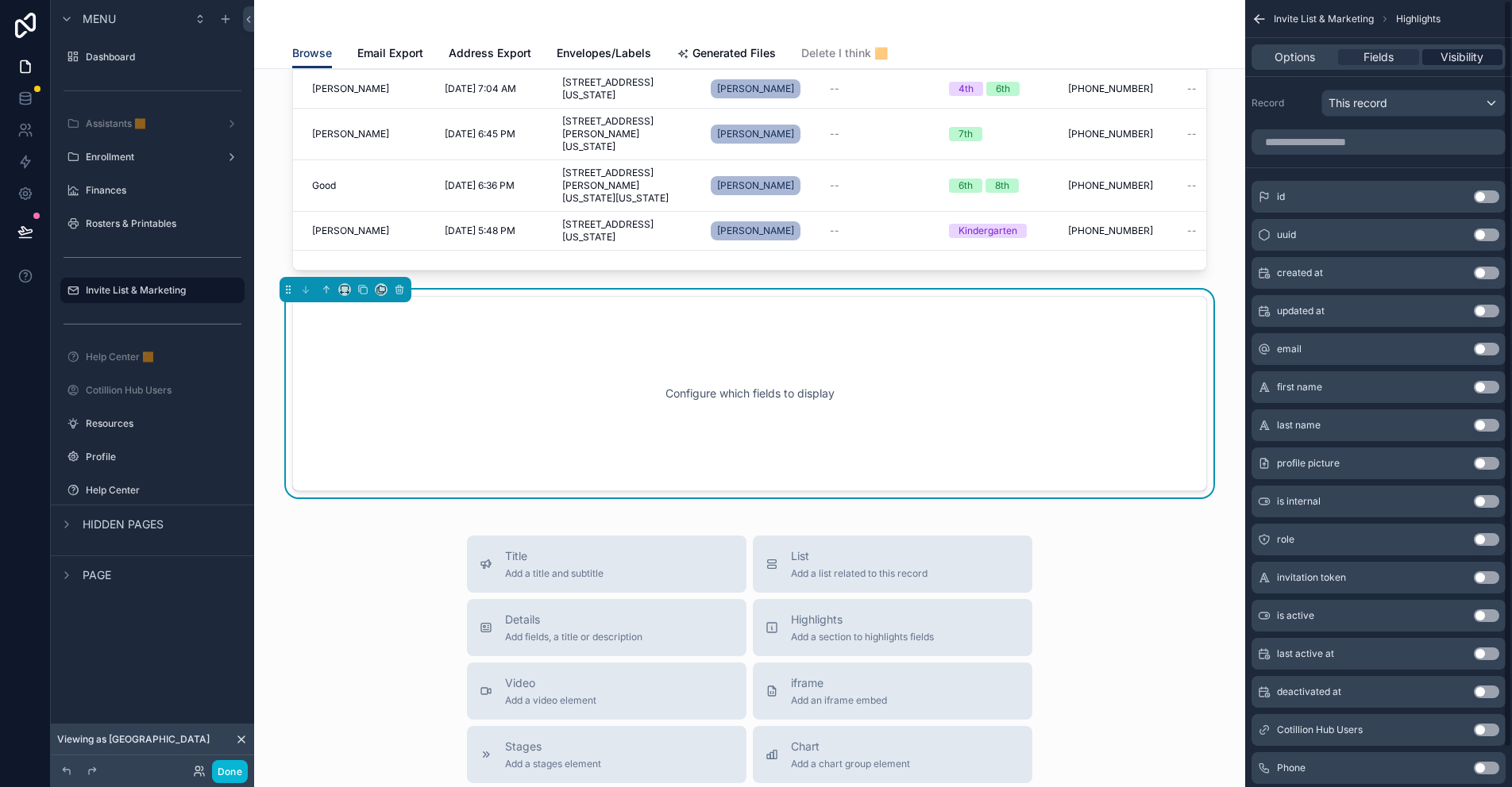
click at [1459, 60] on span "Visibility" at bounding box center [1462, 57] width 43 height 16
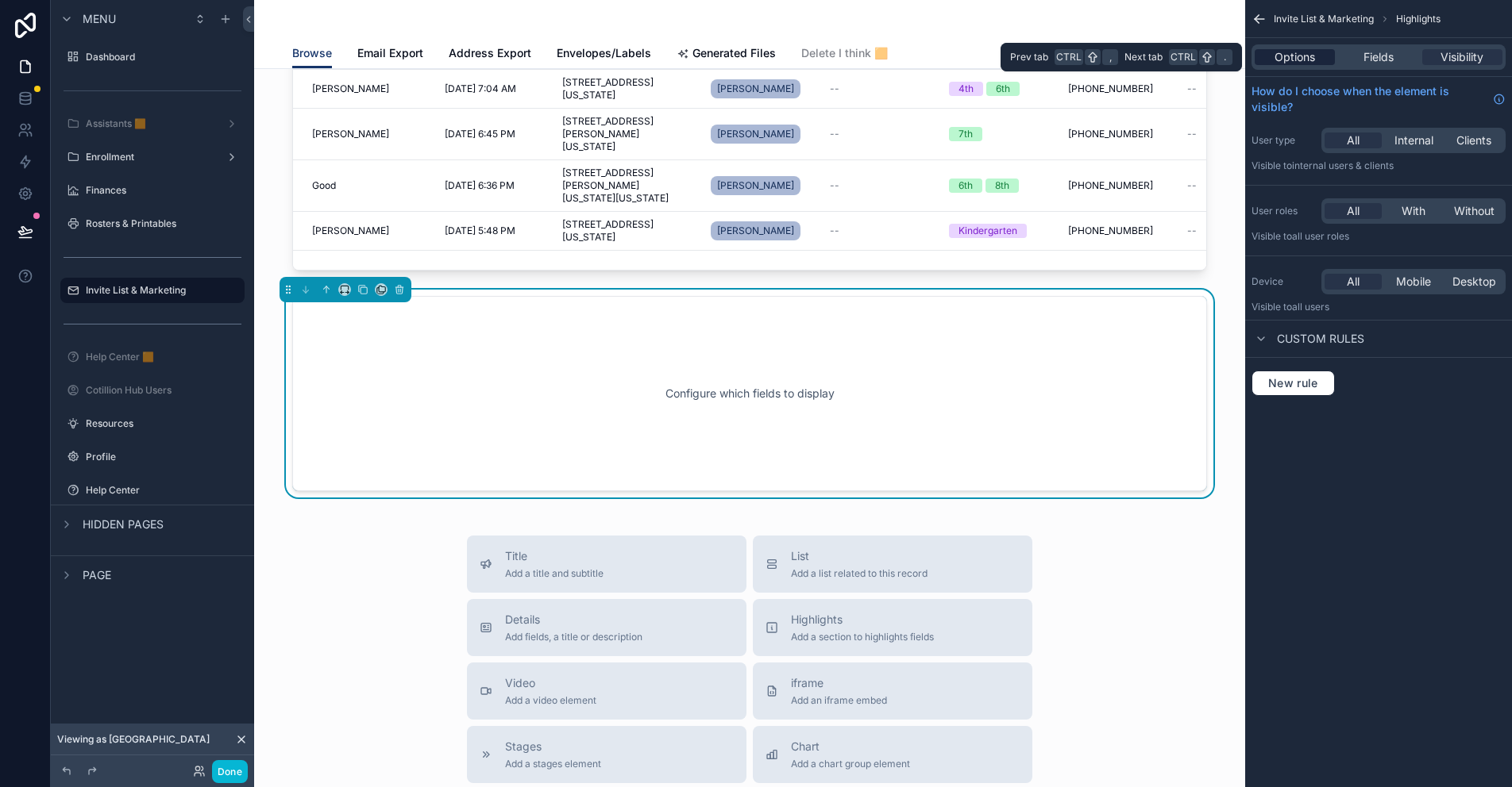
click at [1283, 57] on span "Options" at bounding box center [1294, 57] width 41 height 16
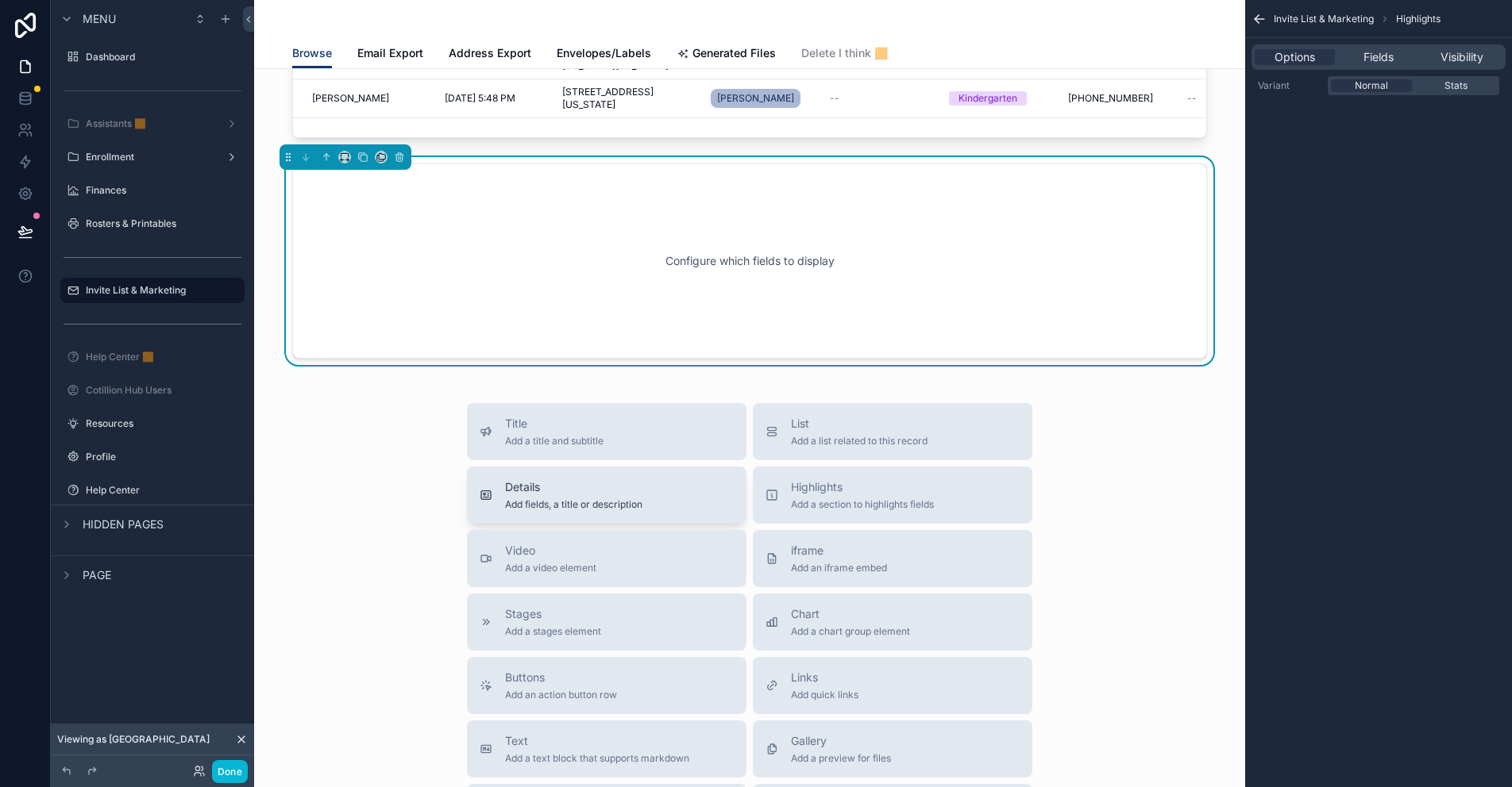
scroll to position [654, 0]
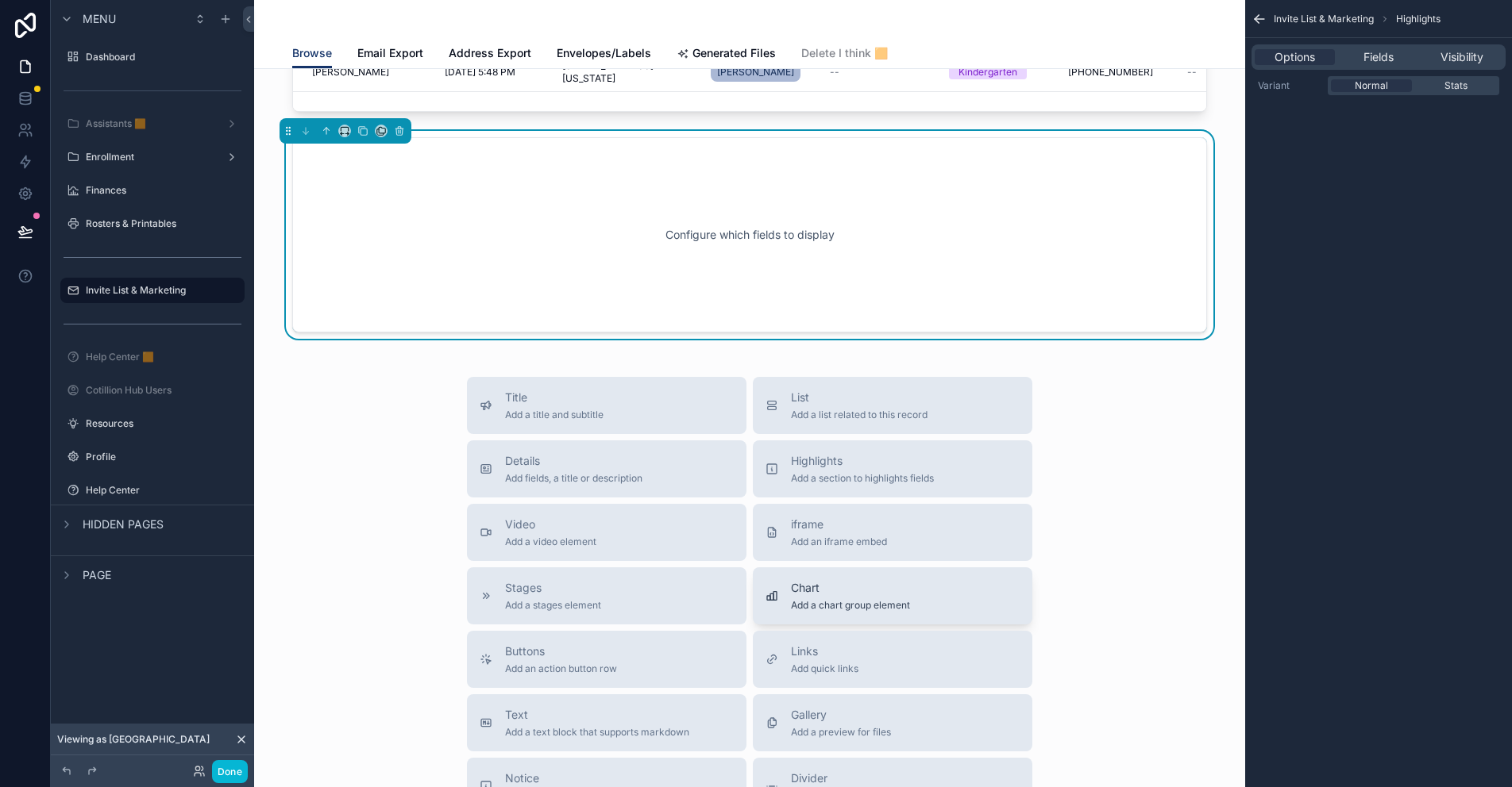
click at [830, 596] on div "Chart Add a chart group element" at bounding box center [850, 595] width 119 height 31
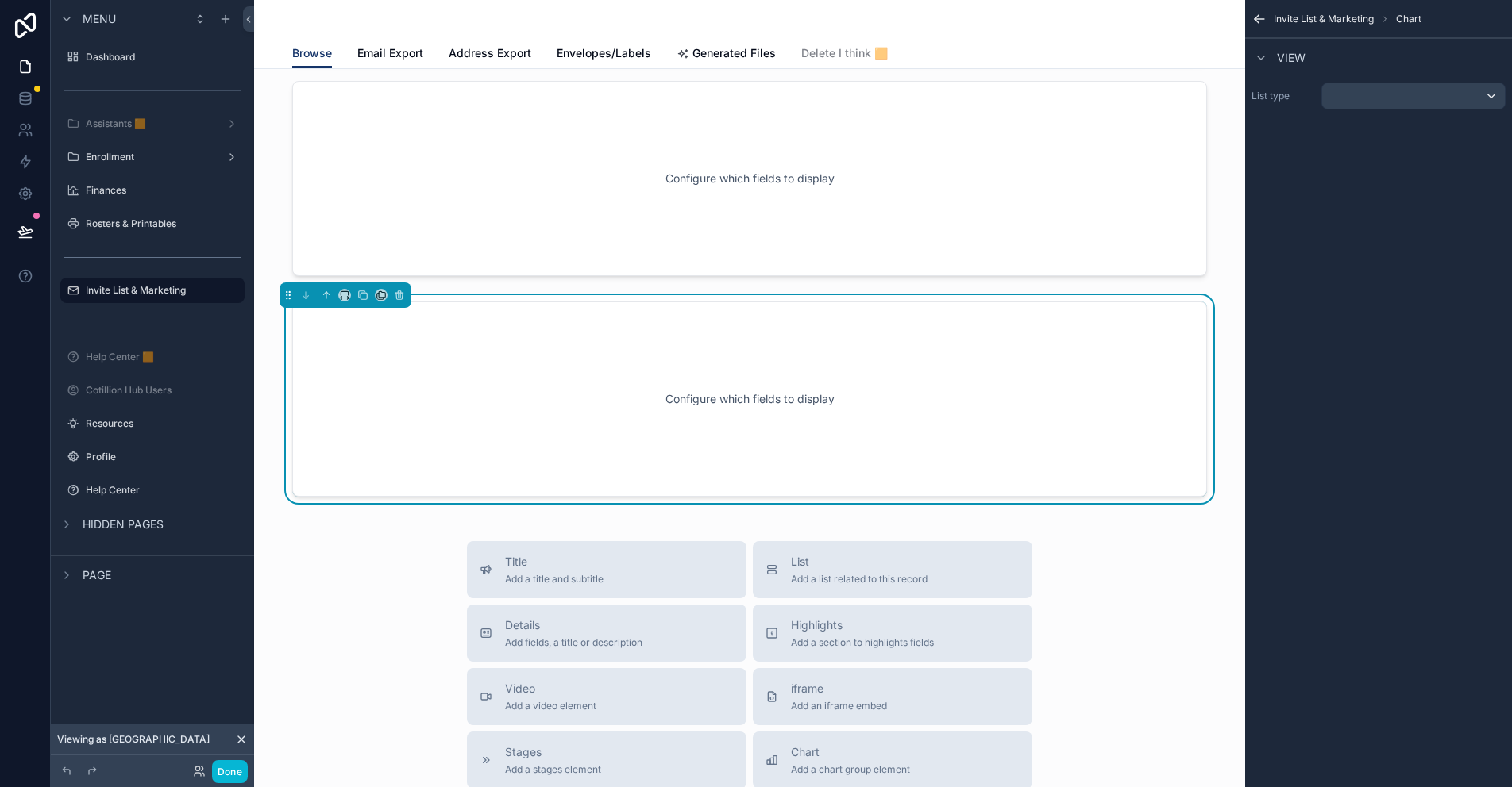
scroll to position [716, 0]
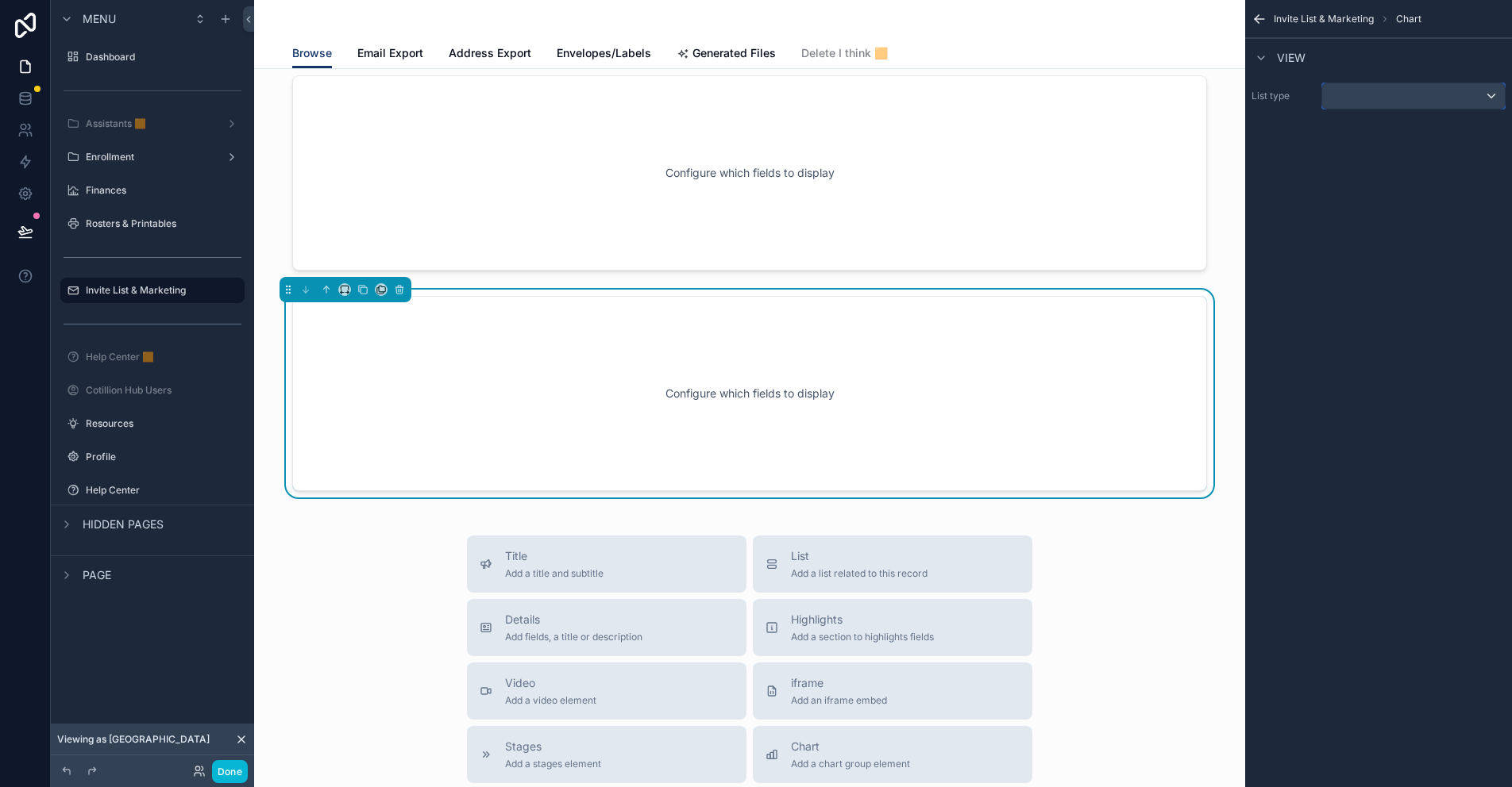
click at [1393, 95] on div "scrollable content" at bounding box center [1413, 96] width 183 height 26
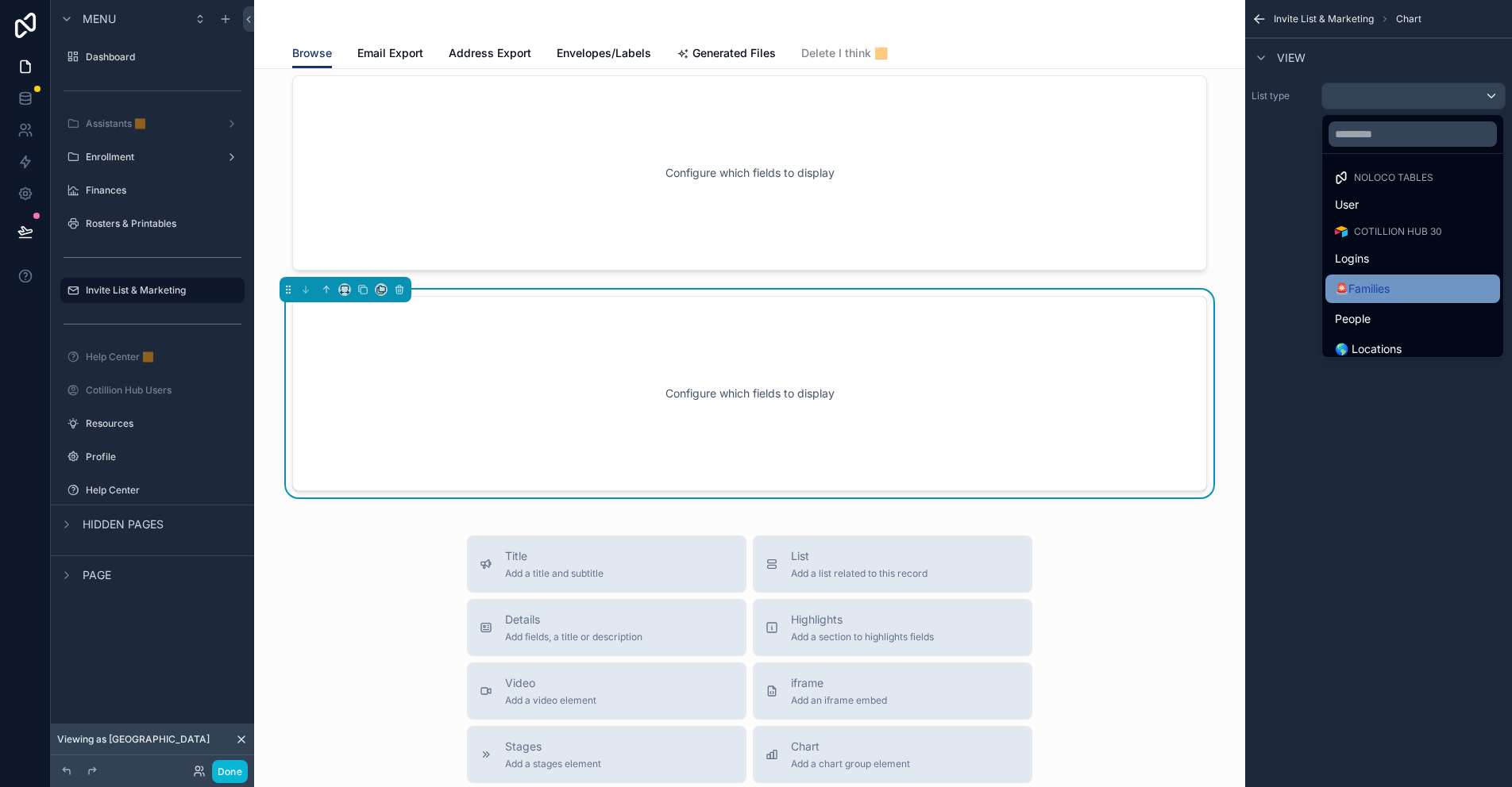
click at [1382, 290] on span "🚨Families" at bounding box center [1363, 289] width 55 height 19
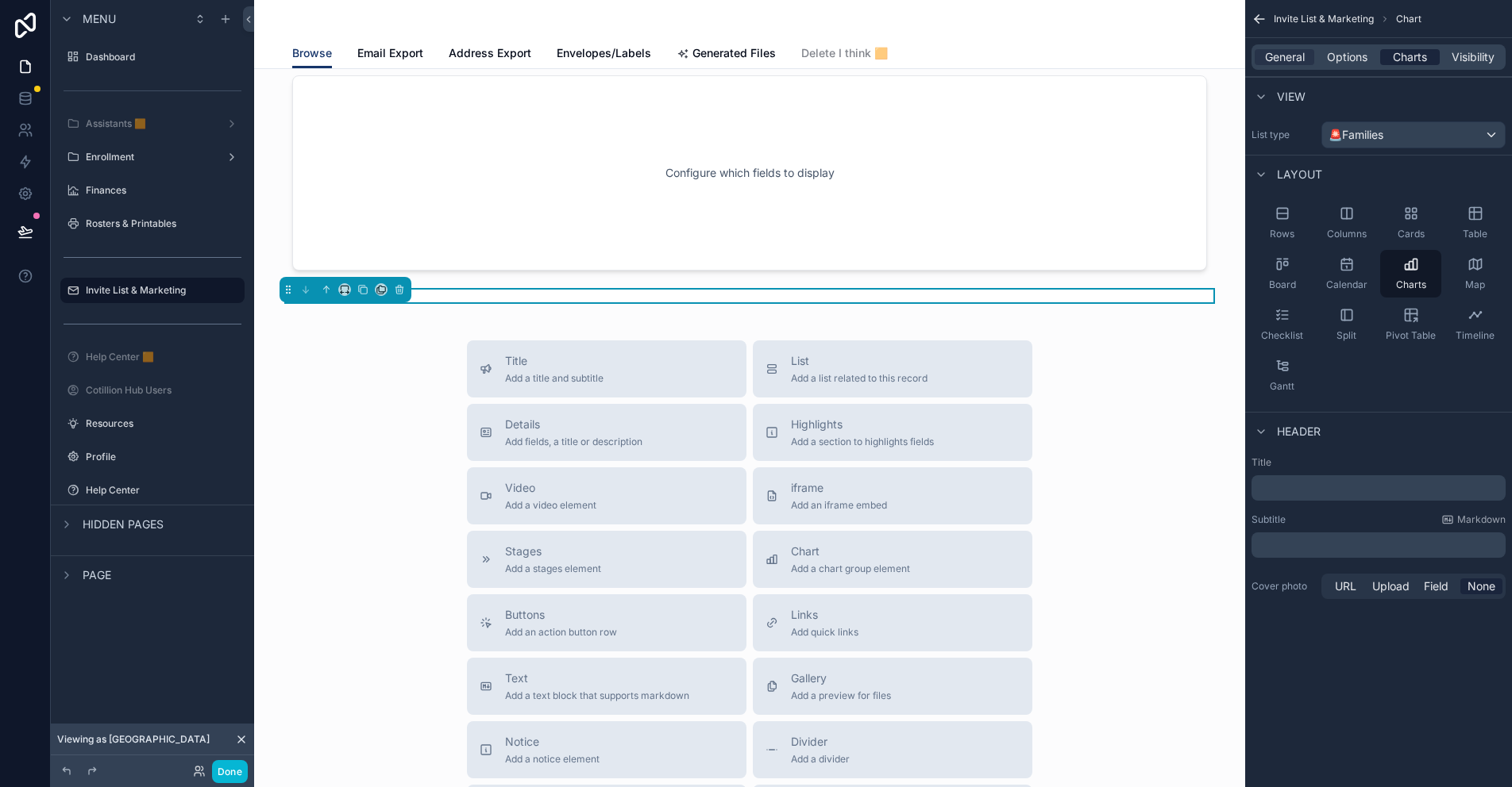
click at [1407, 56] on span "Charts" at bounding box center [1410, 57] width 34 height 16
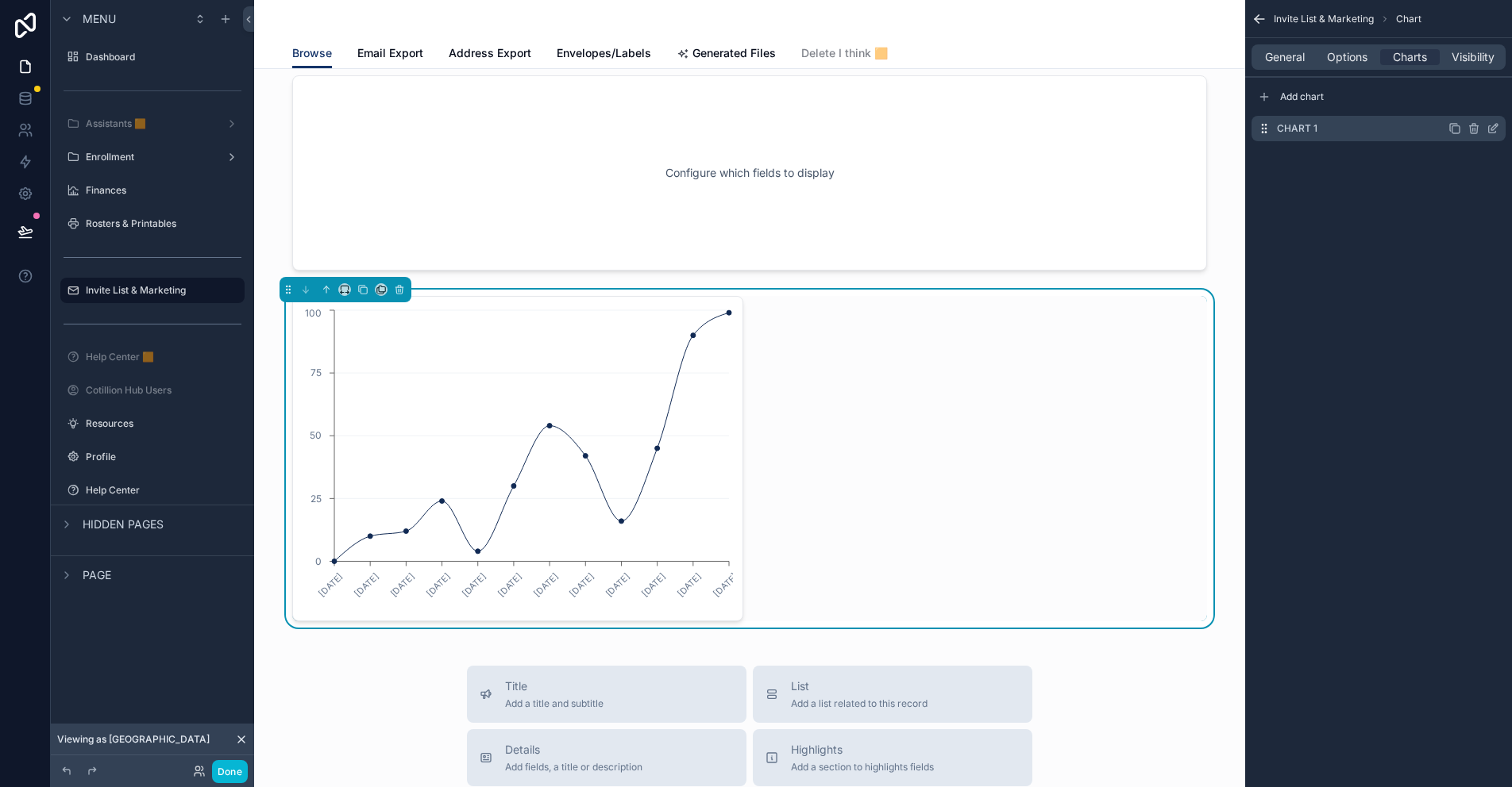
click at [1494, 128] on icon "scrollable content" at bounding box center [1492, 128] width 12 height 12
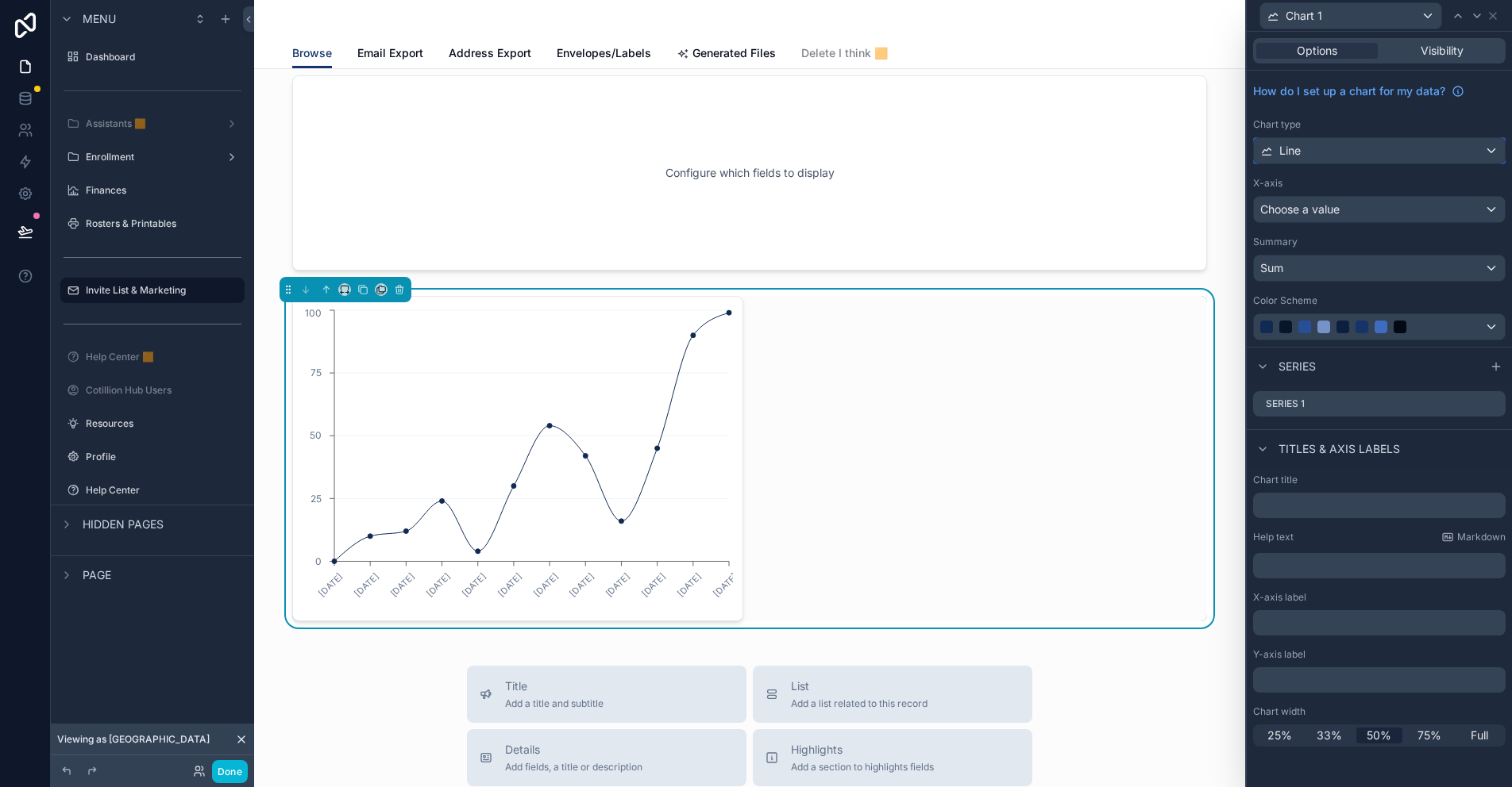
click at [1484, 143] on div "Line" at bounding box center [1379, 150] width 251 height 26
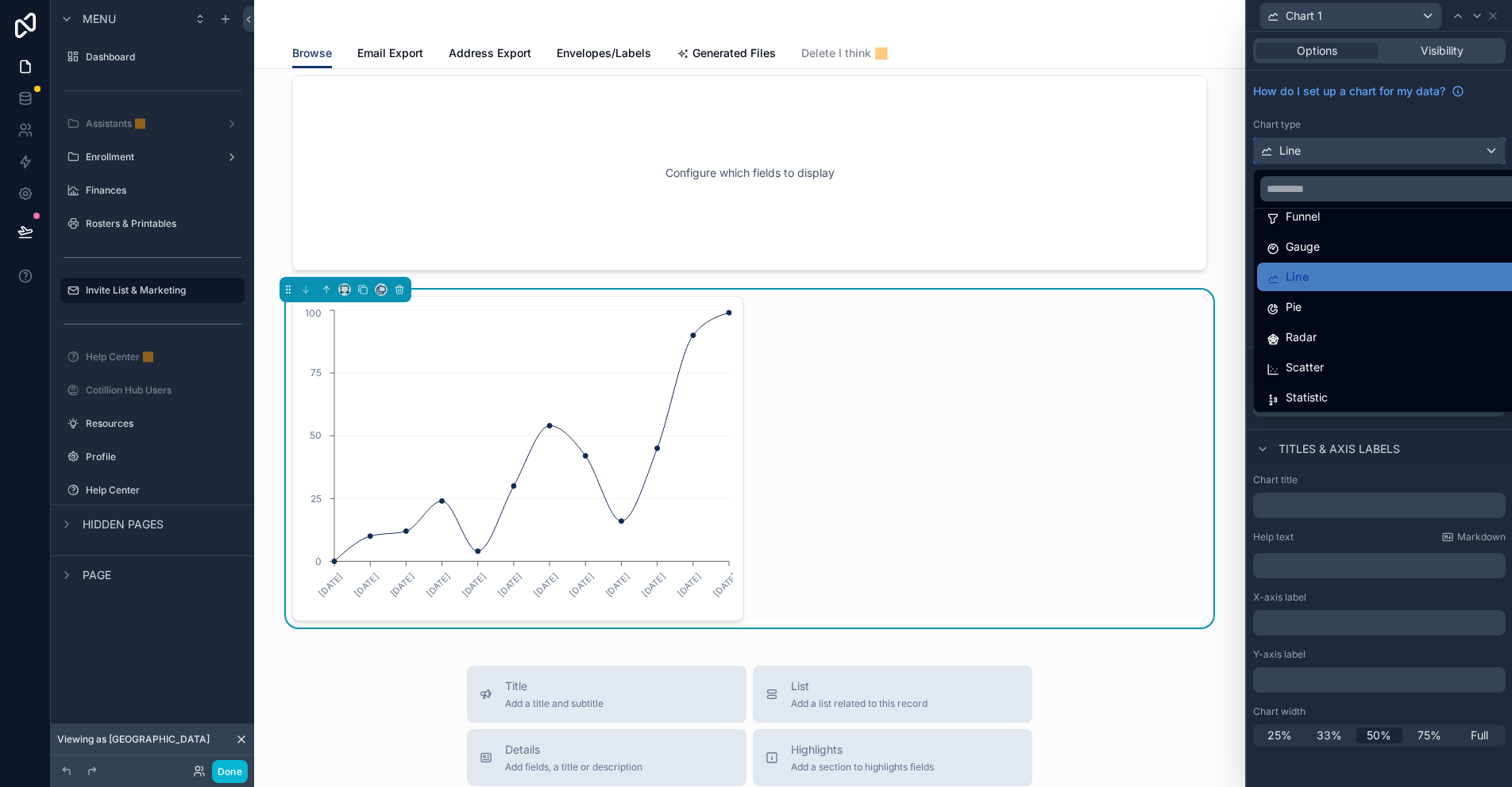
scroll to position [113, 0]
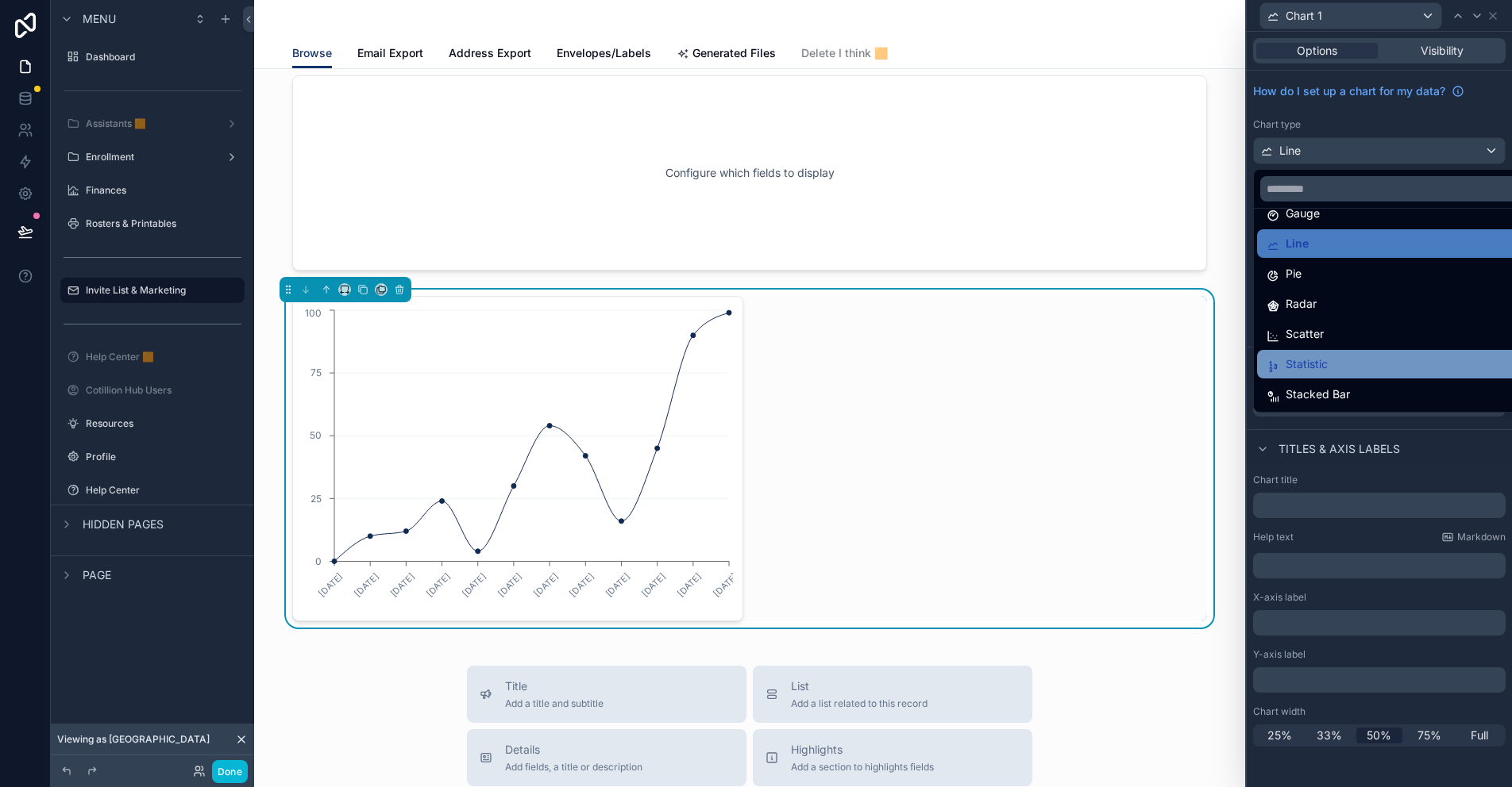
click at [1312, 370] on span "Statistic" at bounding box center [1307, 364] width 42 height 19
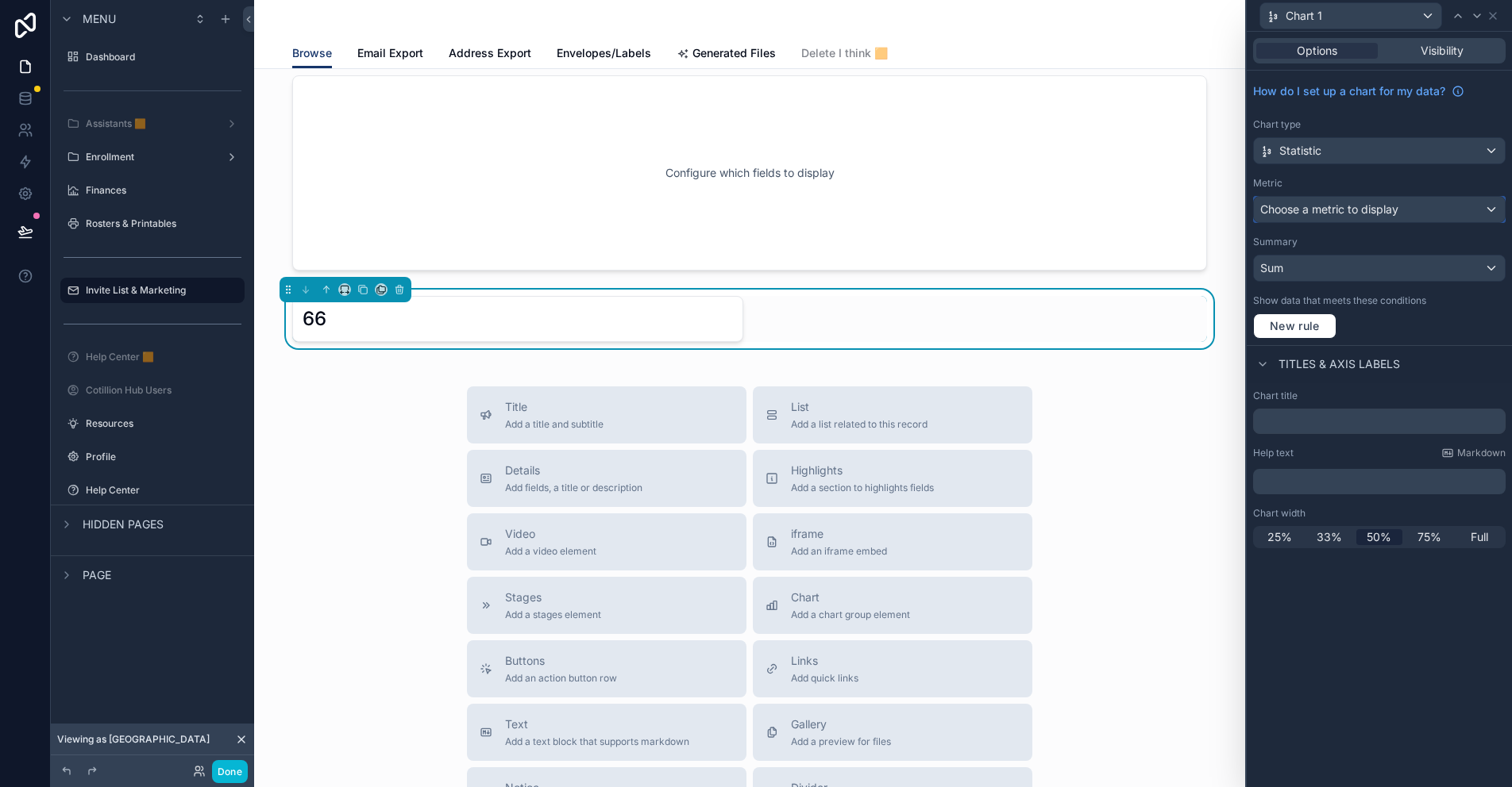
click at [1325, 204] on span "Choose a metric to display" at bounding box center [1328, 209] width 138 height 13
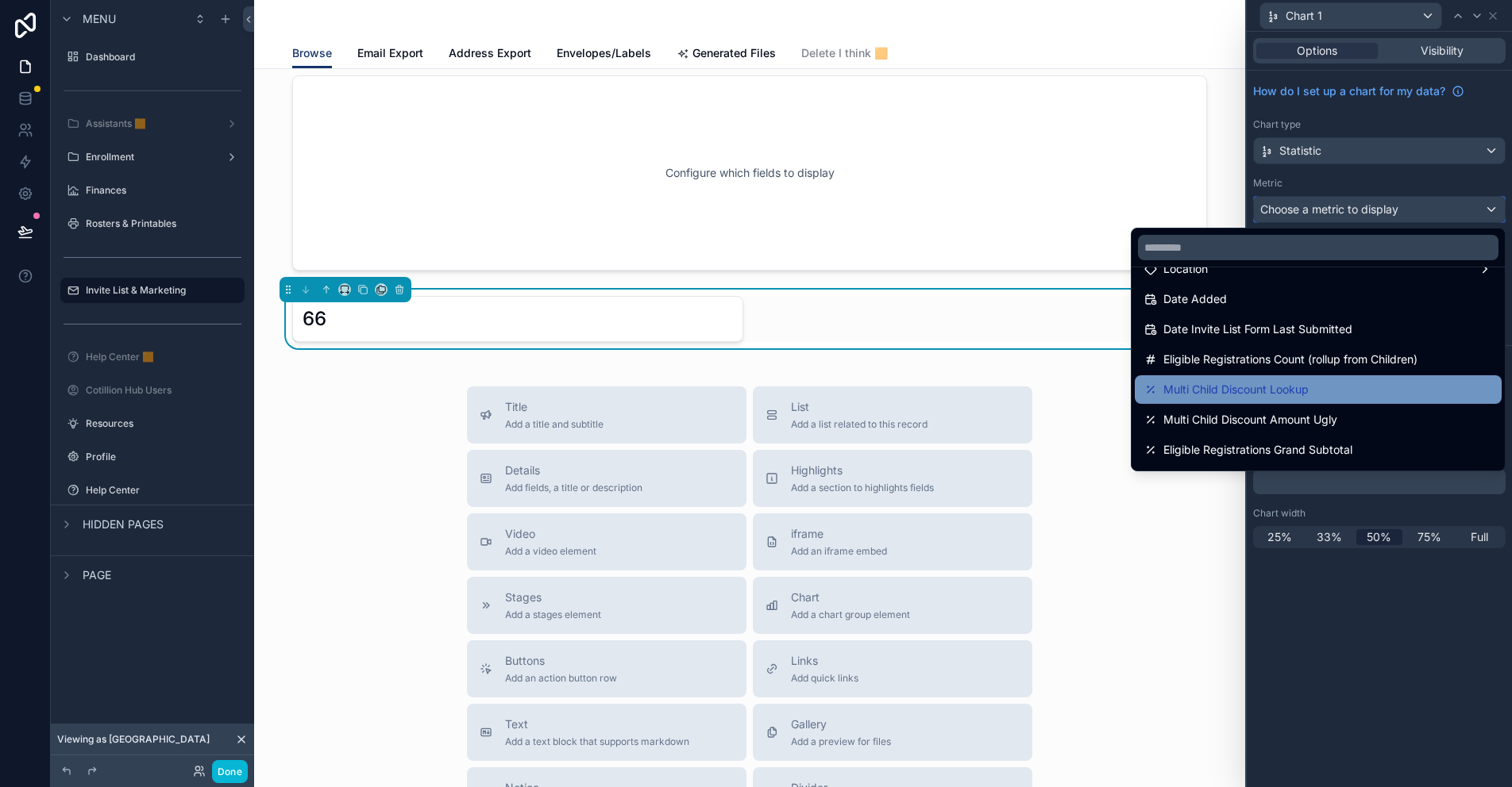
scroll to position [159, 0]
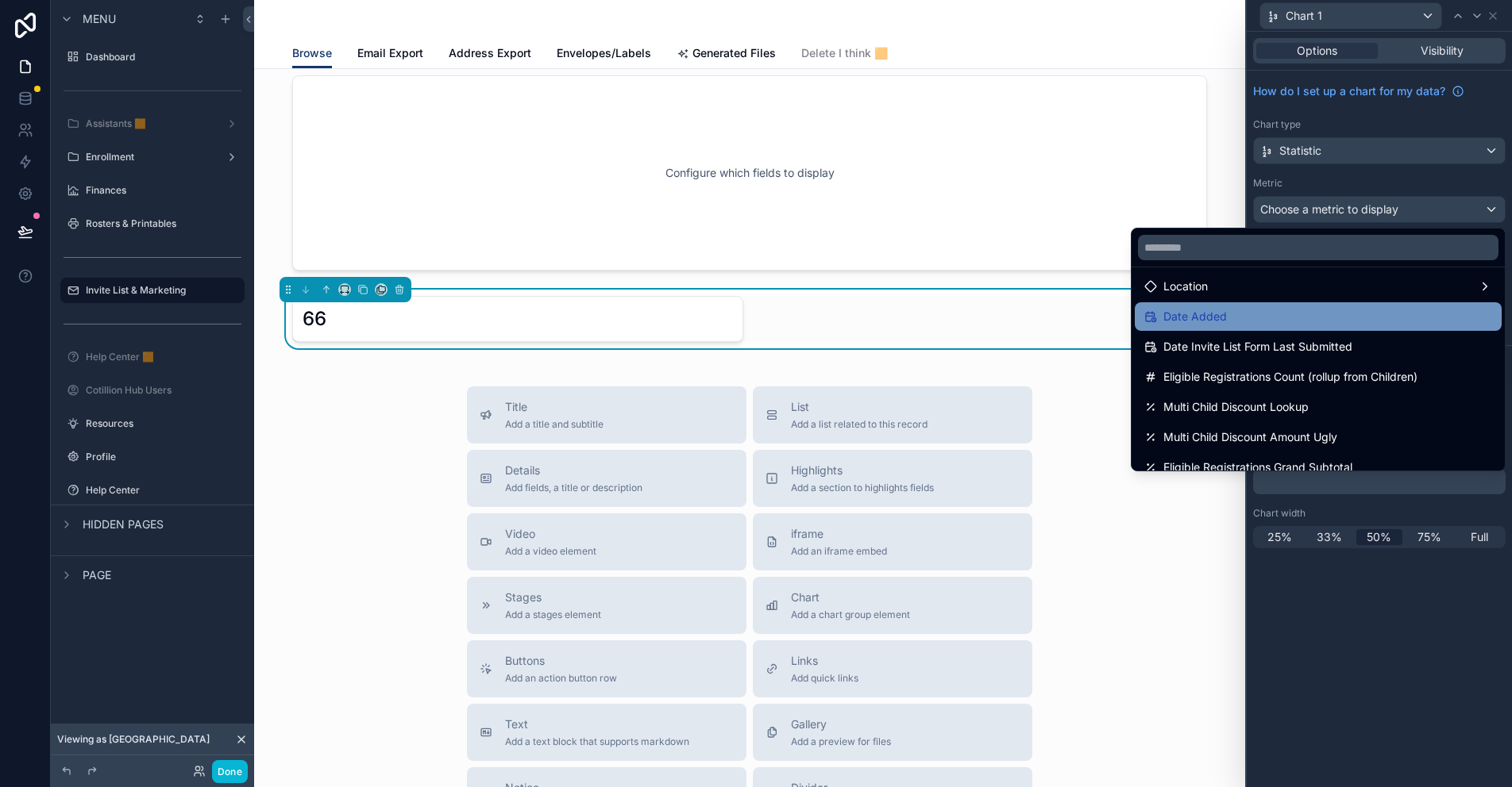
click at [1223, 323] on div "Date Added" at bounding box center [1318, 317] width 348 height 19
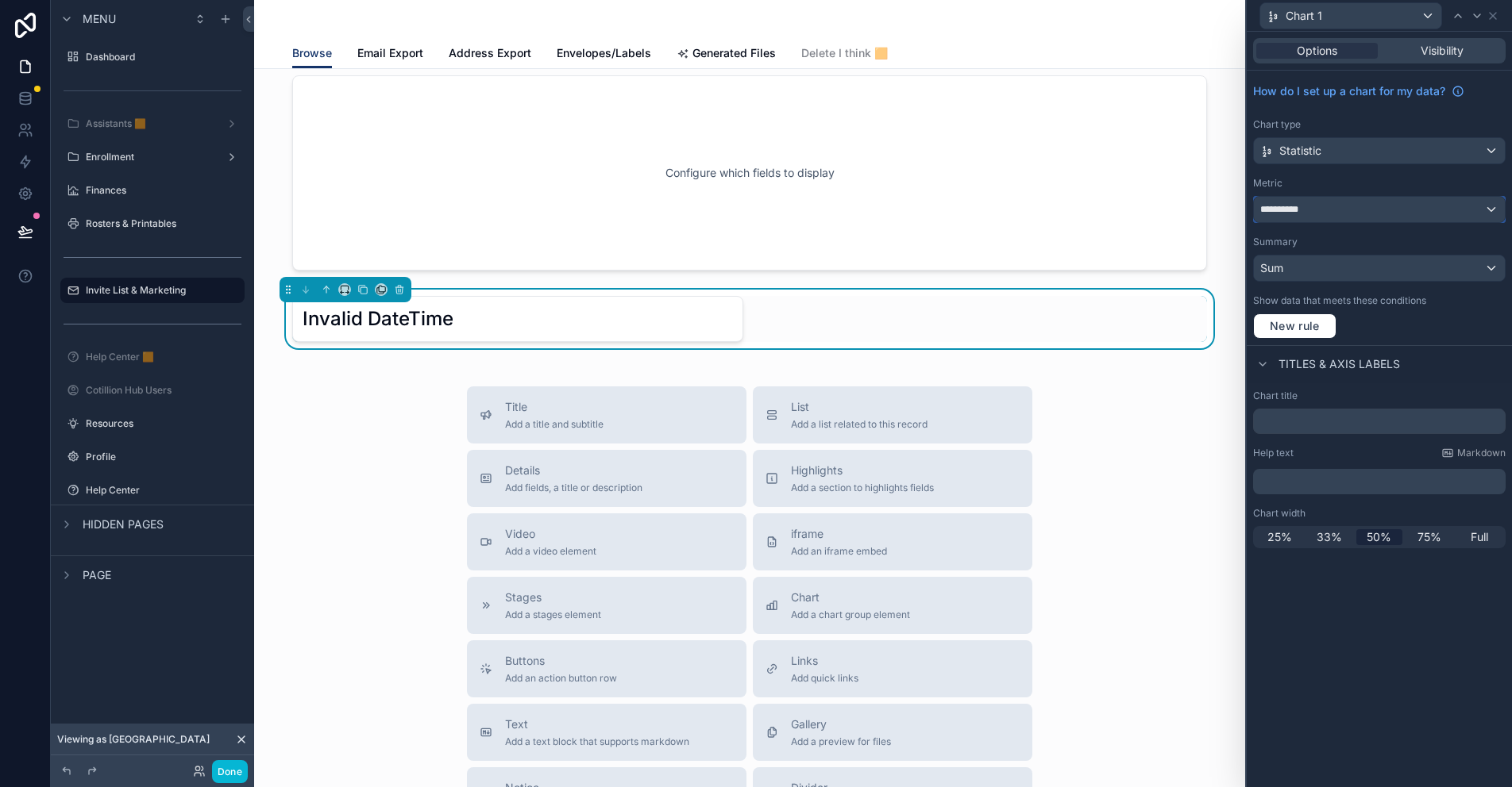
click at [1317, 206] on div "**********" at bounding box center [1379, 209] width 251 height 26
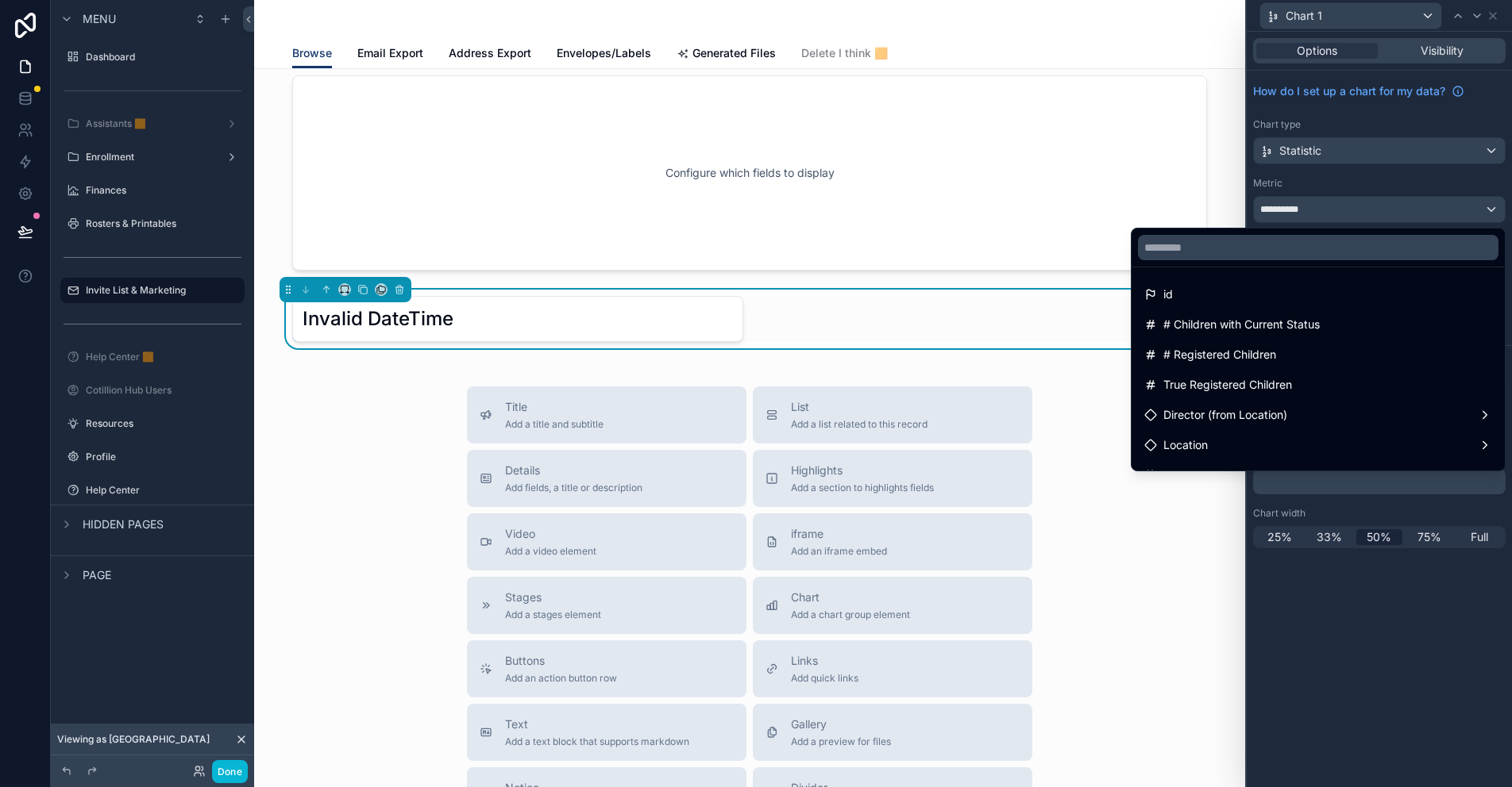
click at [1300, 210] on div at bounding box center [1379, 394] width 265 height 787
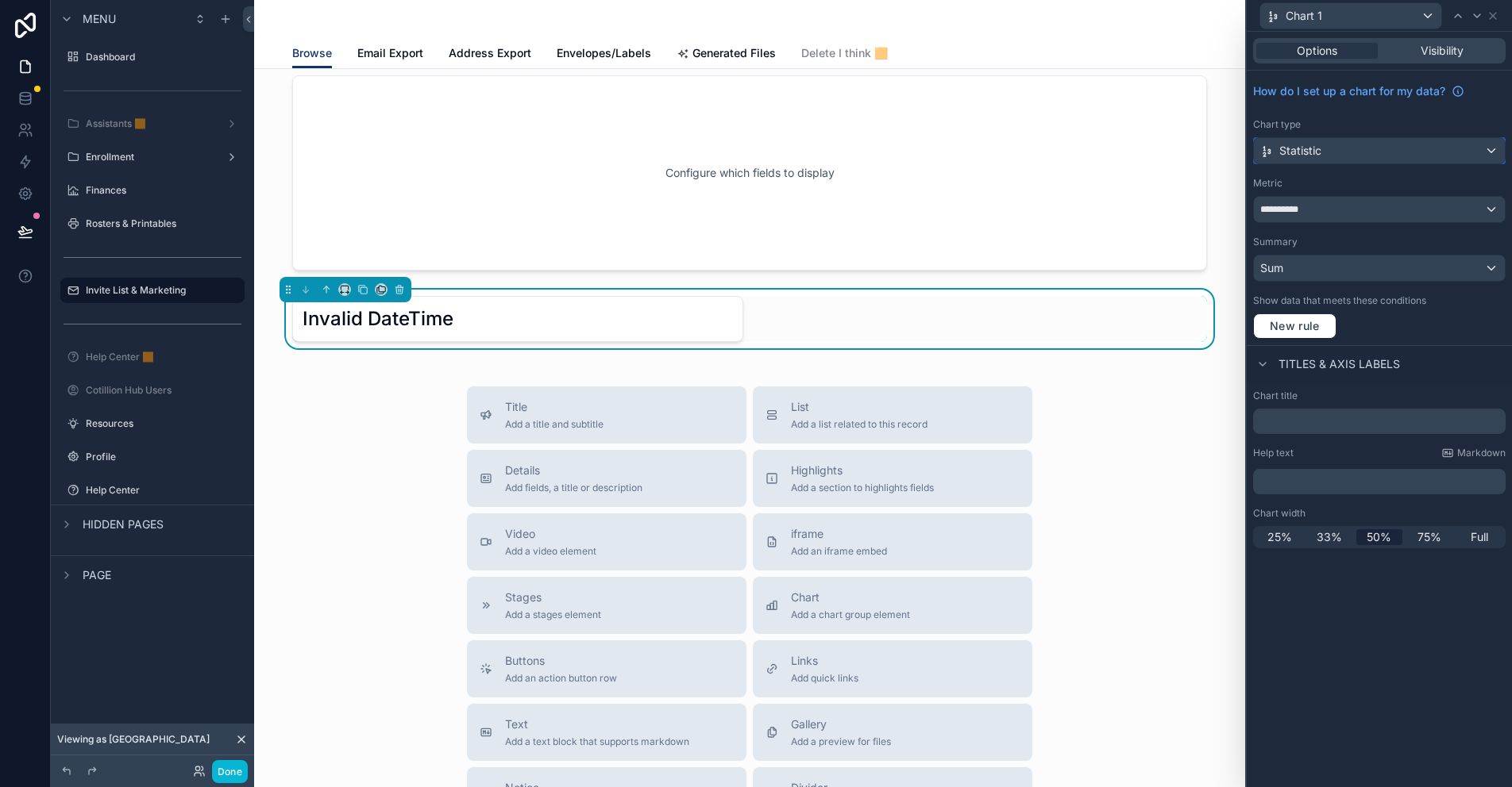
click at [1288, 146] on span "Statistic" at bounding box center [1300, 150] width 42 height 16
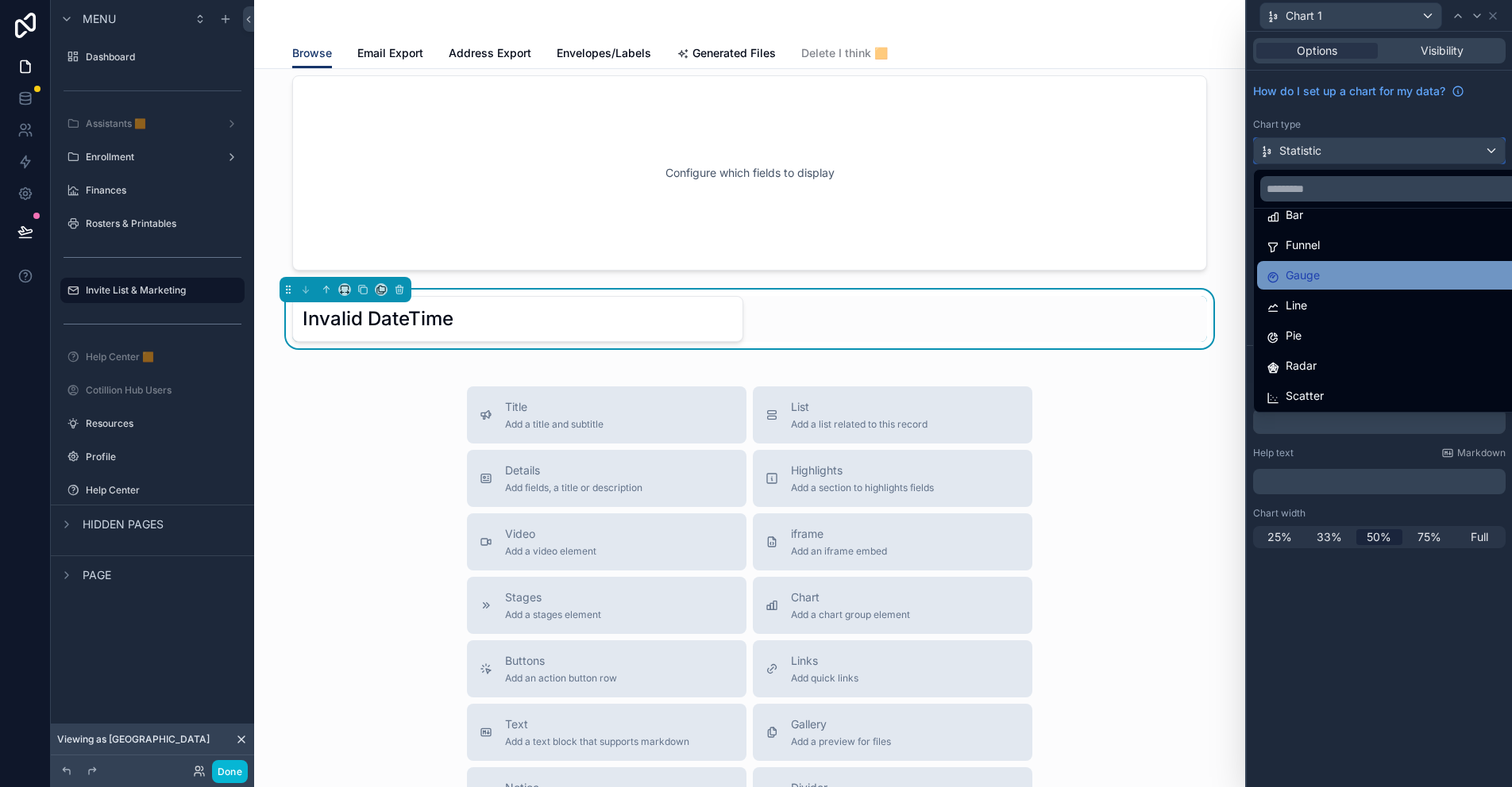
scroll to position [113, 0]
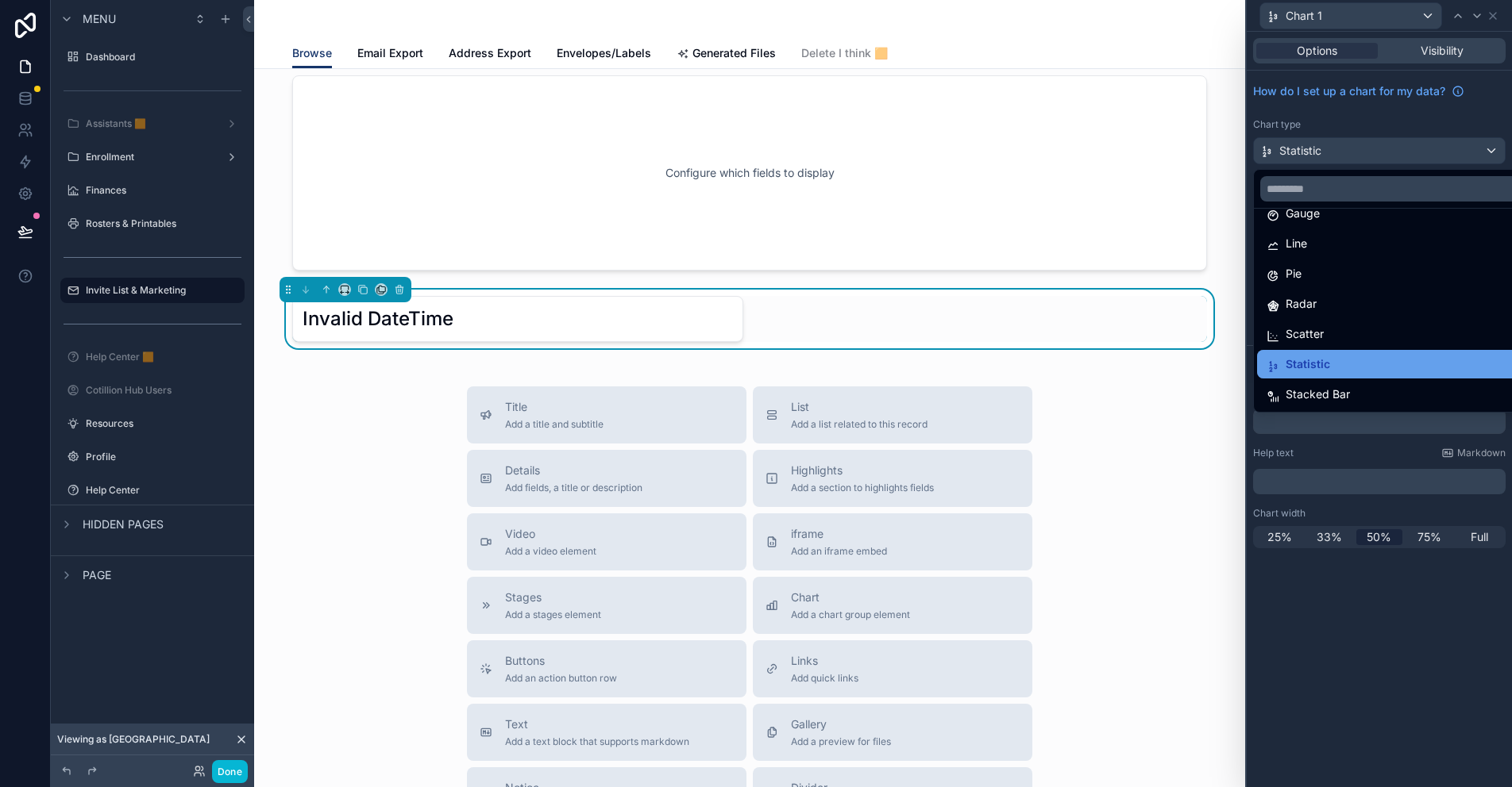
click at [1328, 362] on span "Statistic" at bounding box center [1308, 364] width 45 height 19
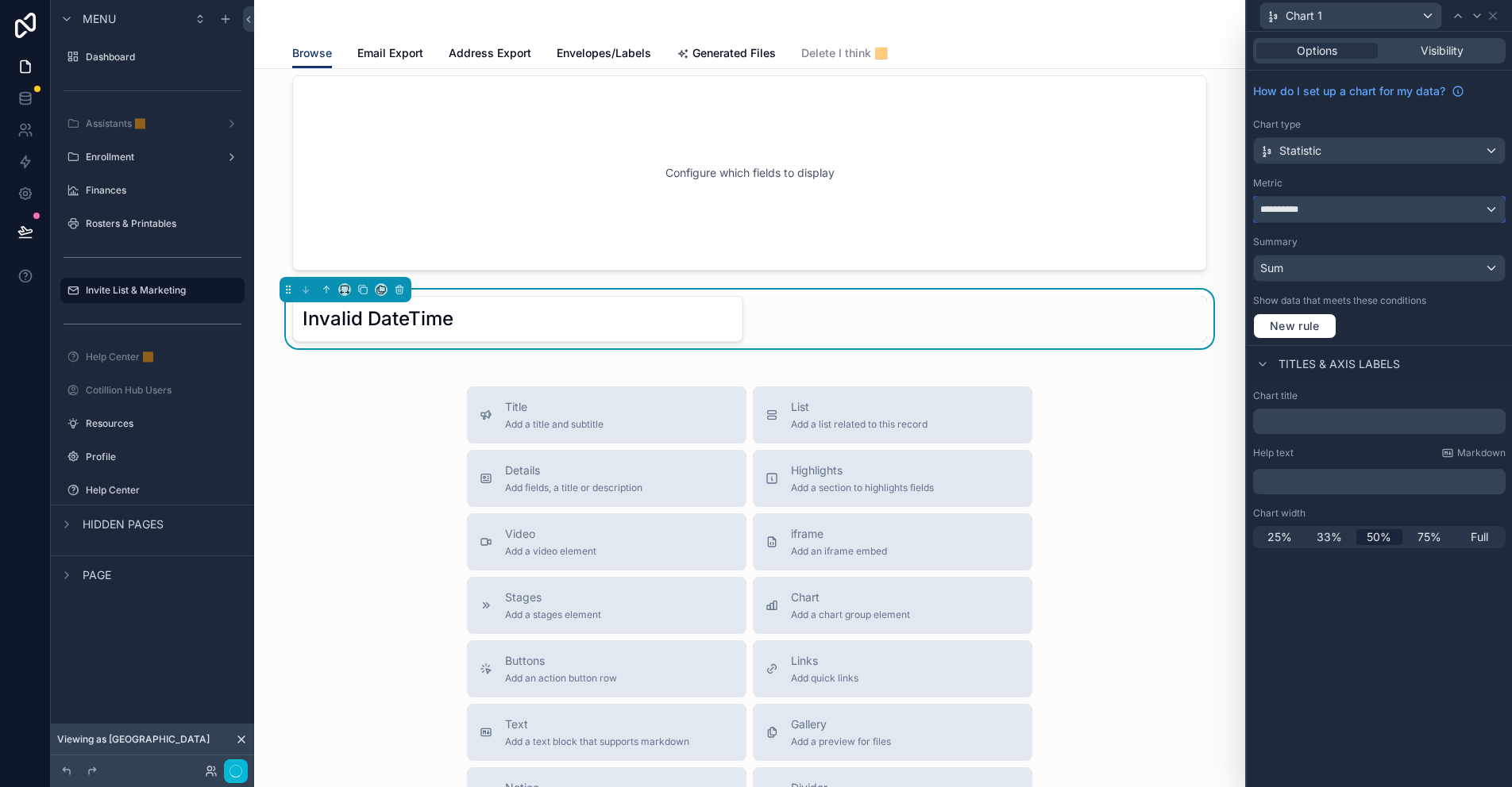
click at [1316, 209] on div "**********" at bounding box center [1379, 209] width 251 height 26
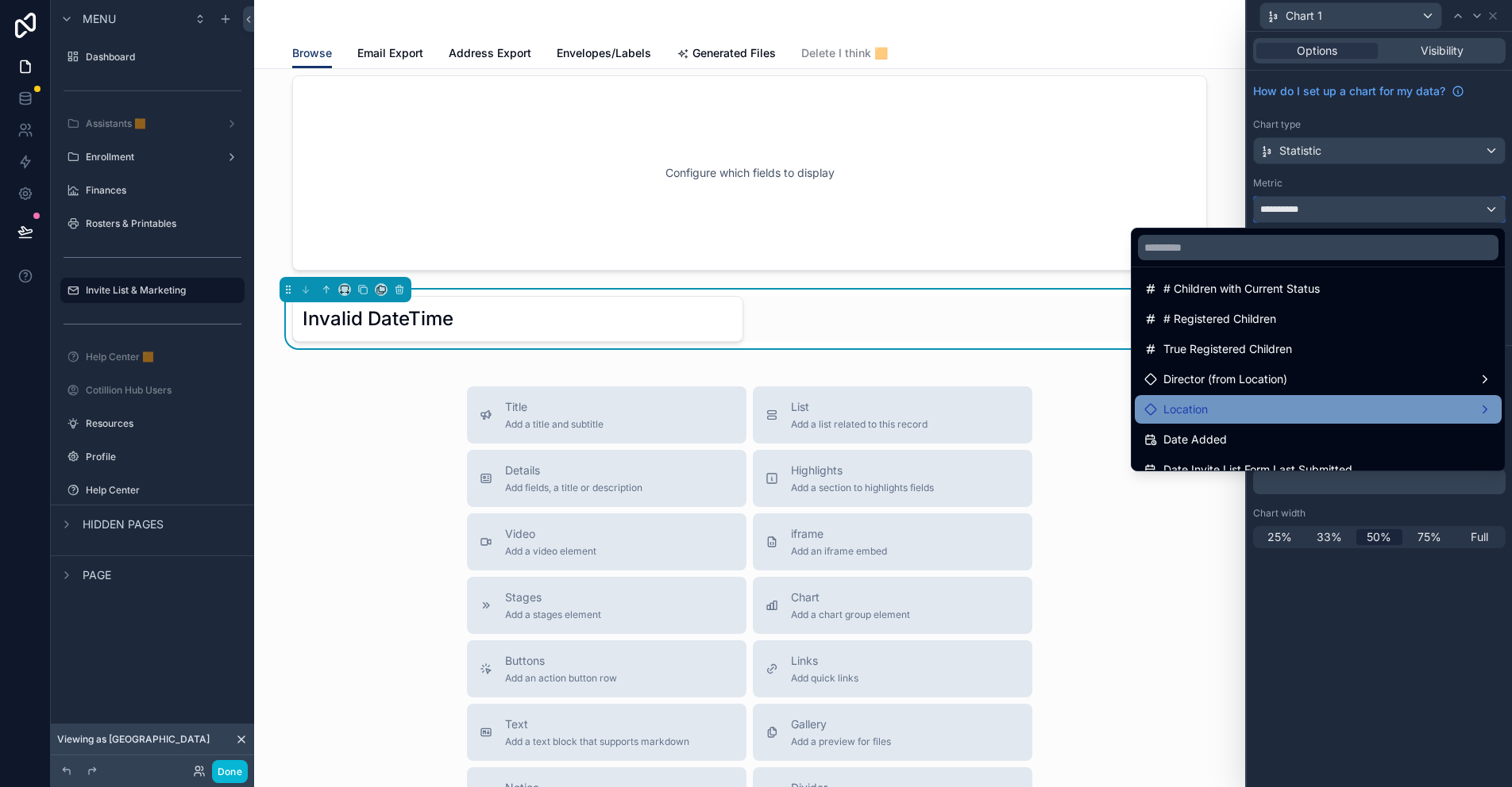
scroll to position [0, 0]
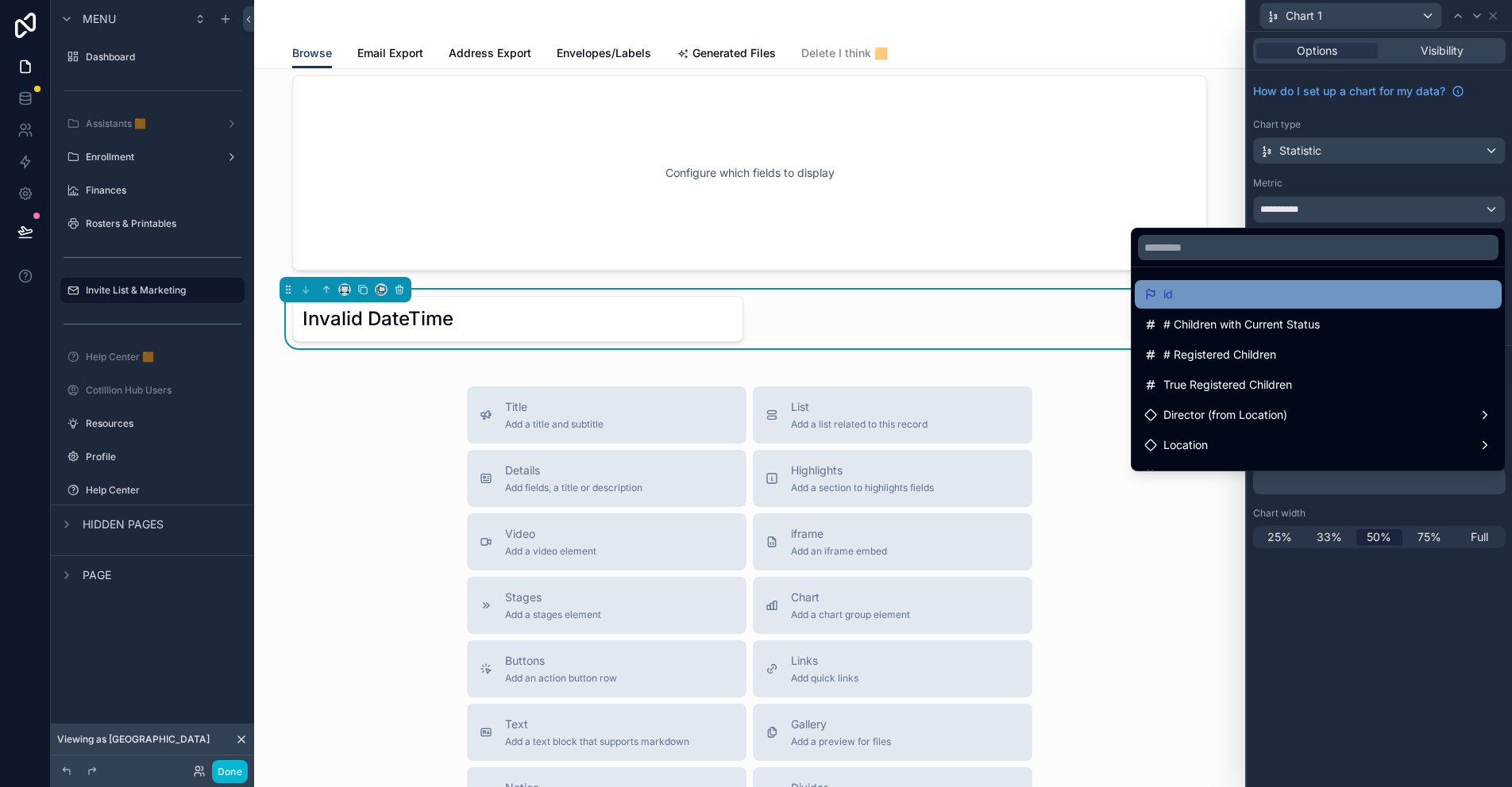
click at [1166, 298] on div "id" at bounding box center [1318, 295] width 348 height 19
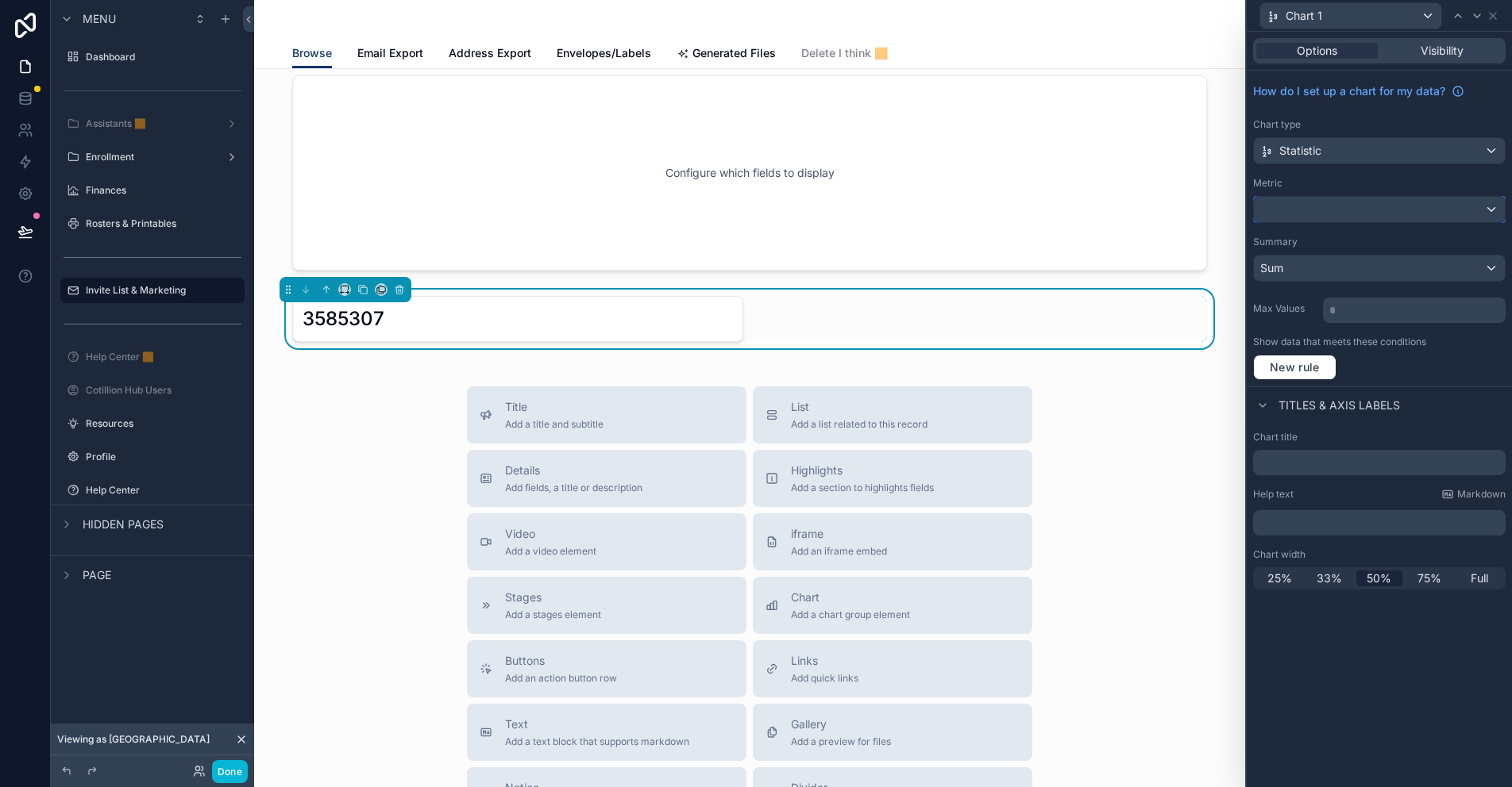
click at [1304, 209] on div at bounding box center [1379, 209] width 251 height 26
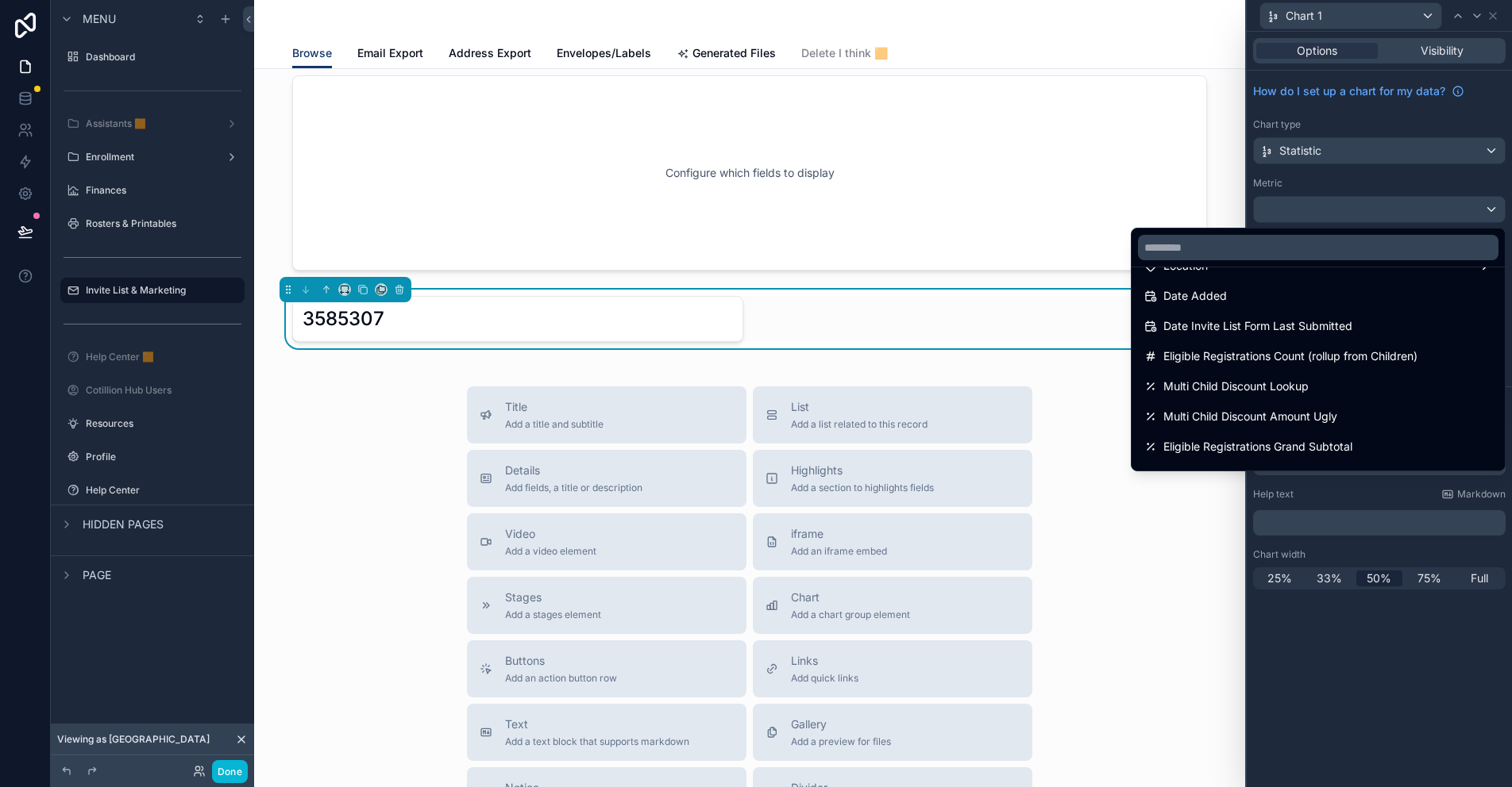
scroll to position [100, 0]
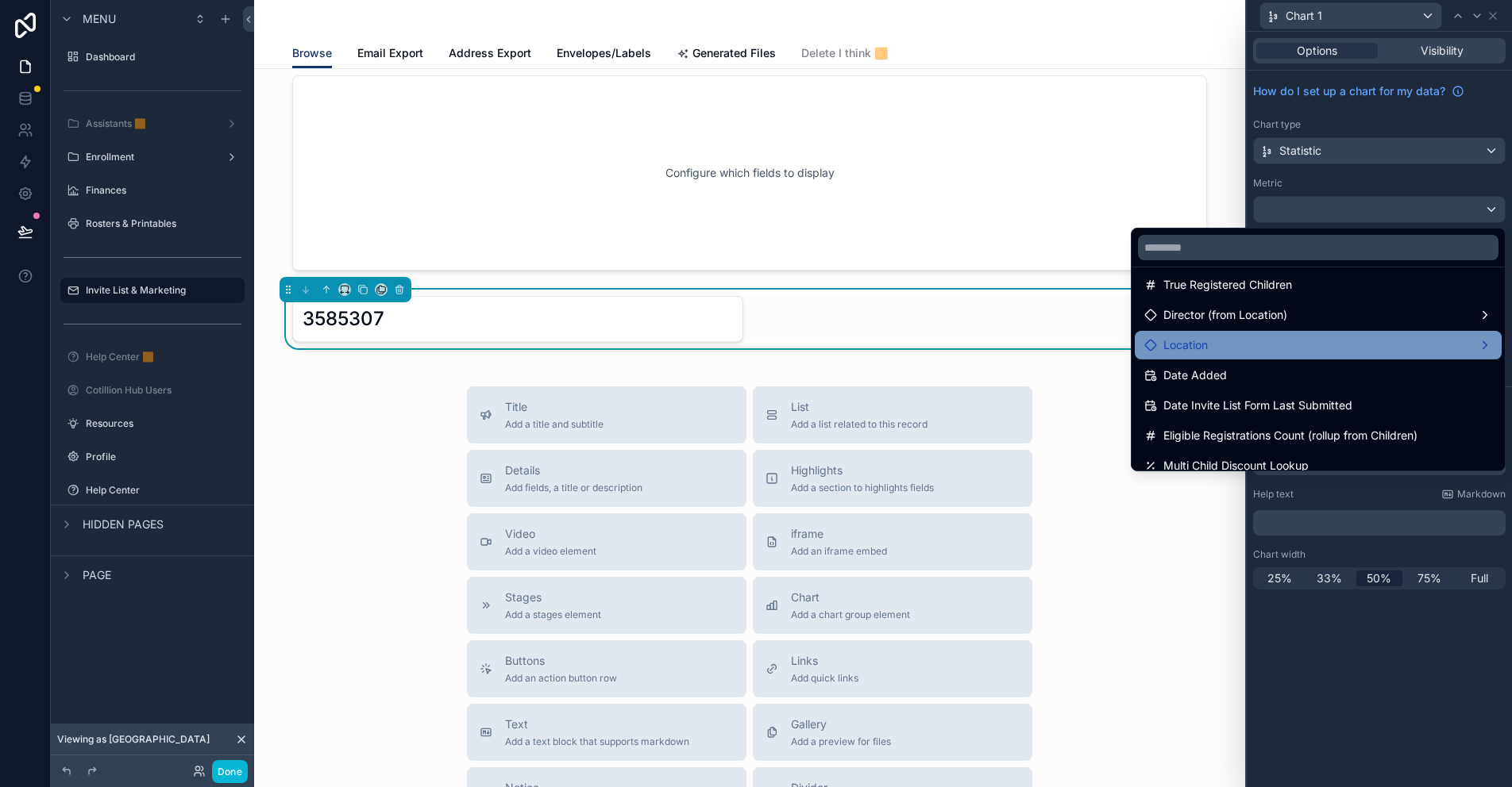
click at [1214, 349] on div "Location" at bounding box center [1318, 345] width 348 height 19
click at [1080, 342] on span "Location count" at bounding box center [1064, 347] width 77 height 19
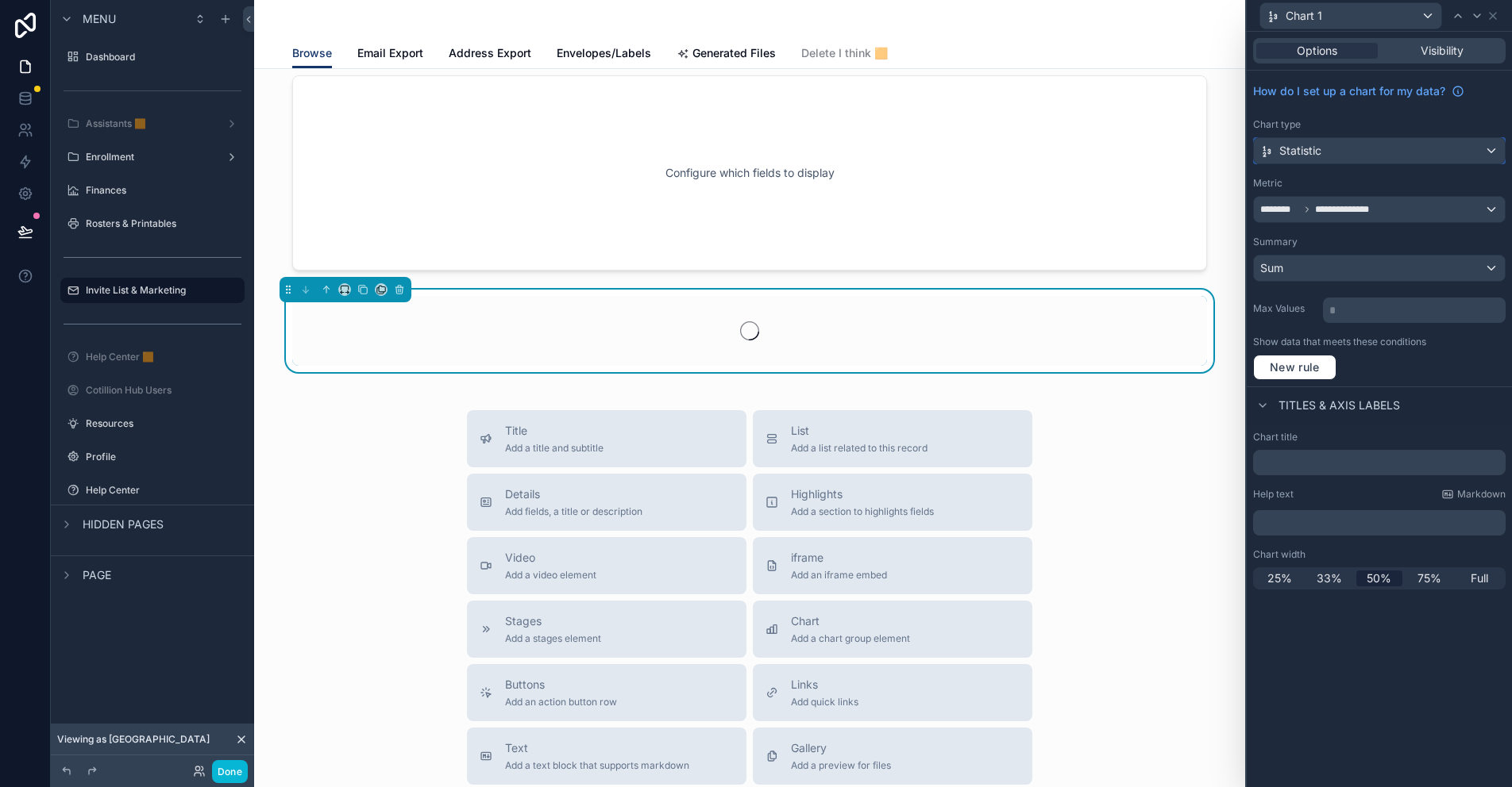
click at [1347, 148] on div "Statistic" at bounding box center [1379, 150] width 251 height 26
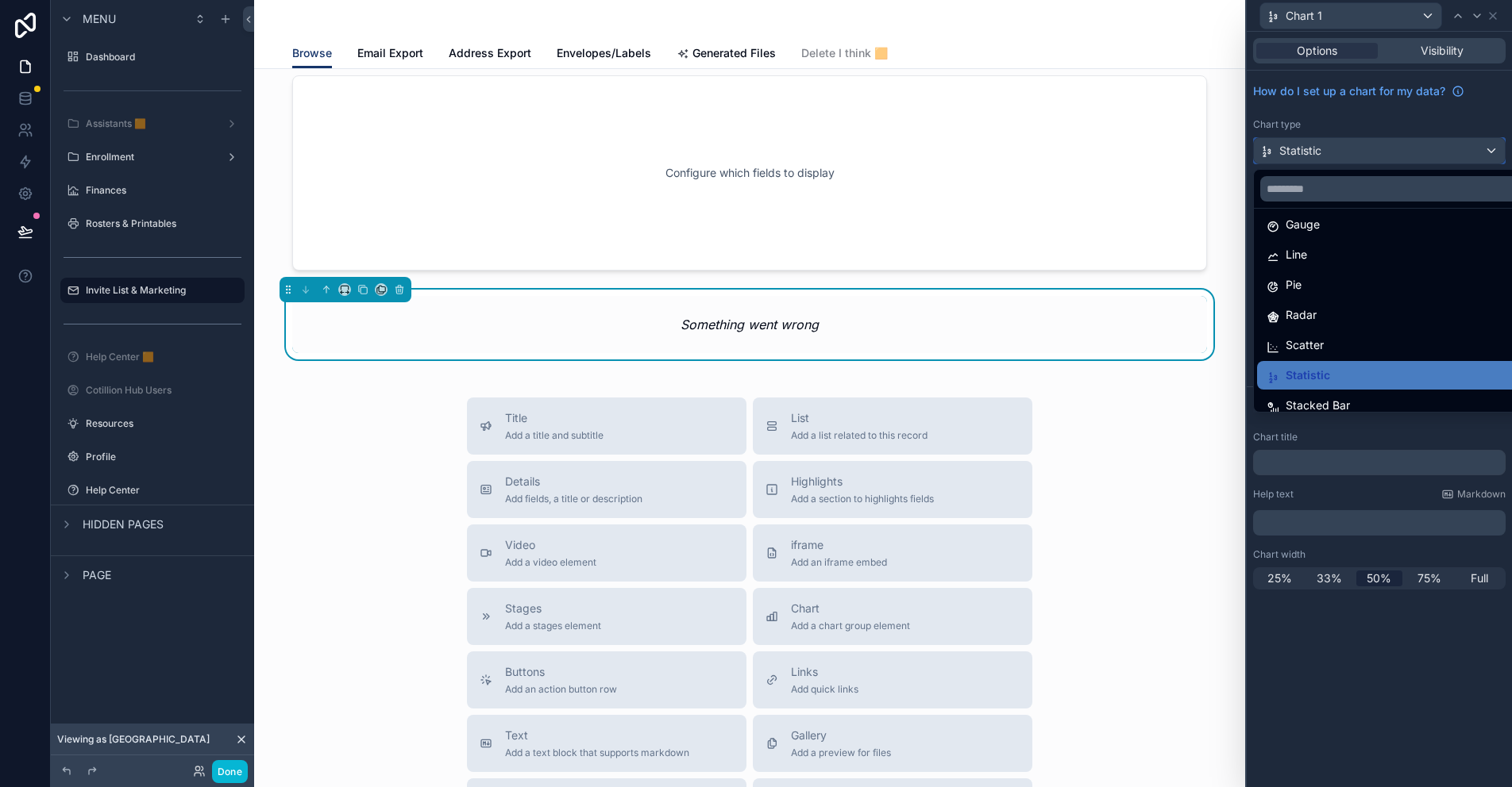
scroll to position [113, 0]
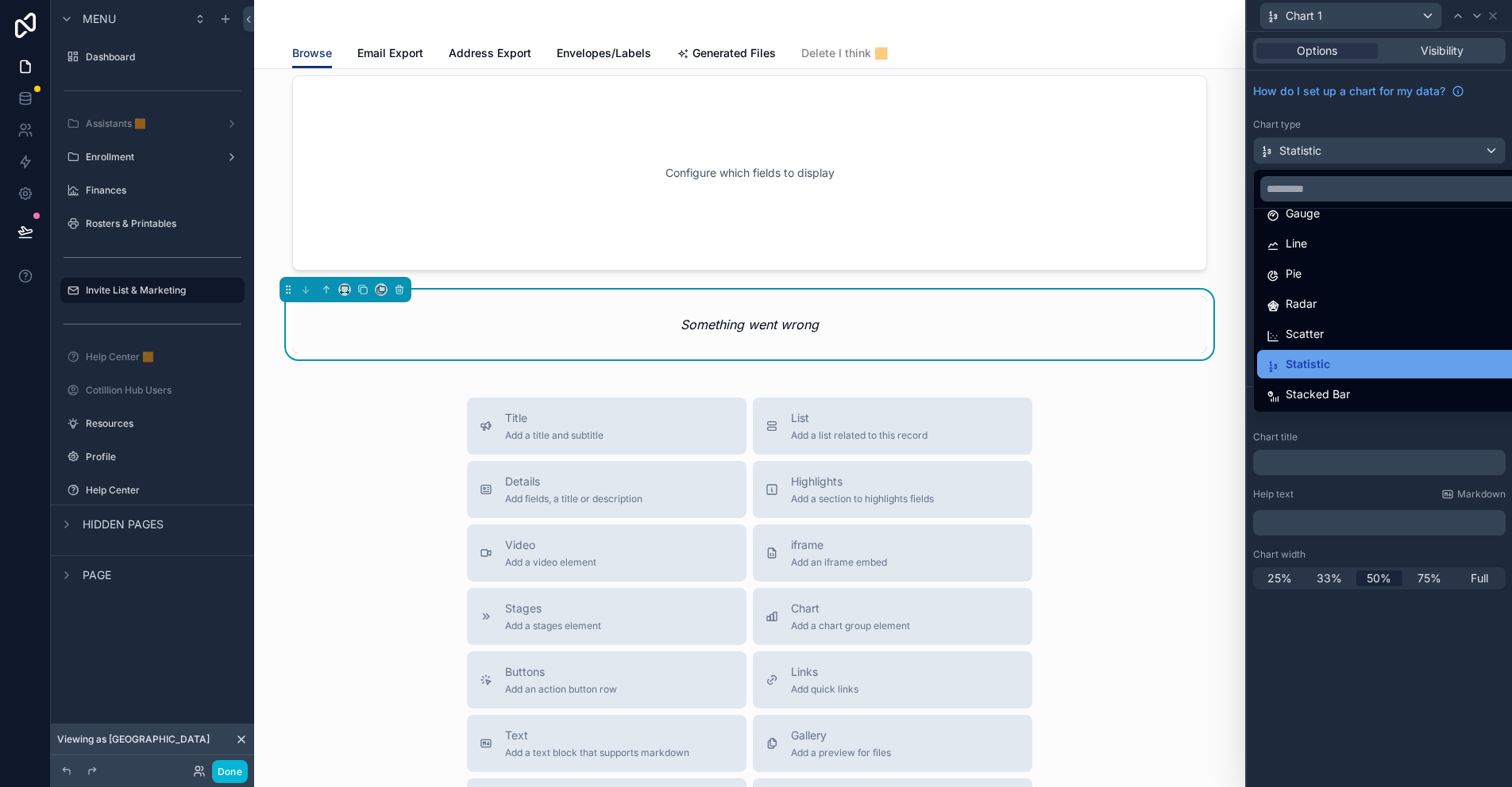
click at [1331, 365] on div "Statistic" at bounding box center [1398, 364] width 262 height 19
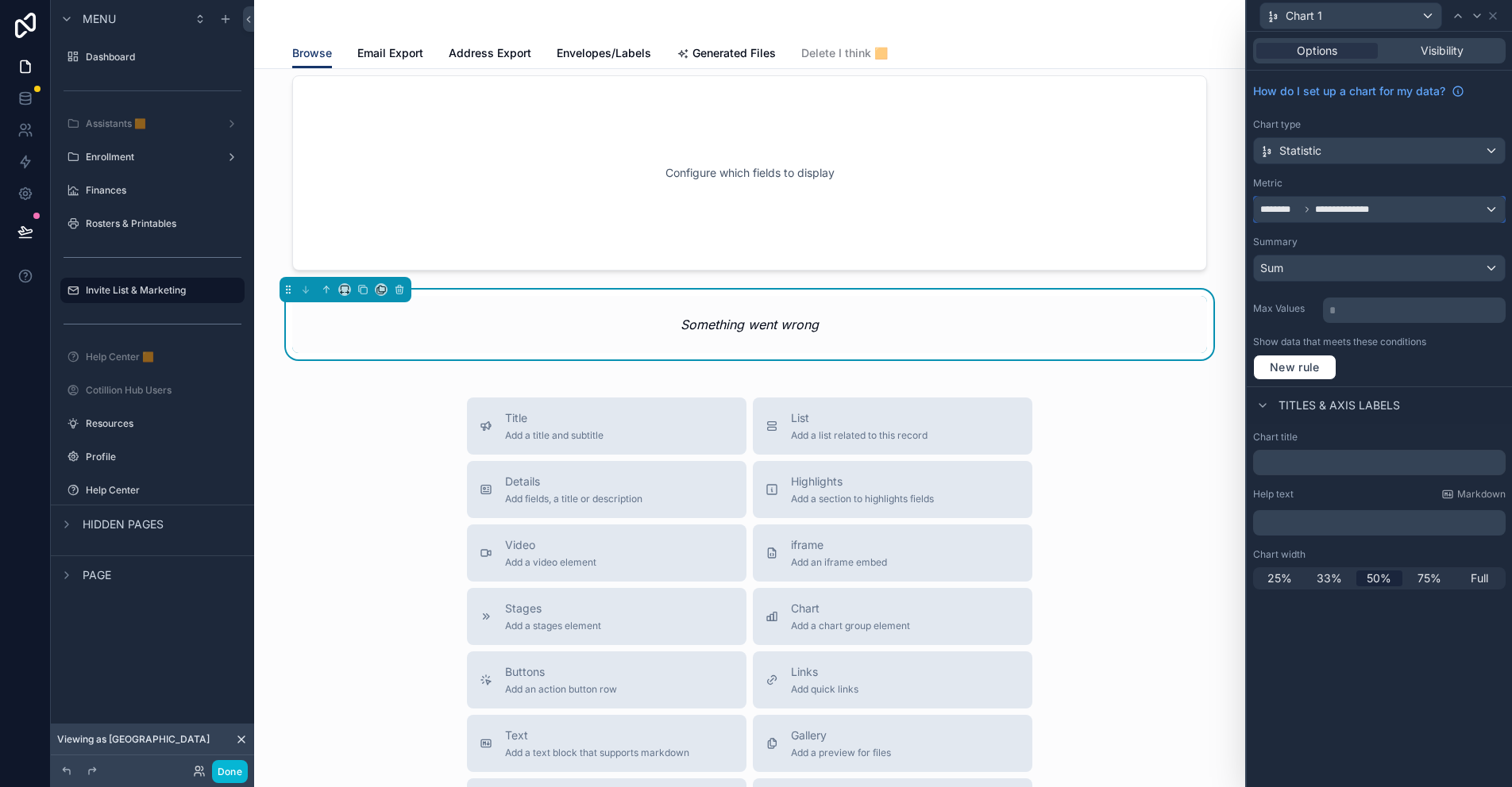
click at [1342, 207] on span "**********" at bounding box center [1348, 209] width 67 height 12
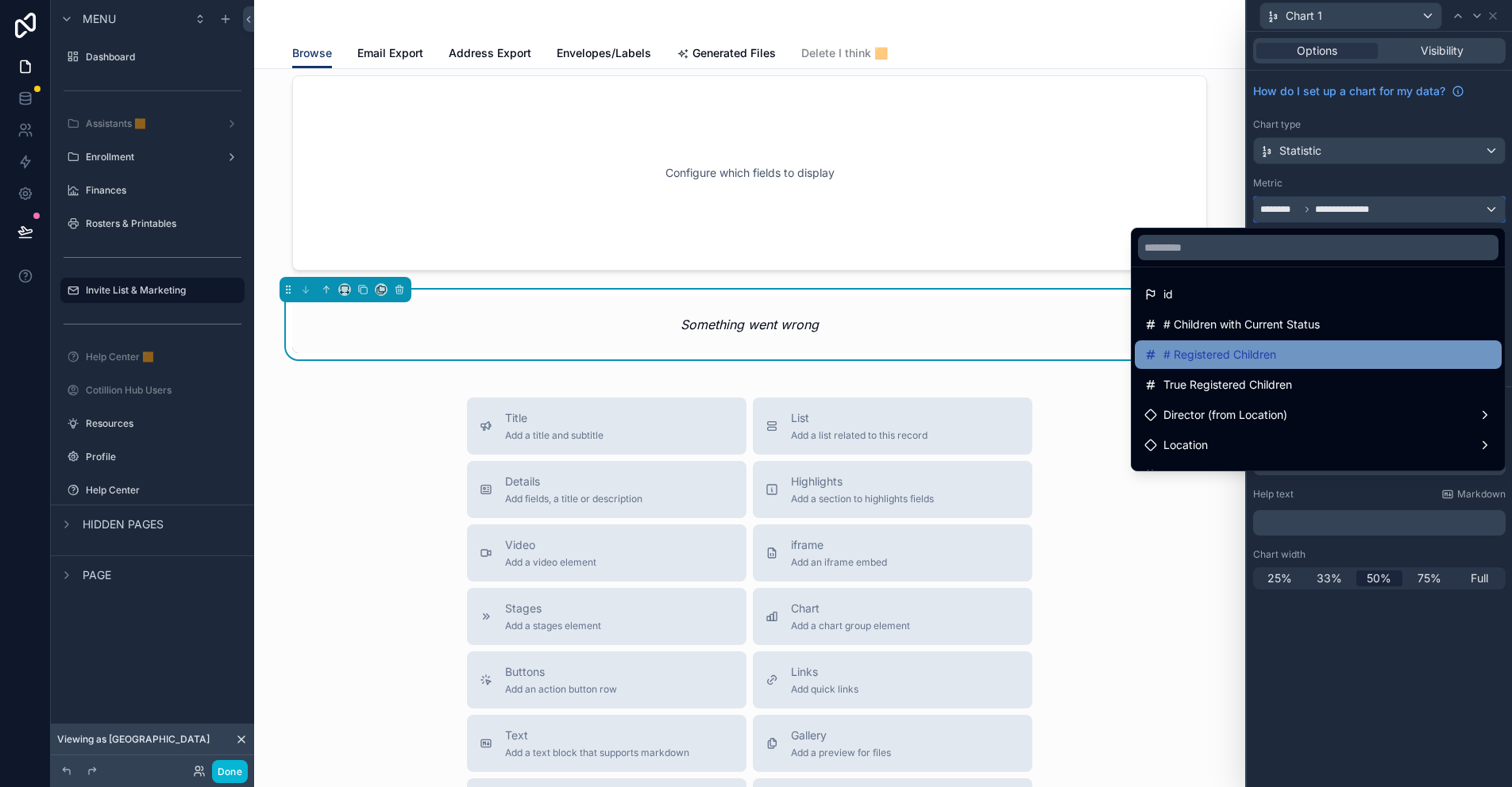
scroll to position [80, 0]
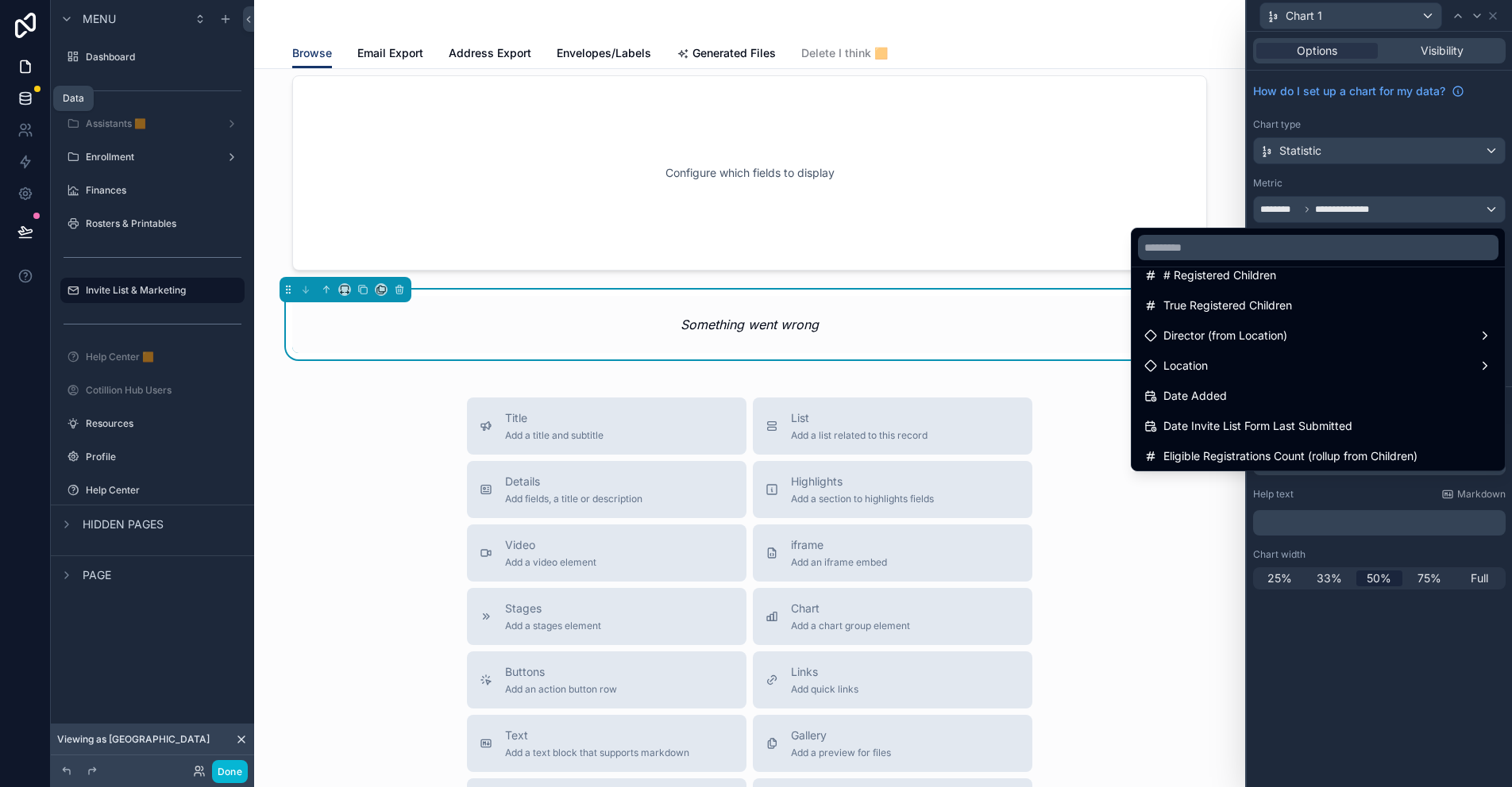
click at [27, 88] on link at bounding box center [25, 98] width 50 height 31
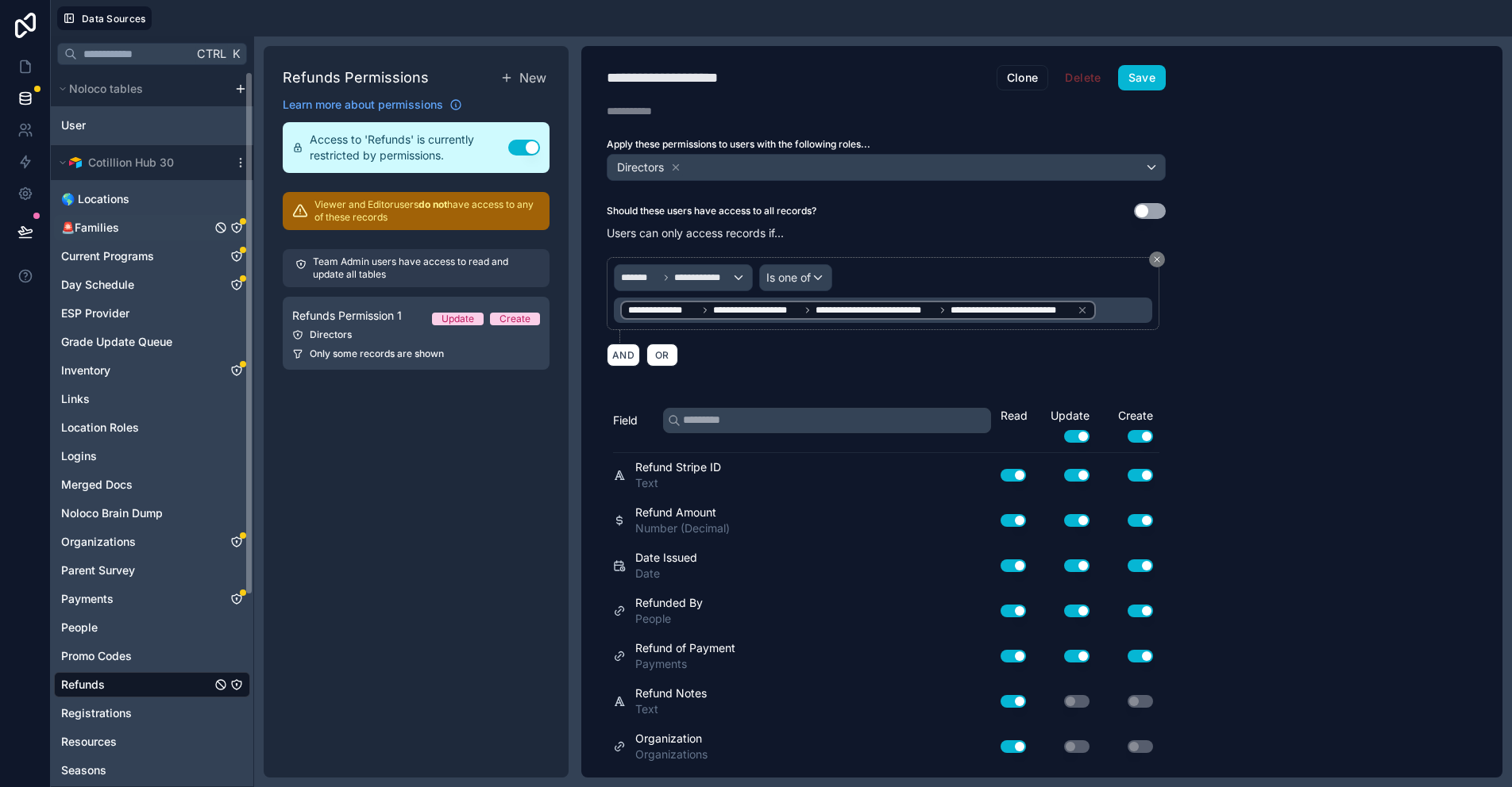
click at [237, 228] on icon "🚨Families" at bounding box center [237, 229] width 0 height 2
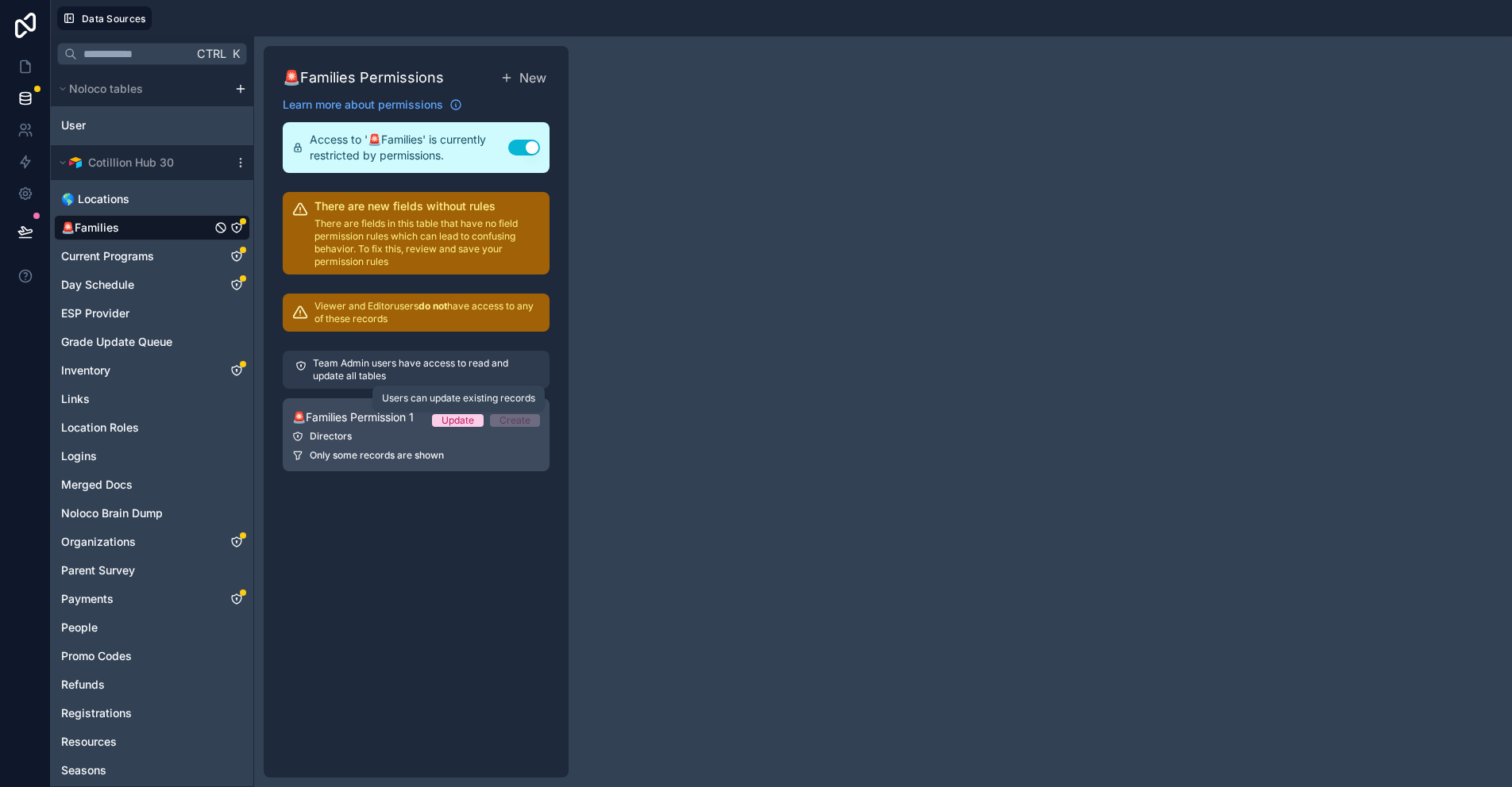
click at [459, 419] on div "Update" at bounding box center [457, 420] width 32 height 12
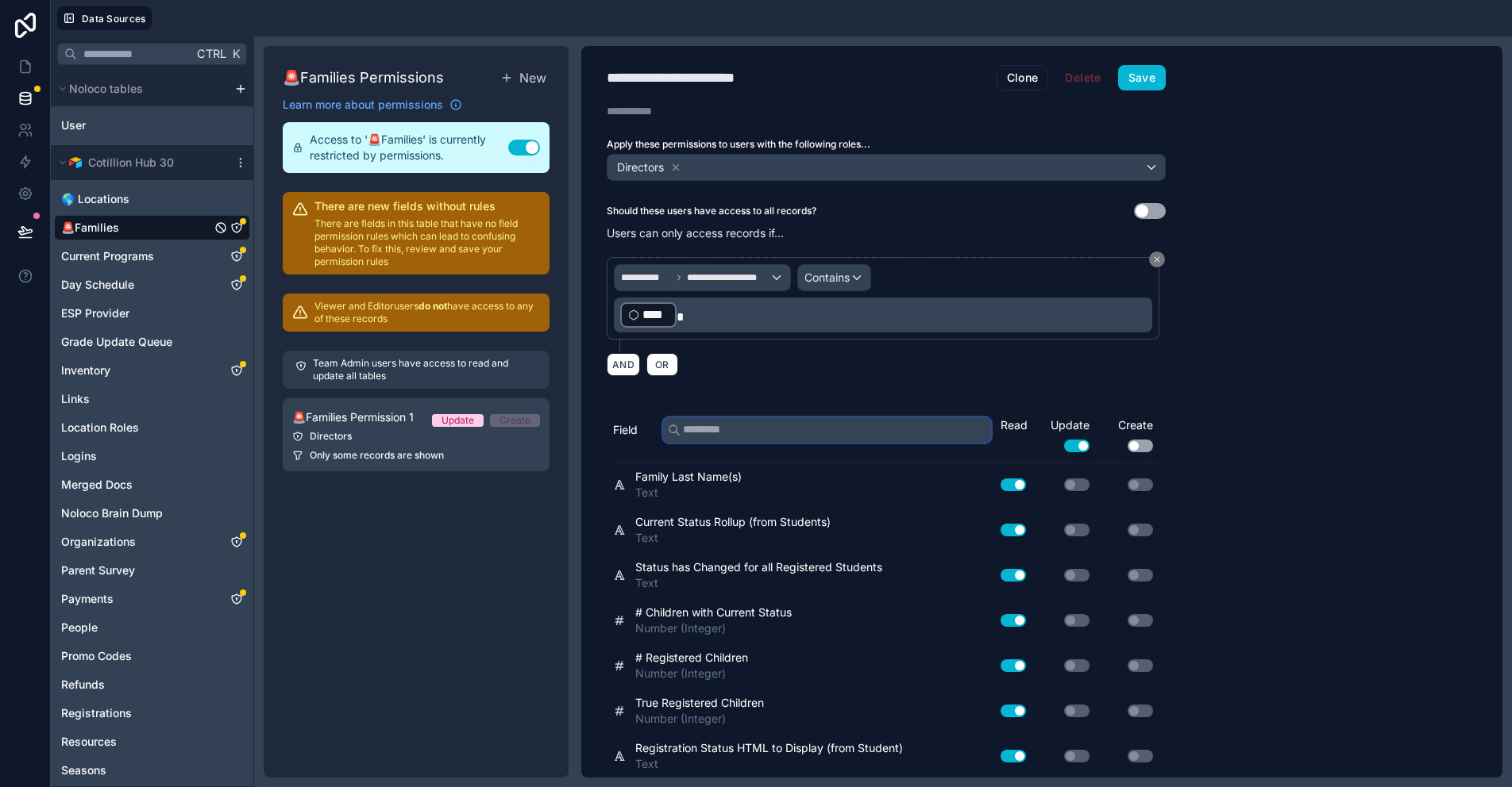
click at [715, 434] on input "text" at bounding box center [826, 430] width 328 height 26
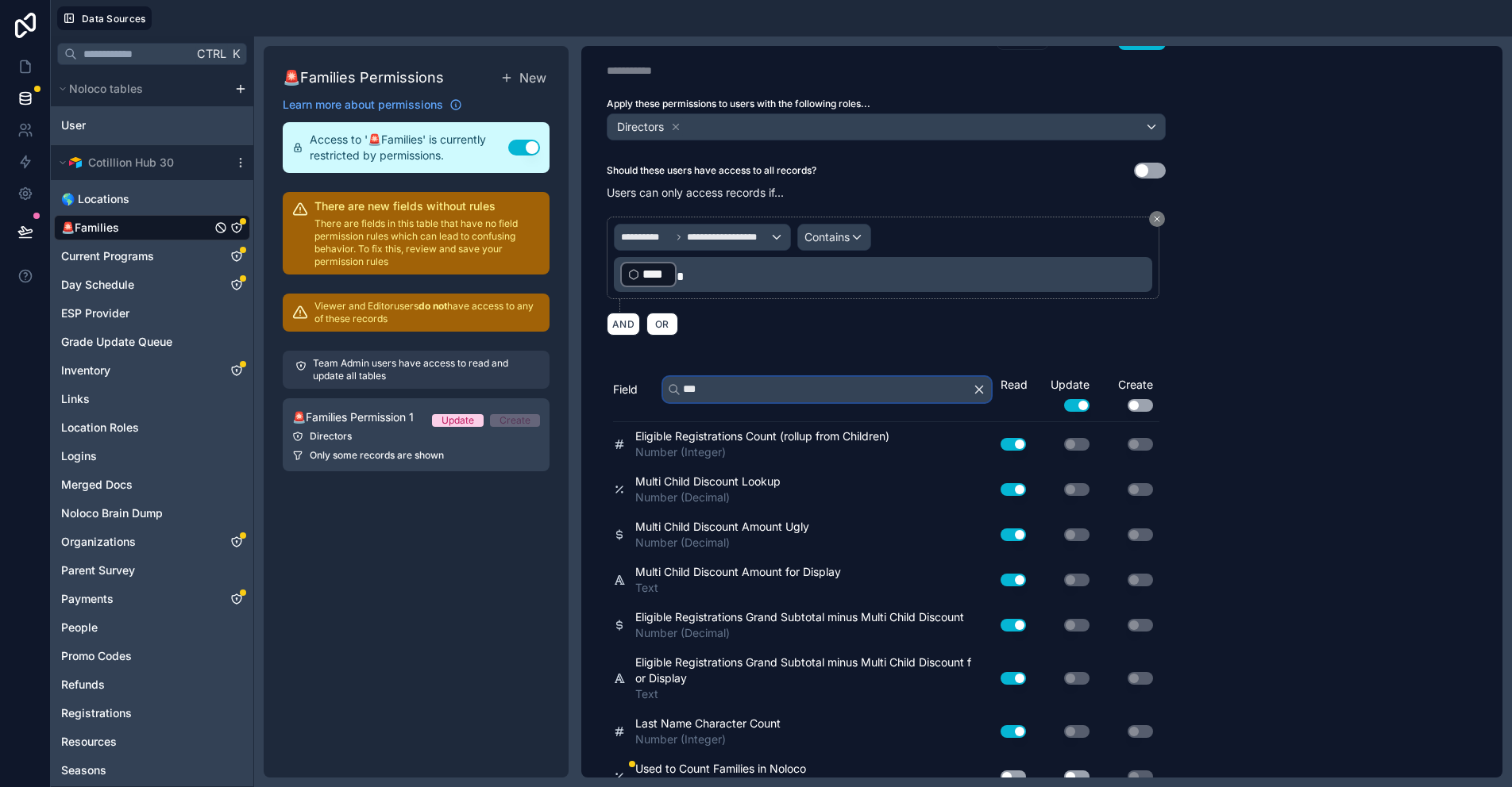
scroll to position [63, 0]
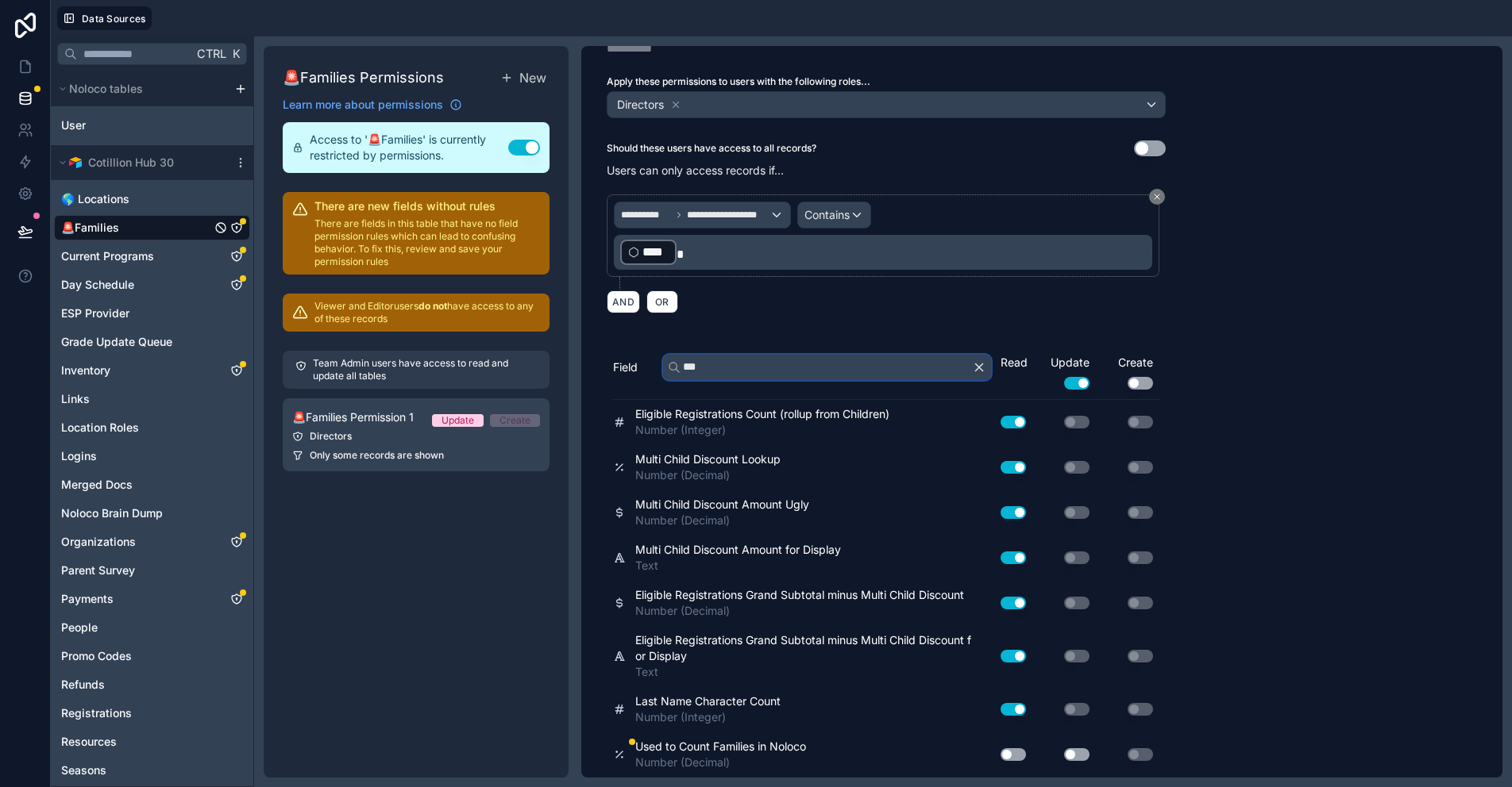
type input "***"
click at [1016, 751] on button "Use setting" at bounding box center [1013, 754] width 26 height 12
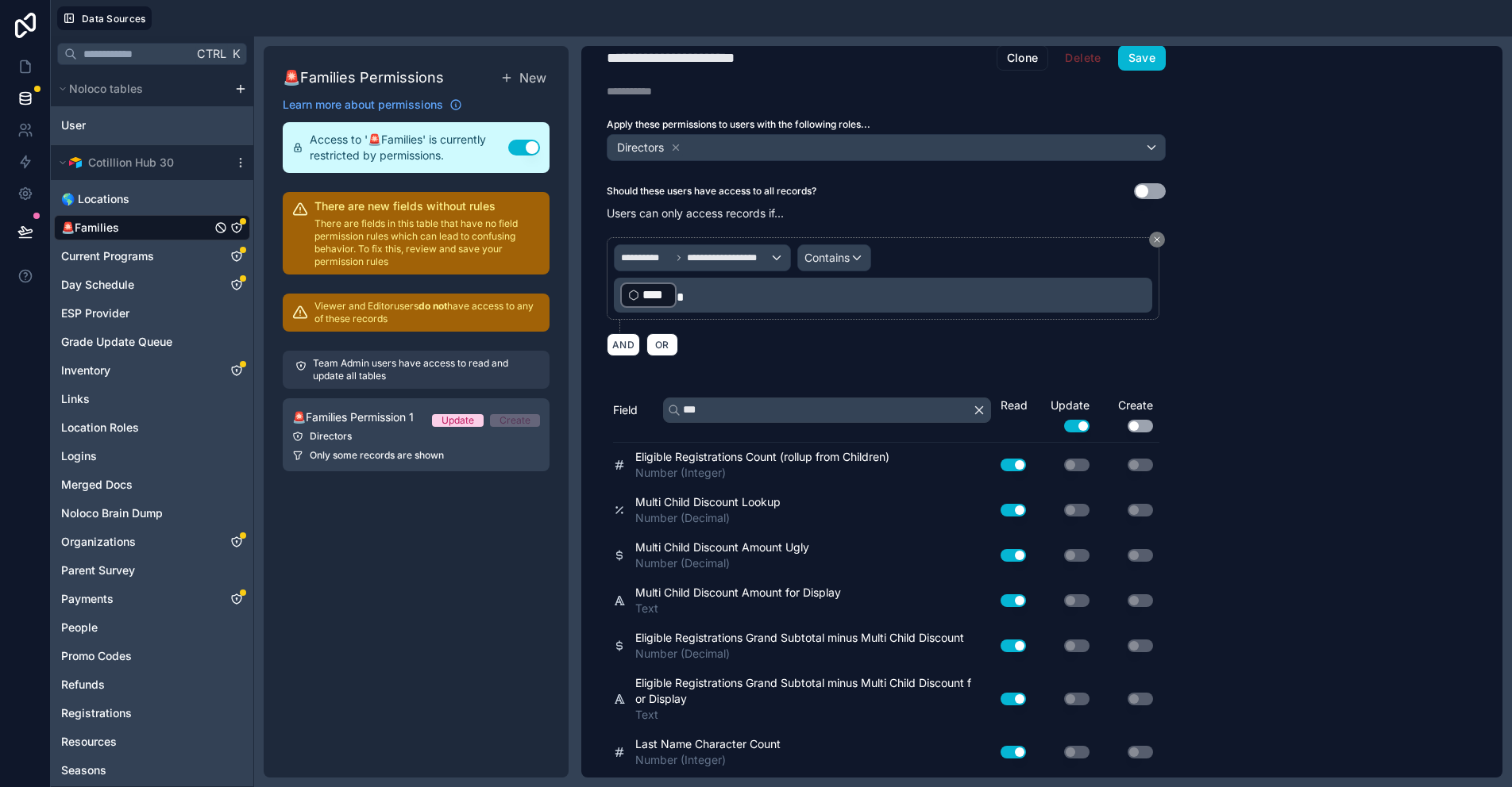
scroll to position [0, 0]
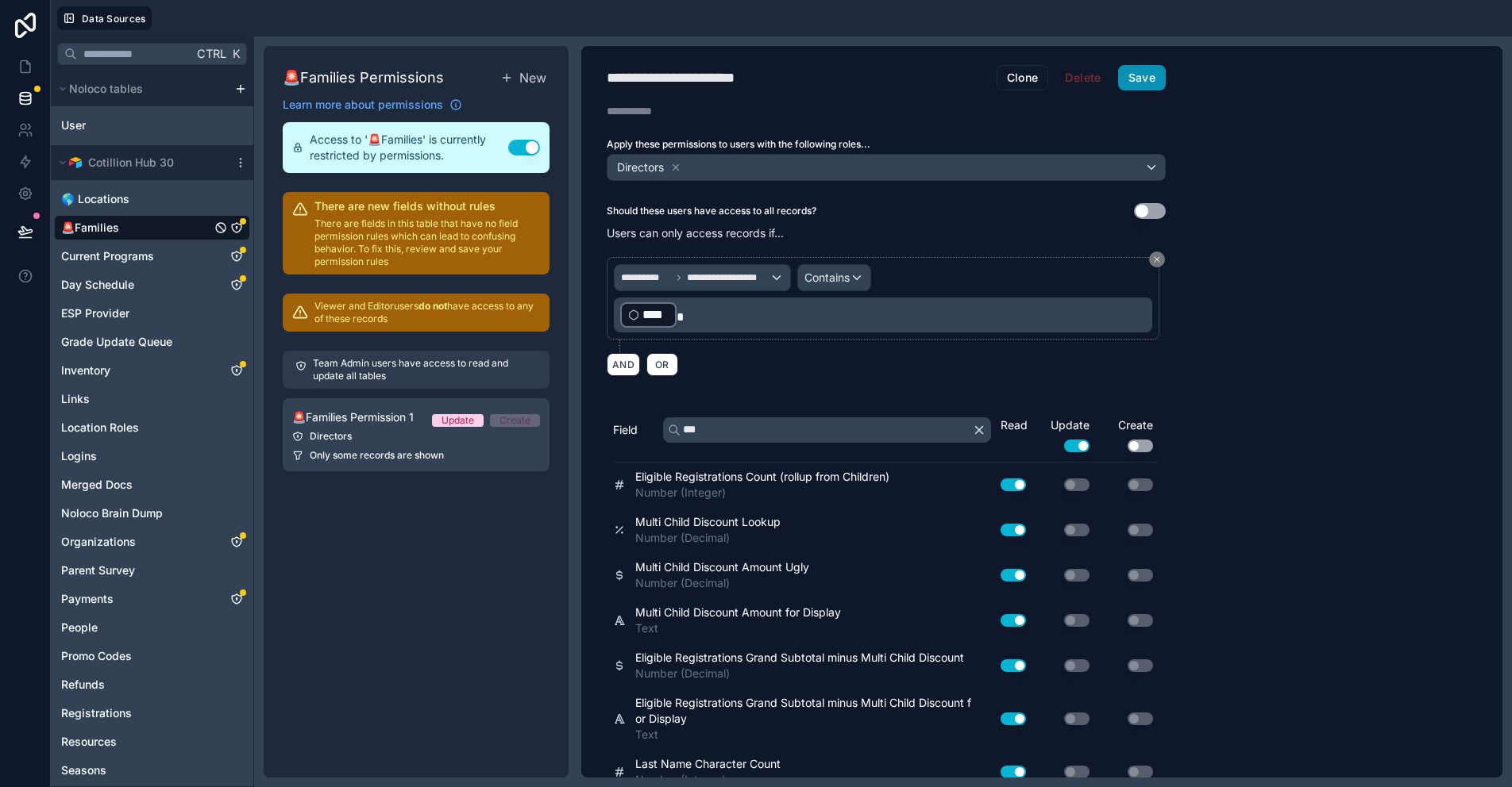
drag, startPoint x: 1131, startPoint y: 75, endPoint x: 924, endPoint y: 80, distance: 207.1
click at [1131, 75] on button "Save" at bounding box center [1142, 77] width 48 height 26
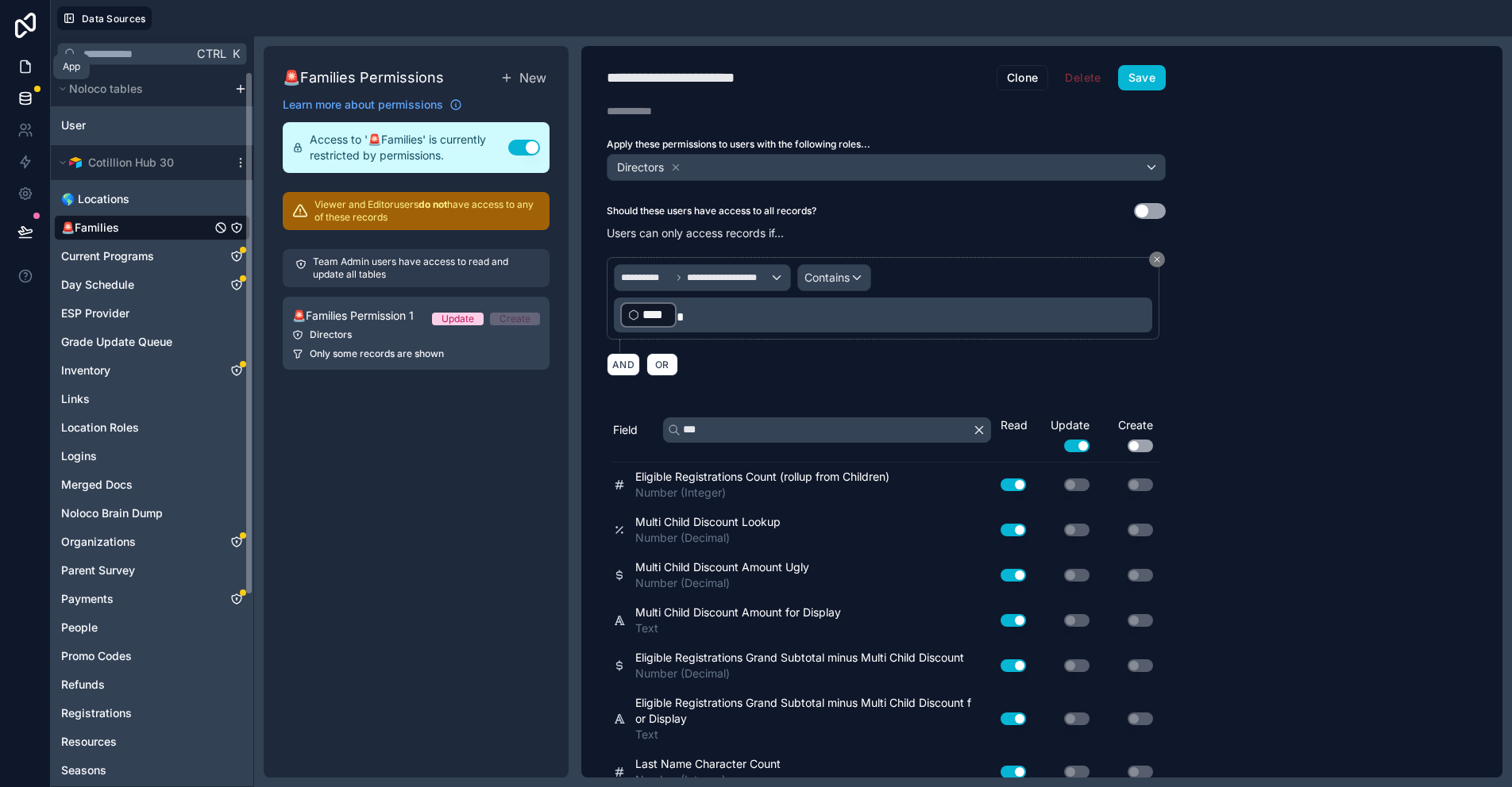
click at [31, 68] on icon at bounding box center [25, 67] width 16 height 16
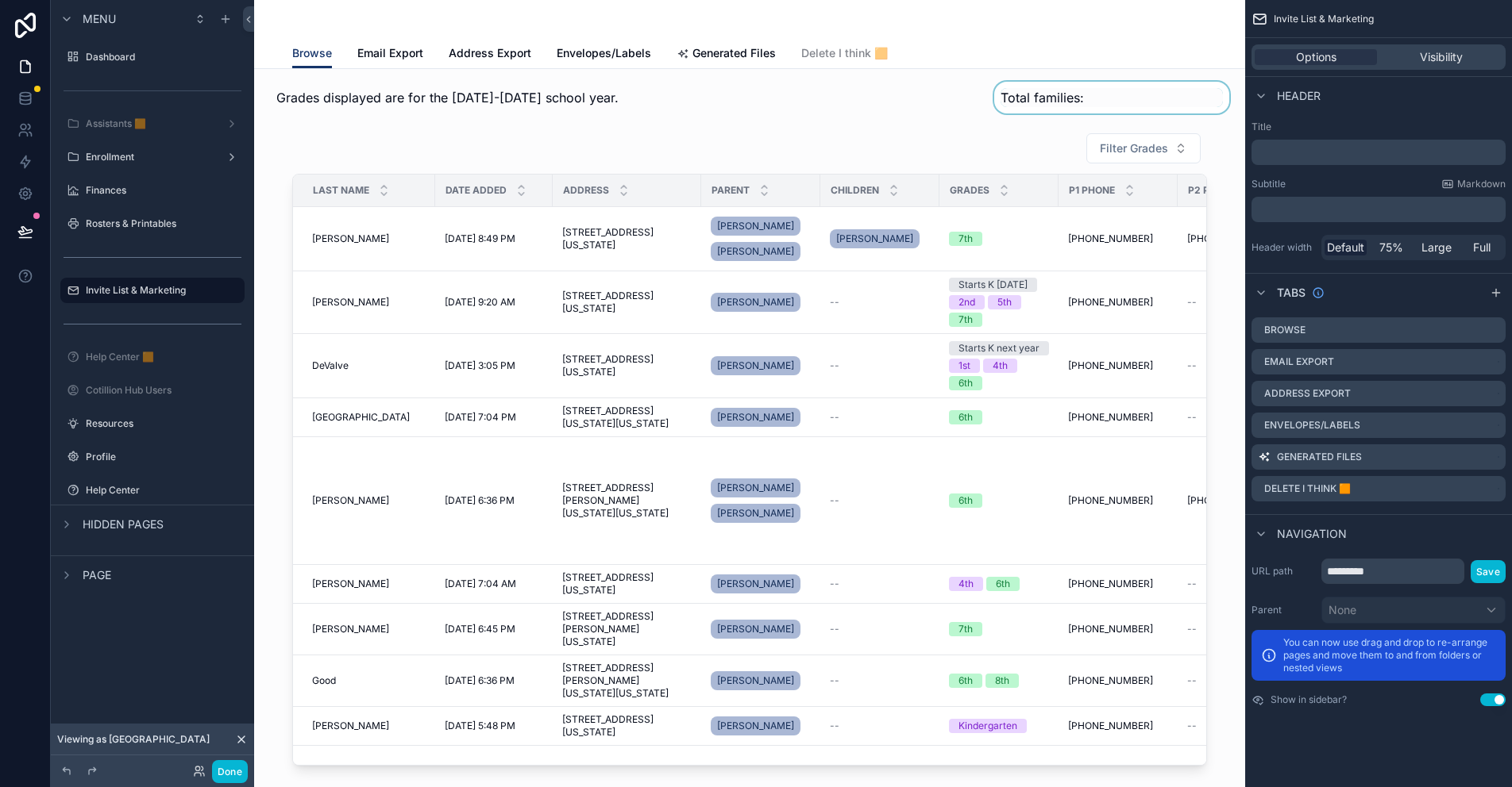
click at [1091, 94] on div "scrollable content" at bounding box center [1112, 97] width 242 height 31
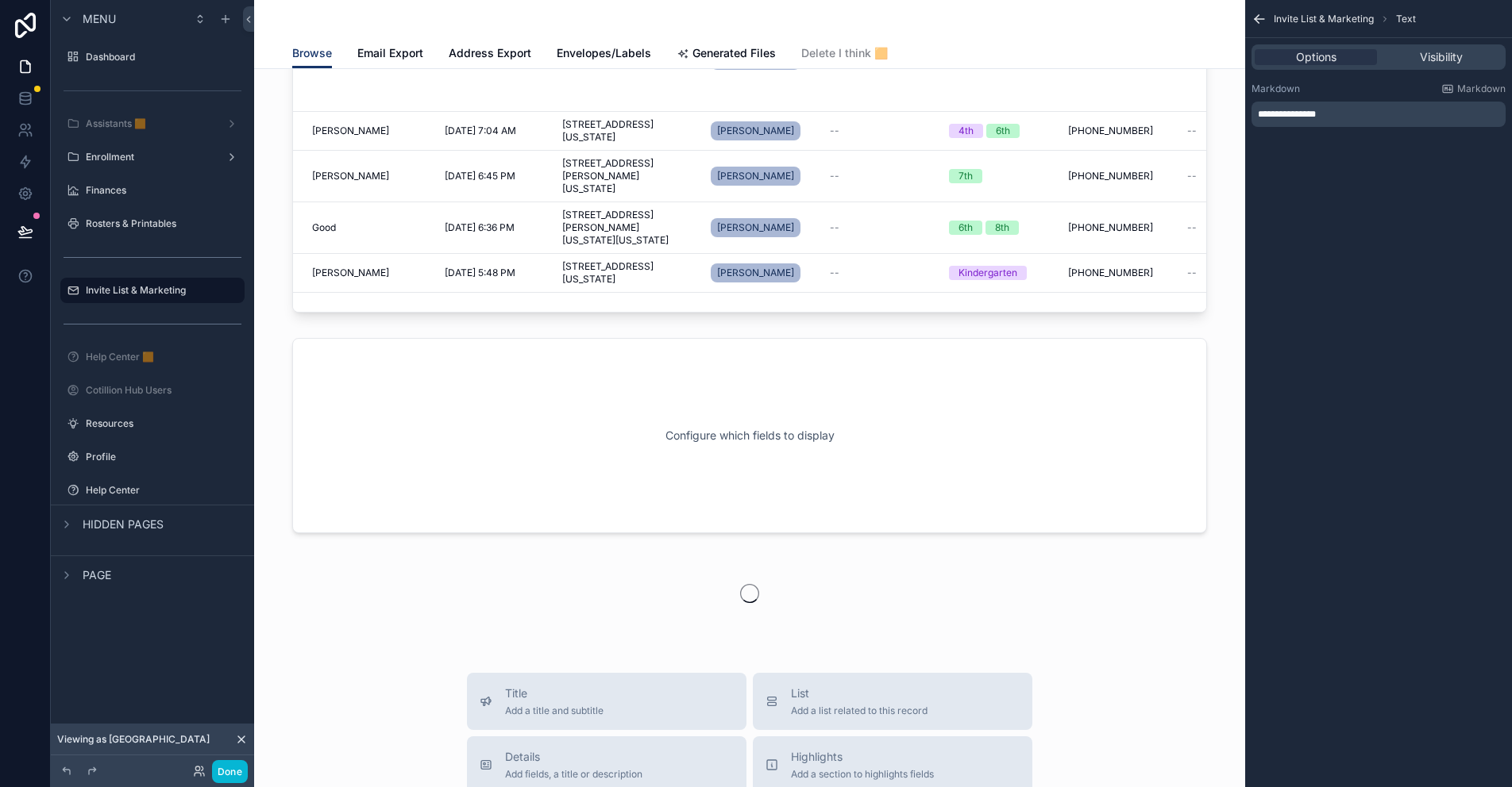
scroll to position [476, 0]
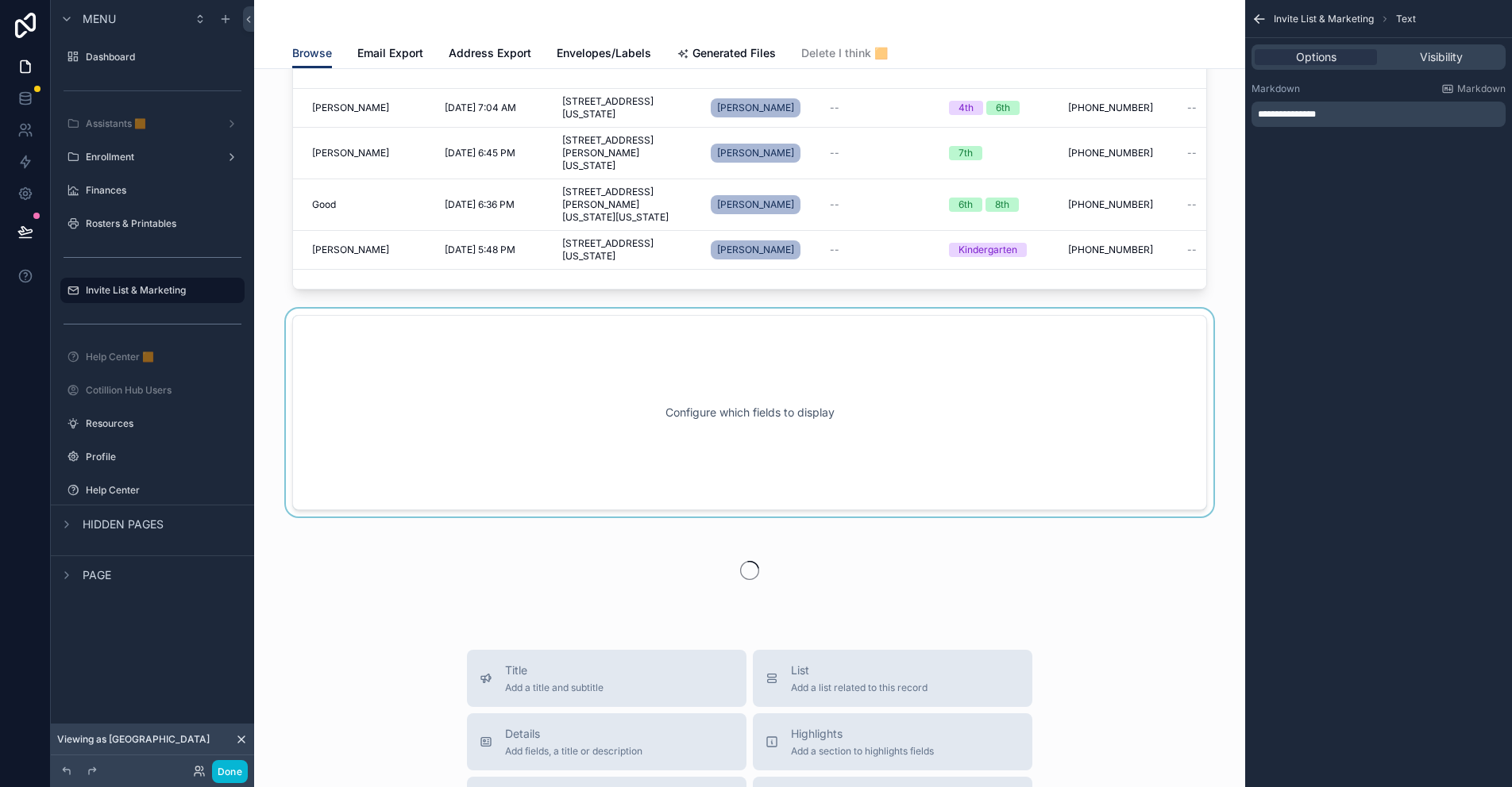
drag, startPoint x: 464, startPoint y: 434, endPoint x: 700, endPoint y: 358, distance: 247.9
click at [464, 434] on div "scrollable content" at bounding box center [749, 413] width 965 height 208
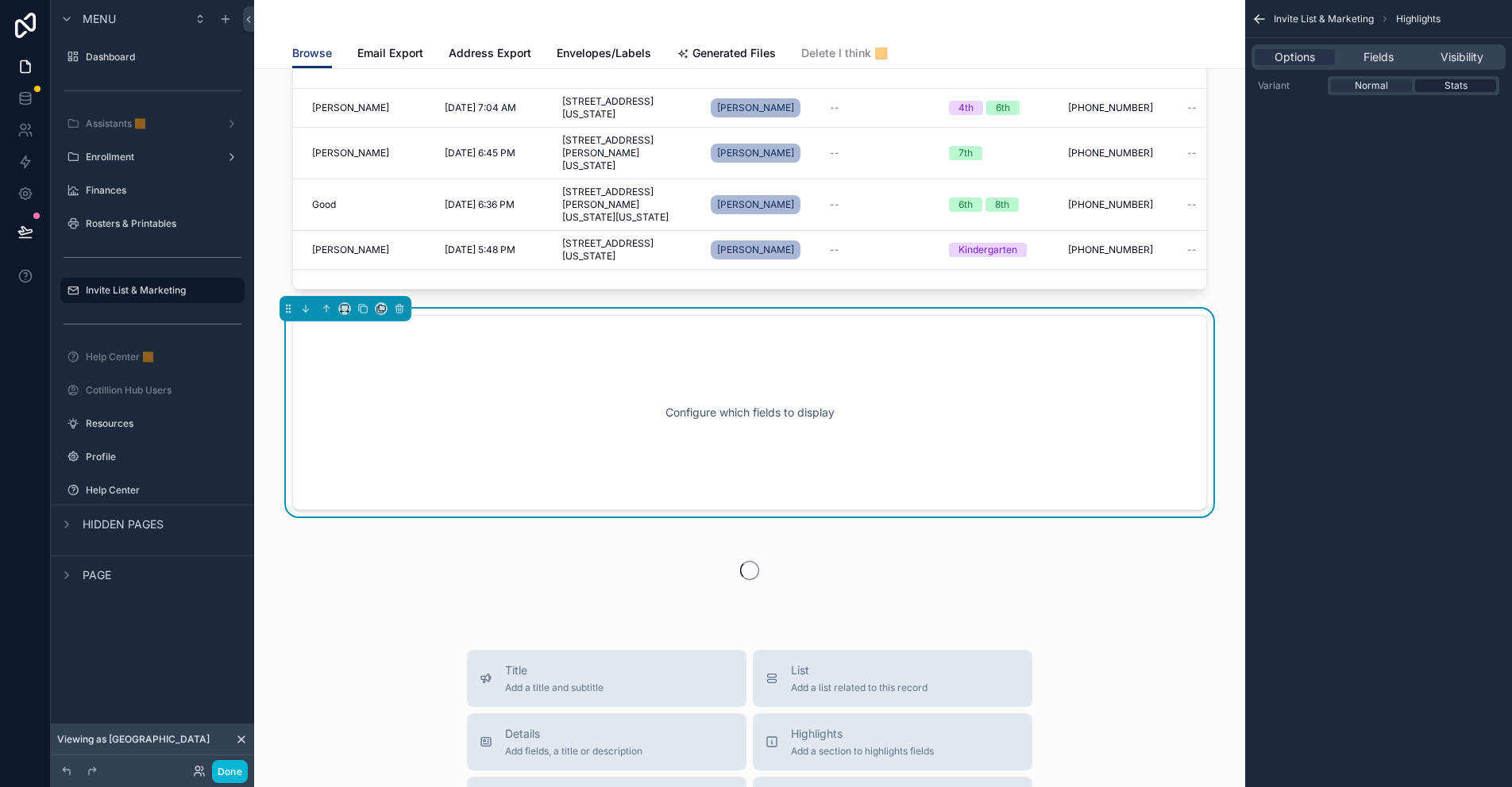
click at [1442, 85] on div "Stats" at bounding box center [1455, 86] width 81 height 12
drag, startPoint x: 1151, startPoint y: 326, endPoint x: 1113, endPoint y: 358, distance: 49.7
click at [1151, 326] on div "Configure which fields to display" at bounding box center [749, 412] width 915 height 195
click at [662, 579] on div "scrollable content" at bounding box center [749, 570] width 965 height 83
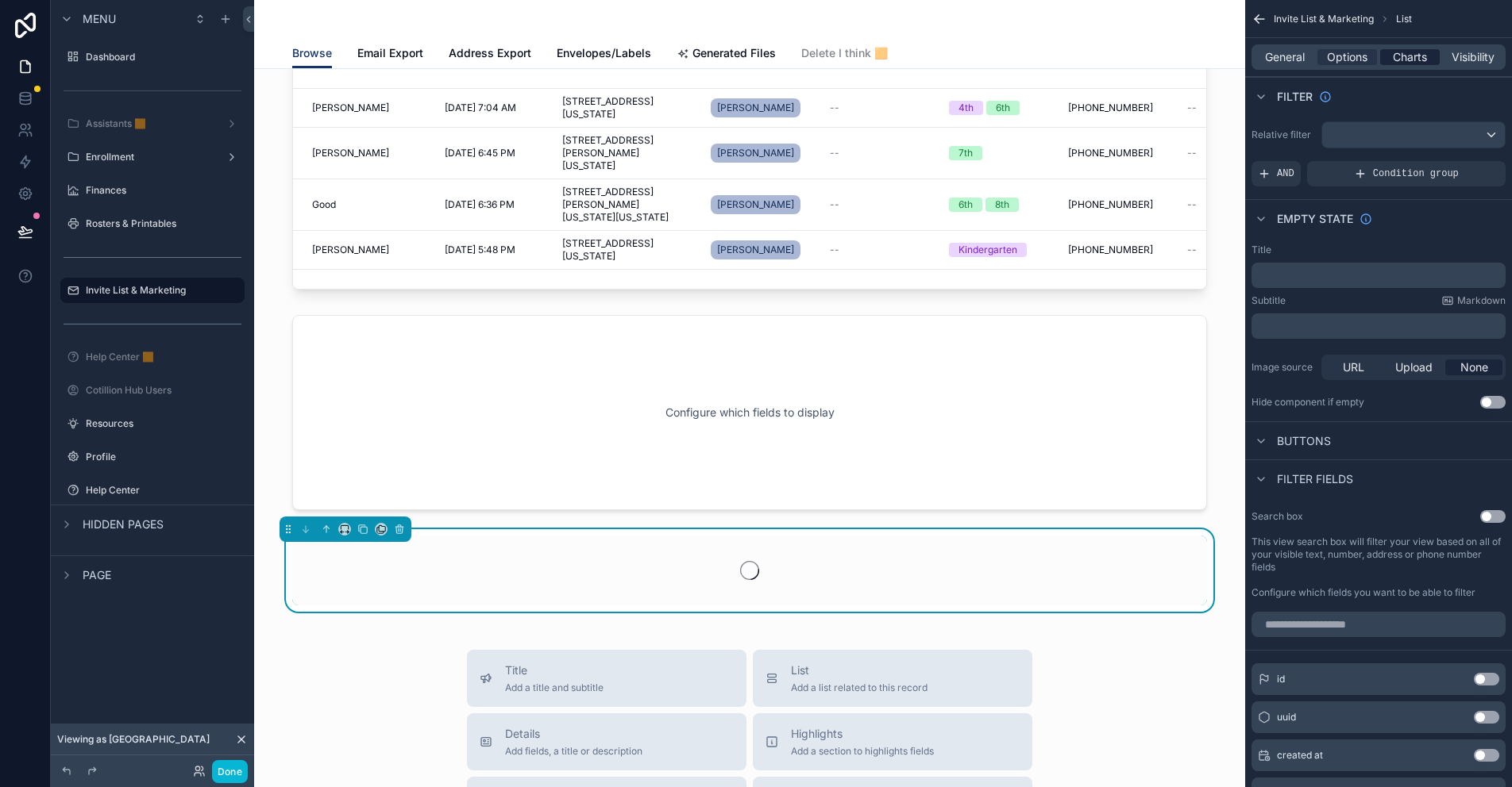
click at [1409, 61] on span "Charts" at bounding box center [1410, 57] width 34 height 16
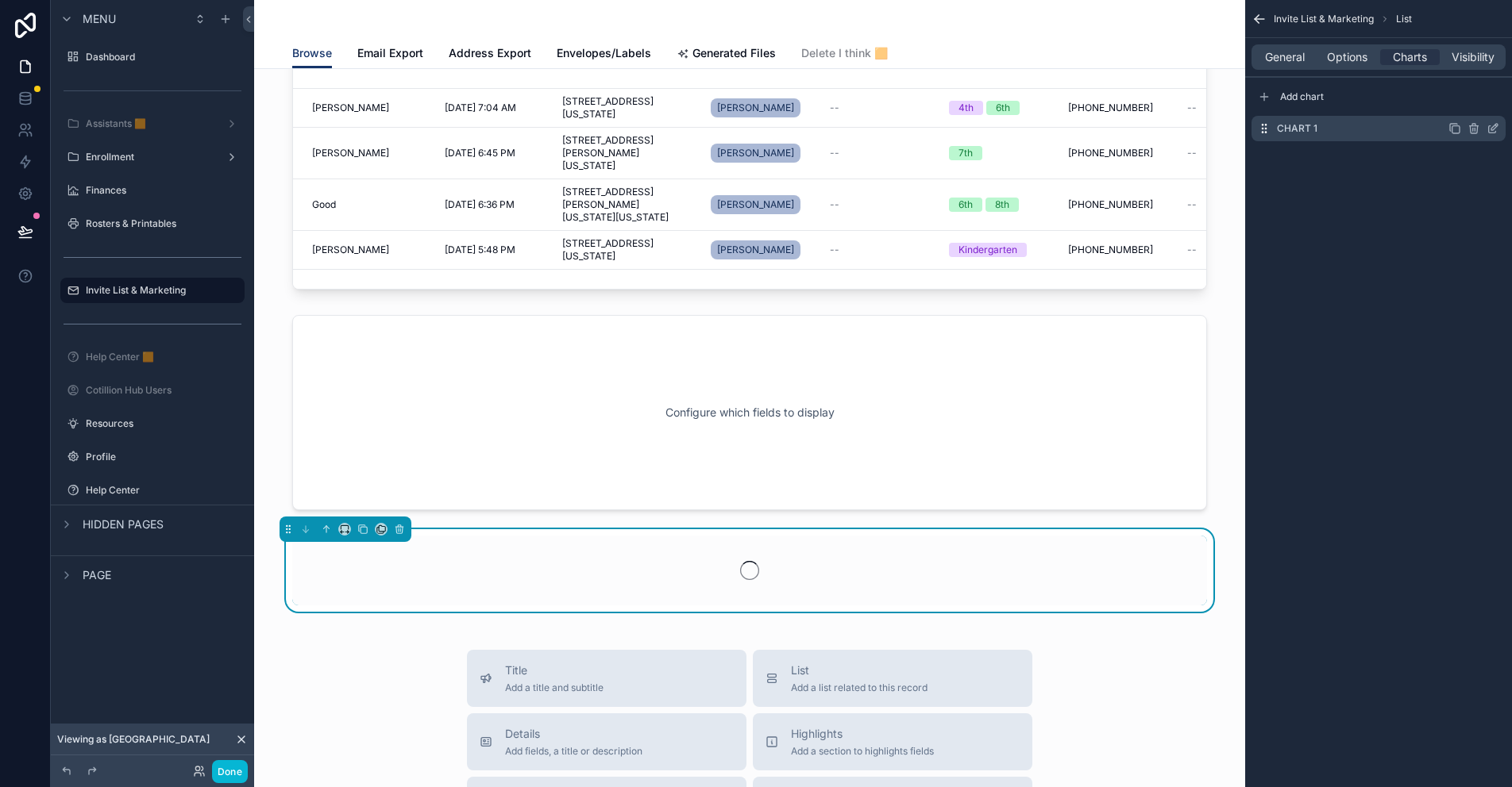
click at [1492, 129] on icon "scrollable content" at bounding box center [1492, 128] width 12 height 12
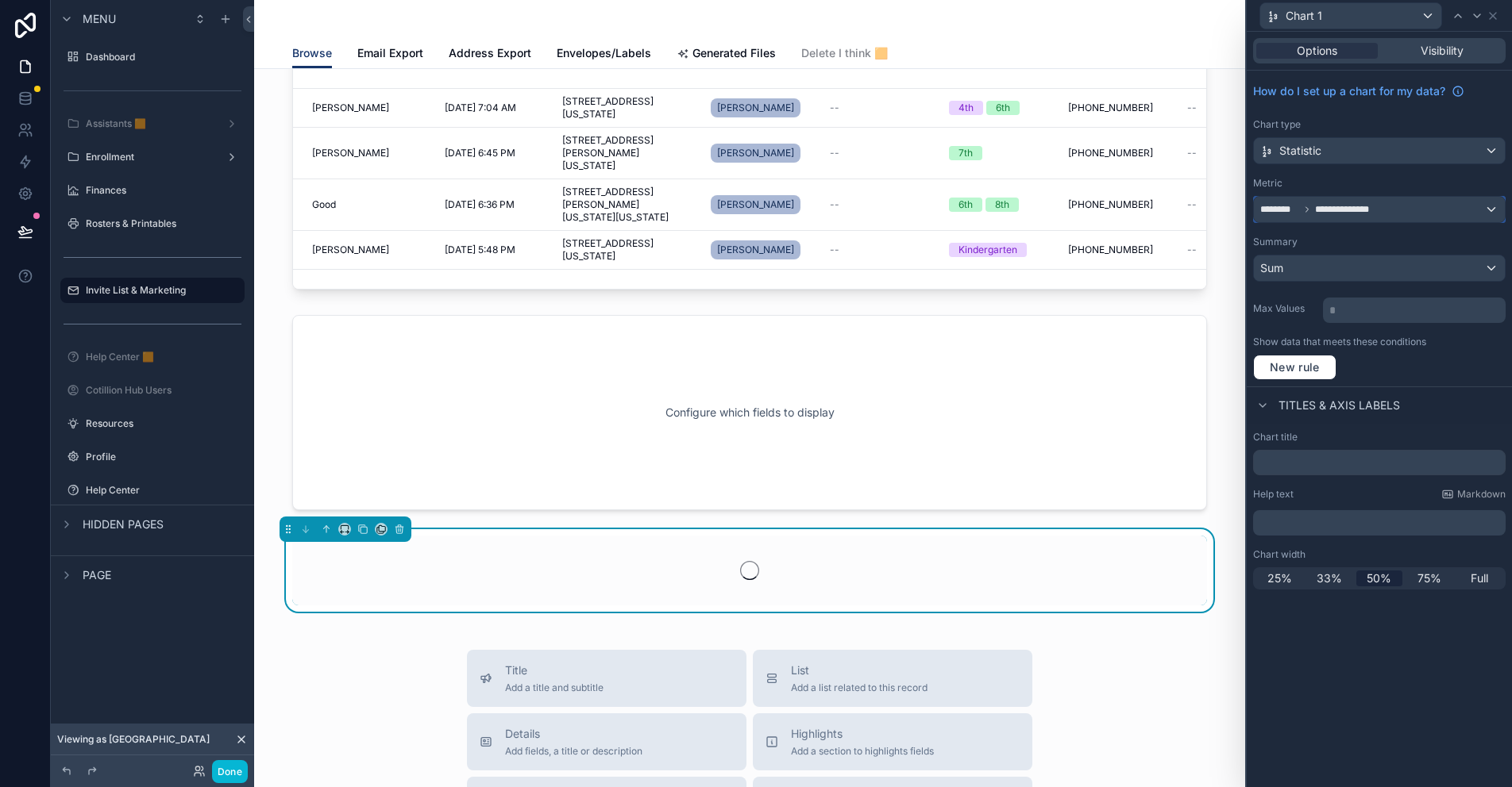
click at [1388, 206] on div "**********" at bounding box center [1379, 209] width 251 height 26
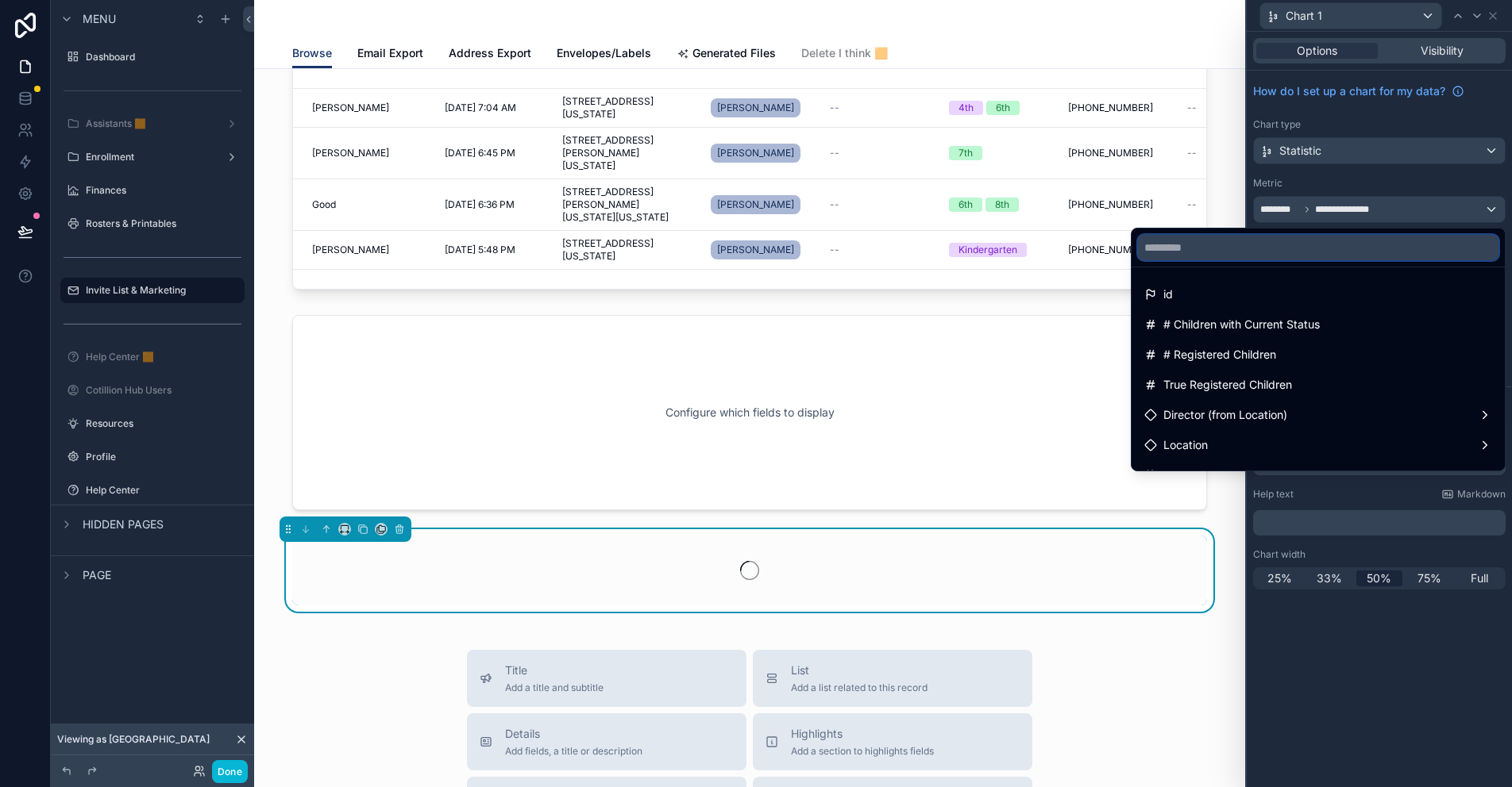
click at [1173, 255] on input "text" at bounding box center [1318, 247] width 360 height 26
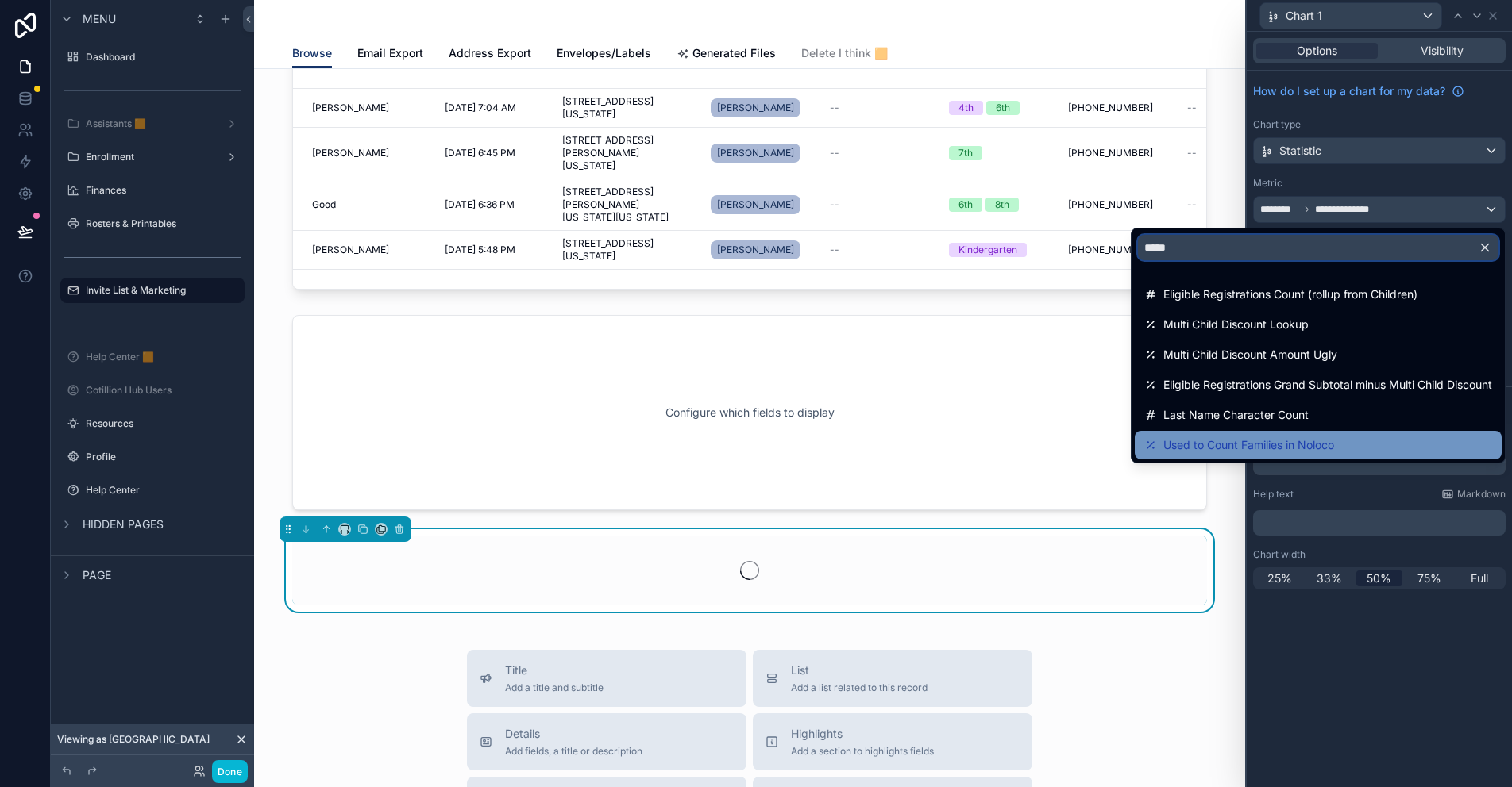
type input "*****"
click at [1231, 450] on span "Used to Count Families in Noloco" at bounding box center [1249, 445] width 171 height 19
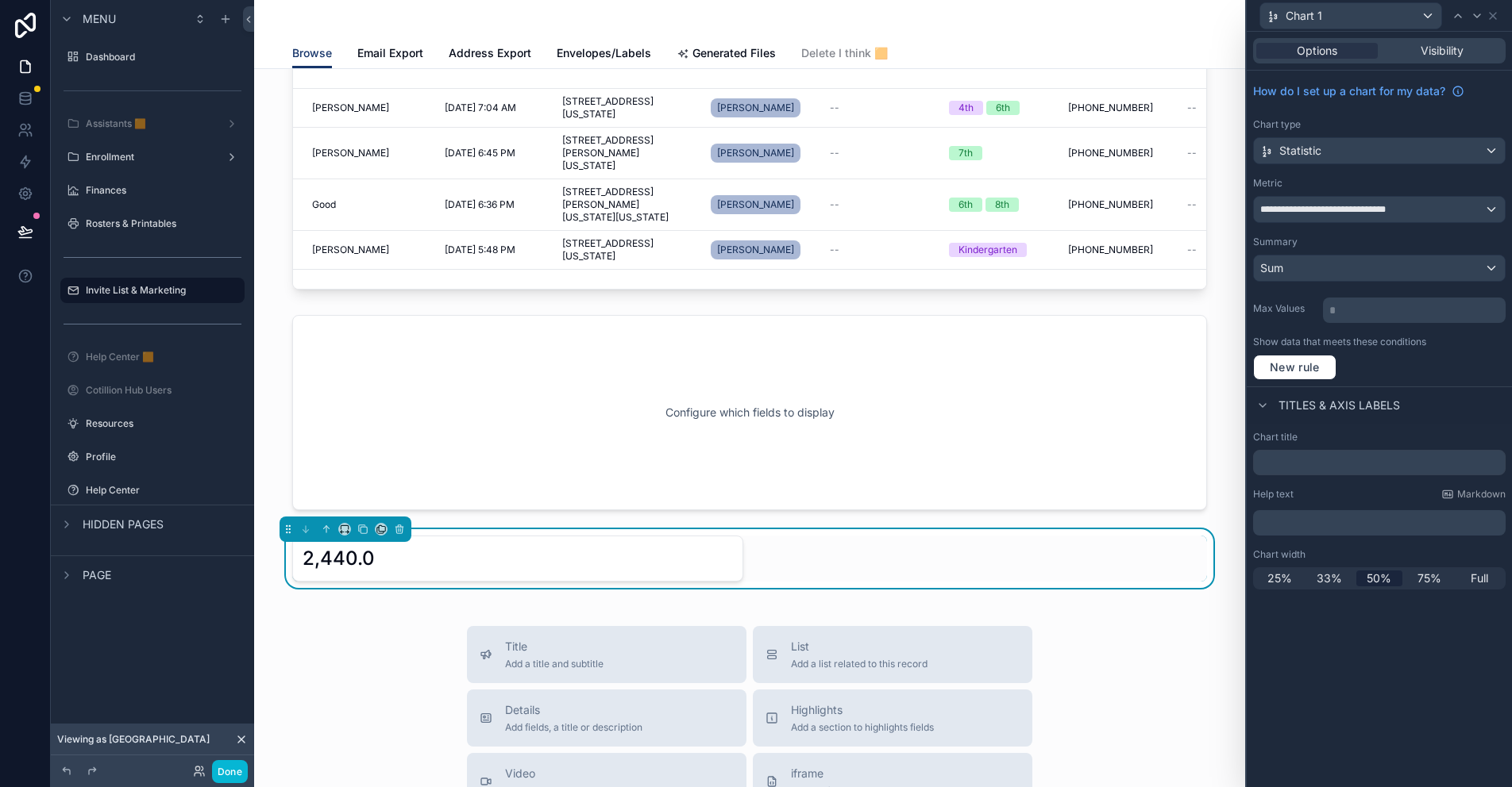
scroll to position [397, 0]
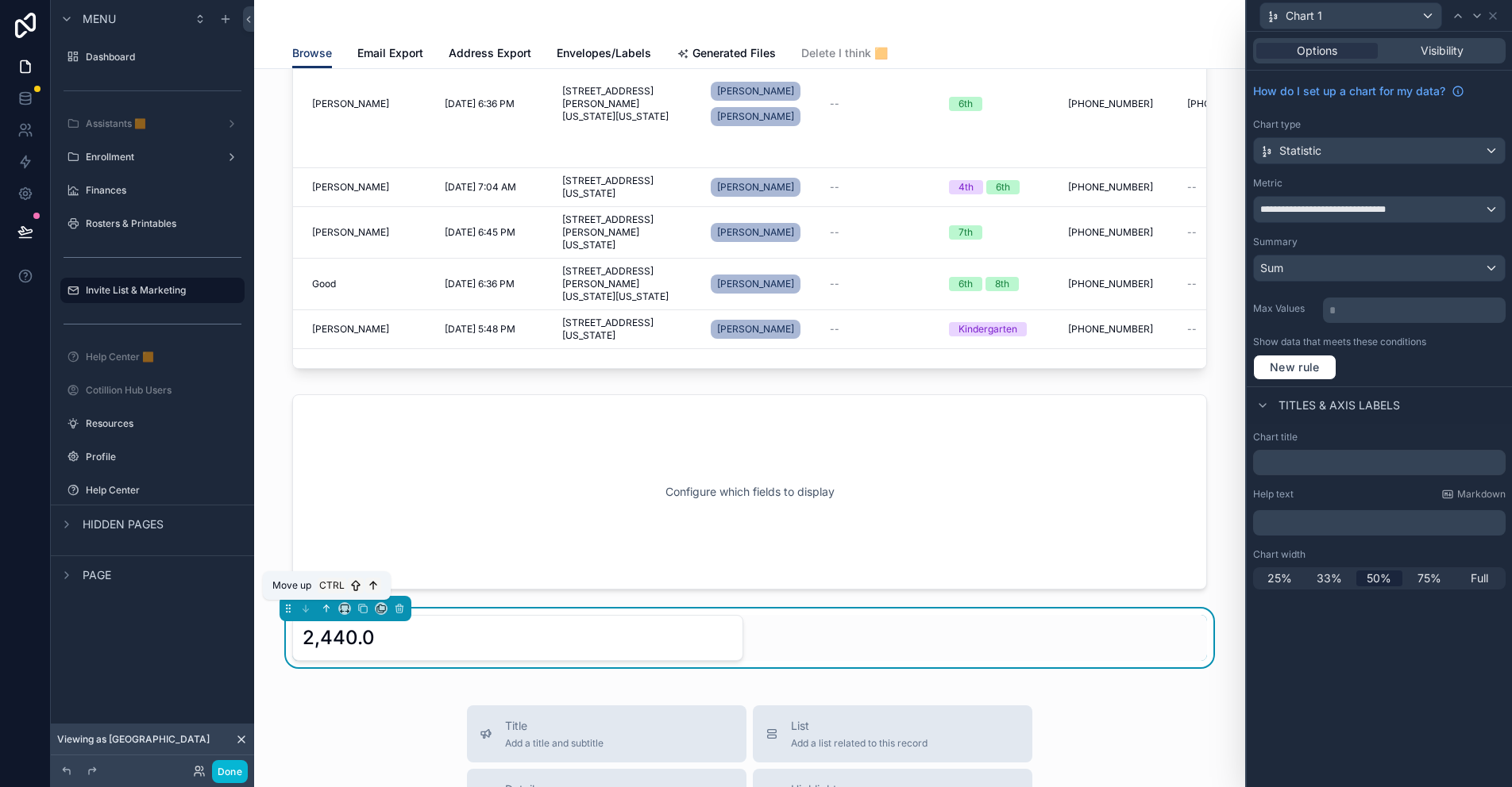
click at [320, 611] on icon "scrollable content" at bounding box center [326, 609] width 11 height 11
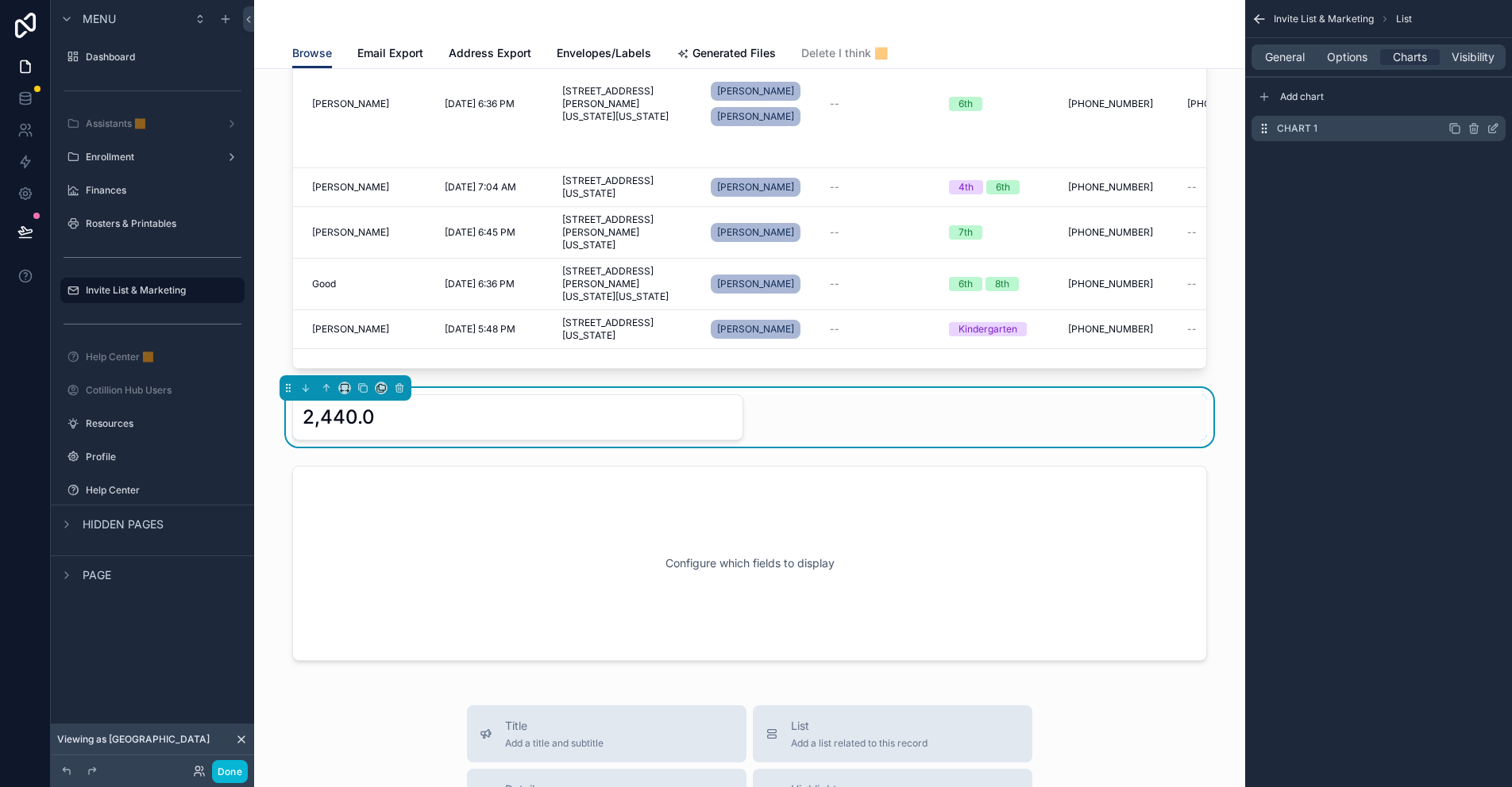
click at [1489, 129] on icon "scrollable content" at bounding box center [1492, 128] width 12 height 12
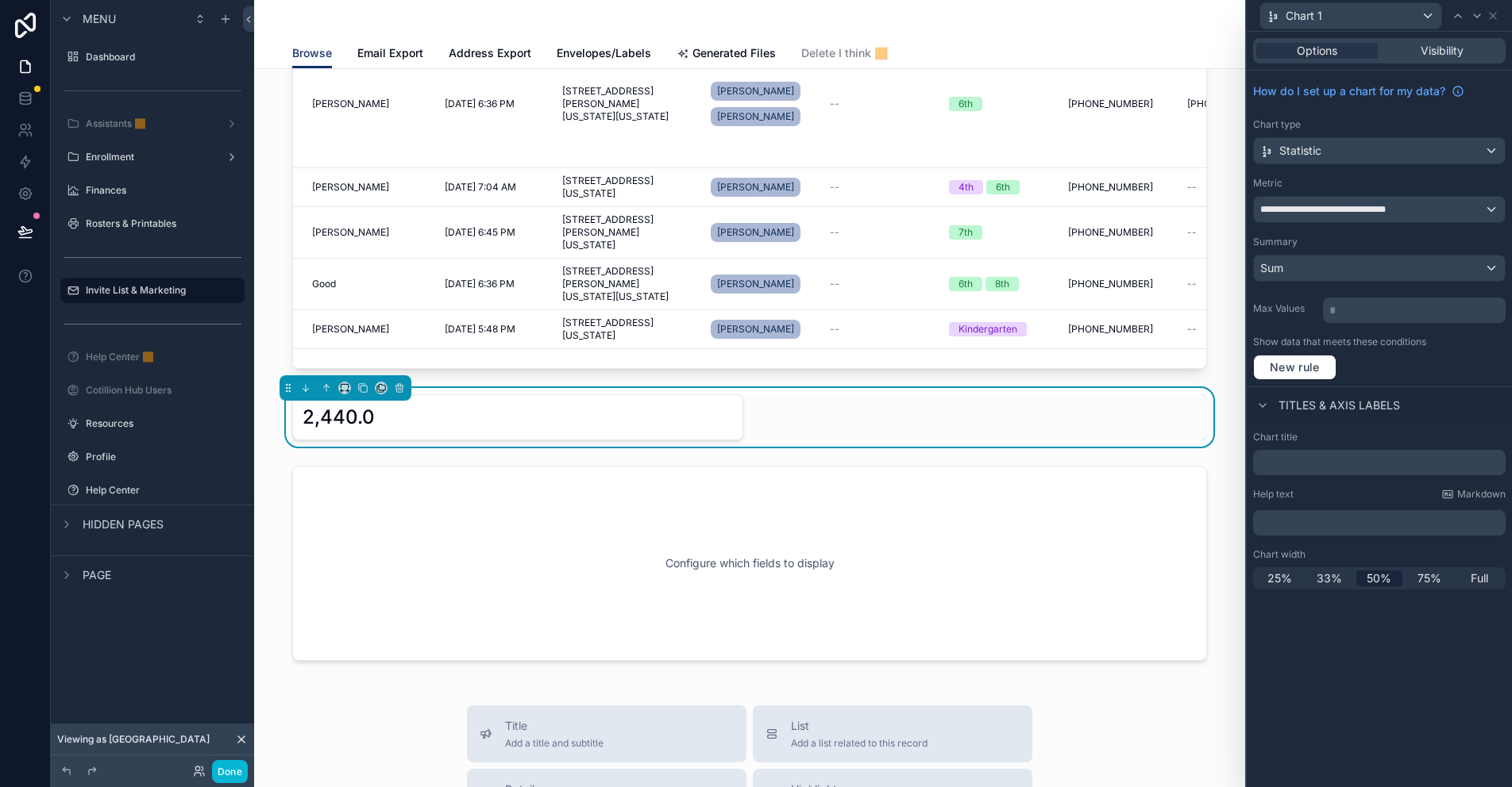
click at [1276, 525] on p "﻿" at bounding box center [1381, 523] width 243 height 16
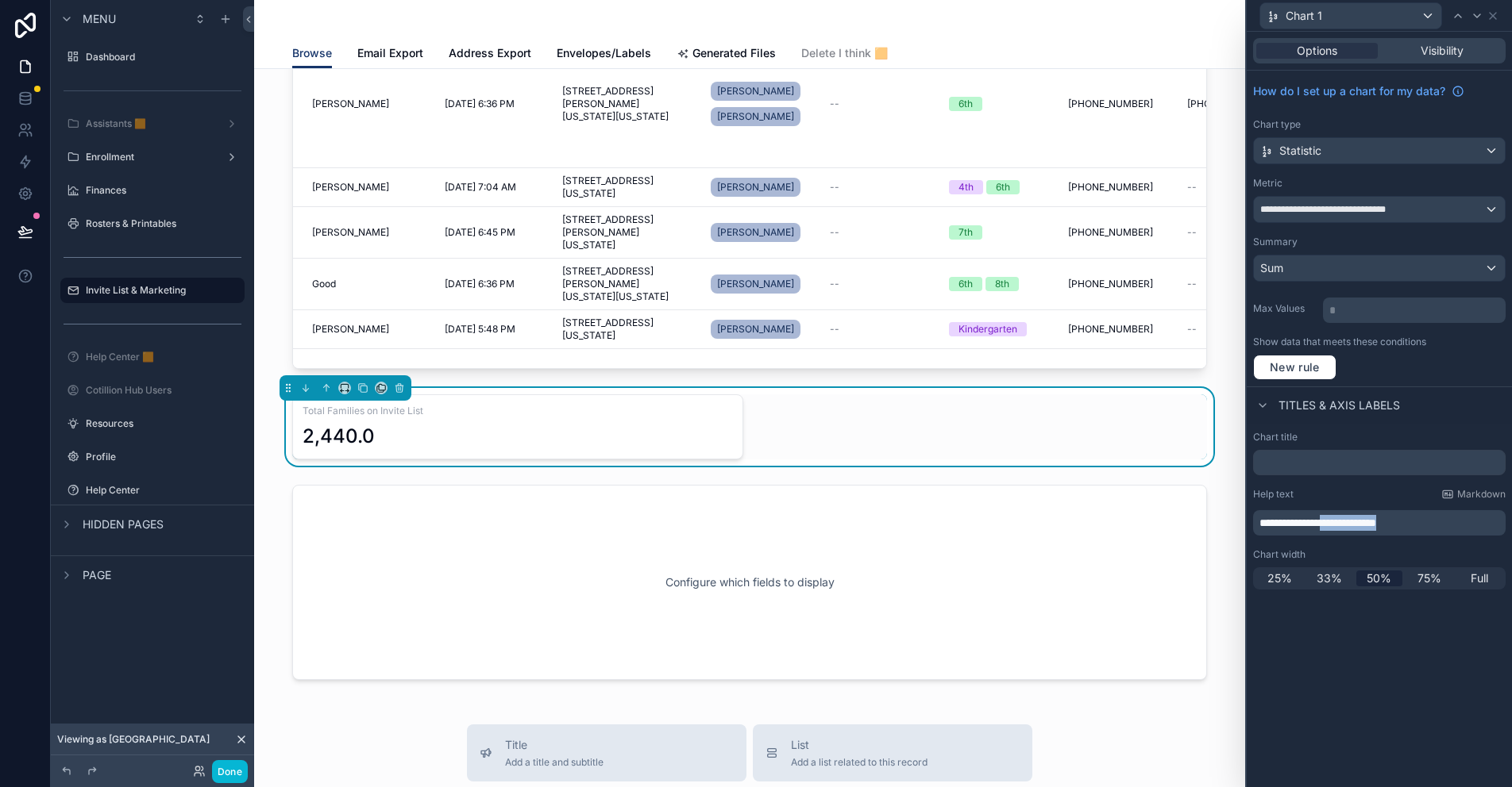
drag, startPoint x: 1415, startPoint y: 520, endPoint x: 1333, endPoint y: 523, distance: 82.1
click at [1333, 523] on p "**********" at bounding box center [1381, 523] width 243 height 16
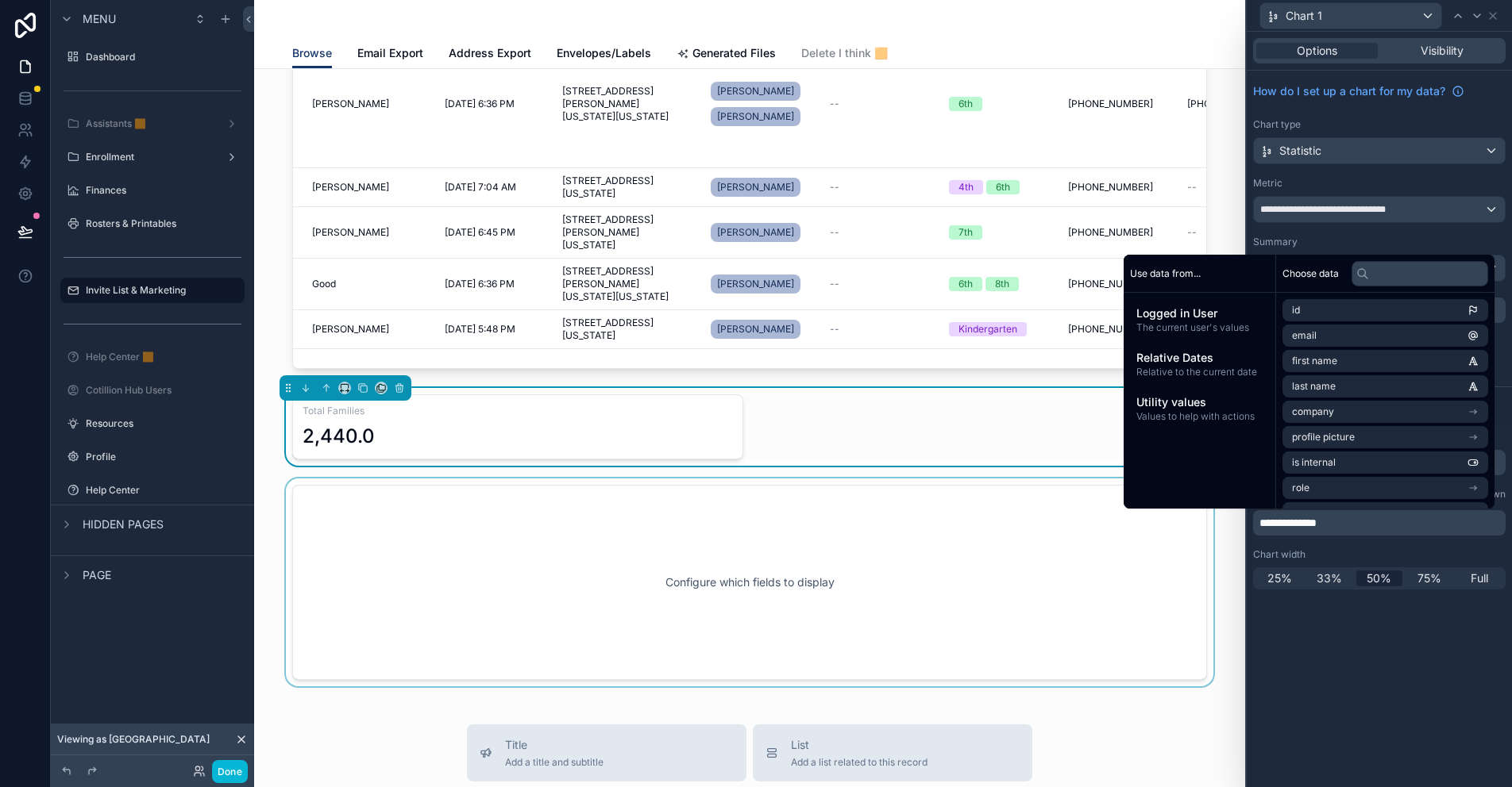
click at [1086, 568] on div "scrollable content" at bounding box center [749, 583] width 965 height 208
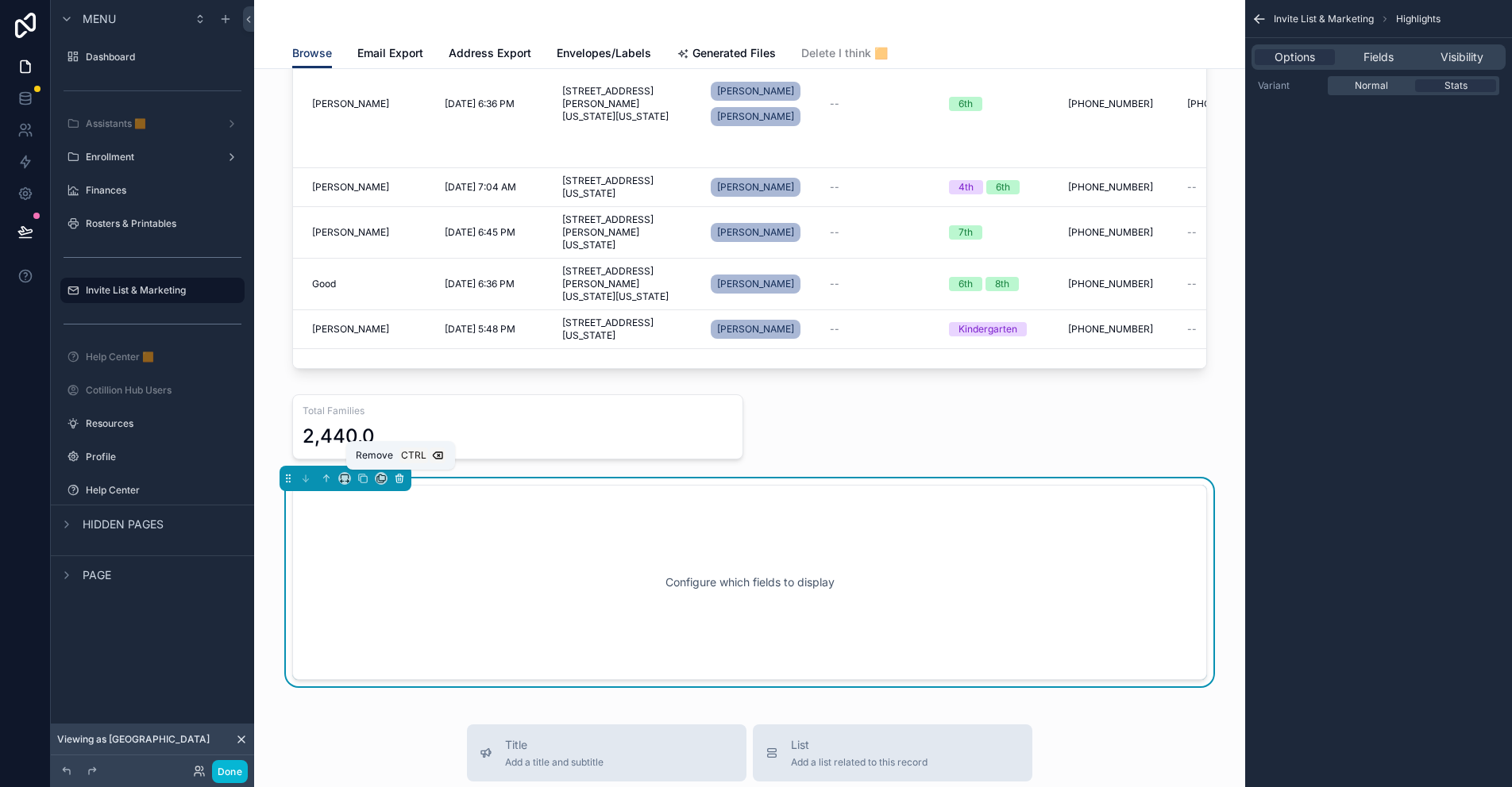
click at [402, 474] on icon "scrollable content" at bounding box center [399, 479] width 11 height 11
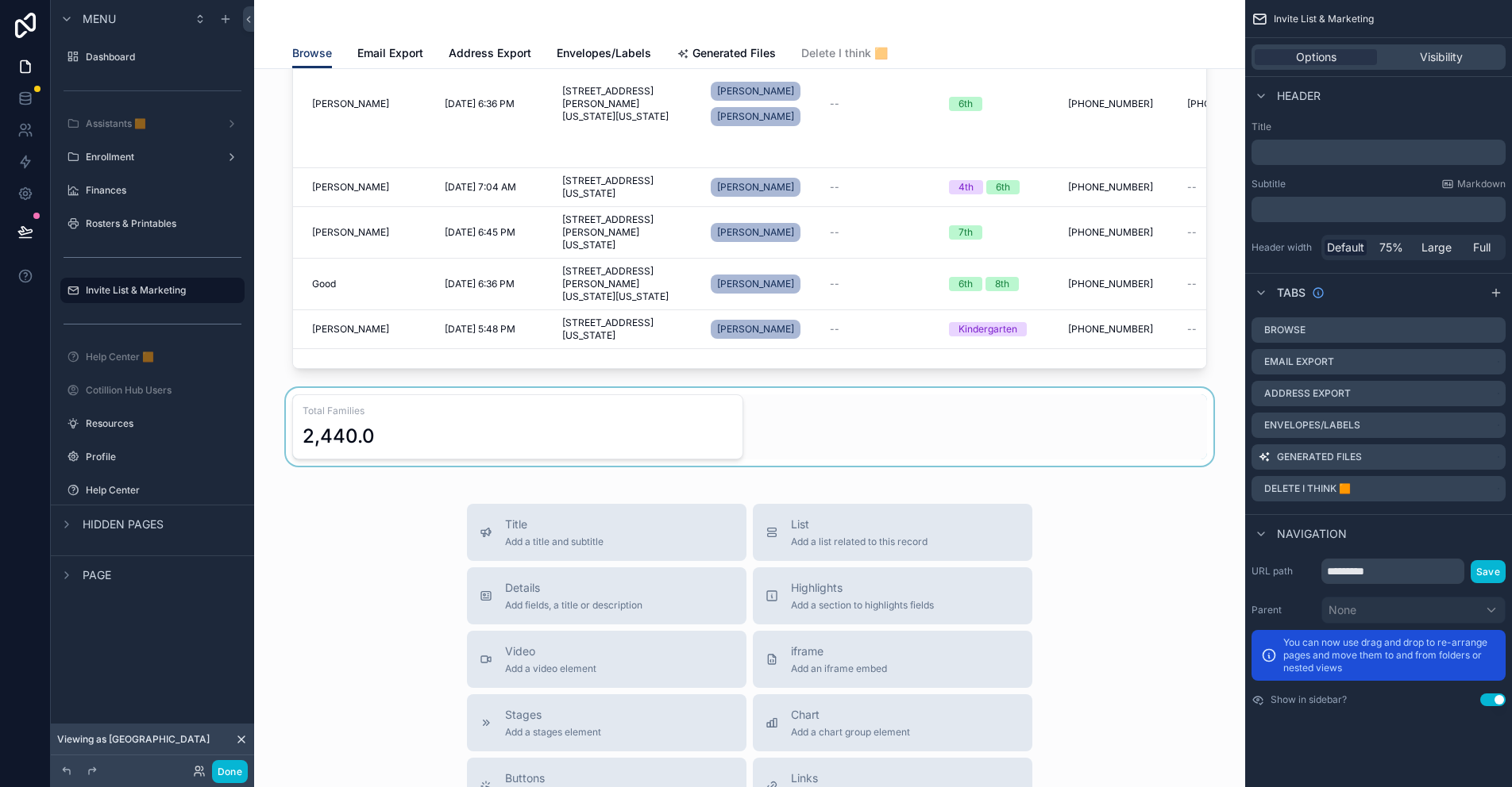
click at [421, 425] on div "scrollable content" at bounding box center [749, 427] width 965 height 78
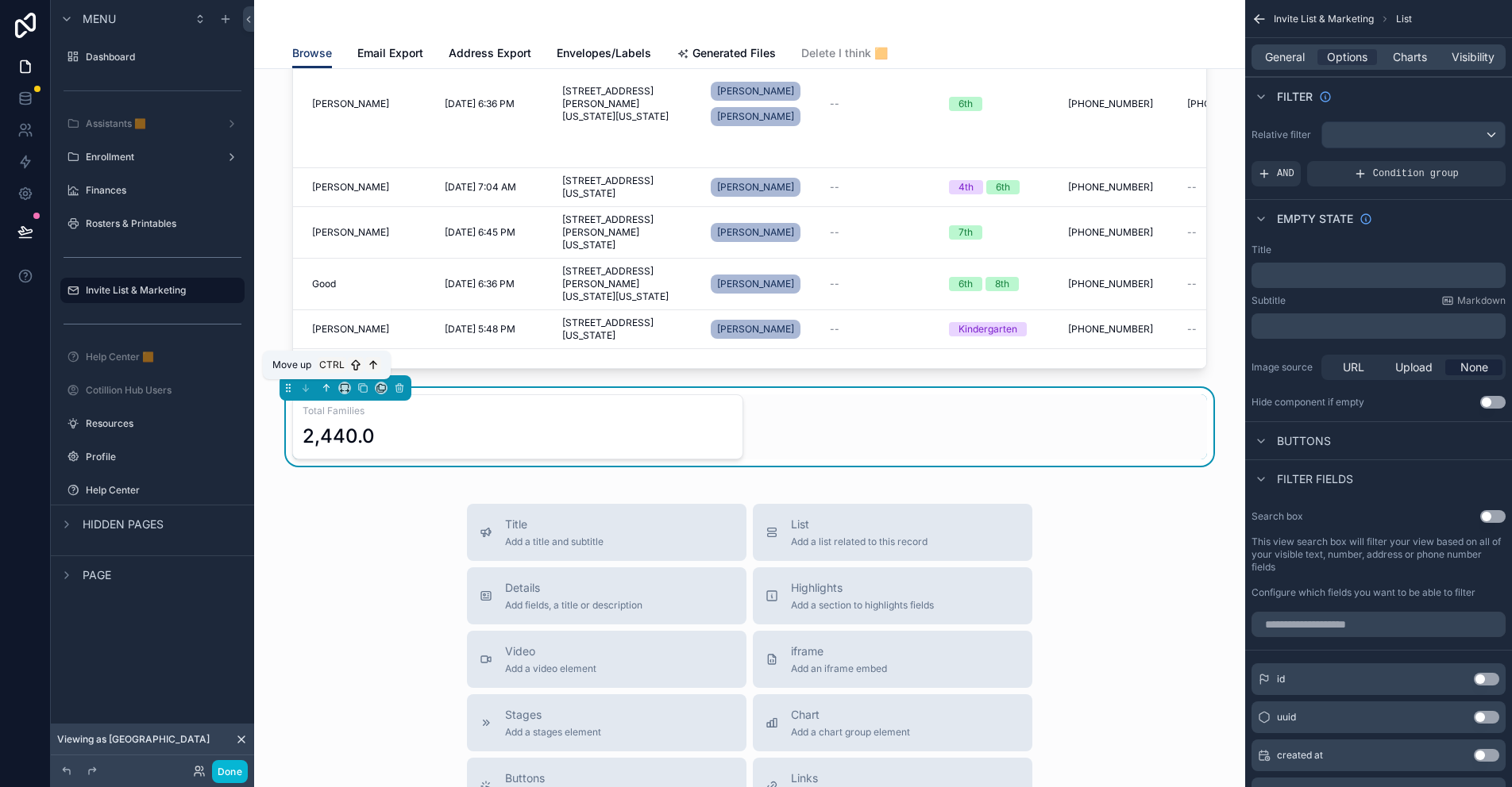
click at [326, 387] on icon "scrollable content" at bounding box center [326, 388] width 0 height 7
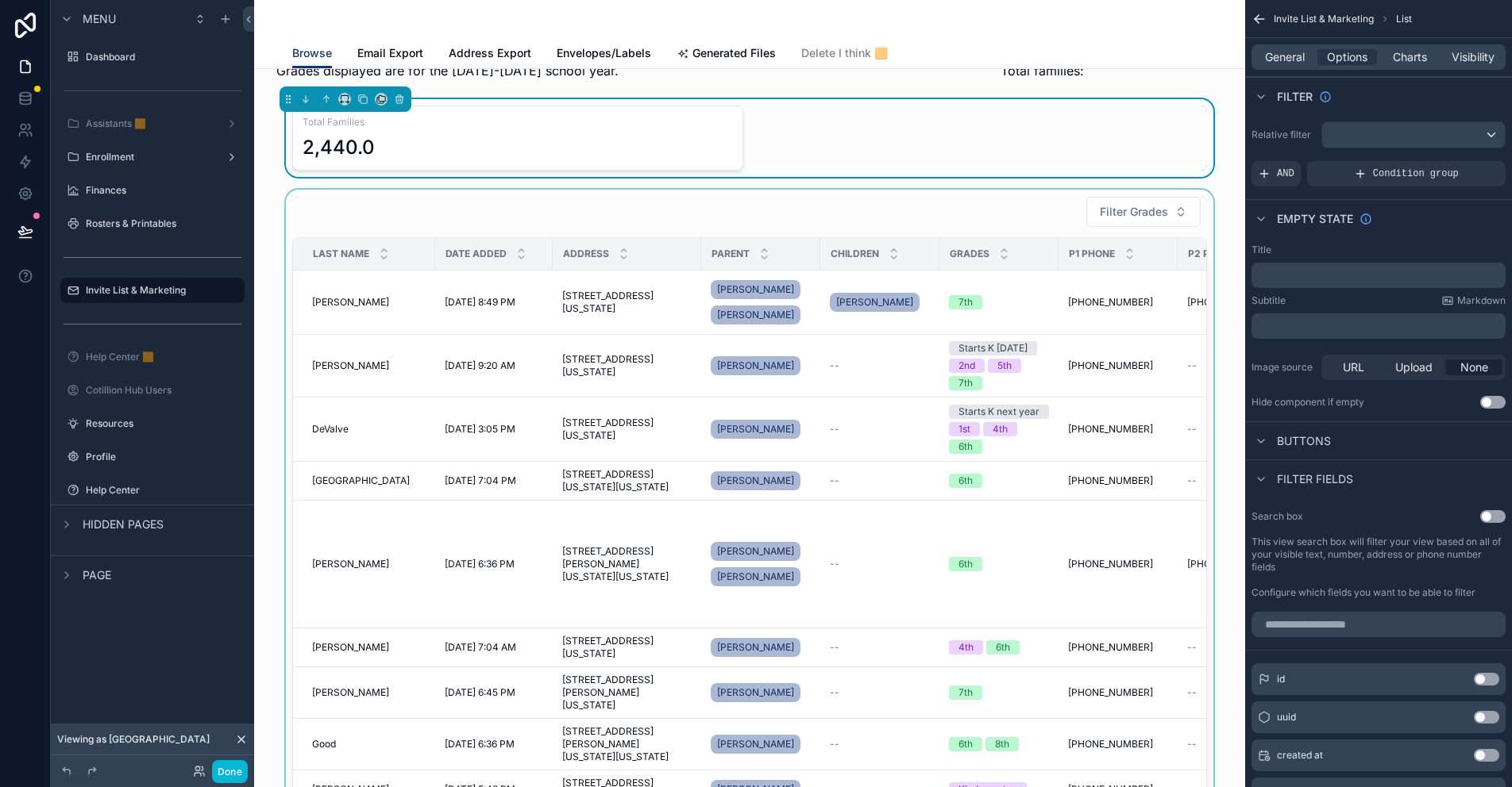
scroll to position [0, 0]
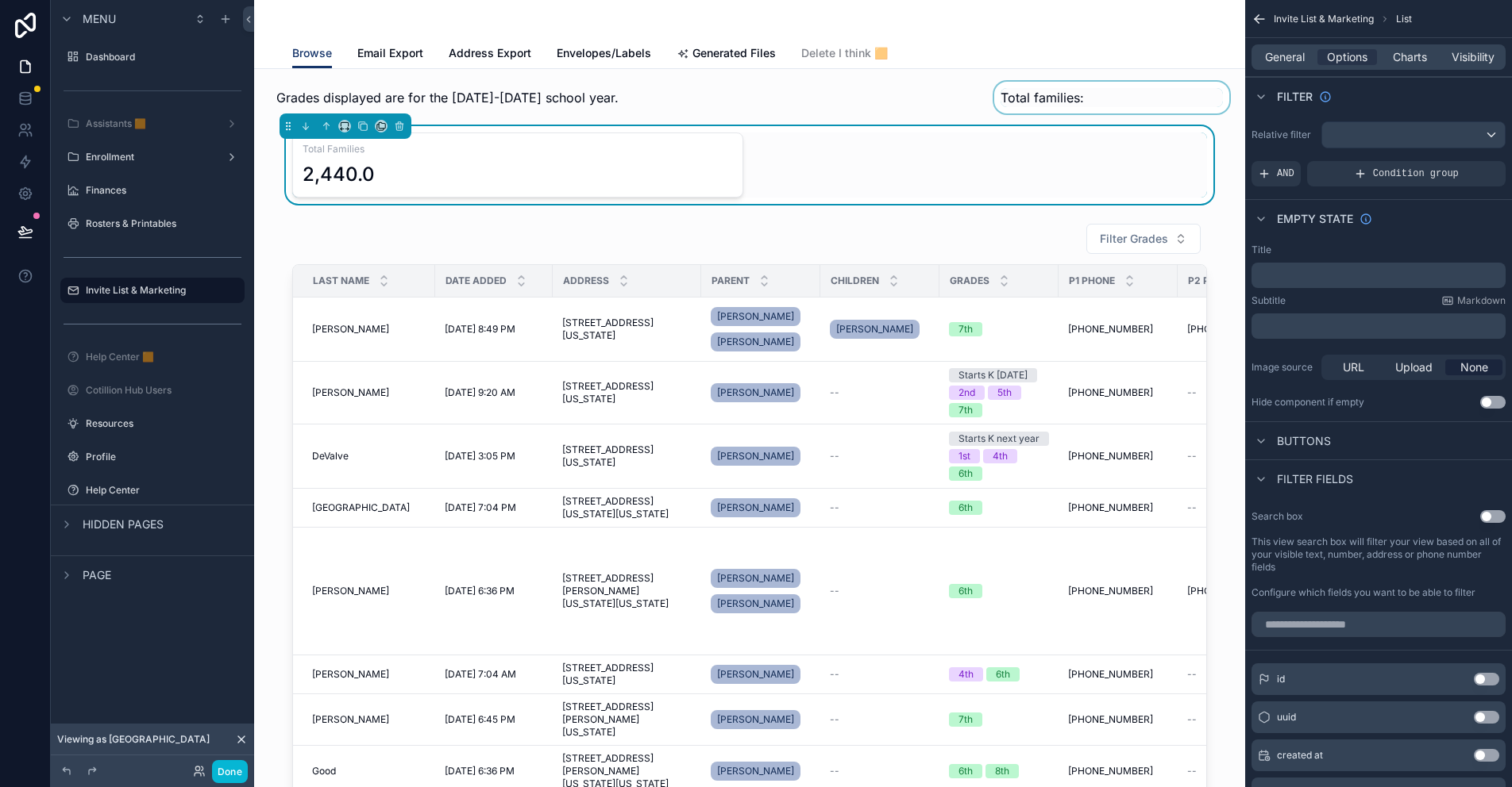
click at [1034, 100] on div "scrollable content" at bounding box center [1112, 97] width 242 height 31
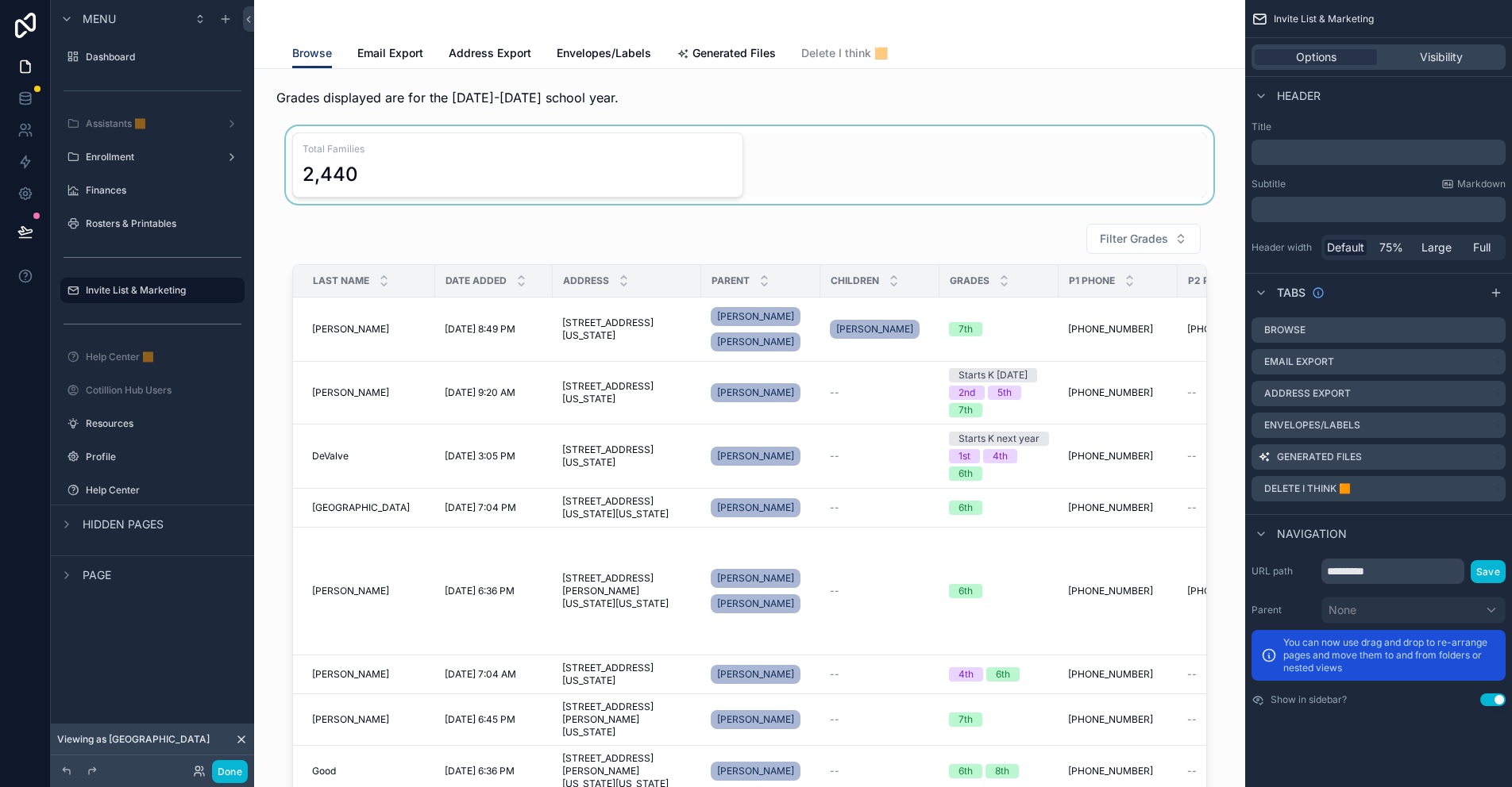
click at [619, 160] on div "scrollable content" at bounding box center [749, 165] width 965 height 78
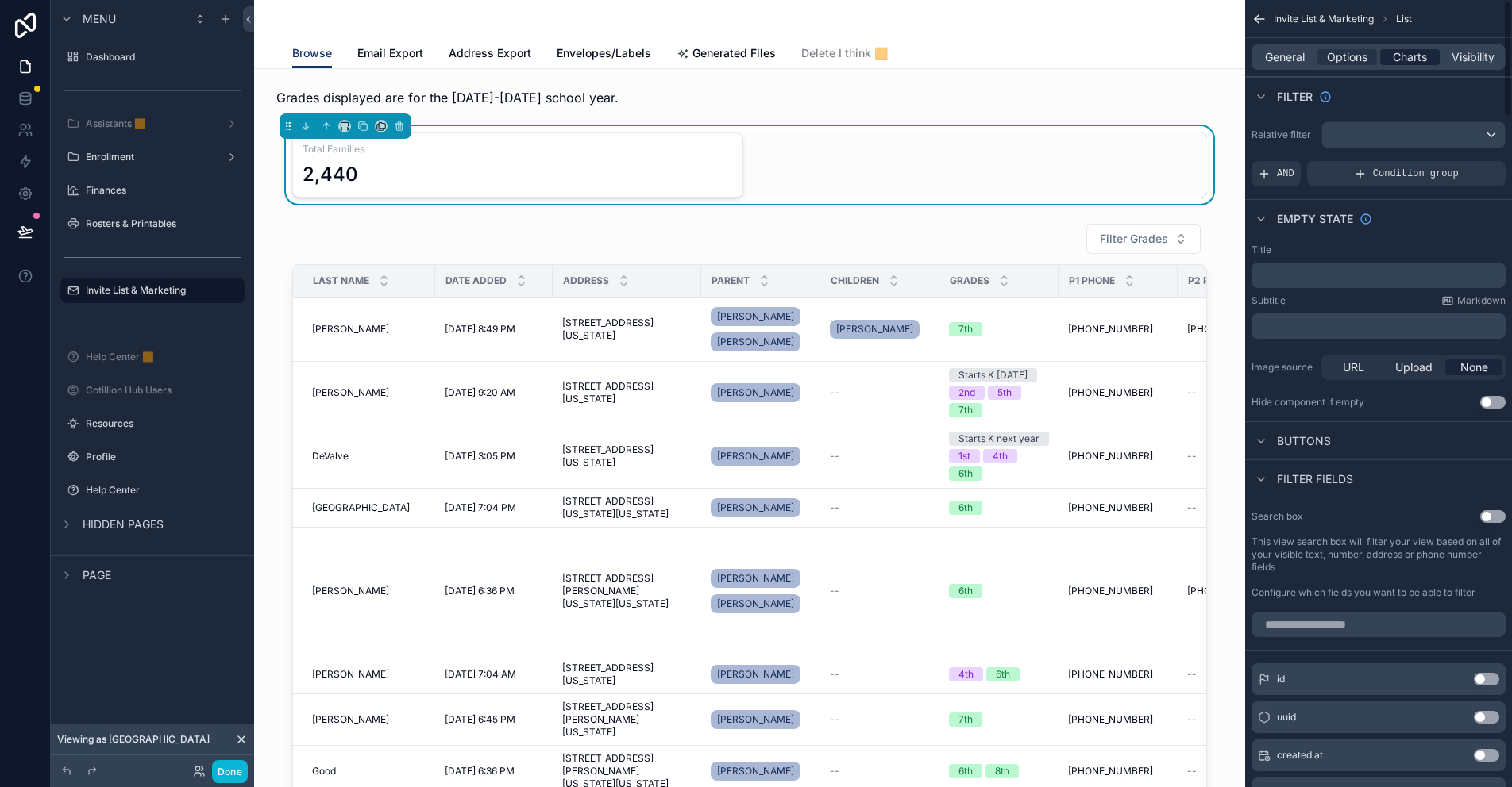
click at [1422, 54] on span "Charts" at bounding box center [1410, 57] width 34 height 16
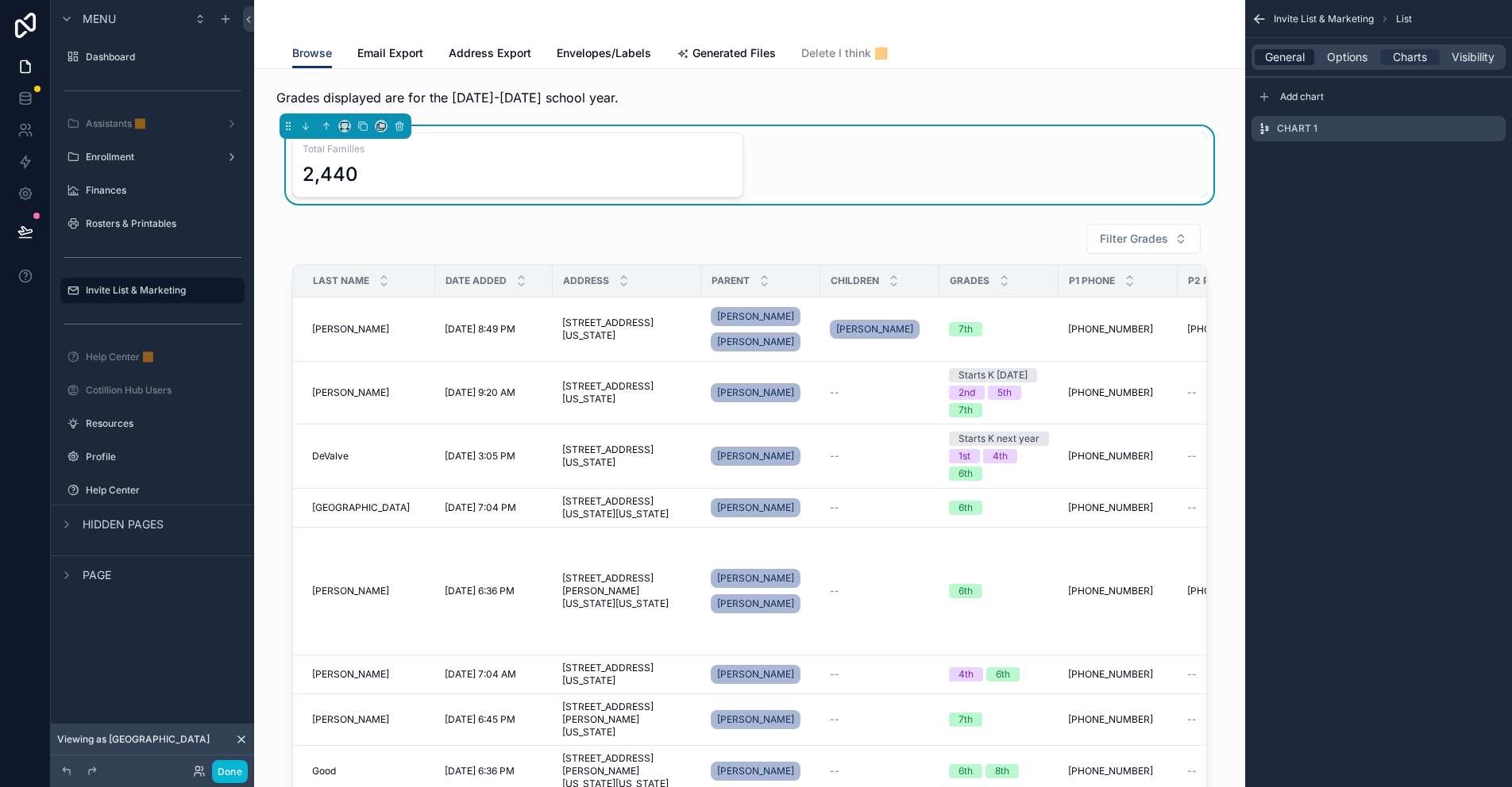
click at [1278, 52] on span "General" at bounding box center [1285, 57] width 40 height 16
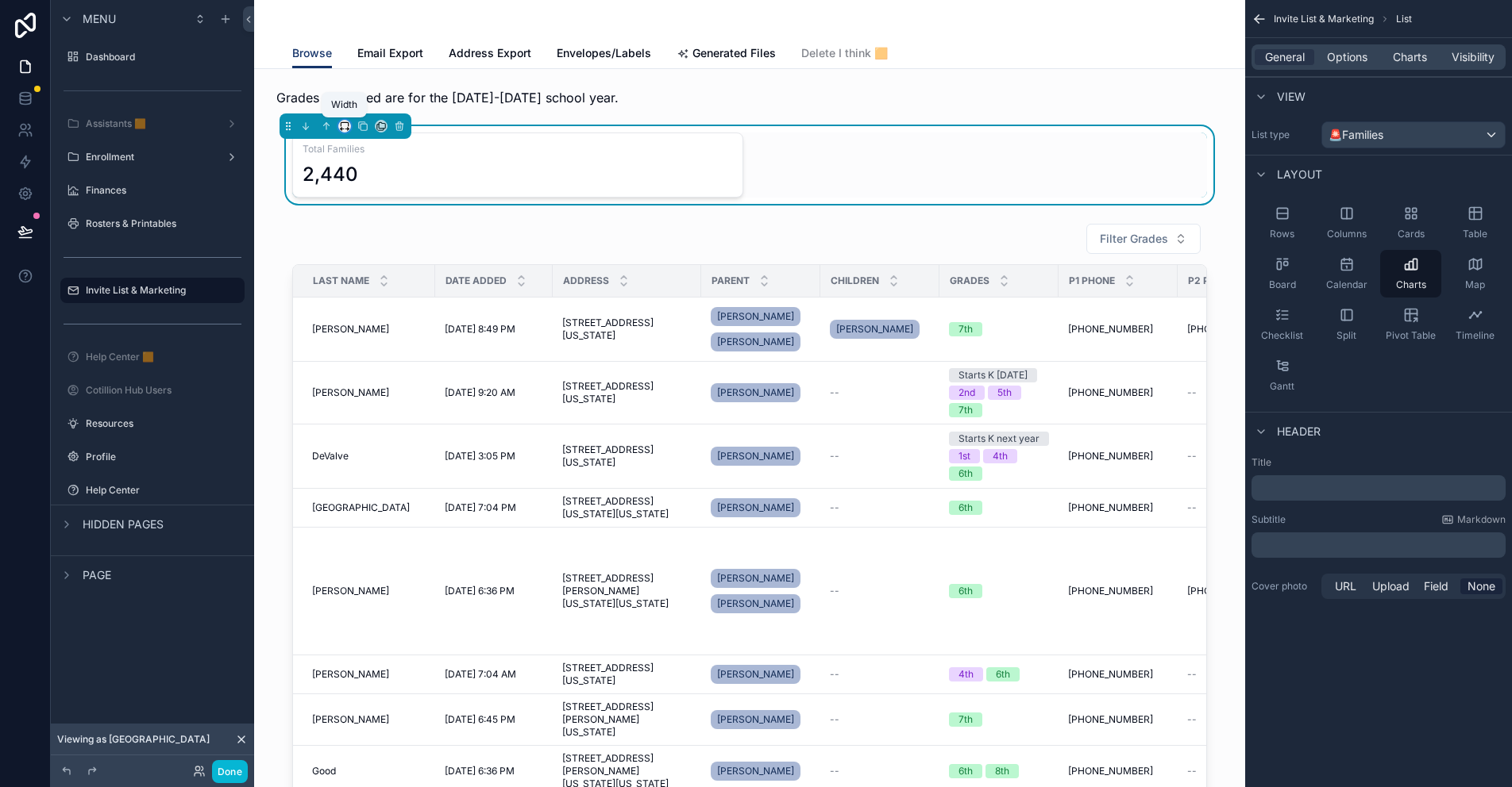
click at [344, 124] on icon "scrollable content" at bounding box center [345, 126] width 11 height 11
click at [367, 195] on div "25%" at bounding box center [377, 185] width 68 height 29
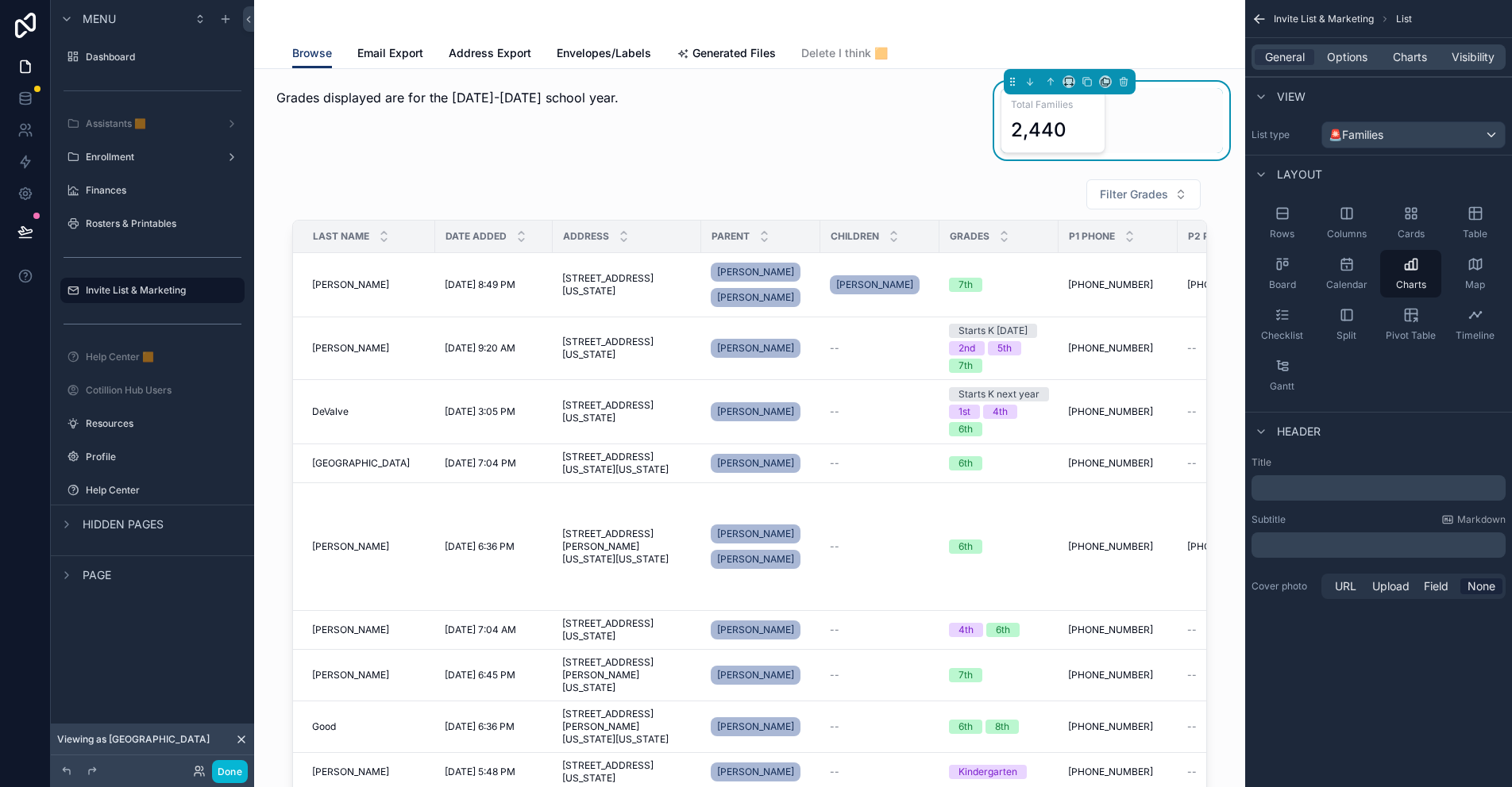
click at [1056, 109] on span "Total Families" at bounding box center [1053, 105] width 85 height 12
click at [1403, 50] on span "Charts" at bounding box center [1410, 57] width 34 height 16
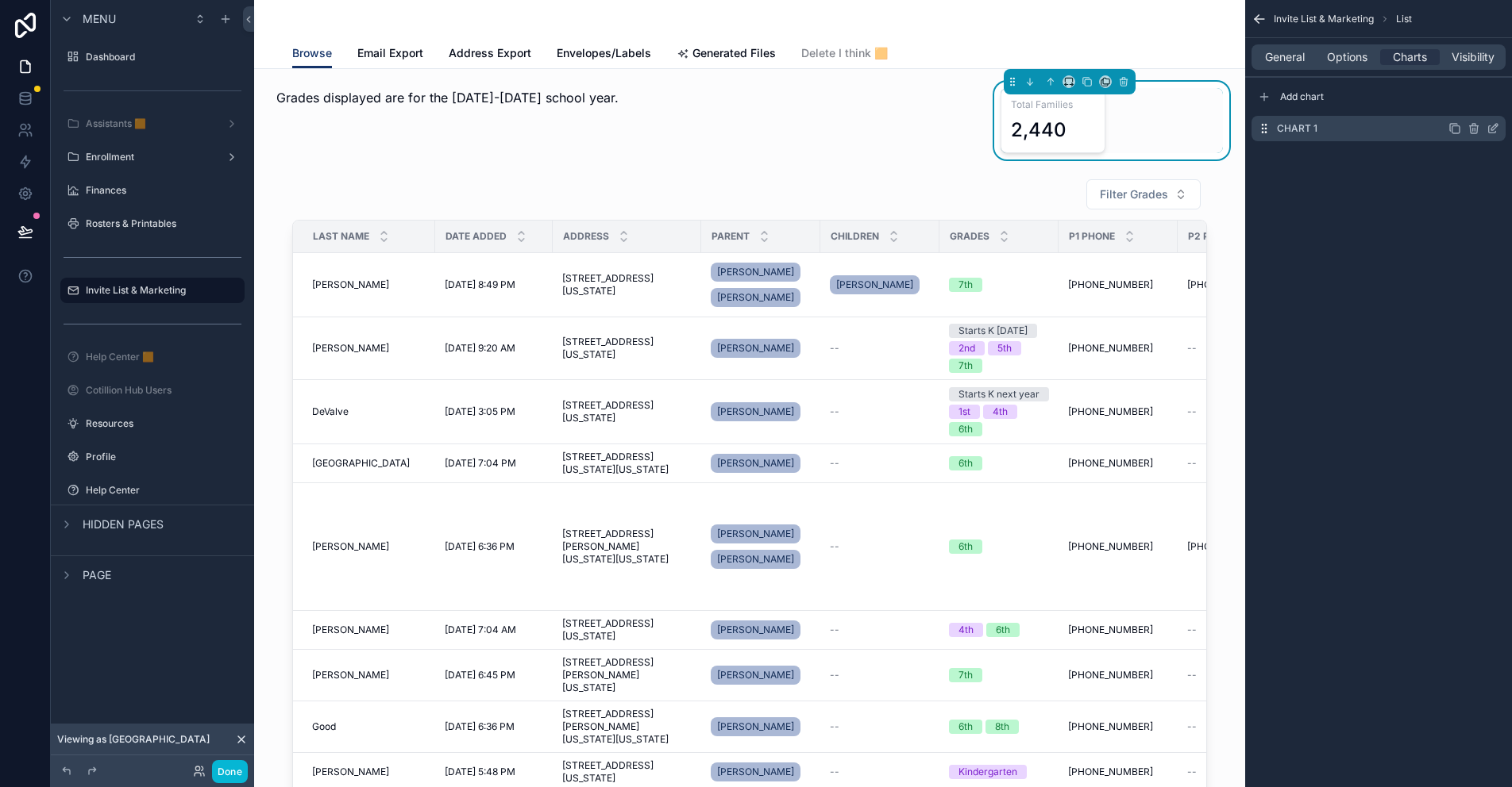
click at [1489, 128] on icon "scrollable content" at bounding box center [1493, 130] width 8 height 8
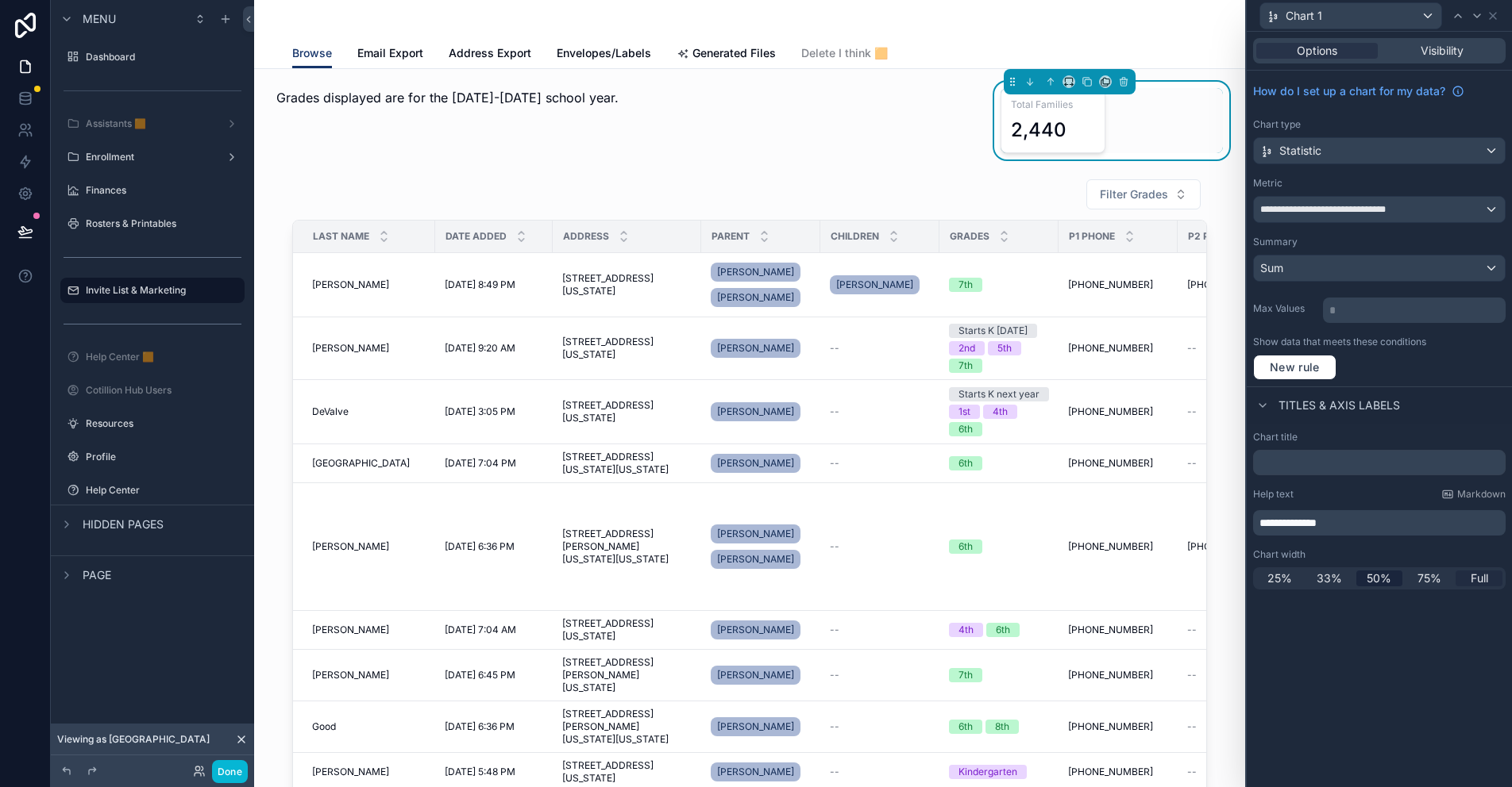
click at [1482, 578] on span "Full" at bounding box center [1479, 578] width 17 height 16
click at [946, 142] on div "scrollable content" at bounding box center [630, 121] width 725 height 78
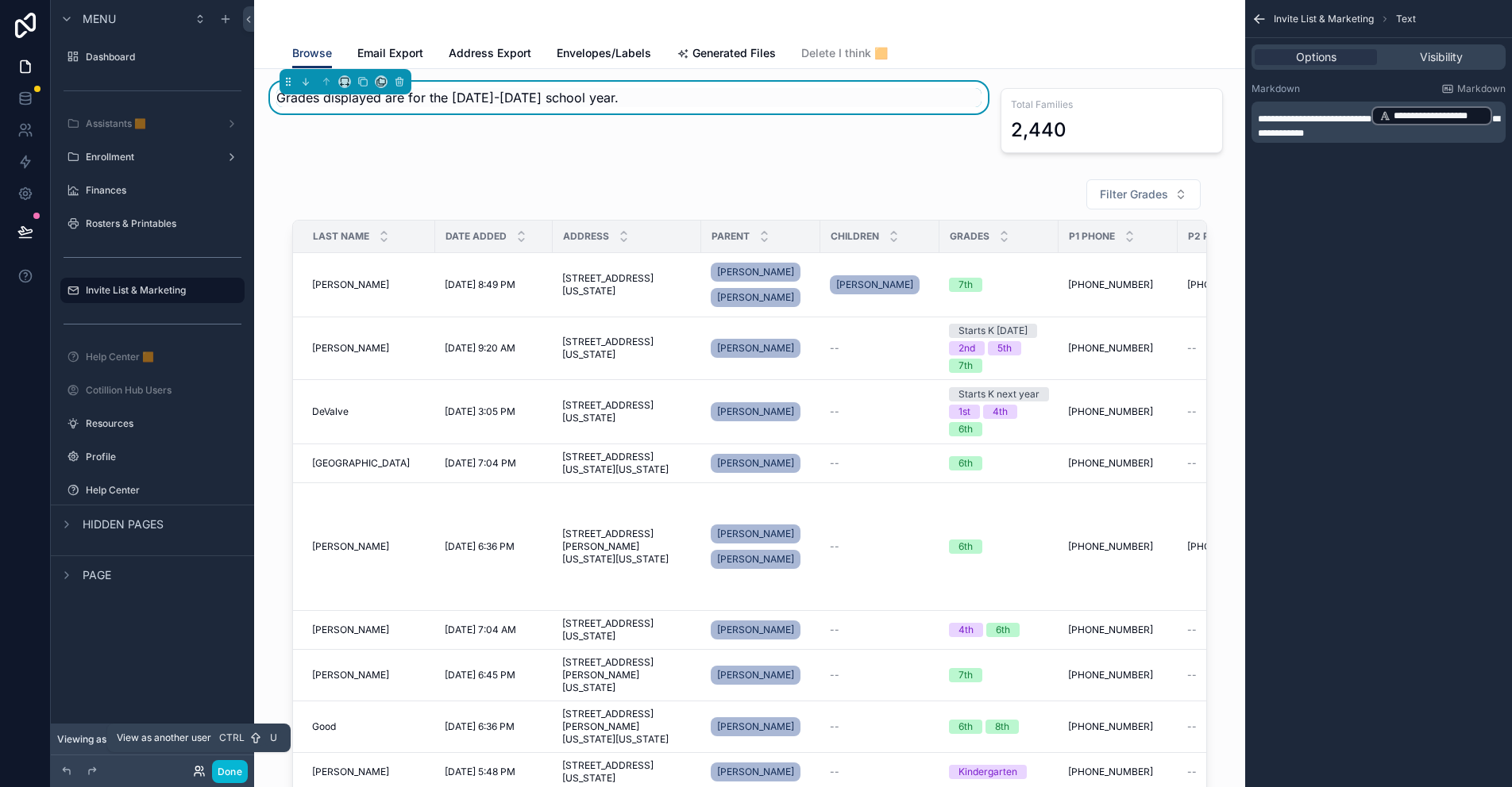
click at [195, 773] on icon at bounding box center [198, 774] width 7 height 3
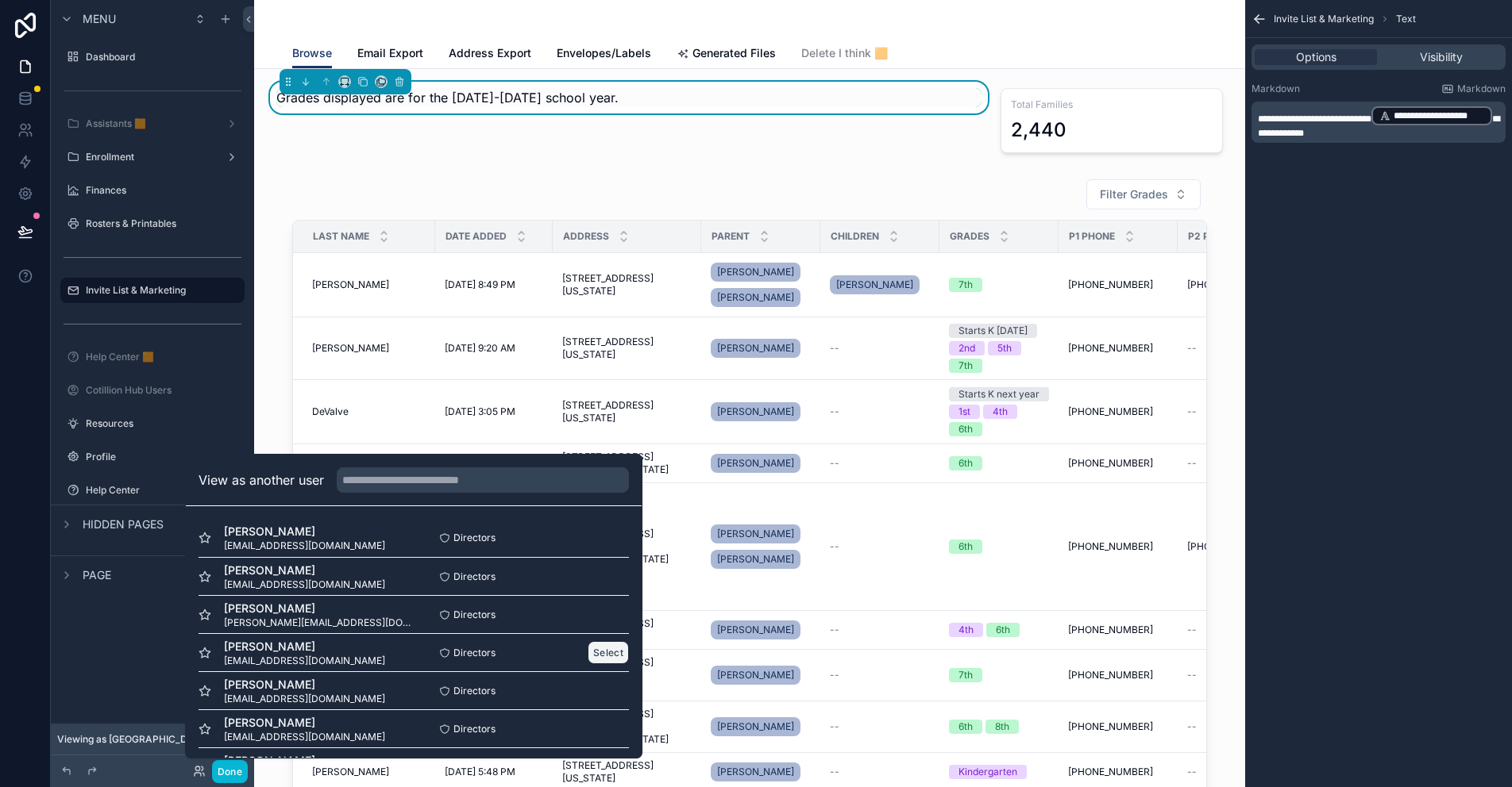
click at [590, 649] on button "Select" at bounding box center [608, 653] width 41 height 23
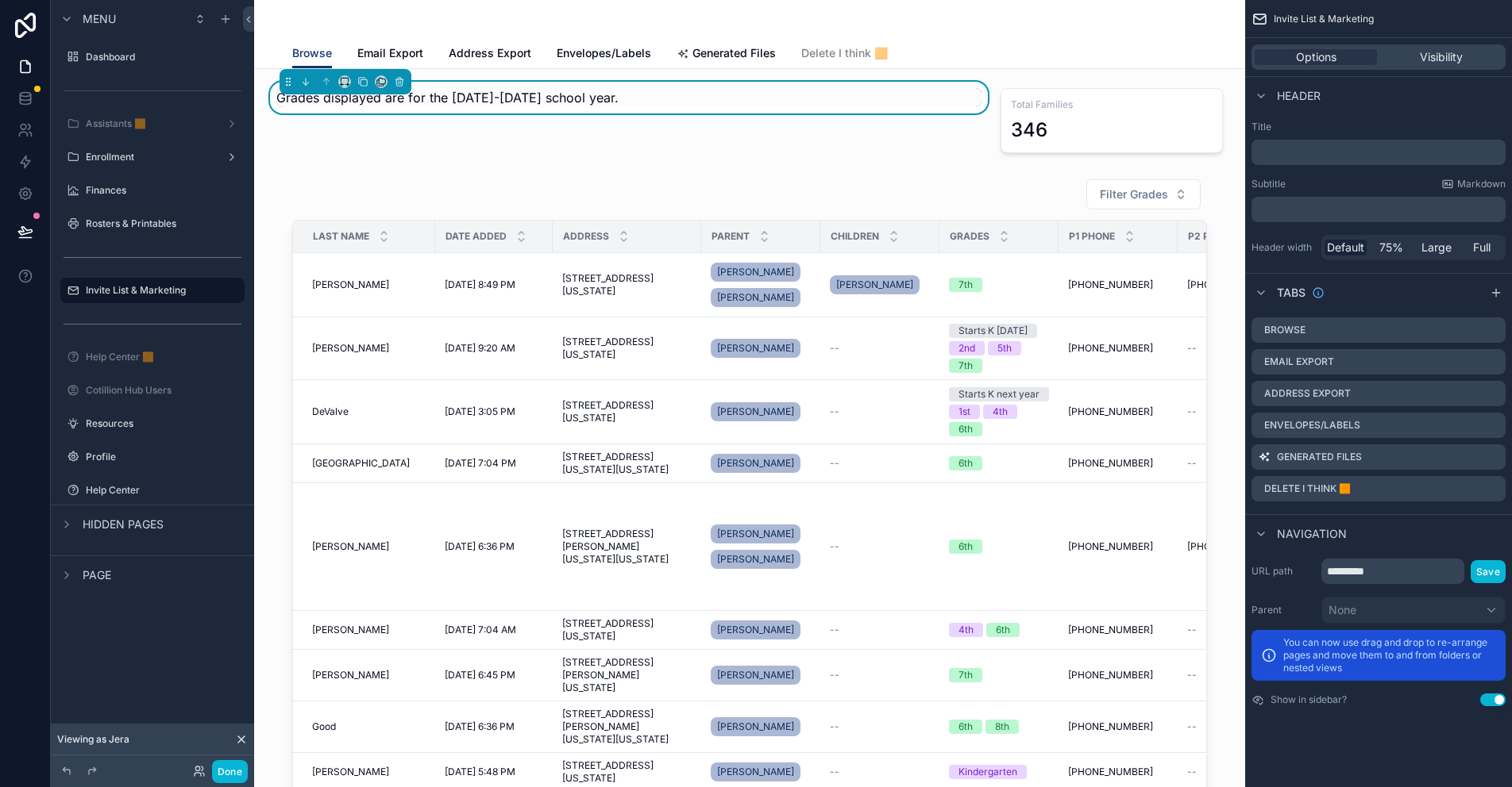
click at [671, 150] on div "Grades displayed are for the [DATE]-[DATE] school year." at bounding box center [630, 121] width 725 height 78
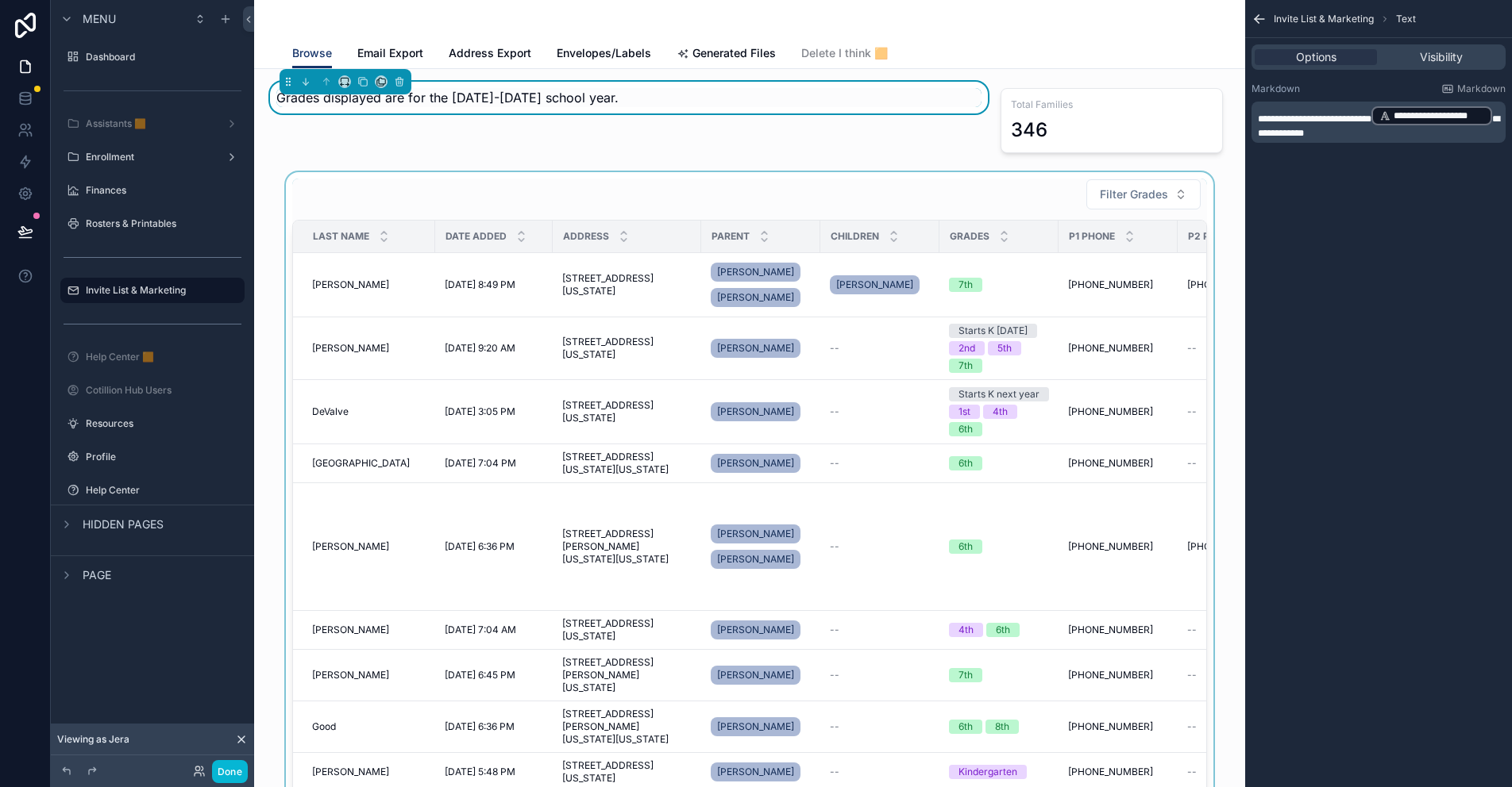
click at [450, 200] on div "scrollable content" at bounding box center [749, 495] width 965 height 646
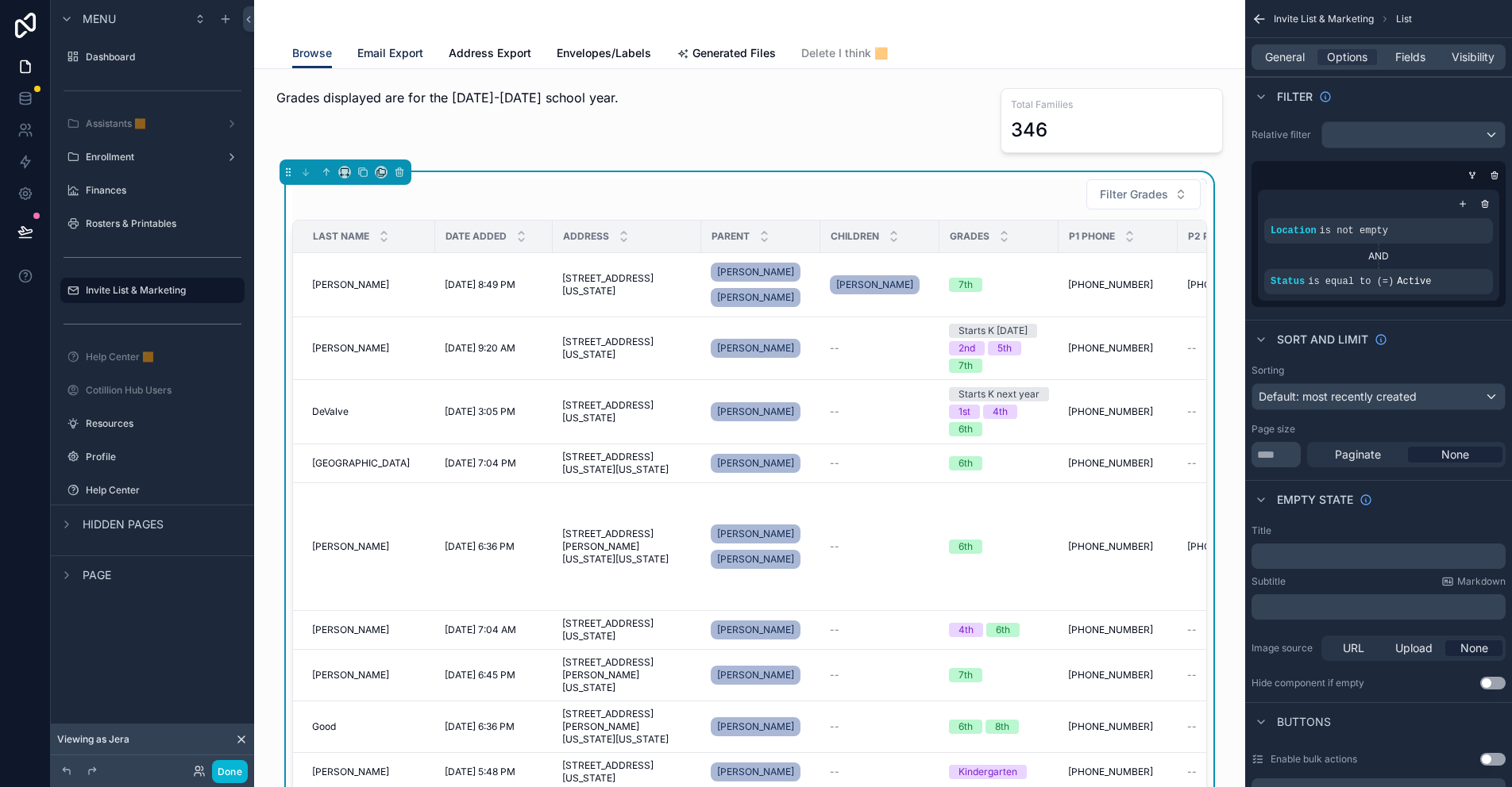
click at [389, 59] on span "Email Export" at bounding box center [390, 53] width 66 height 16
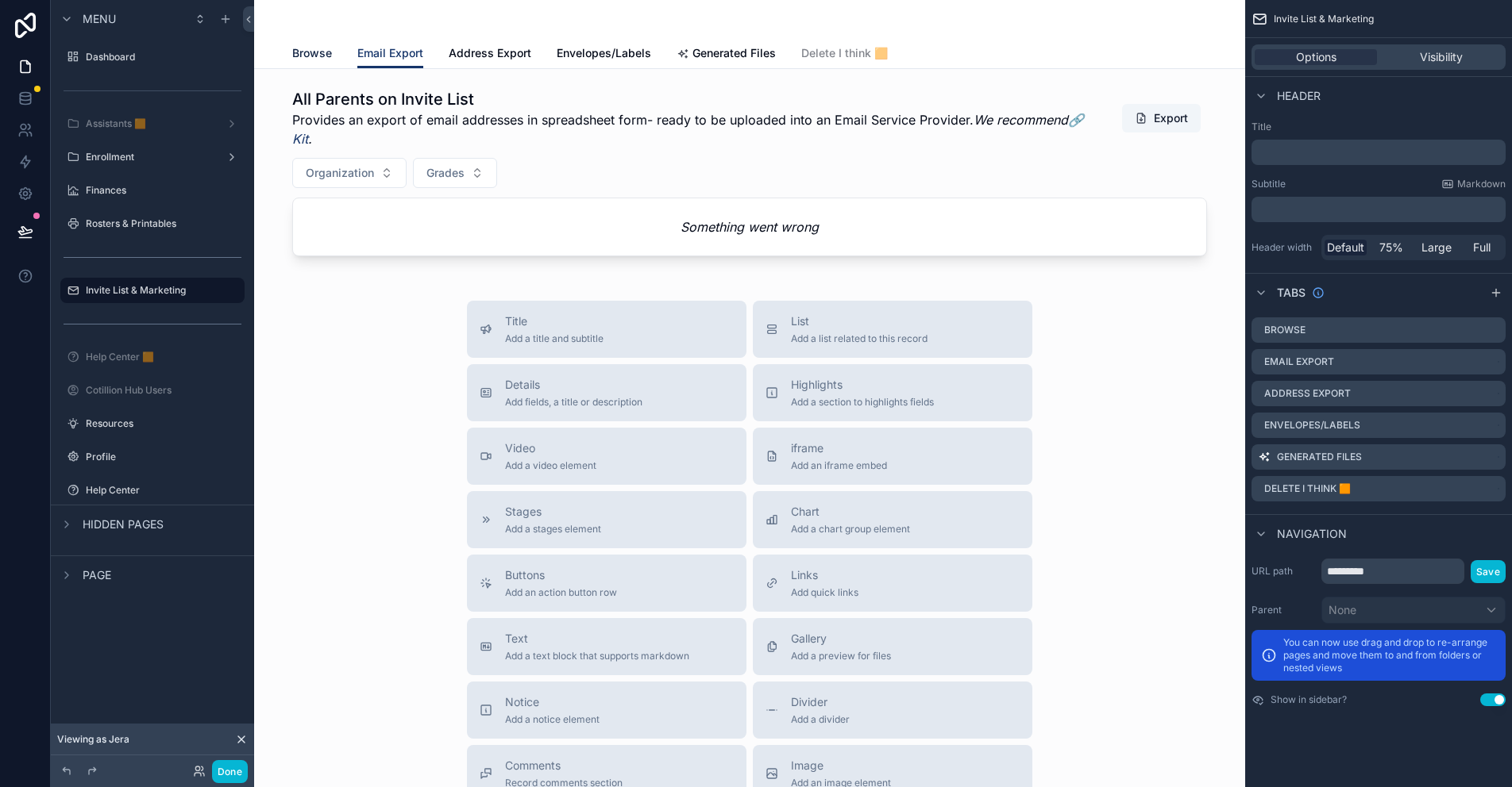
click at [296, 52] on span "Browse" at bounding box center [312, 53] width 40 height 16
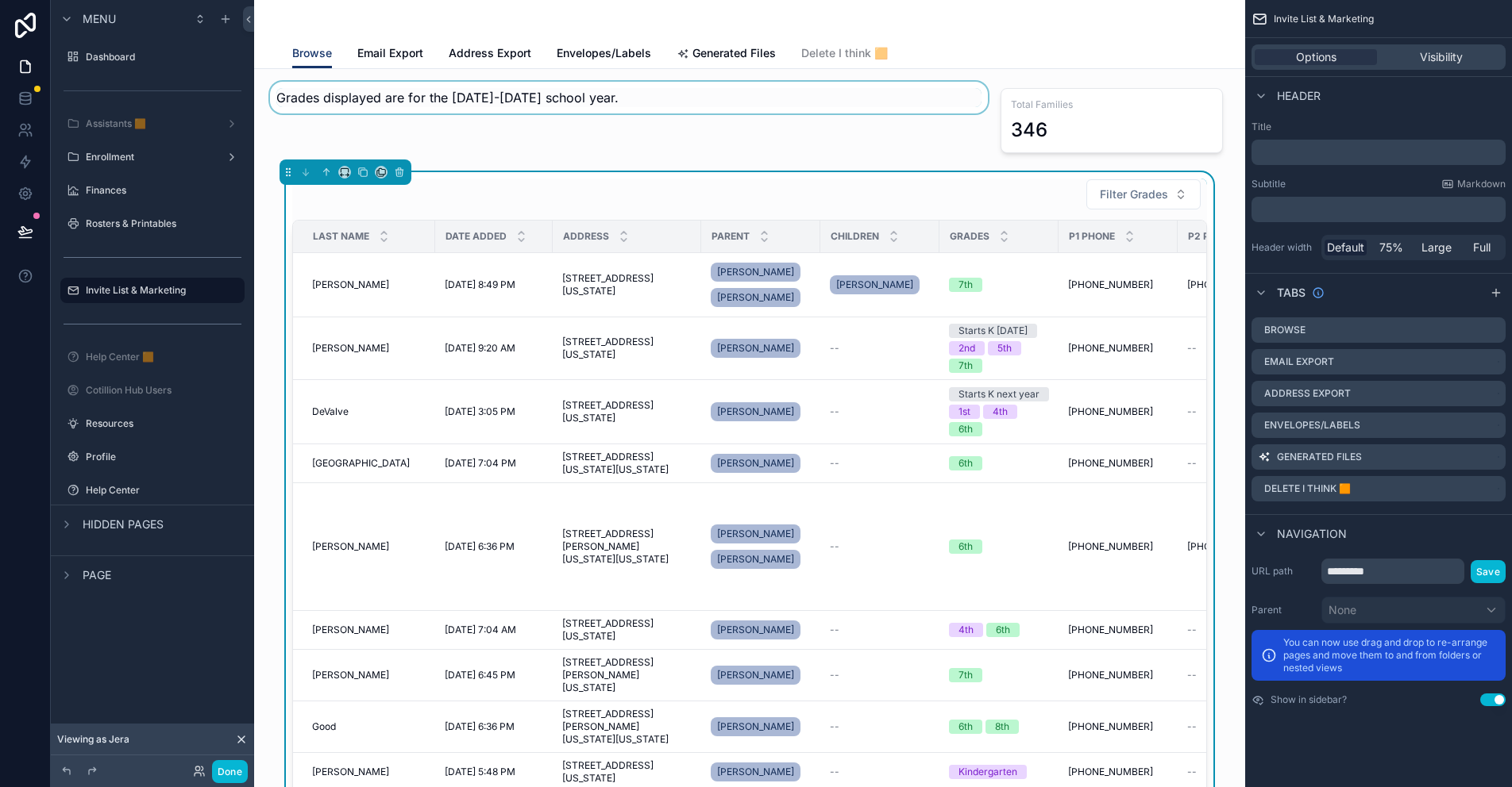
click at [488, 146] on div "scrollable content" at bounding box center [630, 121] width 725 height 78
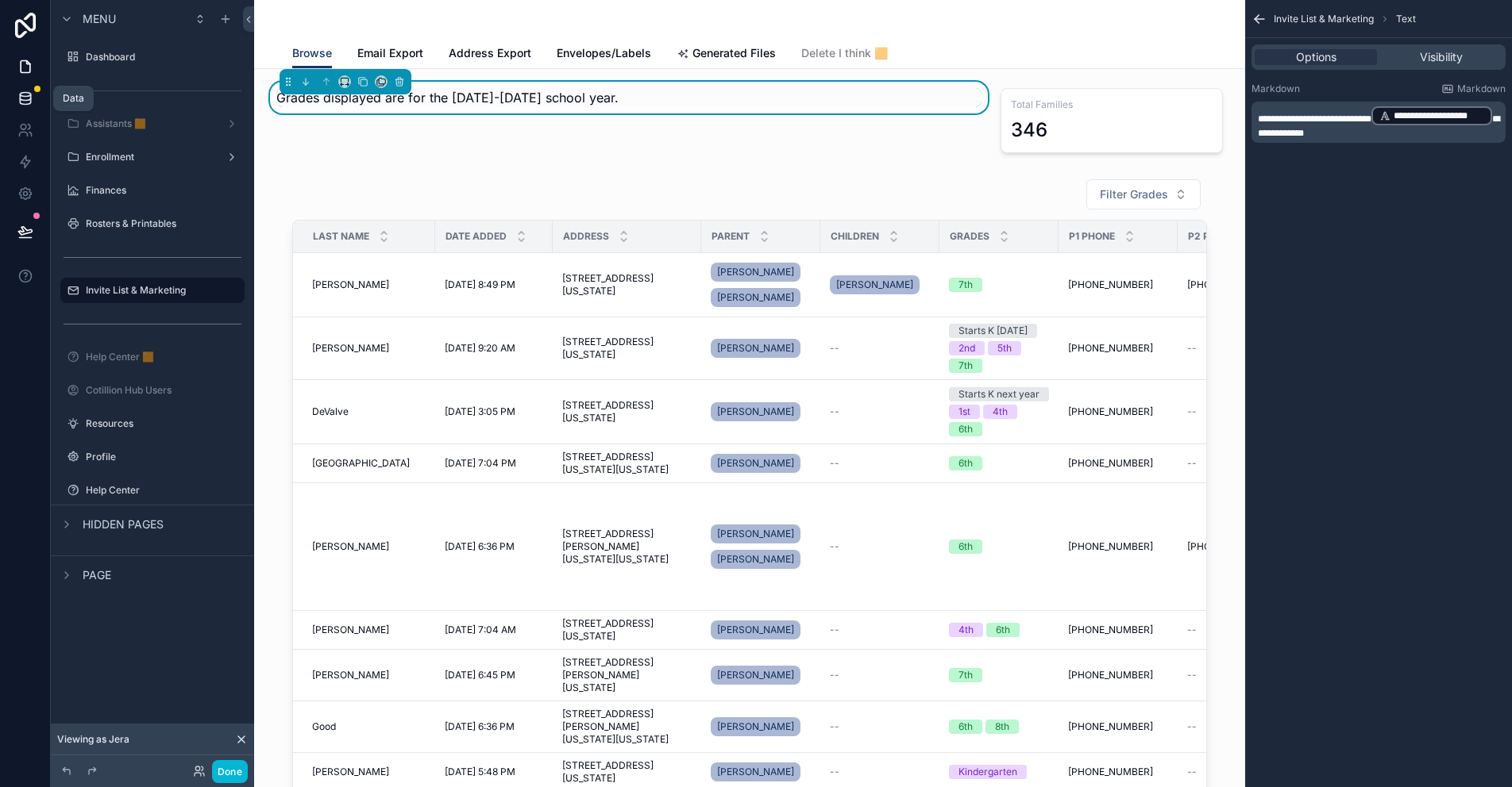
click at [23, 99] on icon at bounding box center [25, 98] width 16 height 16
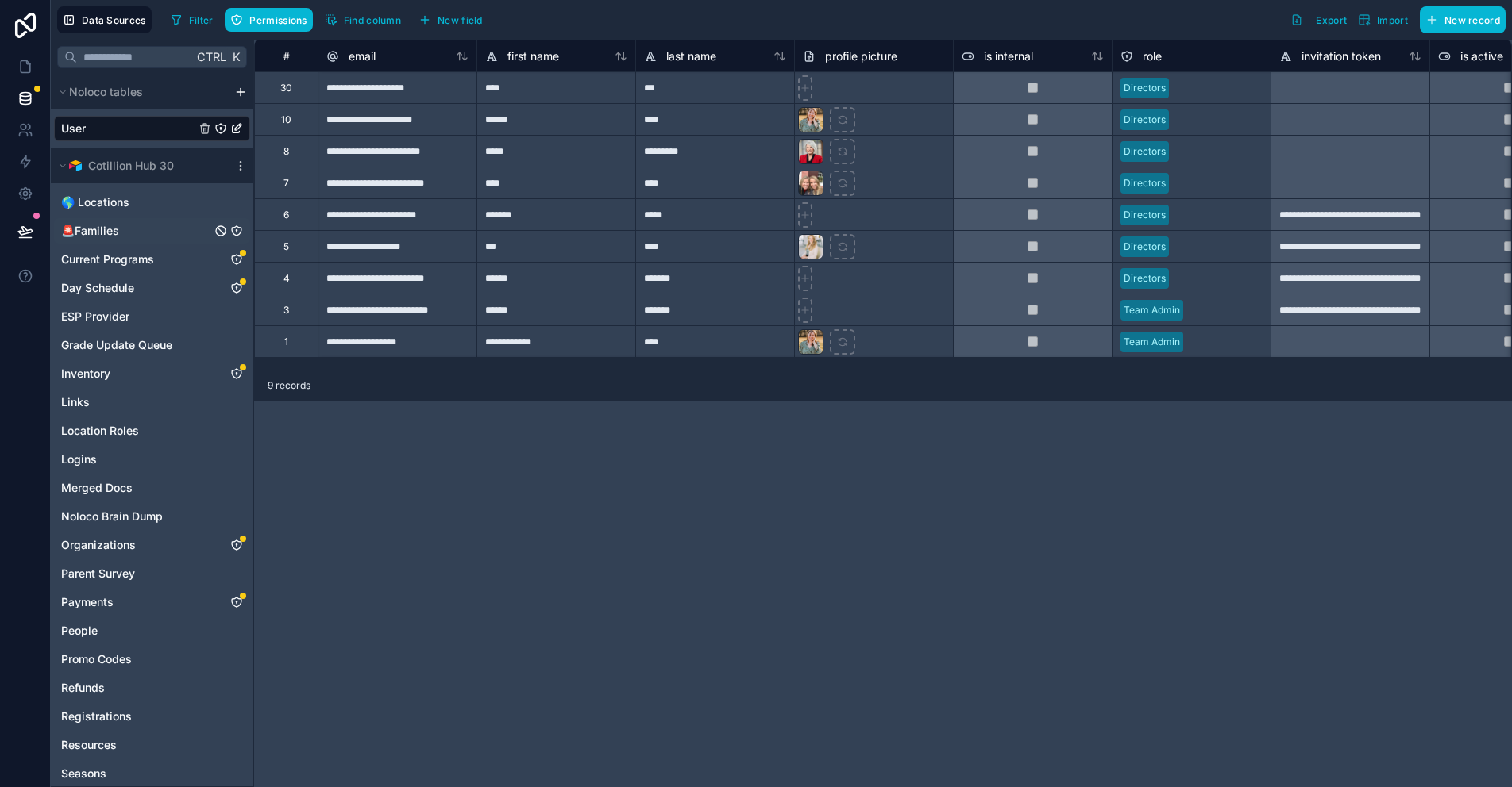
click at [238, 232] on icon "🚨Families" at bounding box center [236, 230] width 12 height 12
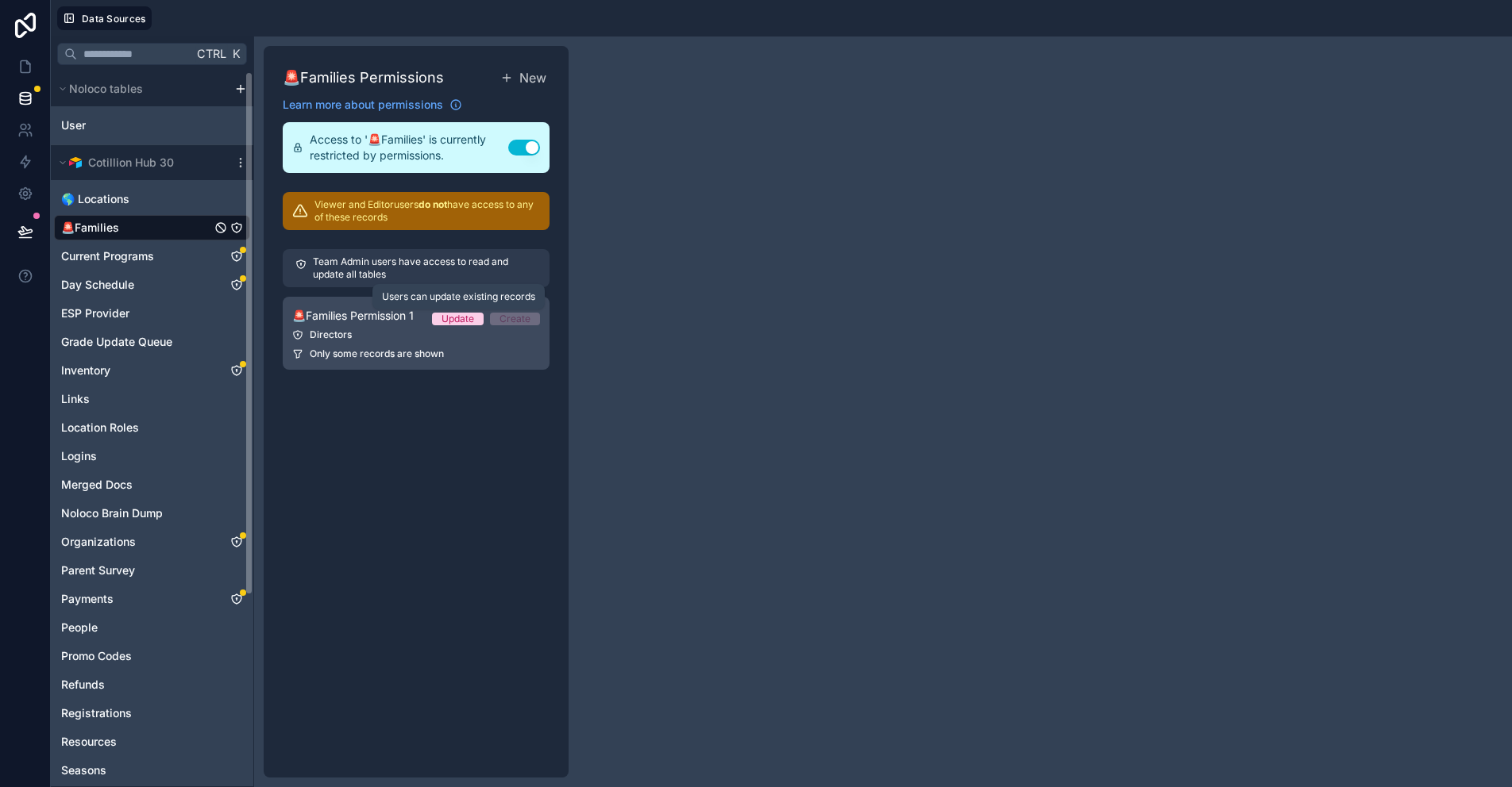
click at [464, 320] on div "Update" at bounding box center [457, 318] width 32 height 12
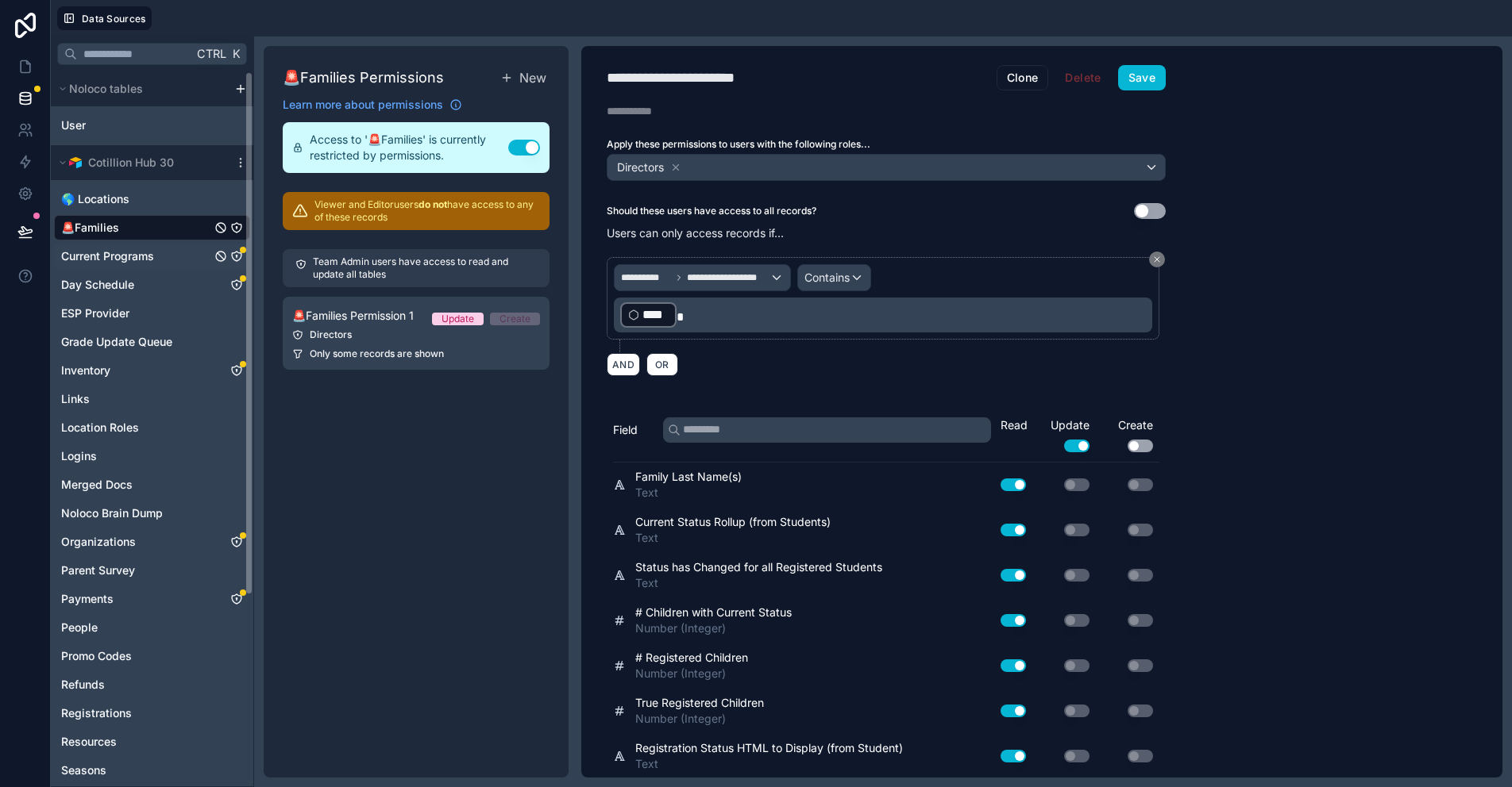
click at [146, 256] on span "Current Programs" at bounding box center [107, 256] width 93 height 16
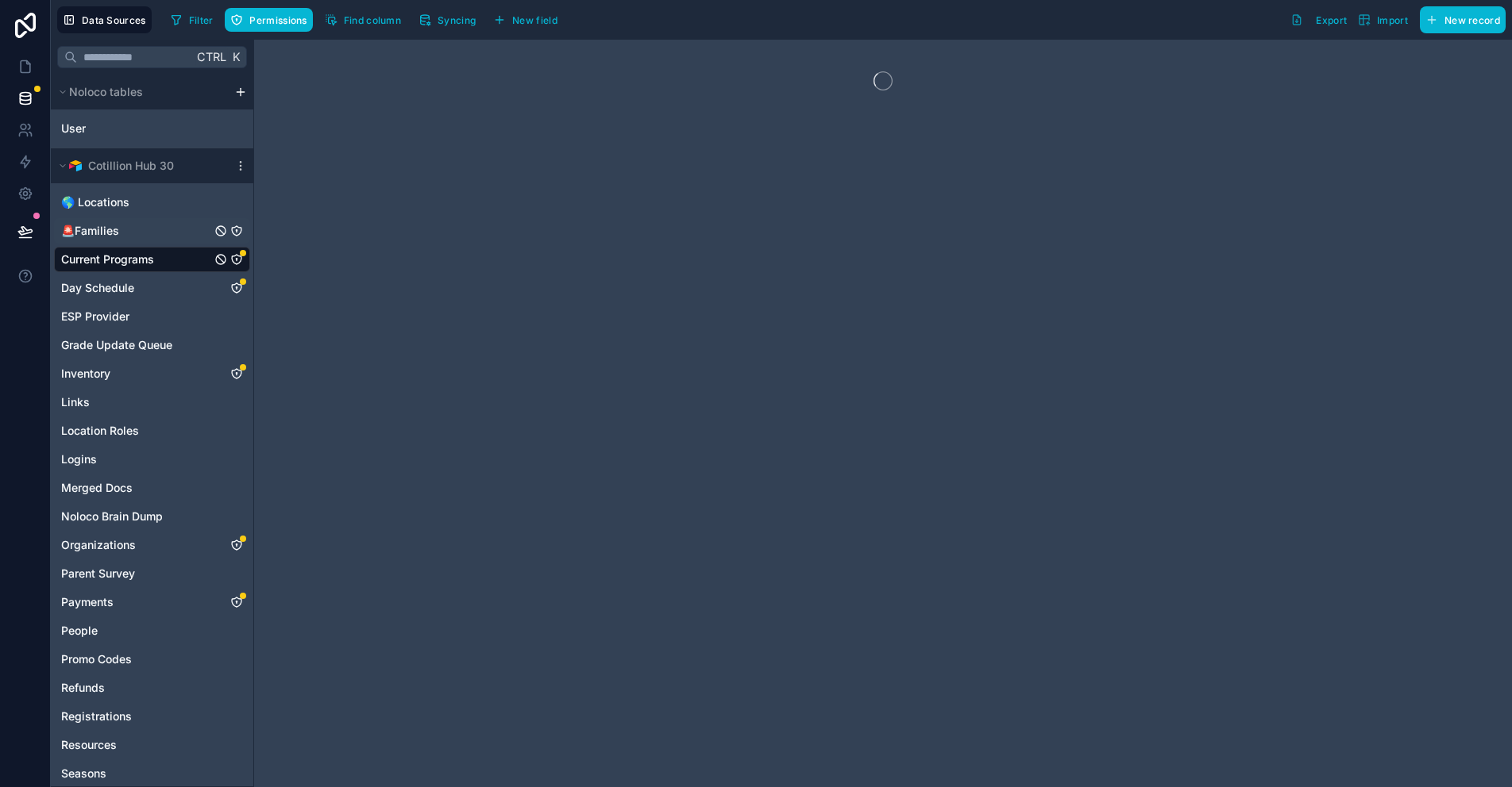
click at [123, 233] on link "🚨Families" at bounding box center [136, 231] width 150 height 16
click at [30, 61] on icon at bounding box center [25, 67] width 16 height 16
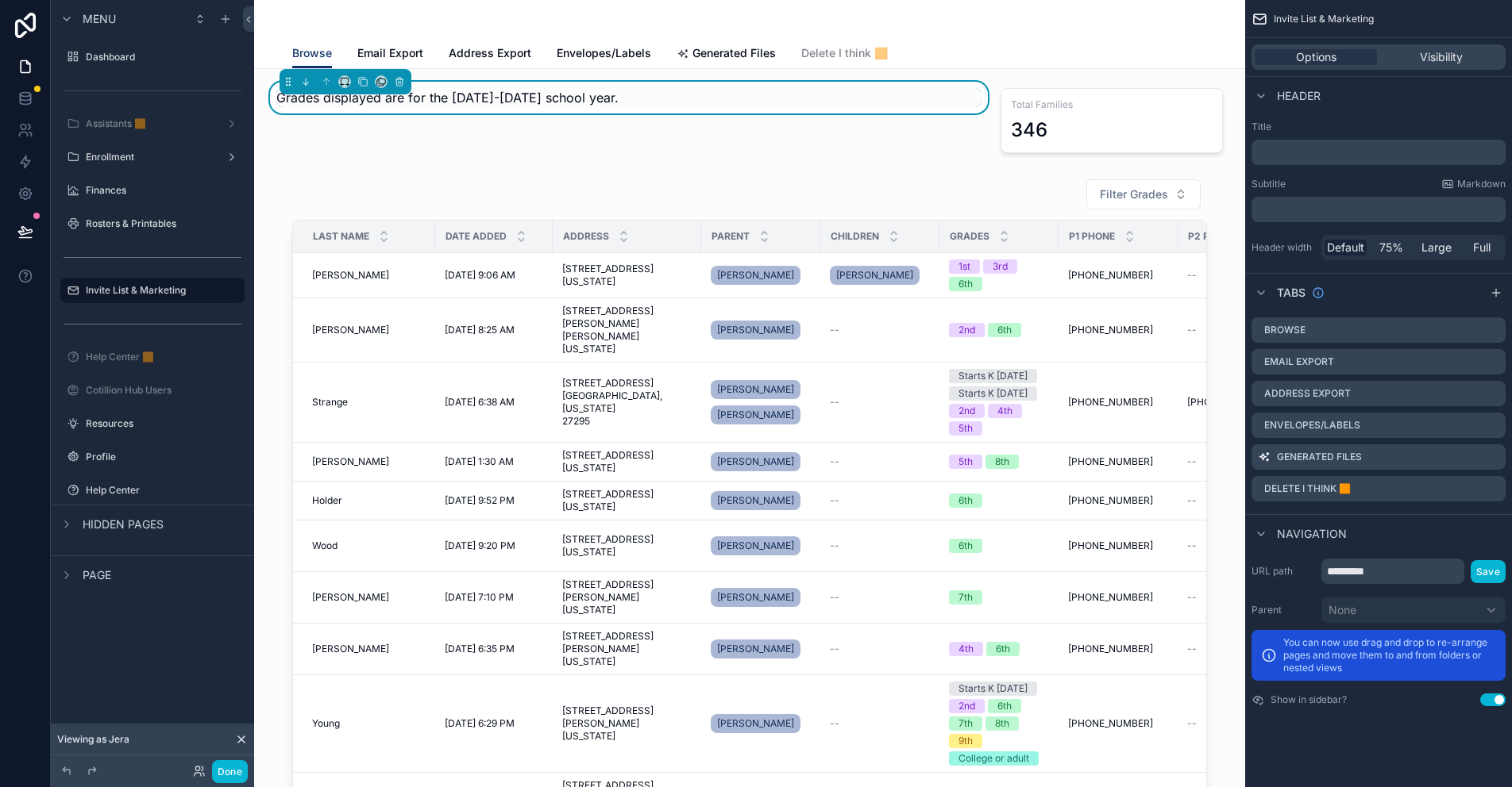
click at [469, 140] on div "Grades displayed are for the [DATE]-[DATE] school year." at bounding box center [630, 121] width 725 height 78
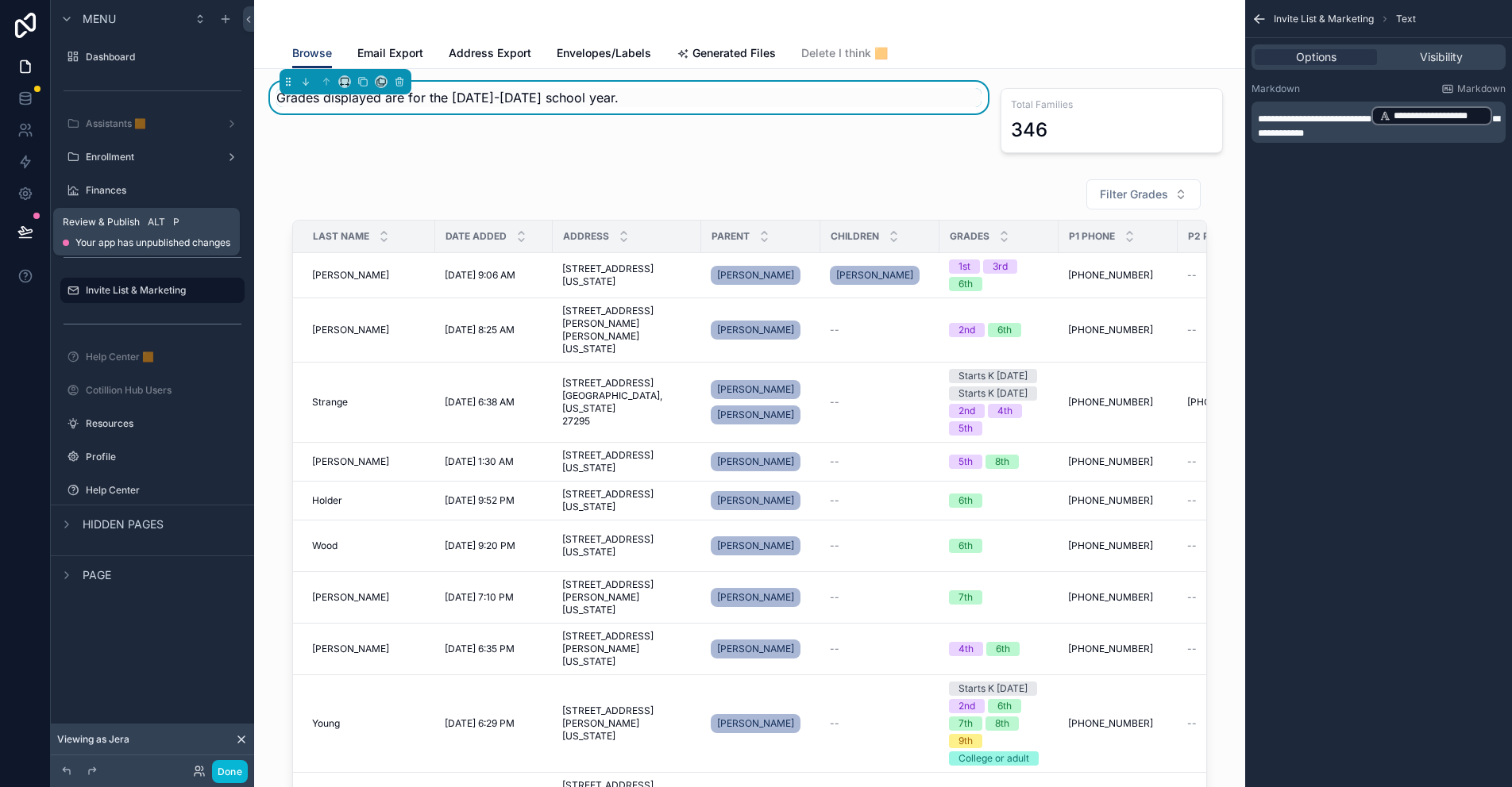
click at [27, 227] on icon at bounding box center [25, 231] width 16 height 16
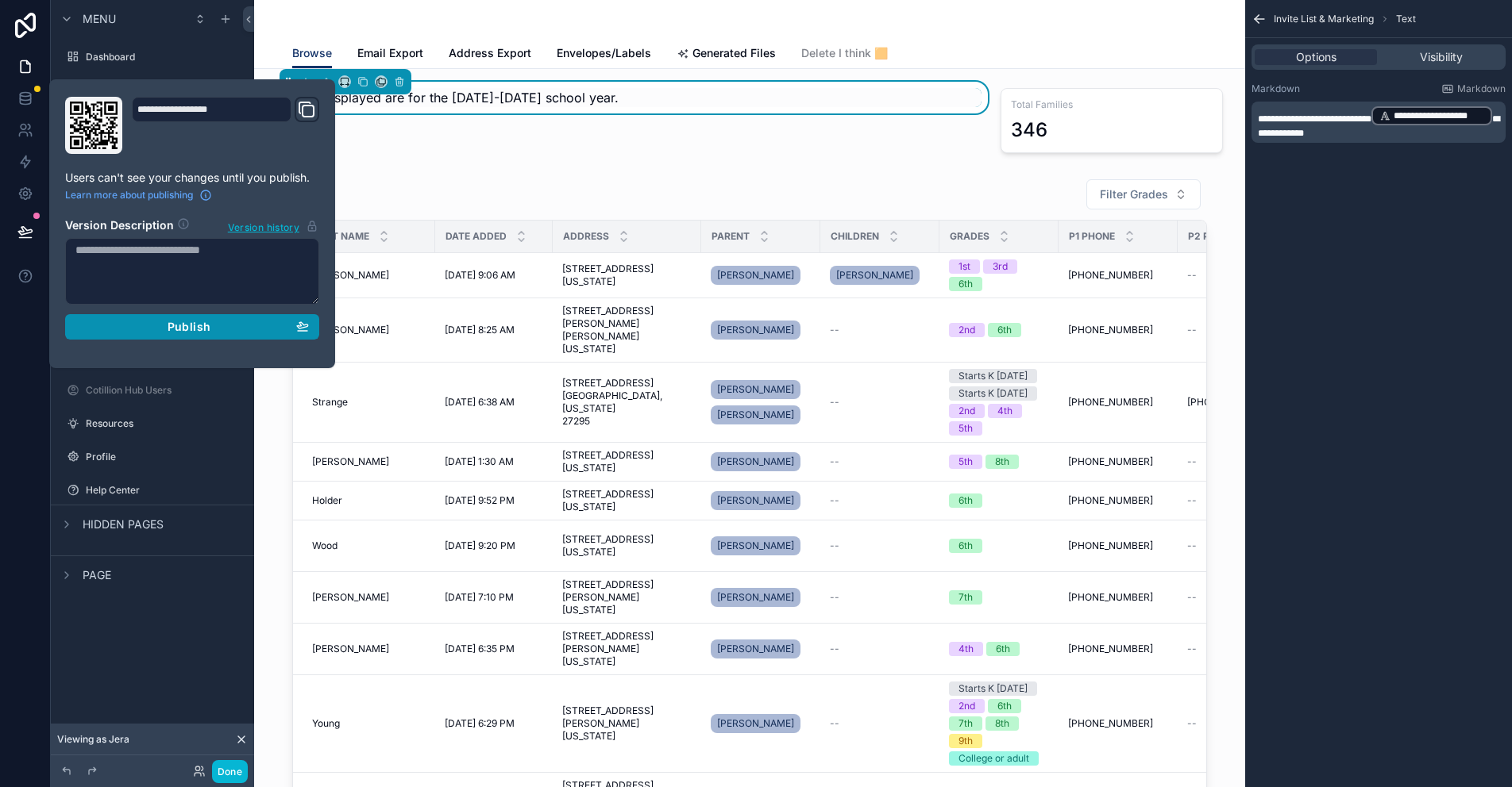
click at [195, 325] on span "Publish" at bounding box center [188, 327] width 43 height 14
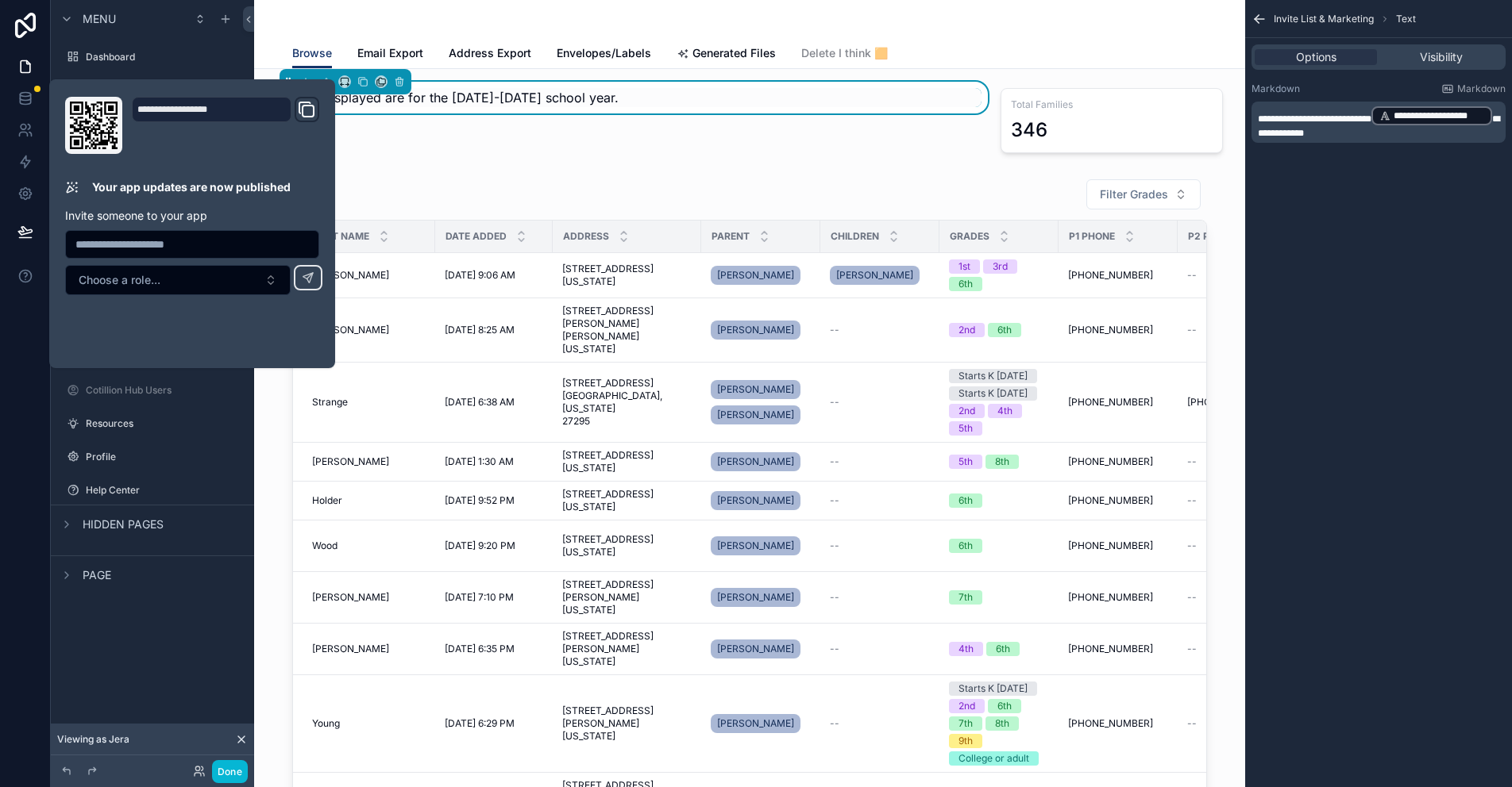
drag, startPoint x: 522, startPoint y: 151, endPoint x: 429, endPoint y: 145, distance: 93.2
click at [518, 151] on div "Grades displayed are for the [DATE]-[DATE] school year." at bounding box center [630, 121] width 725 height 78
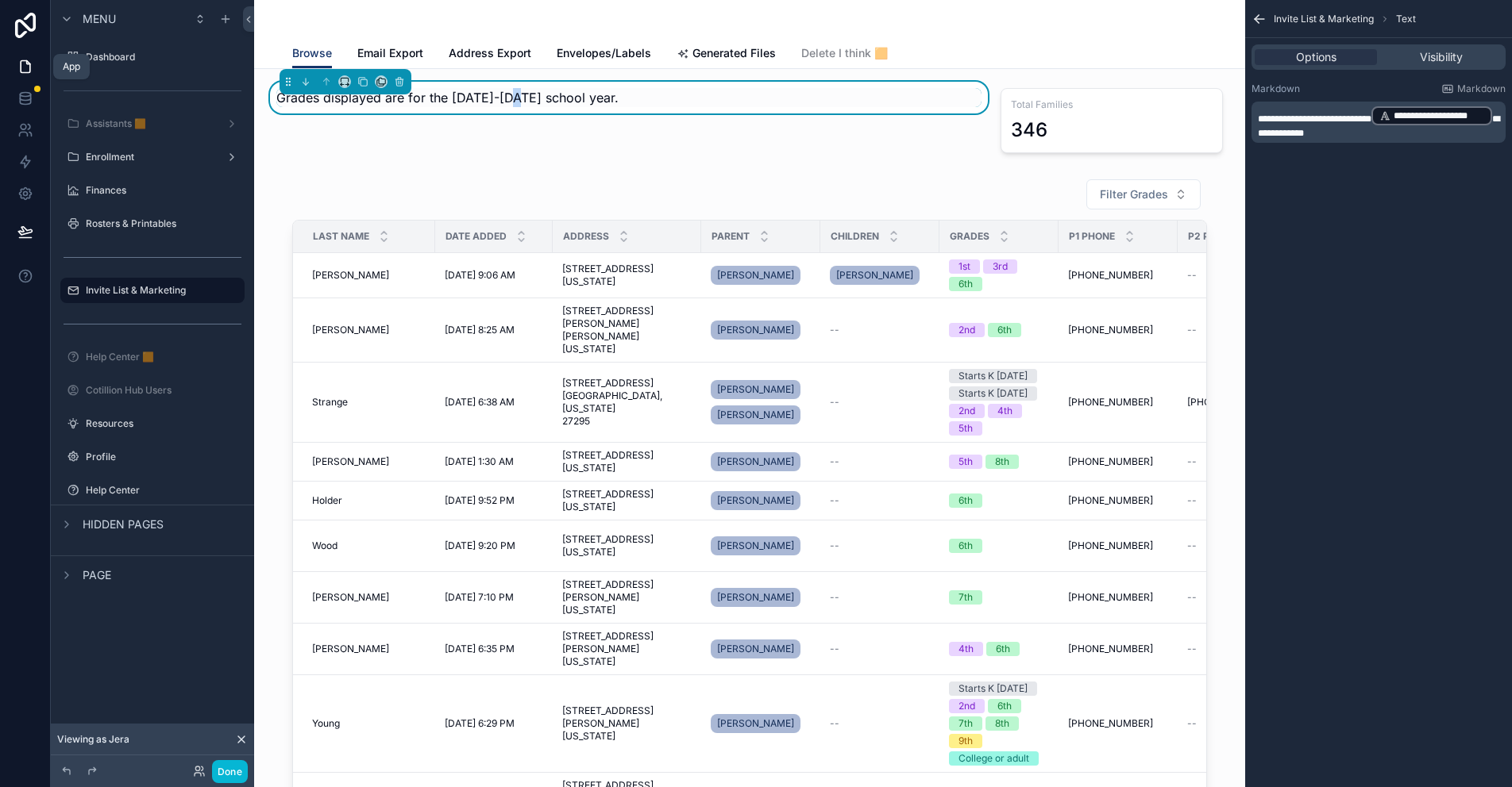
click at [27, 69] on icon at bounding box center [25, 67] width 16 height 16
click at [123, 165] on div "Enrollment" at bounding box center [152, 157] width 133 height 19
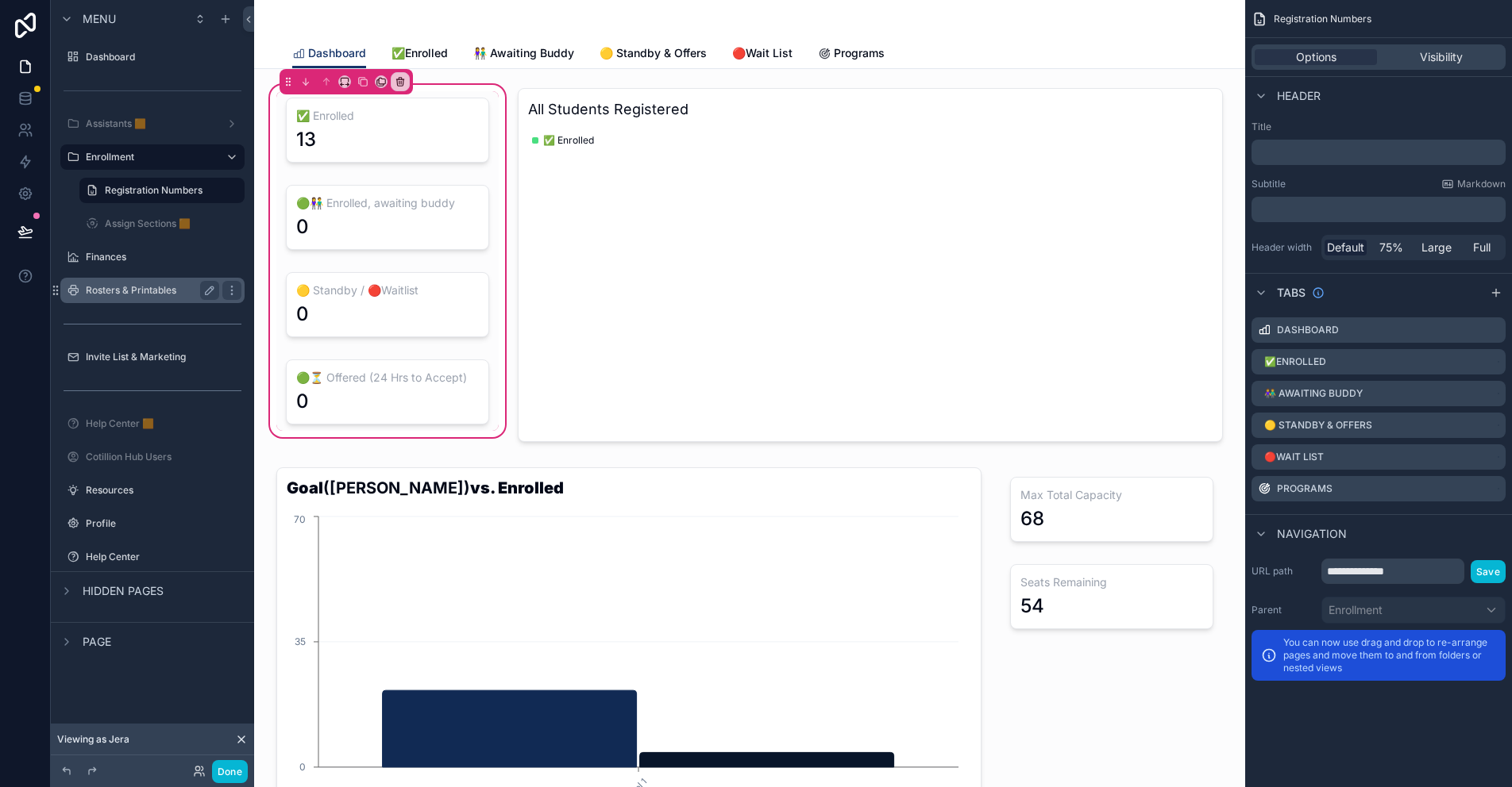
click at [151, 298] on div "Rosters & Printables" at bounding box center [152, 291] width 133 height 19
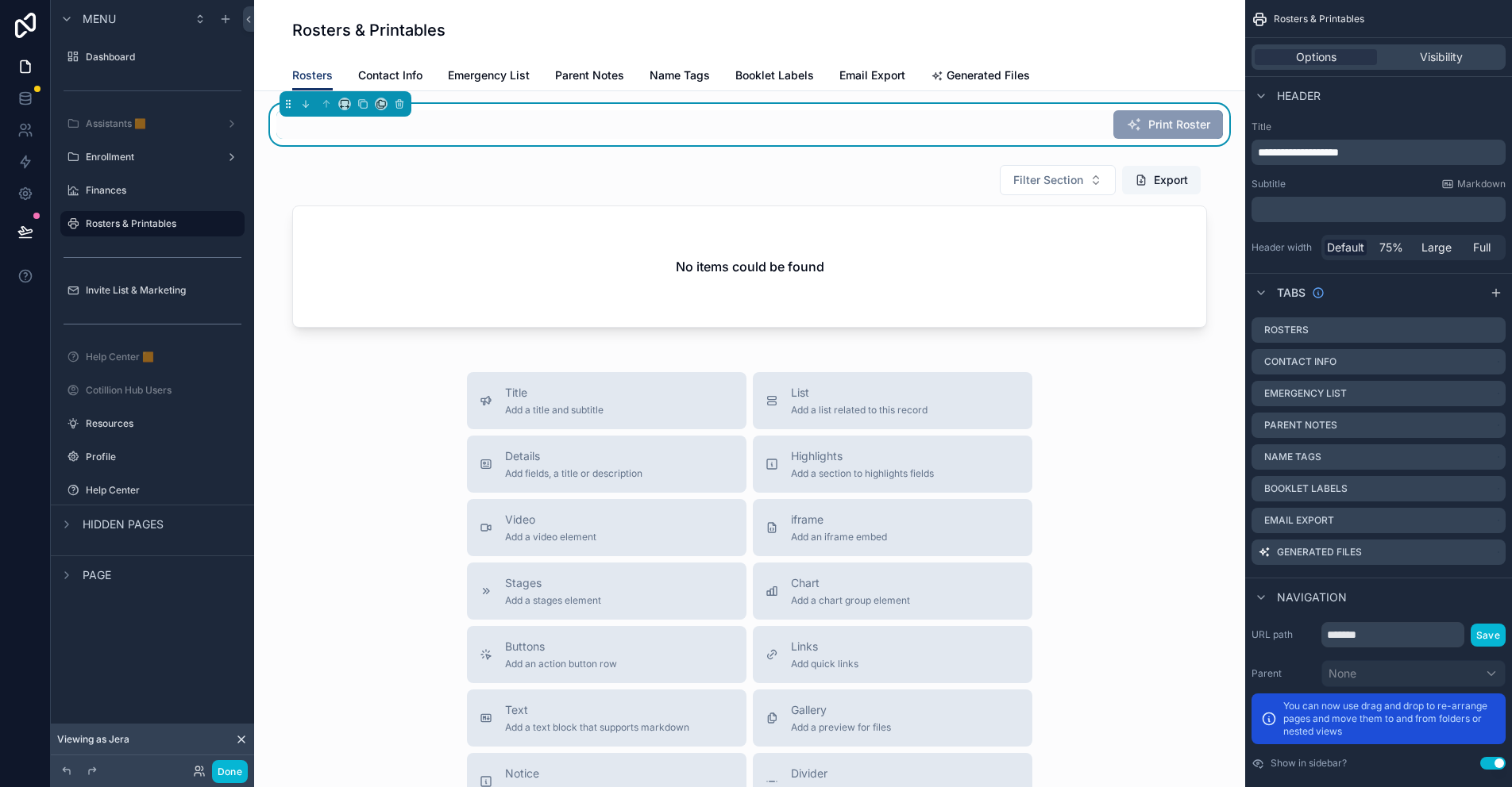
click at [241, 742] on icon at bounding box center [241, 739] width 12 height 12
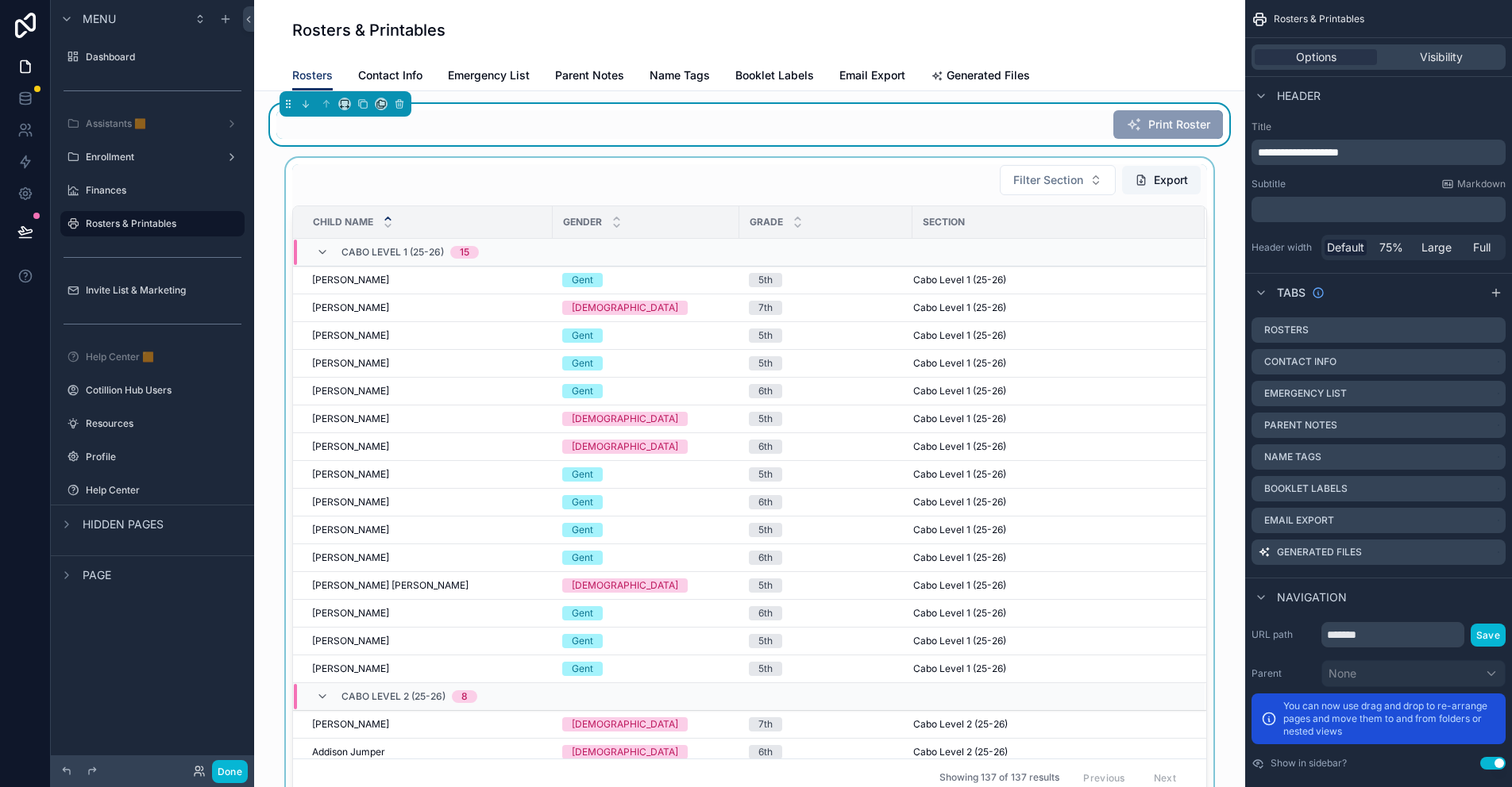
click at [365, 286] on div "scrollable content" at bounding box center [749, 481] width 965 height 646
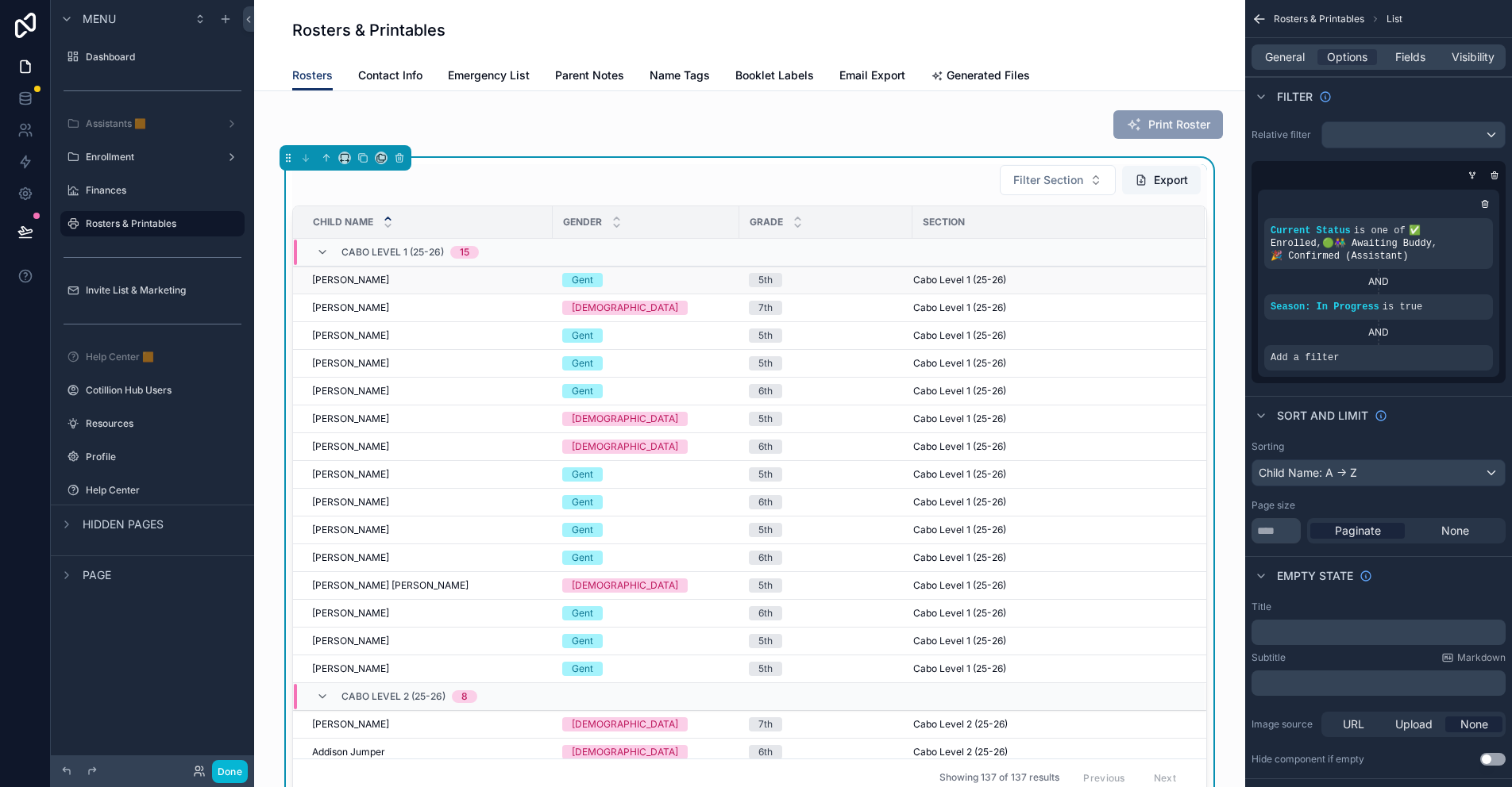
click at [376, 277] on div "[PERSON_NAME] [PERSON_NAME]" at bounding box center [427, 279] width 231 height 12
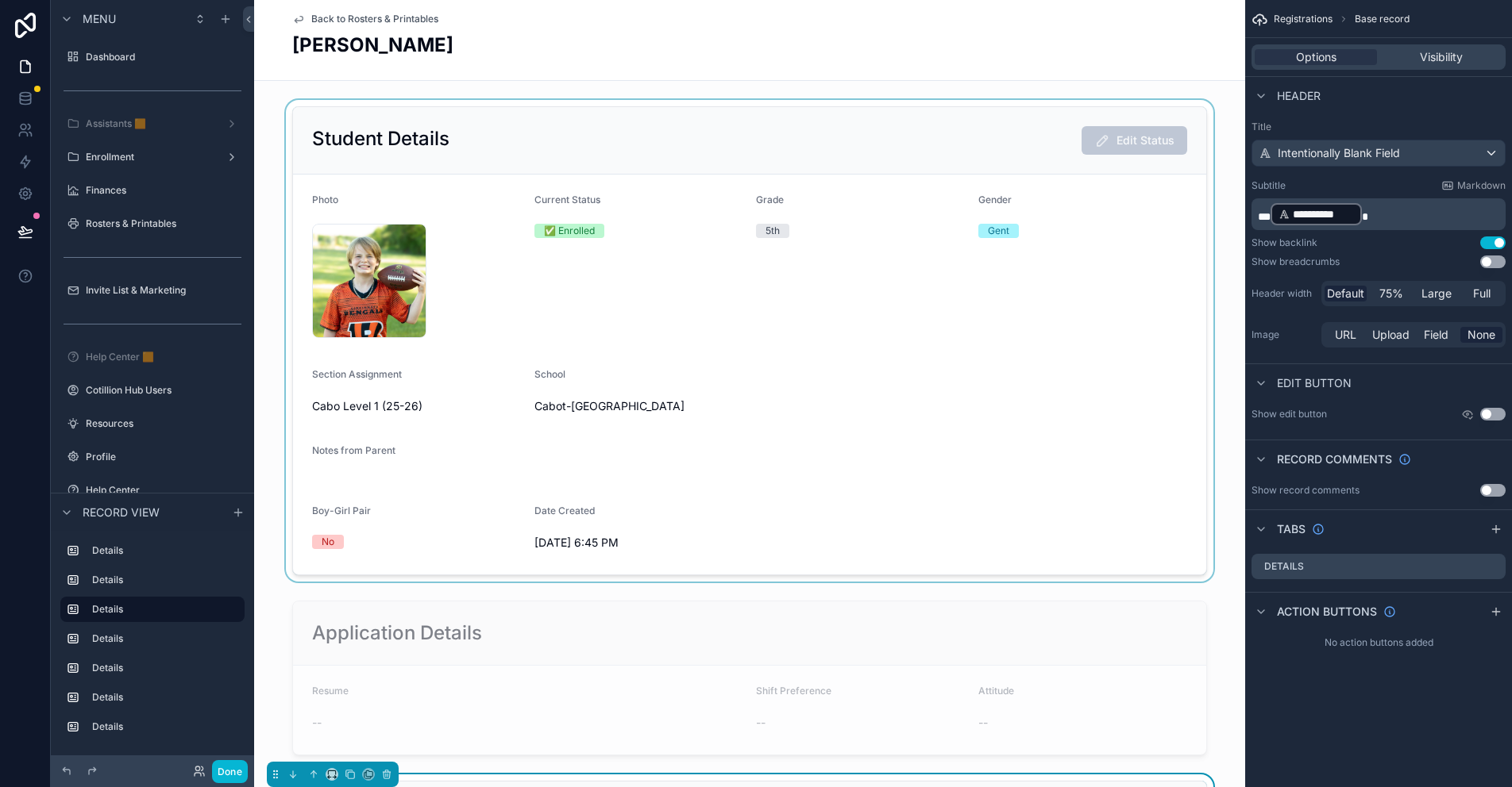
click at [447, 127] on div "scrollable content" at bounding box center [749, 340] width 991 height 482
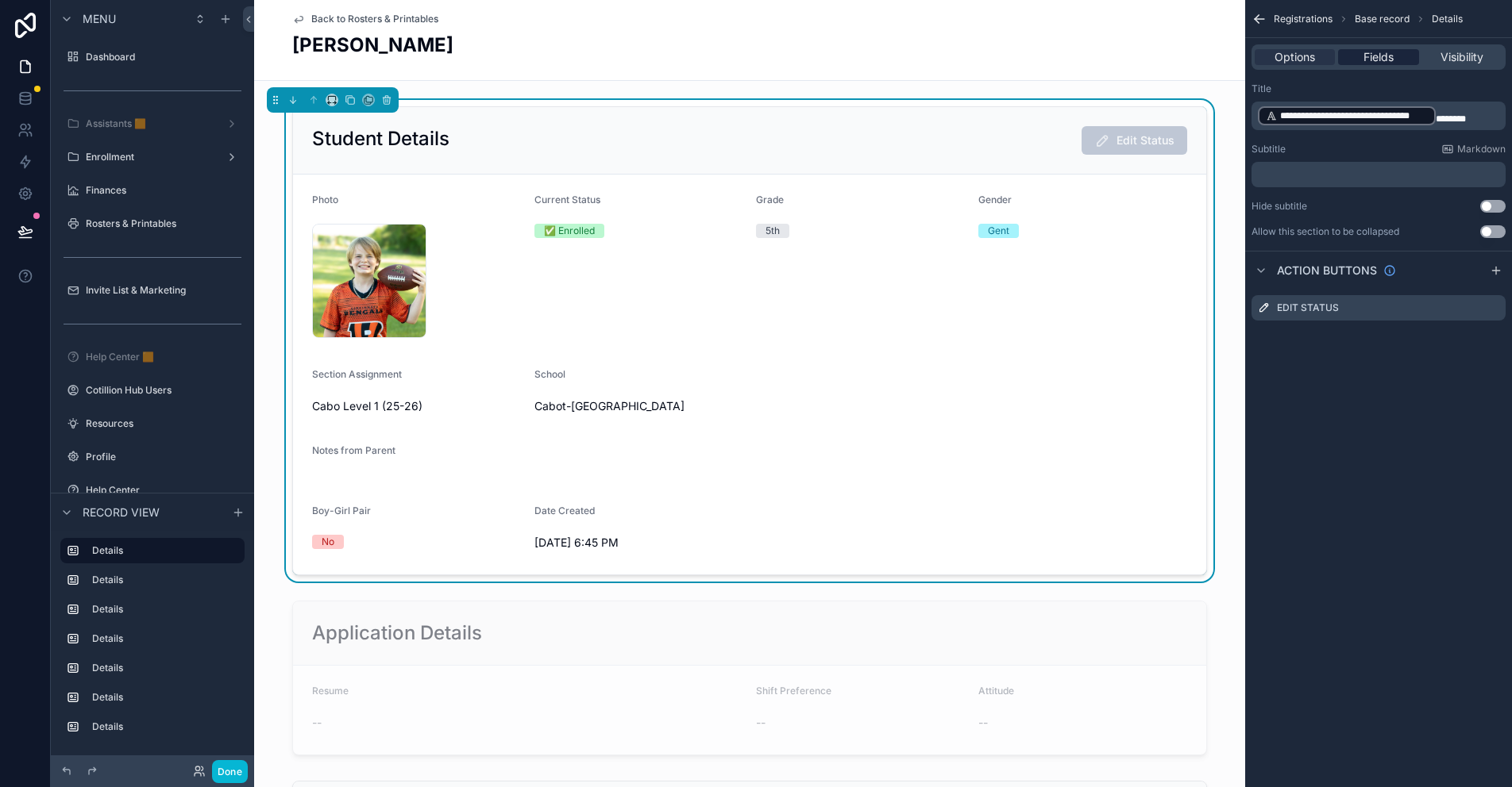
click at [1393, 62] on span "Fields" at bounding box center [1379, 57] width 30 height 16
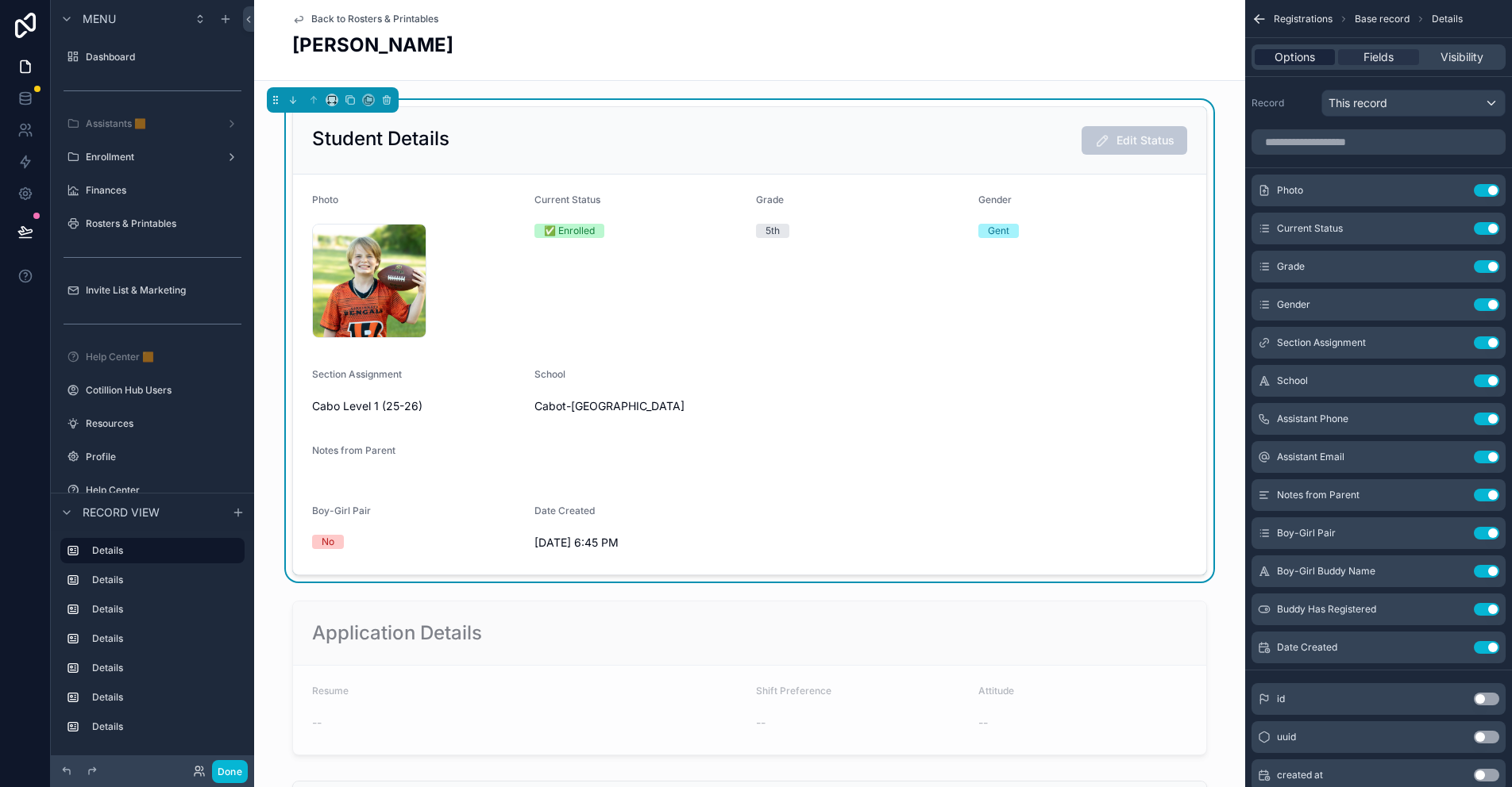
click at [1312, 50] on span "Options" at bounding box center [1294, 57] width 41 height 16
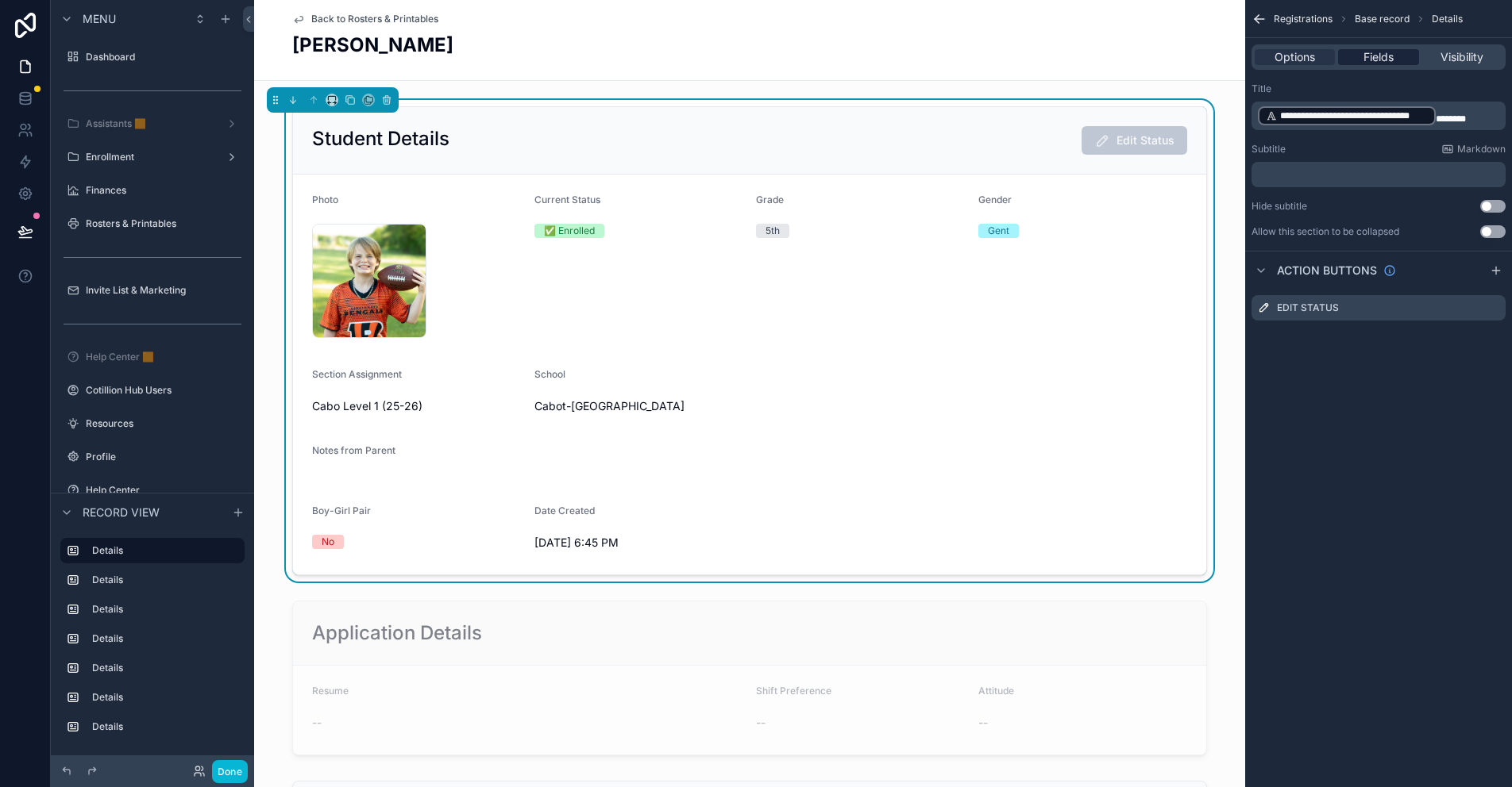
click at [1369, 54] on span "Fields" at bounding box center [1379, 57] width 30 height 16
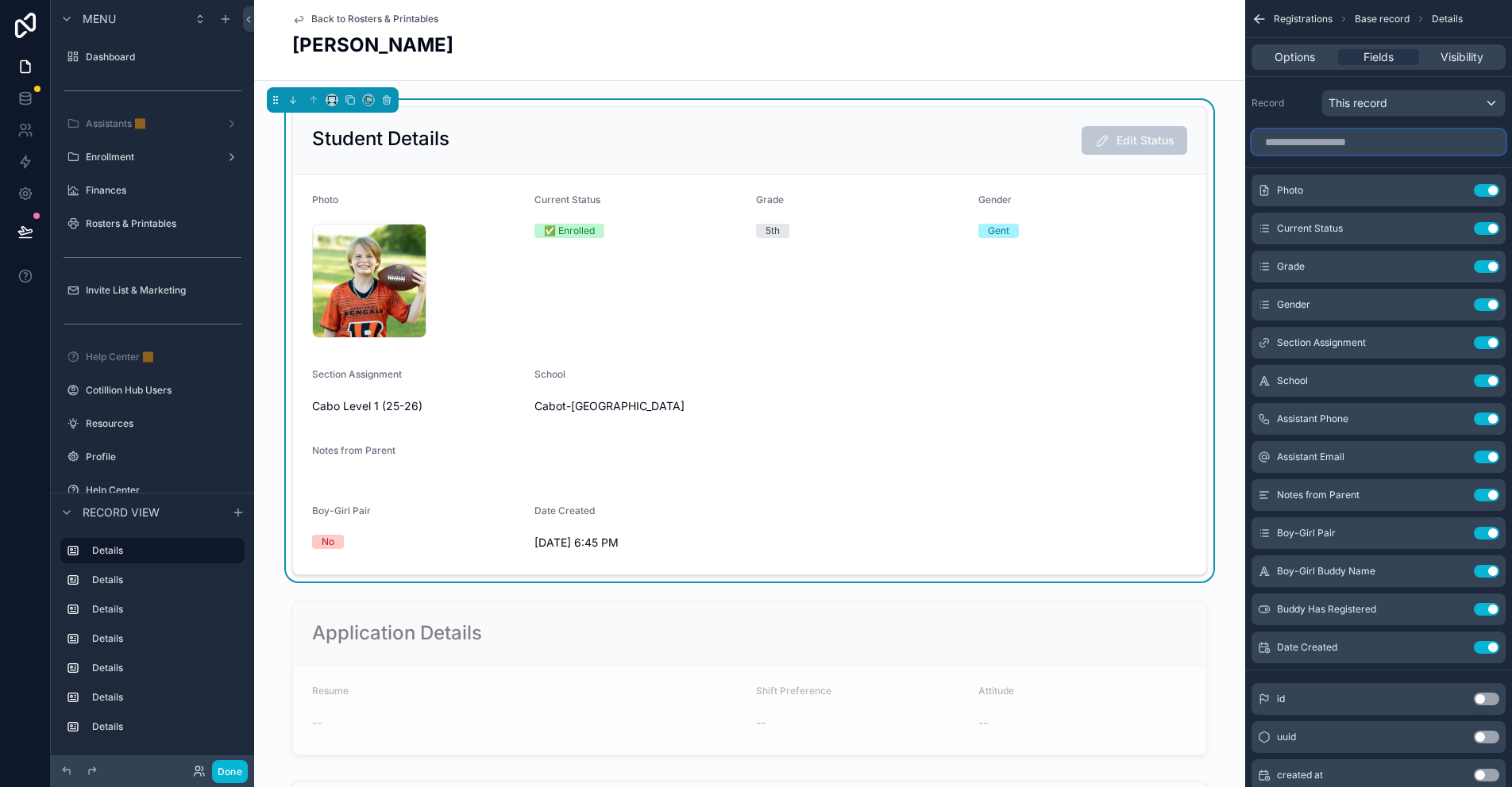
click at [1311, 143] on input "scrollable content" at bounding box center [1378, 142] width 254 height 26
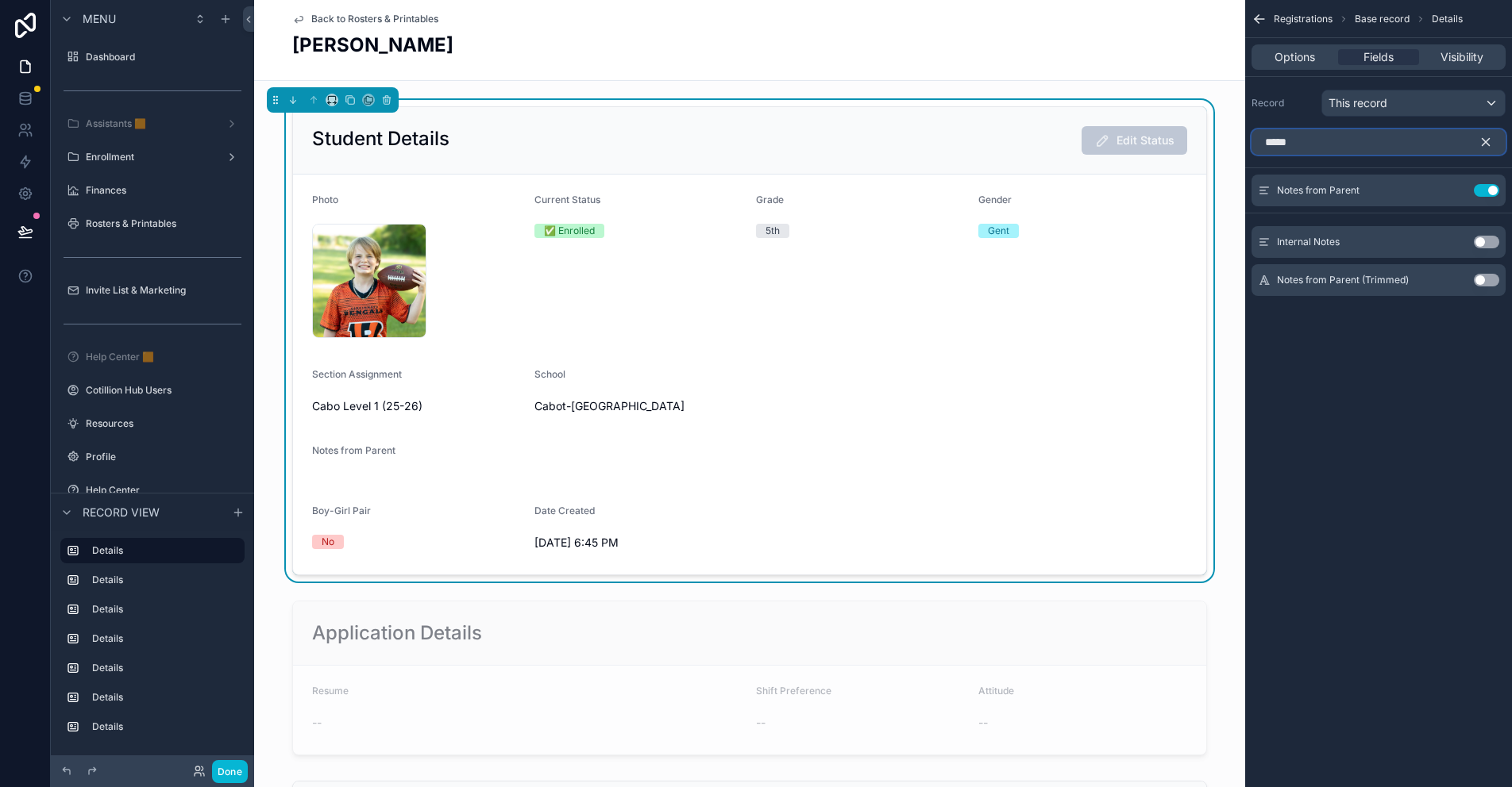
type input "*****"
click at [1481, 243] on button "Use setting" at bounding box center [1486, 241] width 26 height 12
click at [1452, 224] on icon "scrollable content" at bounding box center [1454, 228] width 12 height 12
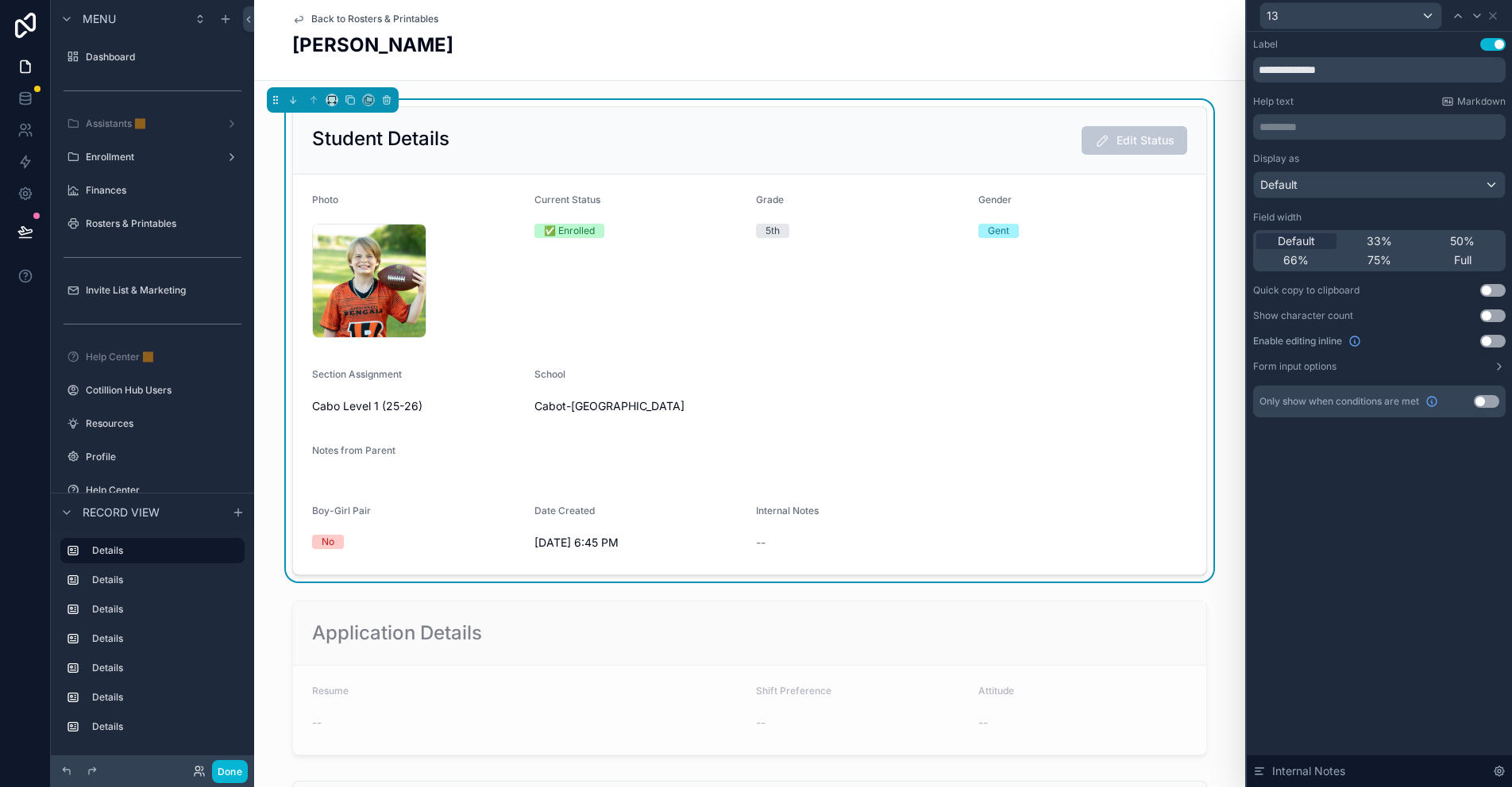
click at [1490, 339] on button "Use setting" at bounding box center [1492, 340] width 26 height 12
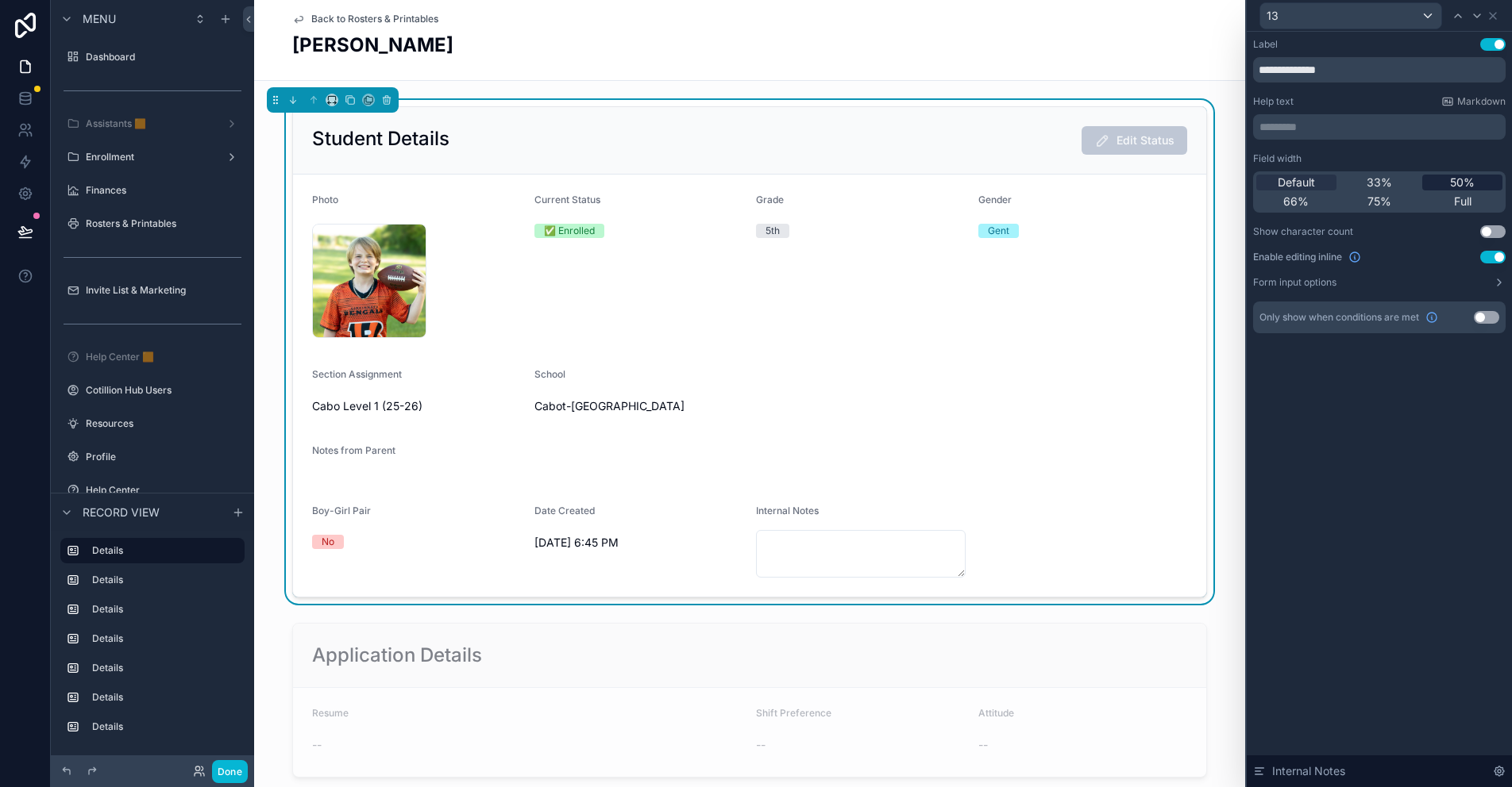
click at [1452, 182] on span "50%" at bounding box center [1463, 182] width 25 height 16
click at [1271, 124] on p "********* ﻿" at bounding box center [1381, 126] width 243 height 16
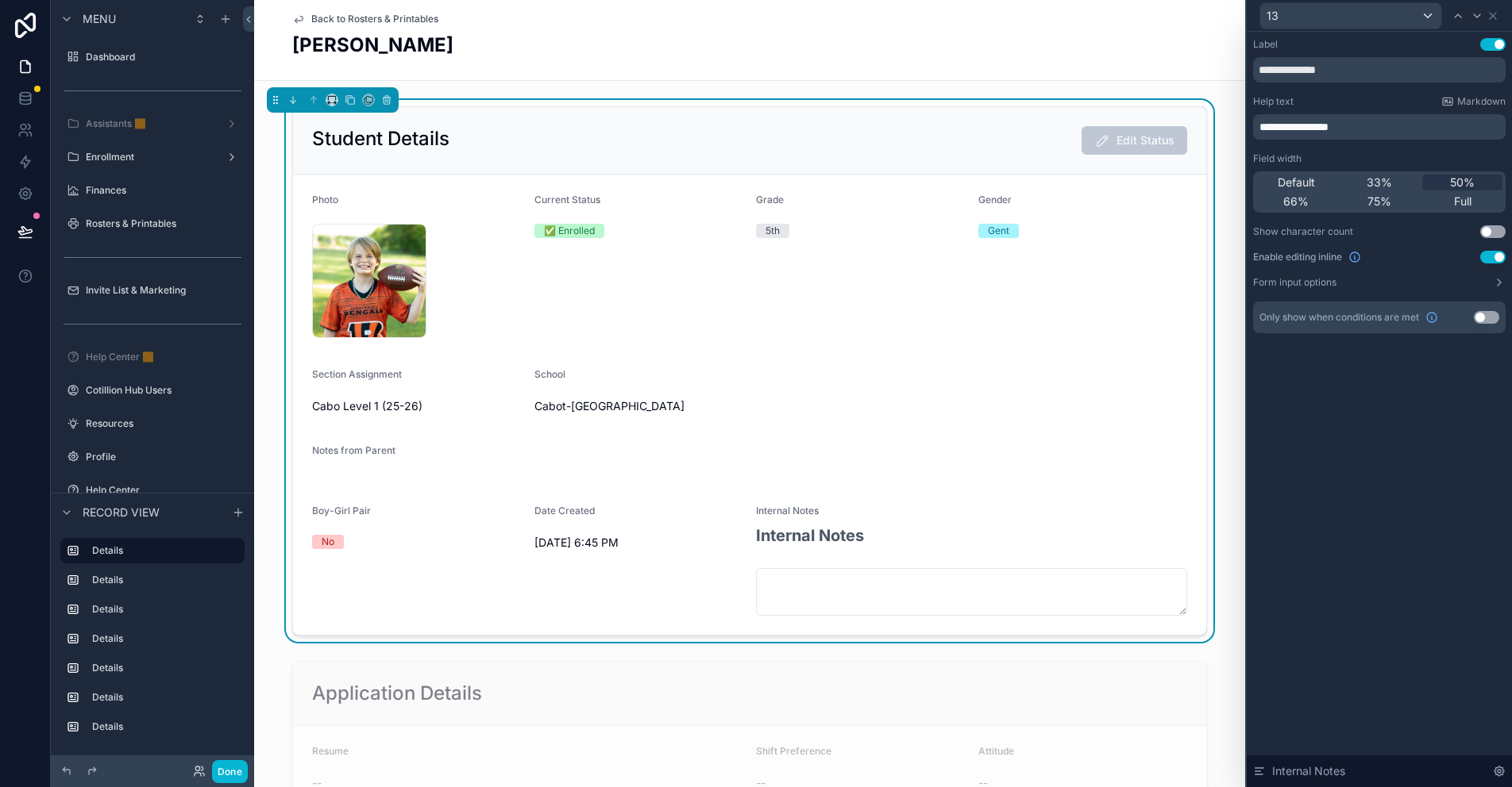
click at [1276, 126] on span "**********" at bounding box center [1293, 127] width 69 height 11
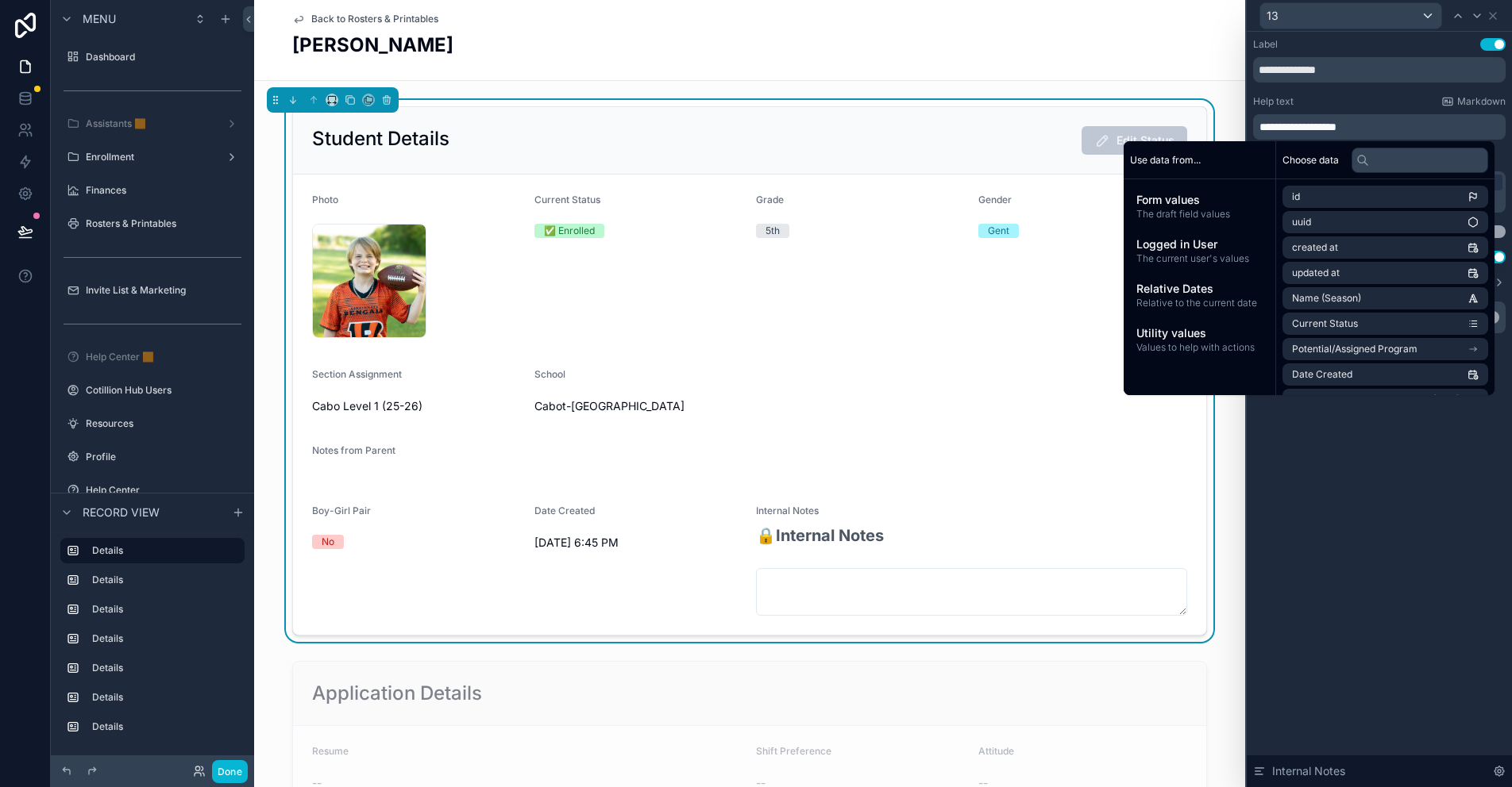
click at [1374, 123] on p "**********" at bounding box center [1381, 126] width 243 height 16
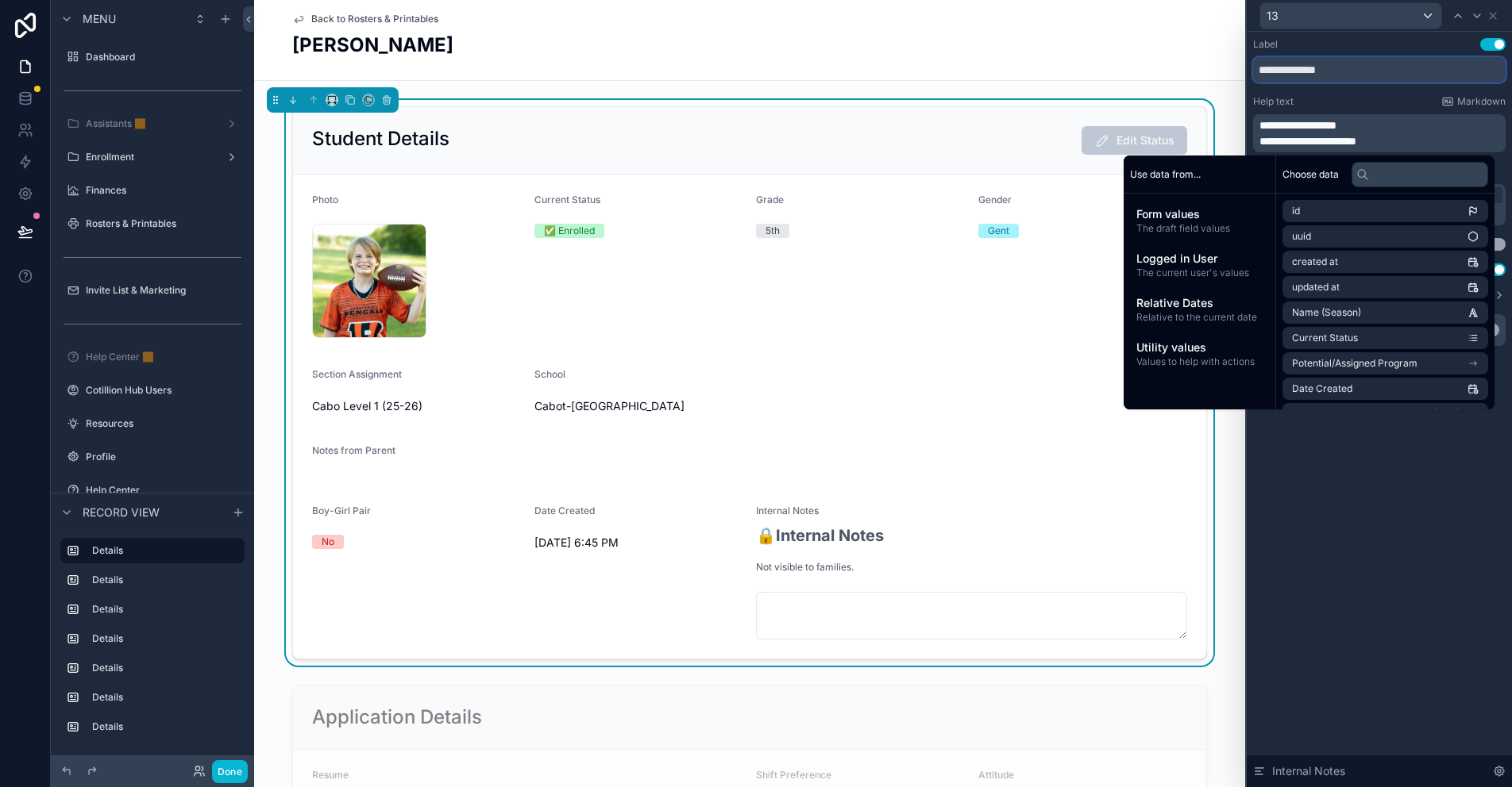
click at [1327, 80] on input "**********" at bounding box center [1380, 69] width 253 height 26
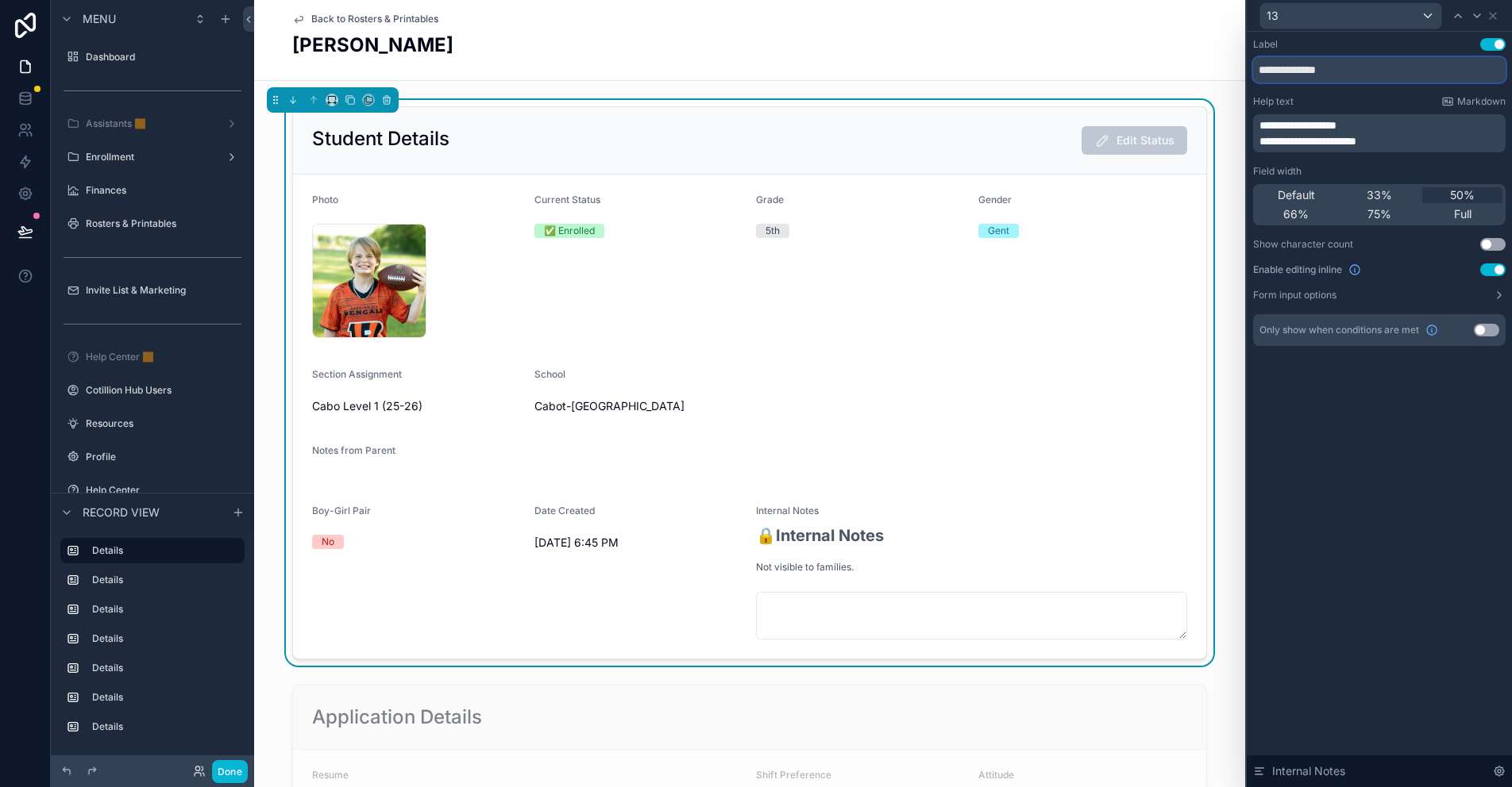
click at [1327, 80] on input "**********" at bounding box center [1380, 69] width 253 height 26
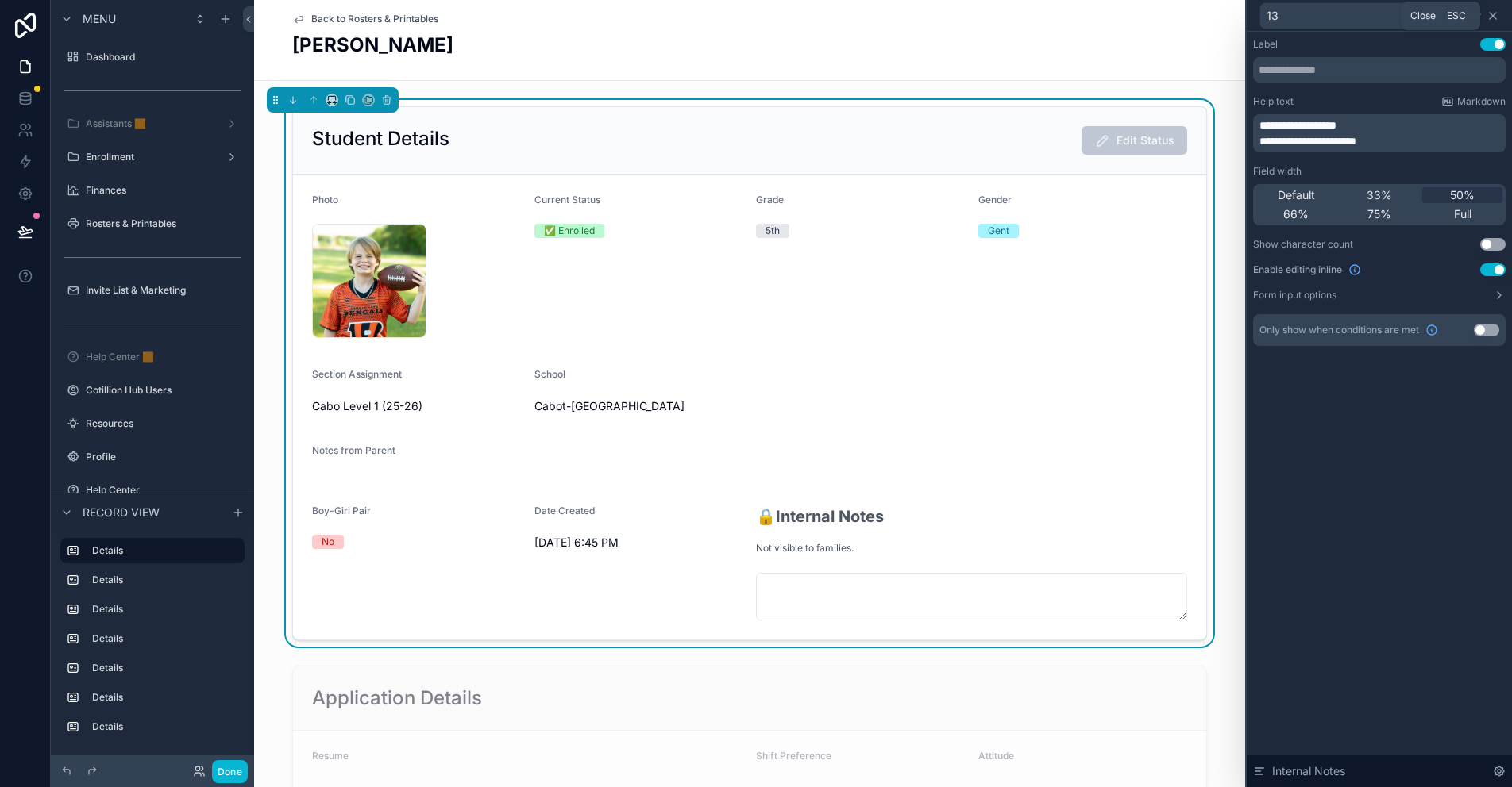
click at [1493, 17] on icon at bounding box center [1492, 15] width 12 height 12
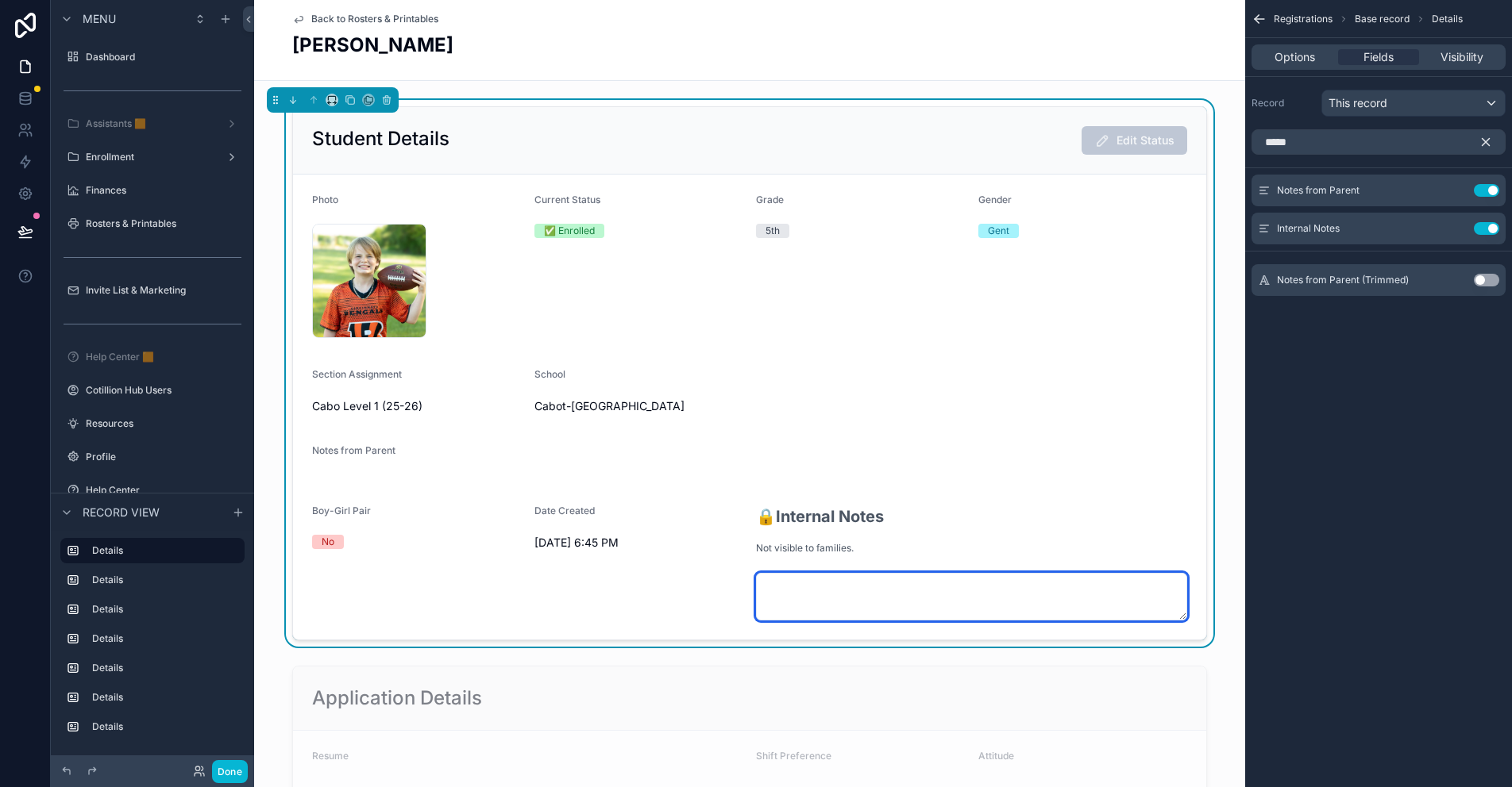
click at [799, 587] on textarea "scrollable content" at bounding box center [971, 597] width 431 height 48
click at [940, 493] on form "Photo IMG_4386 .jpg Current Status ✅ Enrolled Grade 5th Gender Gent Section Ass…" at bounding box center [749, 407] width 913 height 465
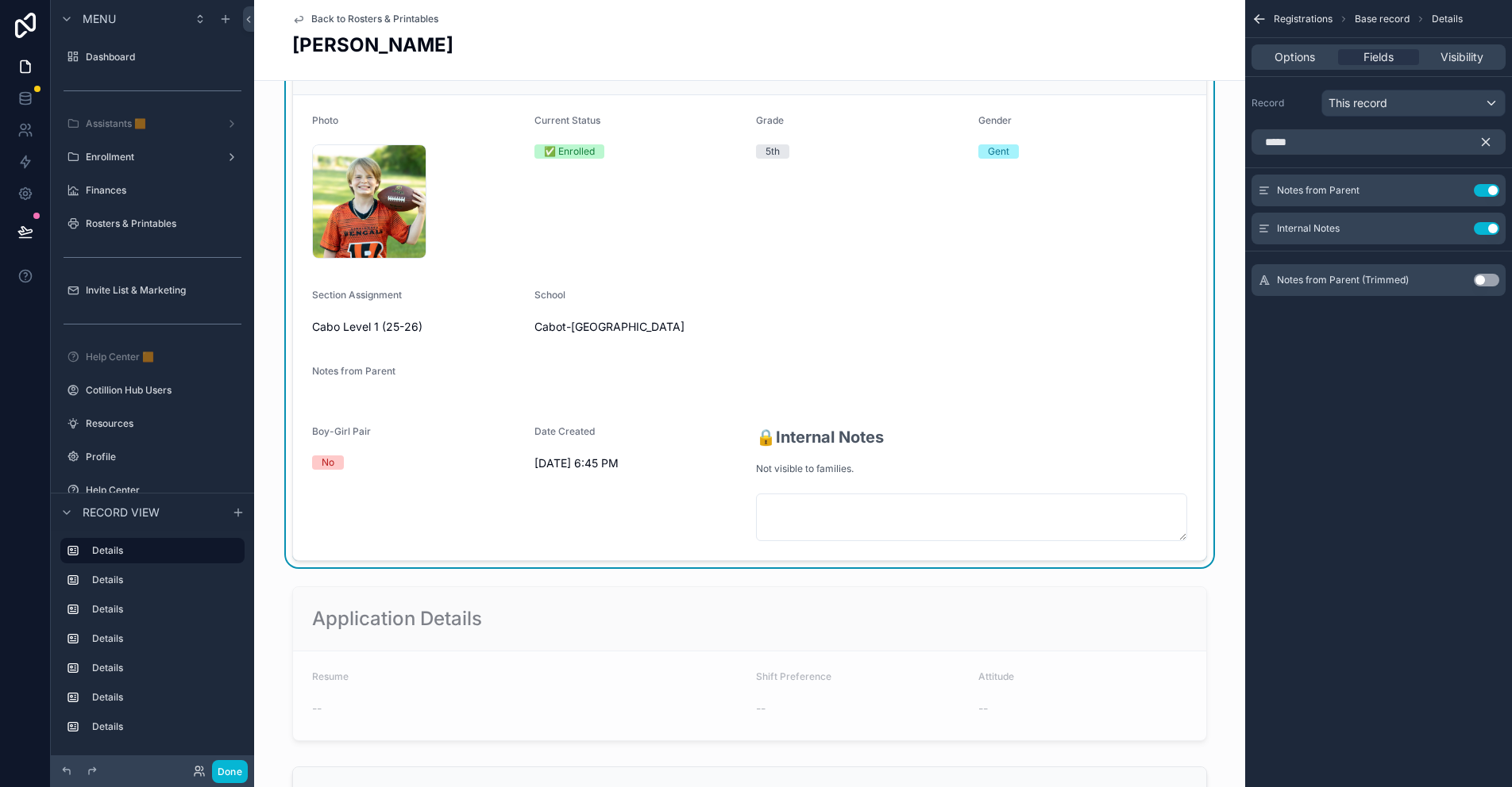
scroll to position [159, 0]
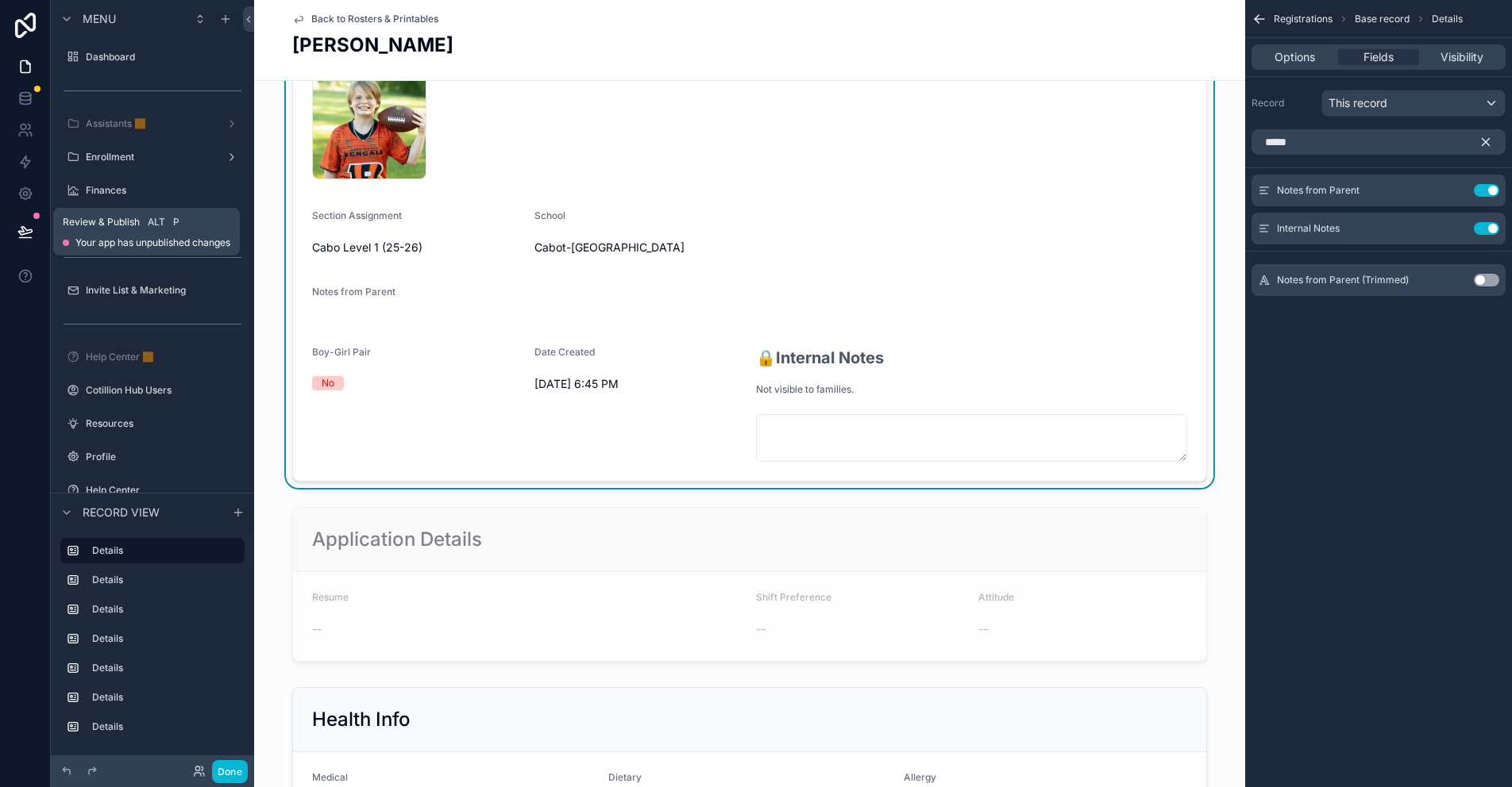
click at [28, 228] on icon at bounding box center [25, 231] width 16 height 16
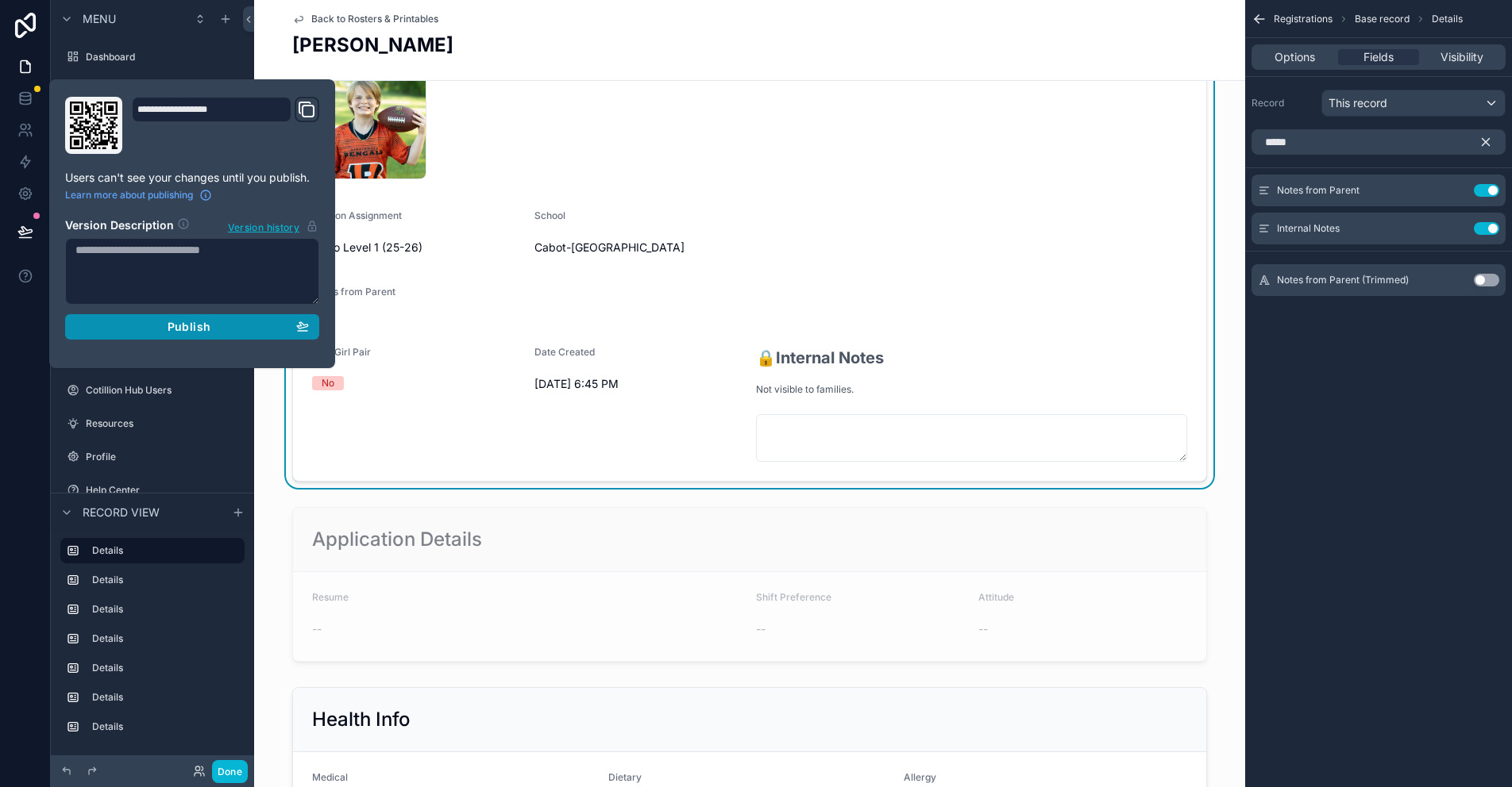
click at [204, 320] on span "Publish" at bounding box center [188, 327] width 43 height 14
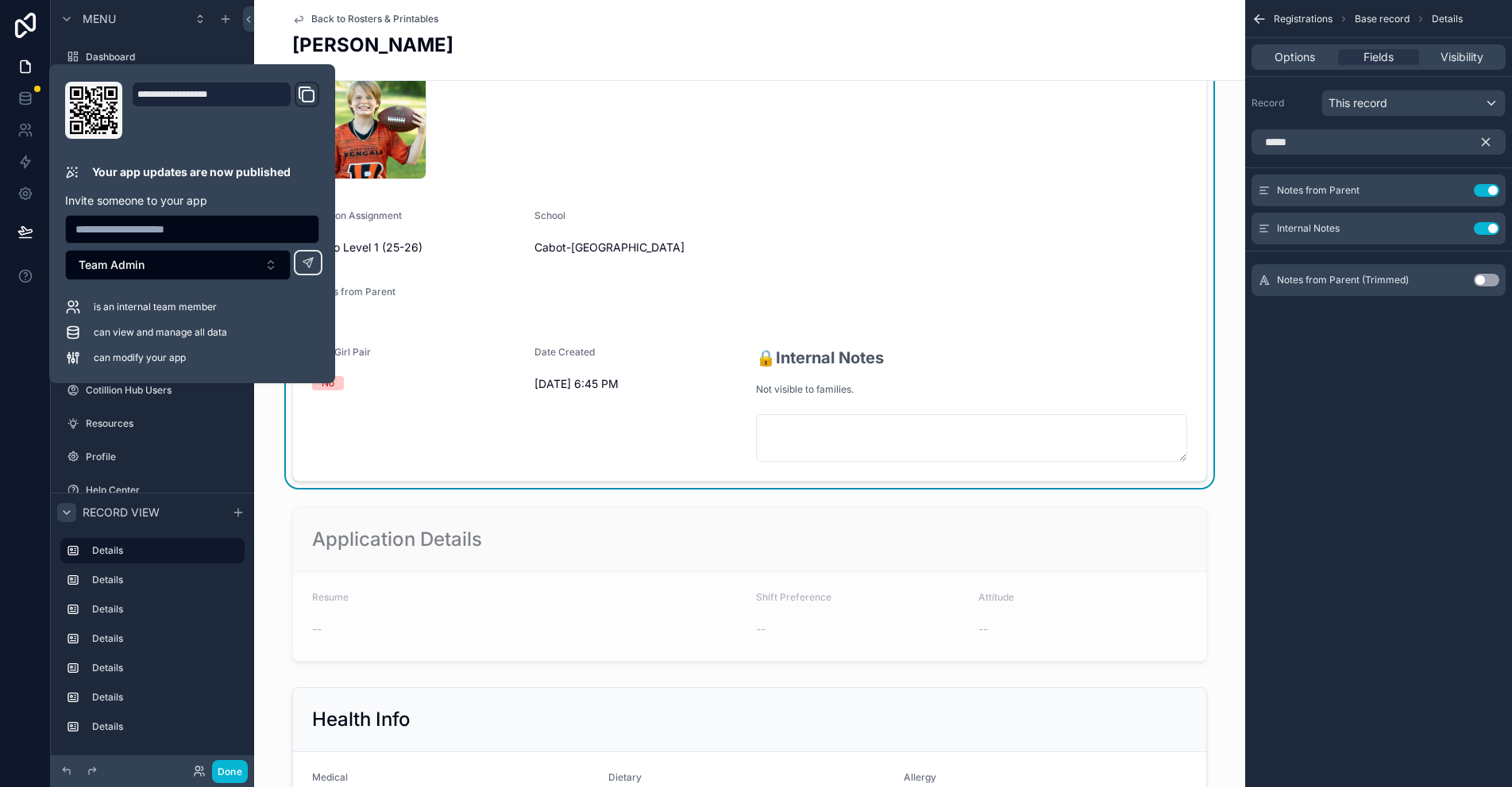
click at [71, 512] on icon "scrollable content" at bounding box center [66, 512] width 12 height 12
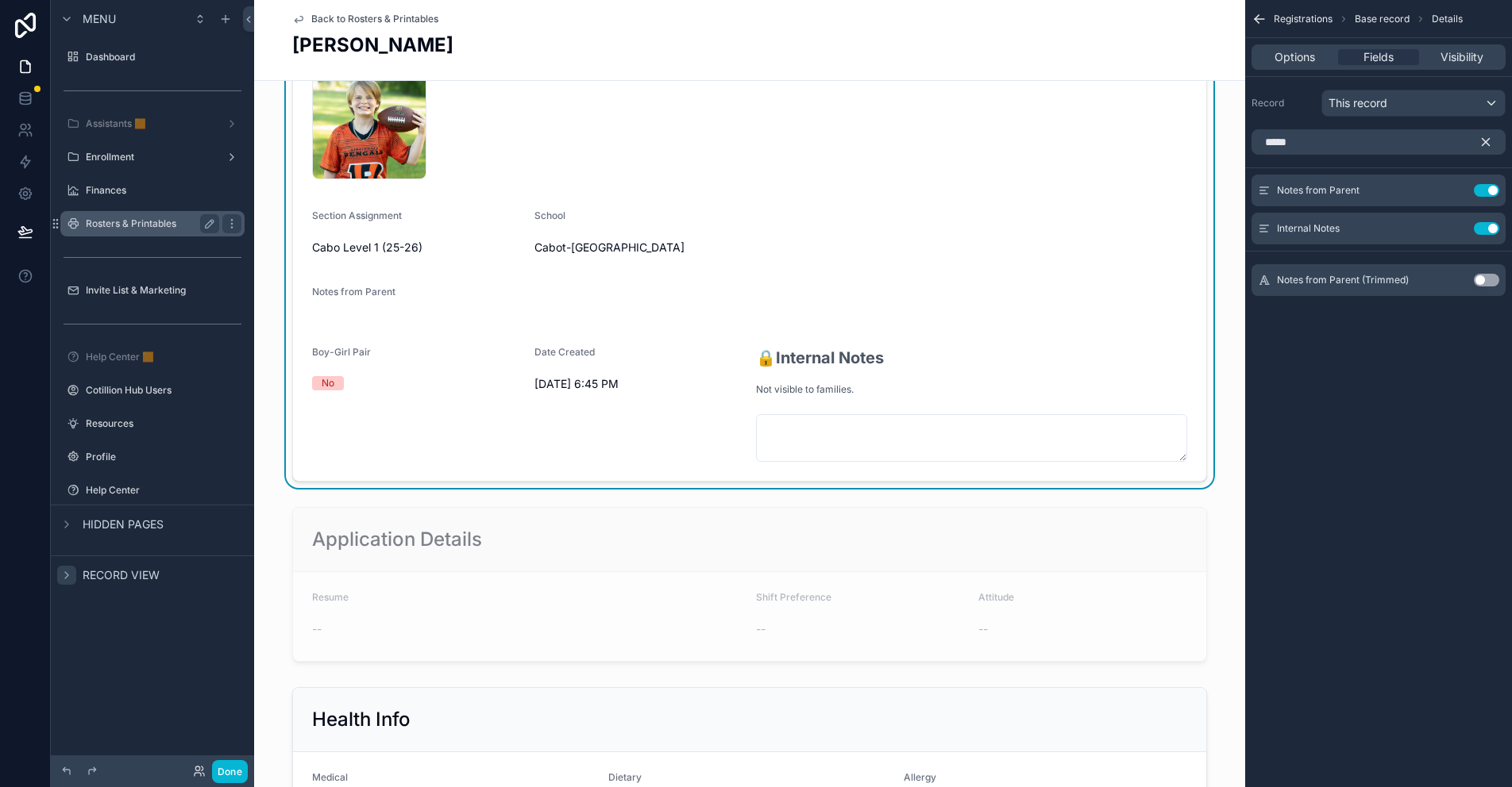
click at [115, 218] on label "Rosters & Printables" at bounding box center [149, 223] width 127 height 12
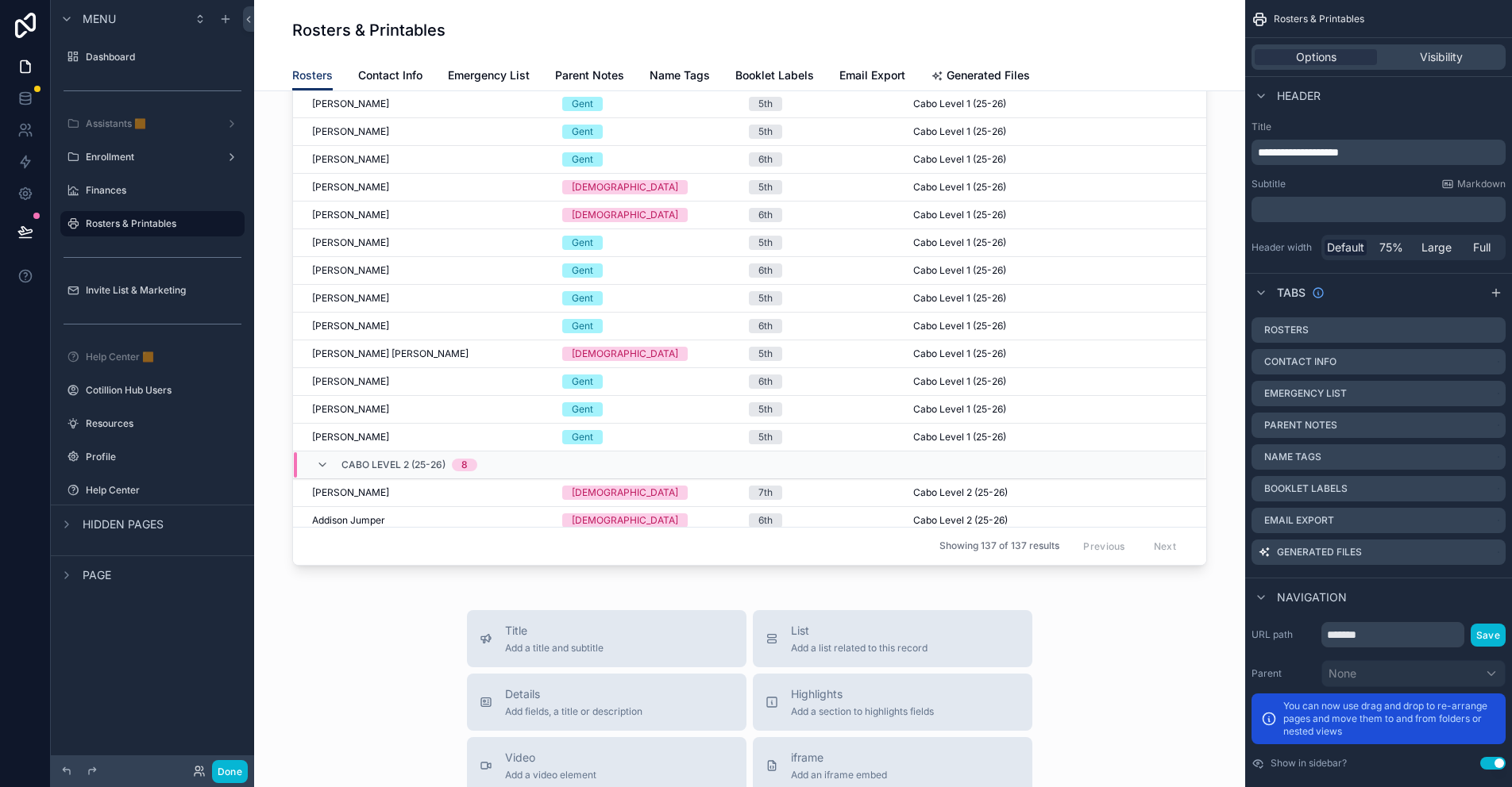
scroll to position [239, 0]
